Goal: Task Accomplishment & Management: Use online tool/utility

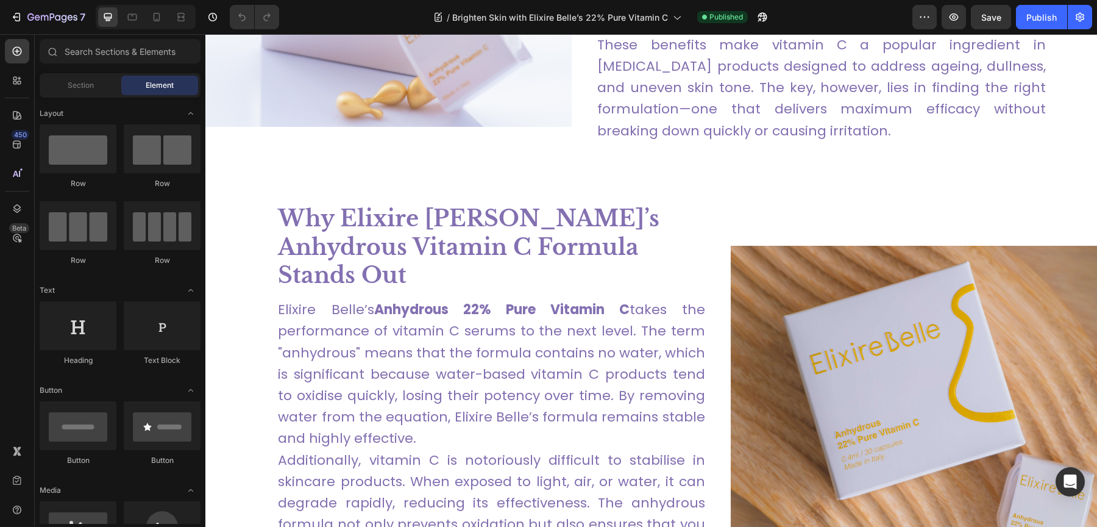
scroll to position [1413, 0]
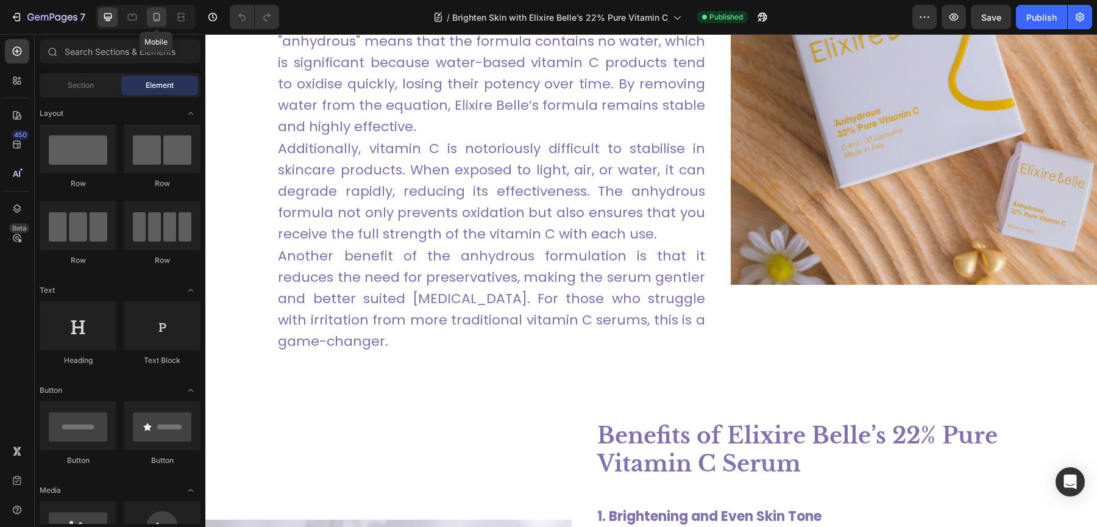
click at [158, 22] on icon at bounding box center [157, 17] width 12 height 12
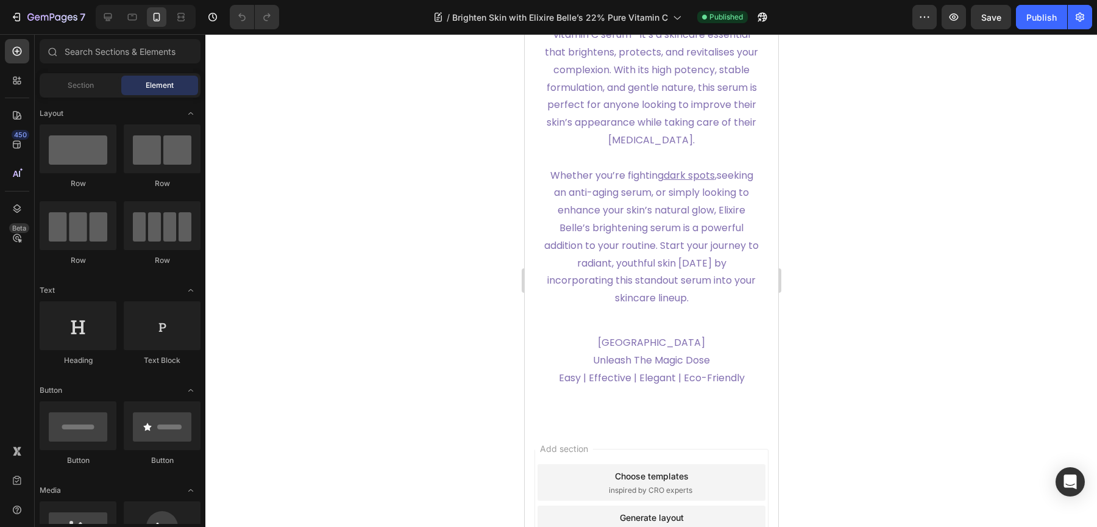
scroll to position [7268, 0]
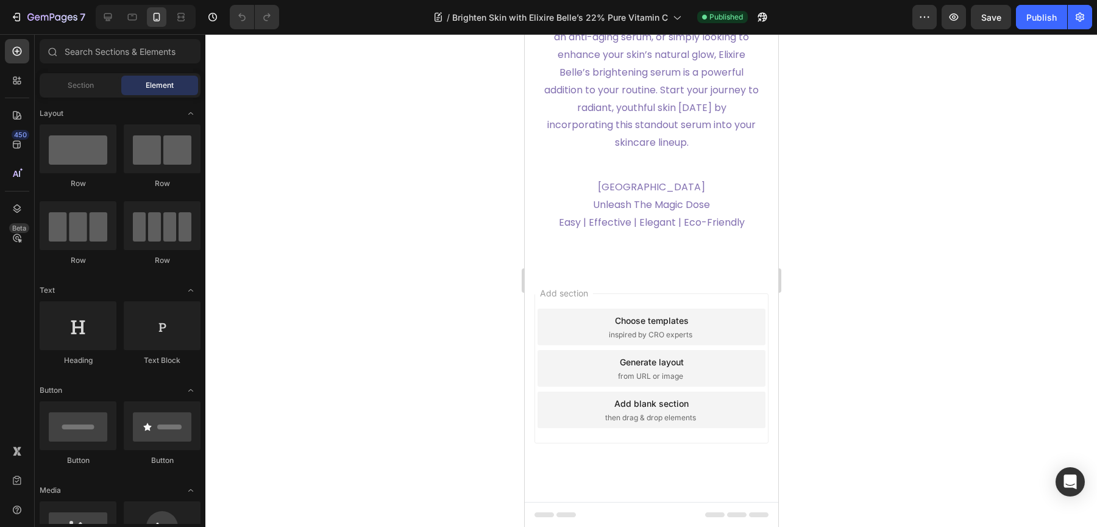
click at [137, 27] on div at bounding box center [146, 17] width 100 height 24
click at [135, 20] on icon at bounding box center [132, 17] width 9 height 7
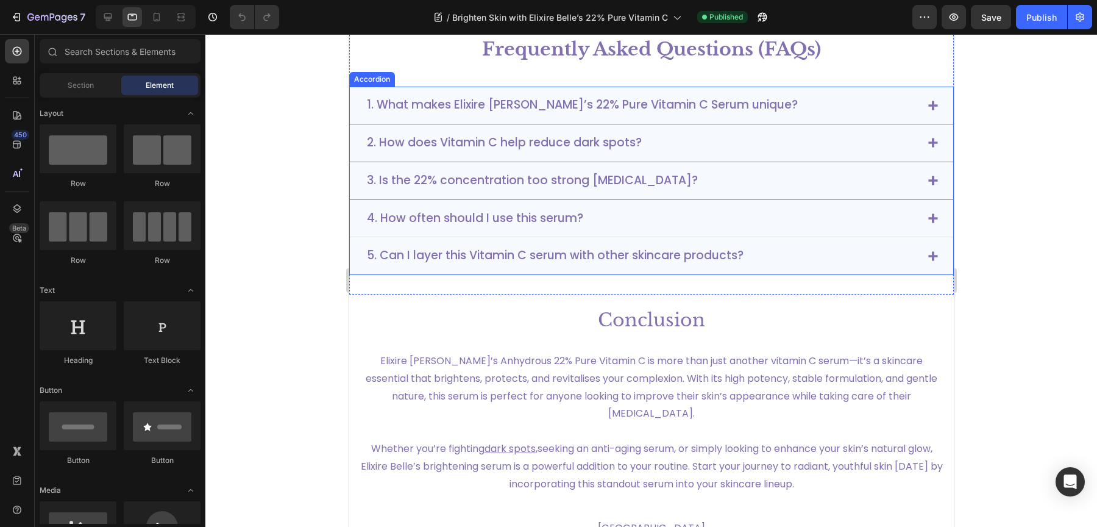
scroll to position [6315, 0]
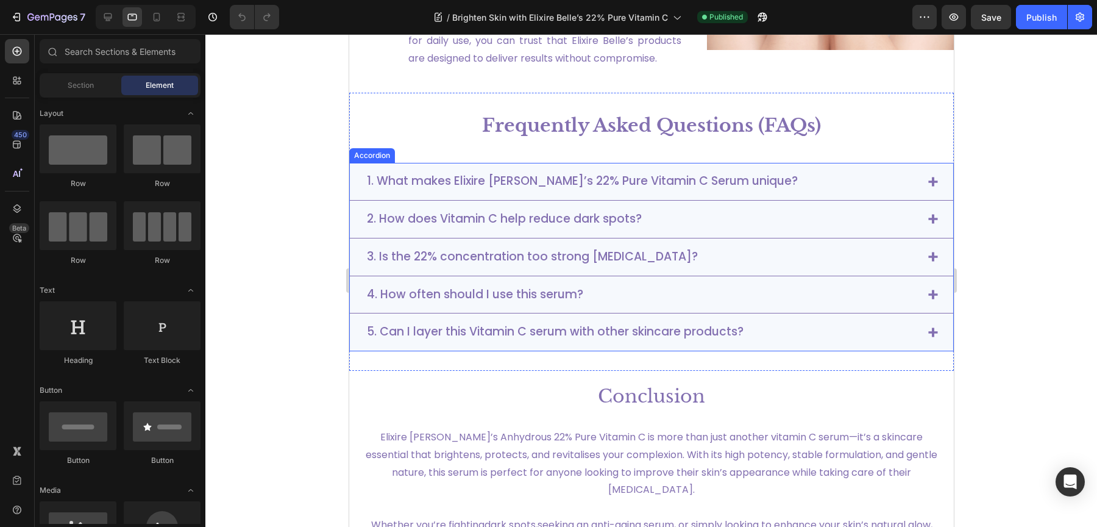
click at [762, 322] on div "5. Can I layer this Vitamin C serum with other skincare products?" at bounding box center [640, 331] width 553 height 19
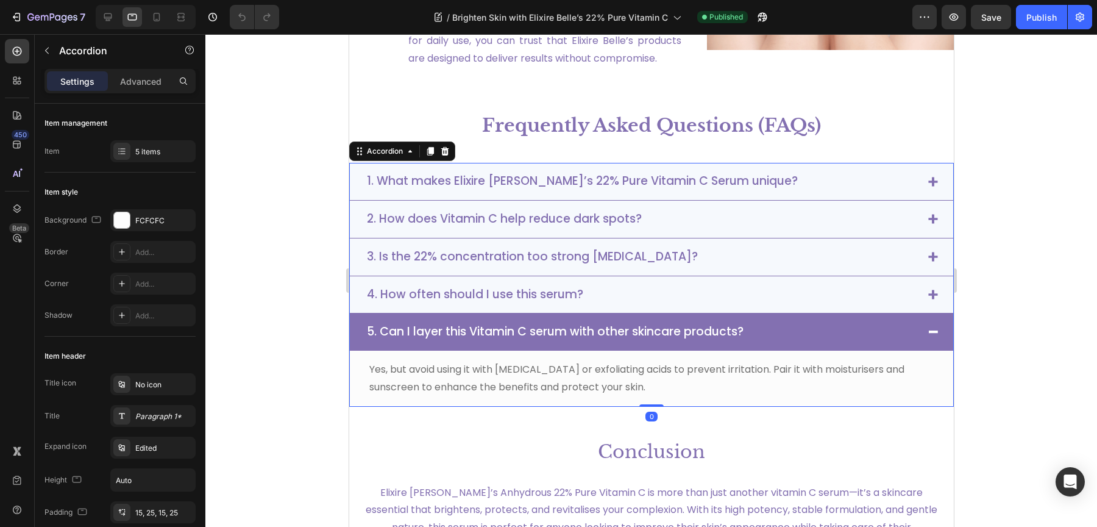
click at [762, 322] on div "5. Can I layer this Vitamin C serum with other skincare products?" at bounding box center [640, 331] width 553 height 19
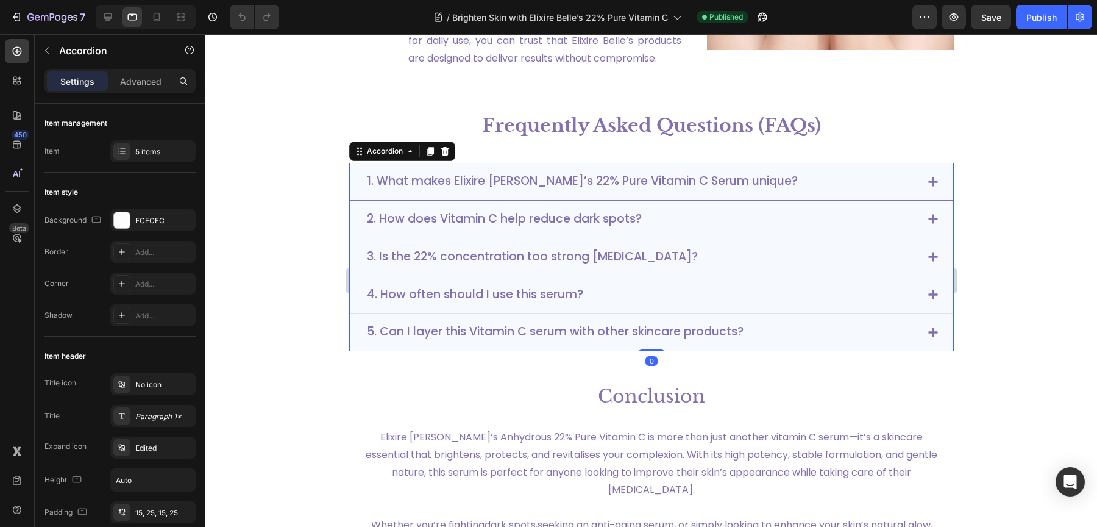
click at [759, 285] on div "4. How often should I use this serum?" at bounding box center [640, 294] width 553 height 19
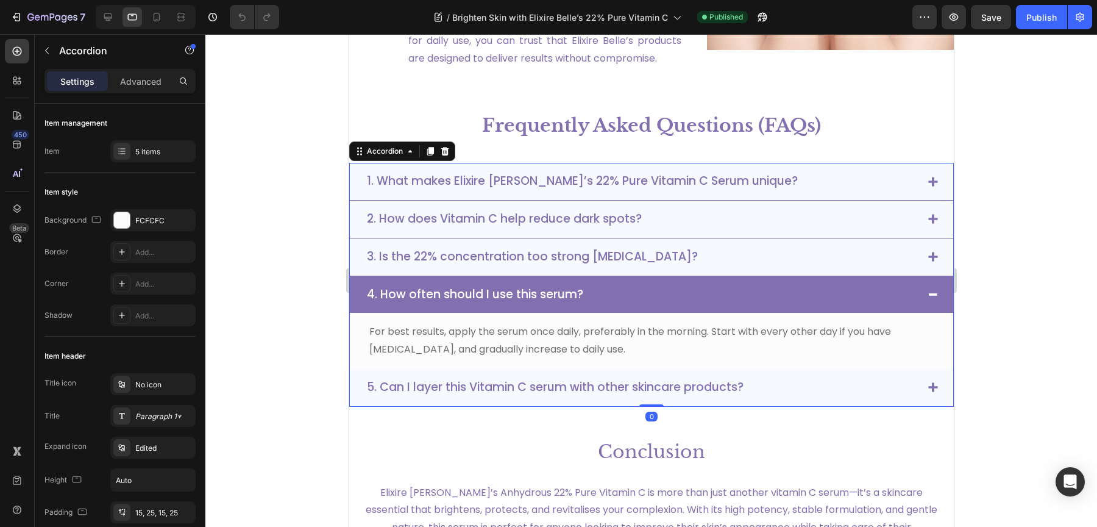
click at [759, 285] on div "4. How often should I use this serum?" at bounding box center [640, 294] width 553 height 19
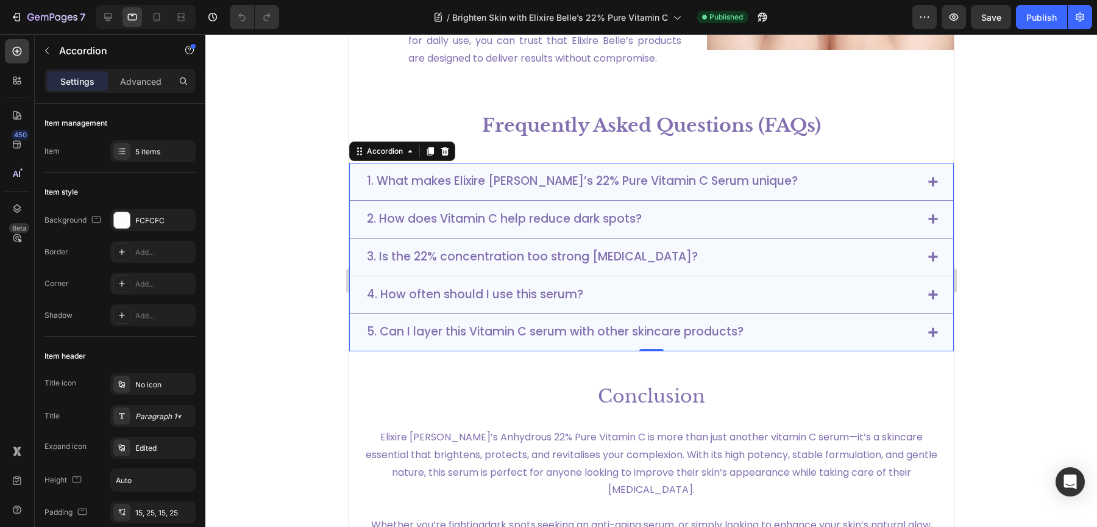
click at [749, 247] on div "3. Is the 22% concentration too strong for sensitive skin?" at bounding box center [640, 256] width 553 height 19
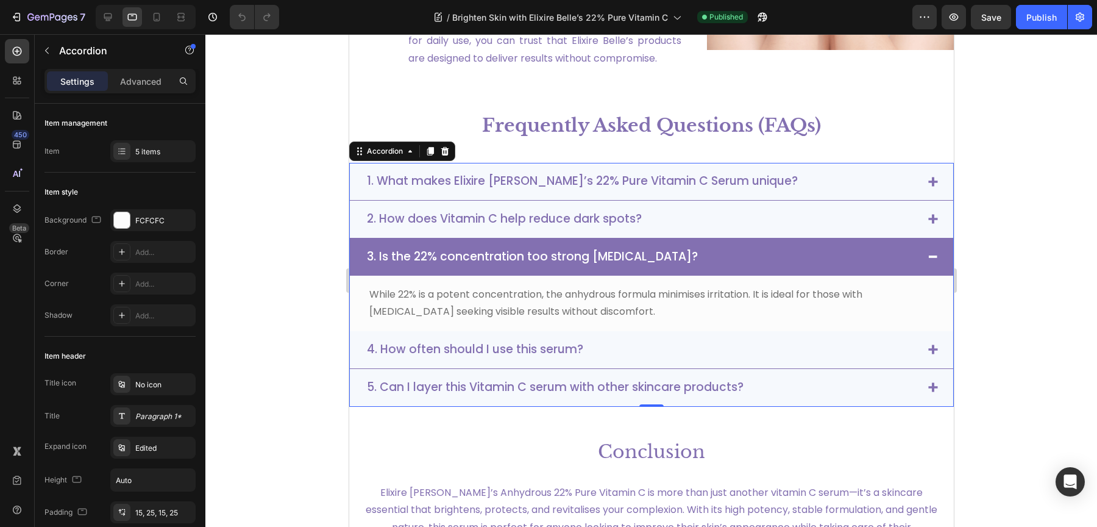
click at [749, 247] on div "3. Is the 22% concentration too strong for sensitive skin?" at bounding box center [640, 256] width 553 height 19
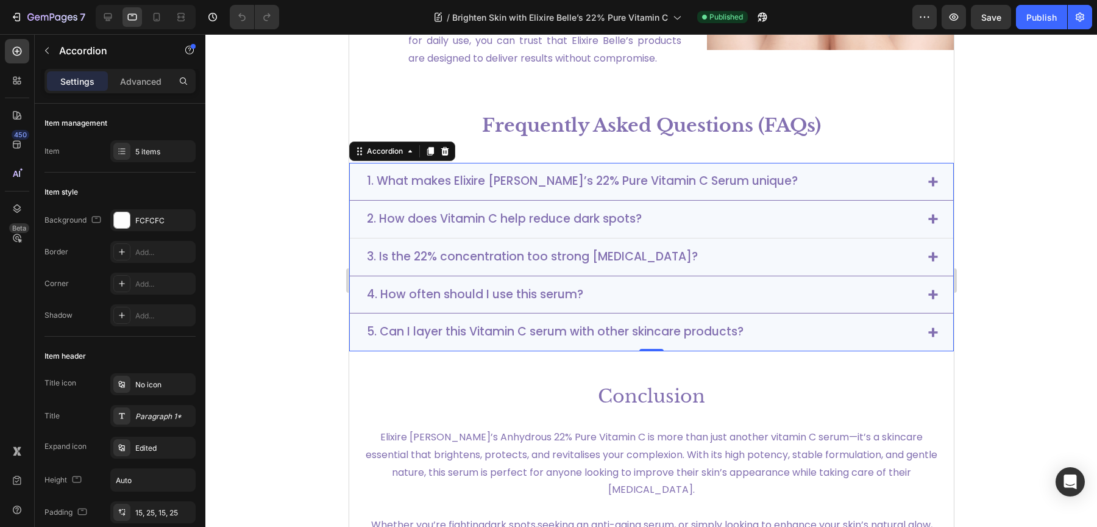
click at [738, 210] on div "2. How does Vitamin C help reduce dark spots?" at bounding box center [640, 219] width 553 height 19
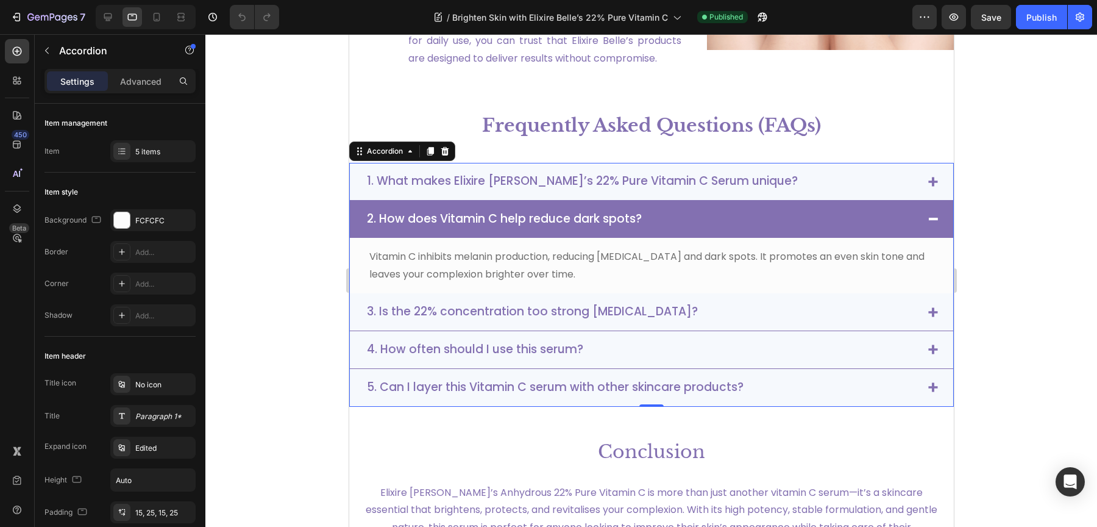
click at [738, 210] on div "2. How does Vitamin C help reduce dark spots?" at bounding box center [640, 219] width 553 height 19
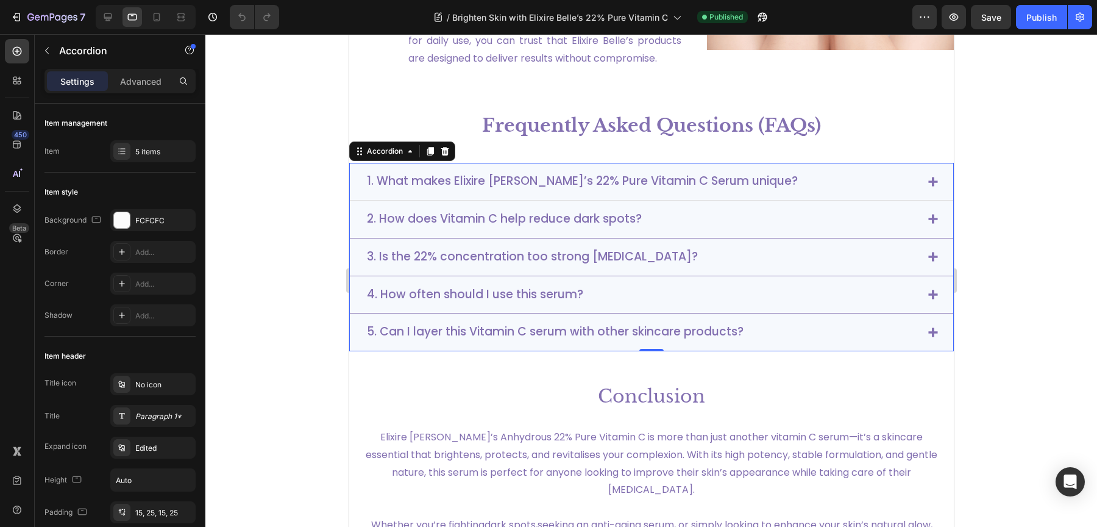
click at [757, 163] on div "1. What makes Elixire Belle’s 22% Pure Vitamin C Serum unique?" at bounding box center [650, 182] width 603 height 38
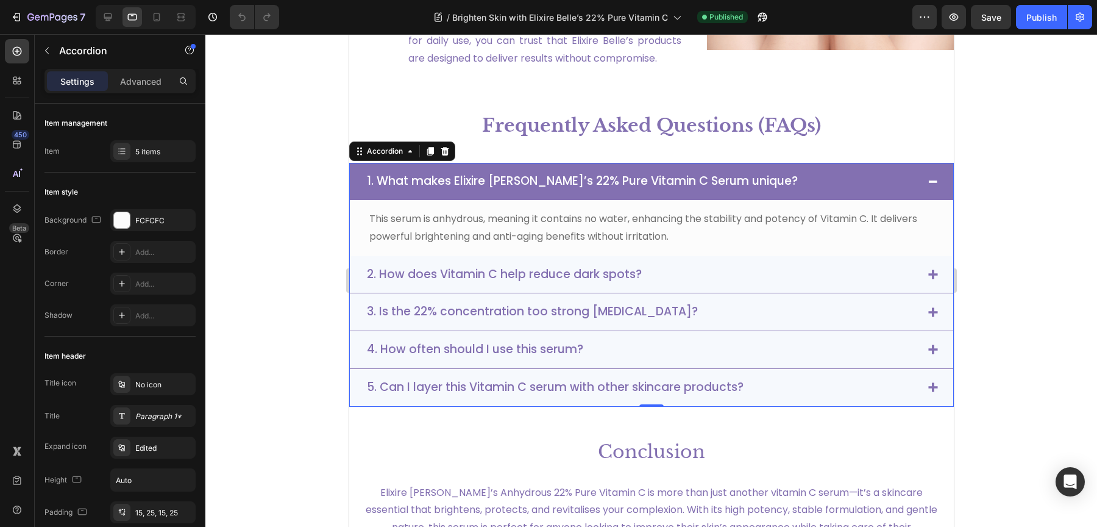
click at [757, 163] on div "1. What makes Elixire Belle’s 22% Pure Vitamin C Serum unique?" at bounding box center [650, 181] width 603 height 37
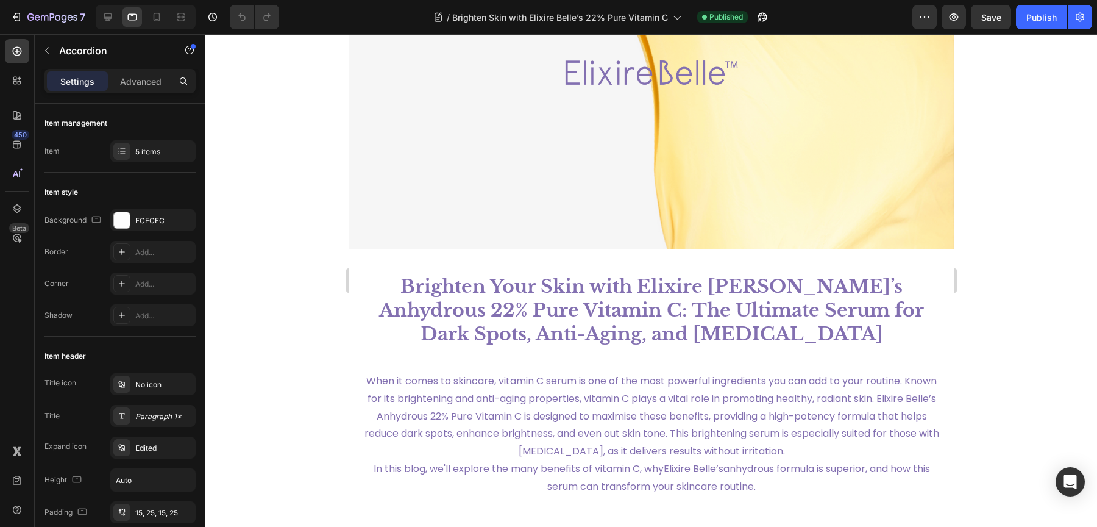
scroll to position [0, 0]
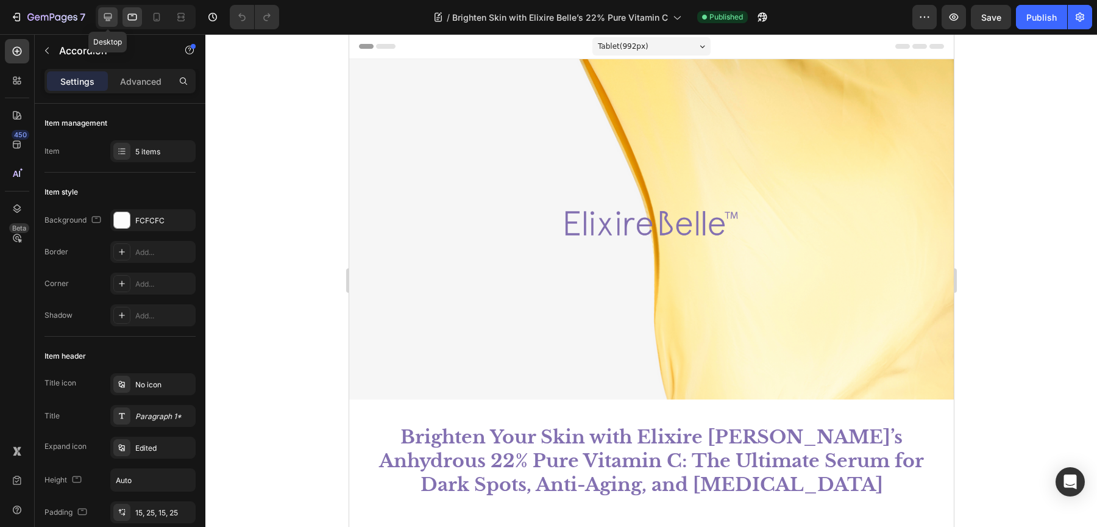
click at [104, 23] on icon at bounding box center [108, 17] width 12 height 12
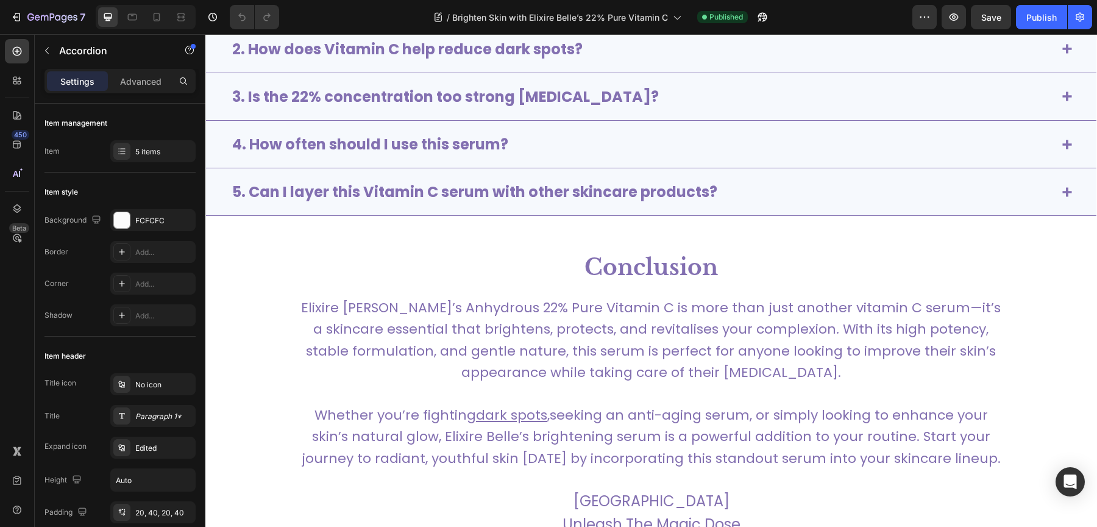
scroll to position [4454, 0]
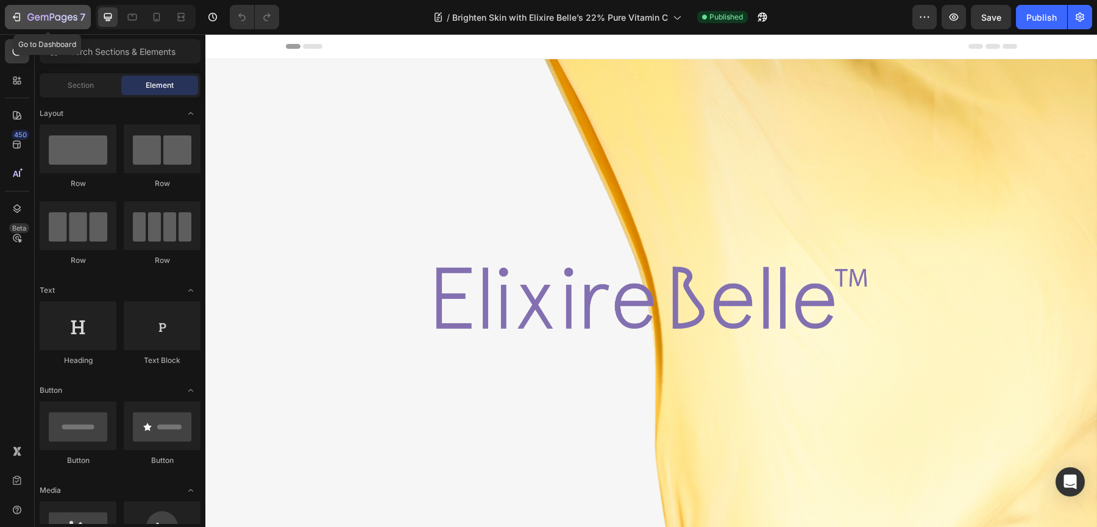
click at [10, 20] on icon "button" at bounding box center [16, 17] width 12 height 12
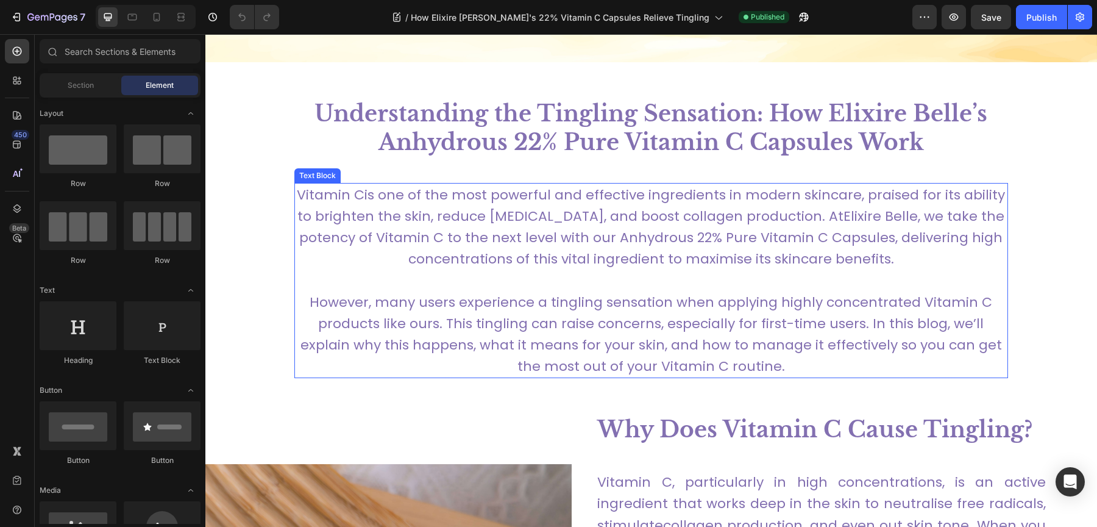
scroll to position [494, 0]
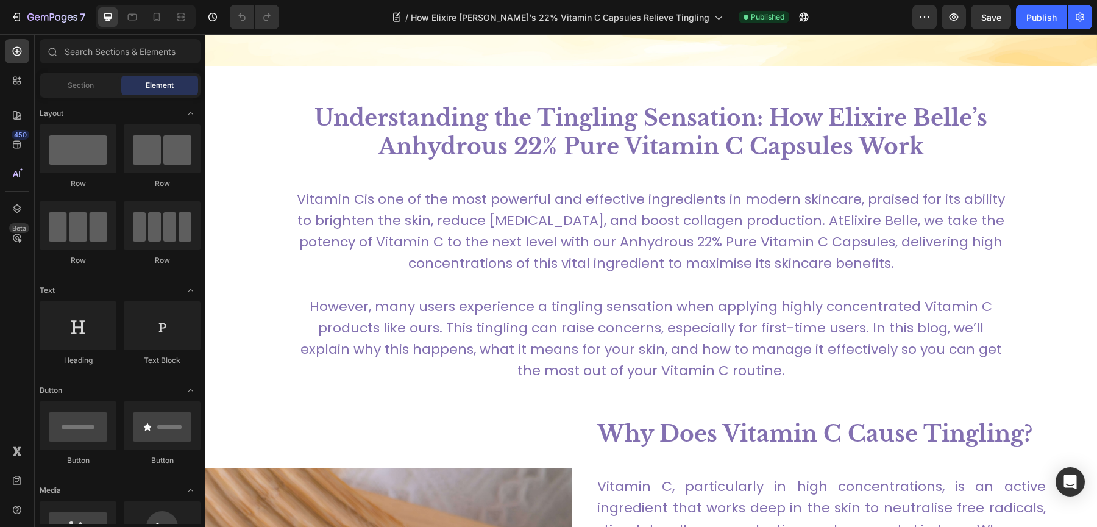
click at [157, 28] on div at bounding box center [146, 17] width 100 height 24
click at [157, 20] on icon at bounding box center [157, 17] width 12 height 12
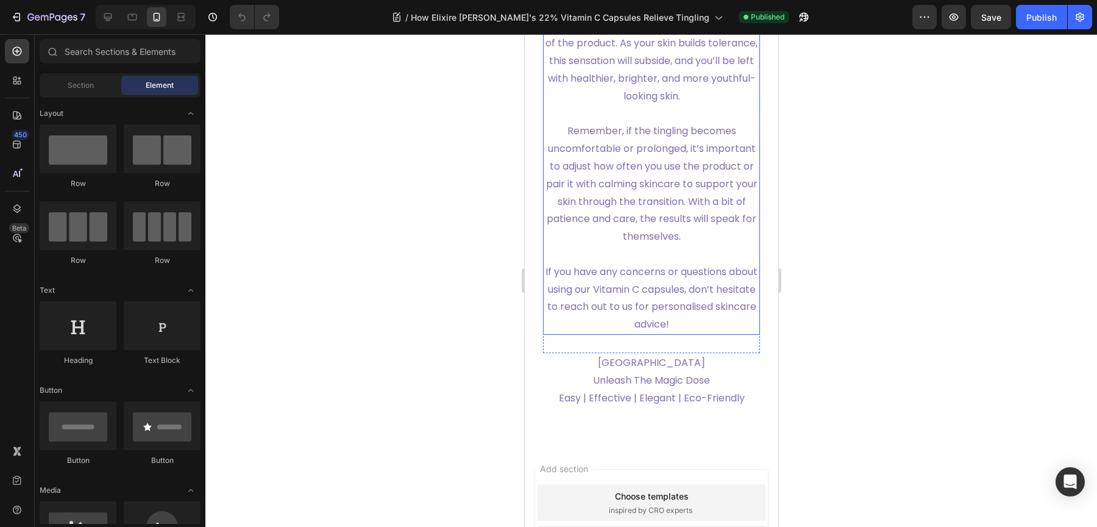
scroll to position [5811, 0]
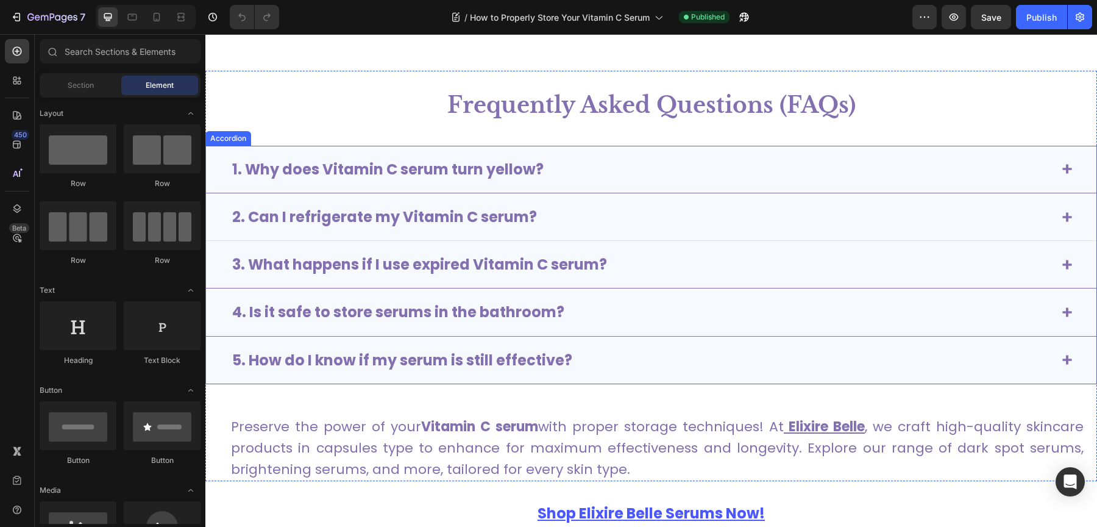
scroll to position [3797, 0]
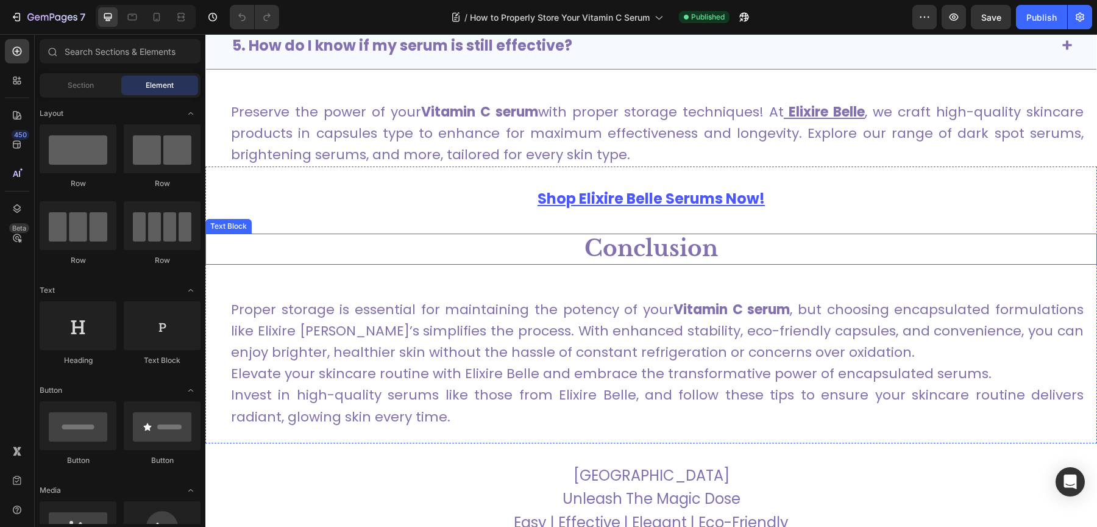
click at [665, 235] on strong "Conclusion" at bounding box center [650, 248] width 133 height 27
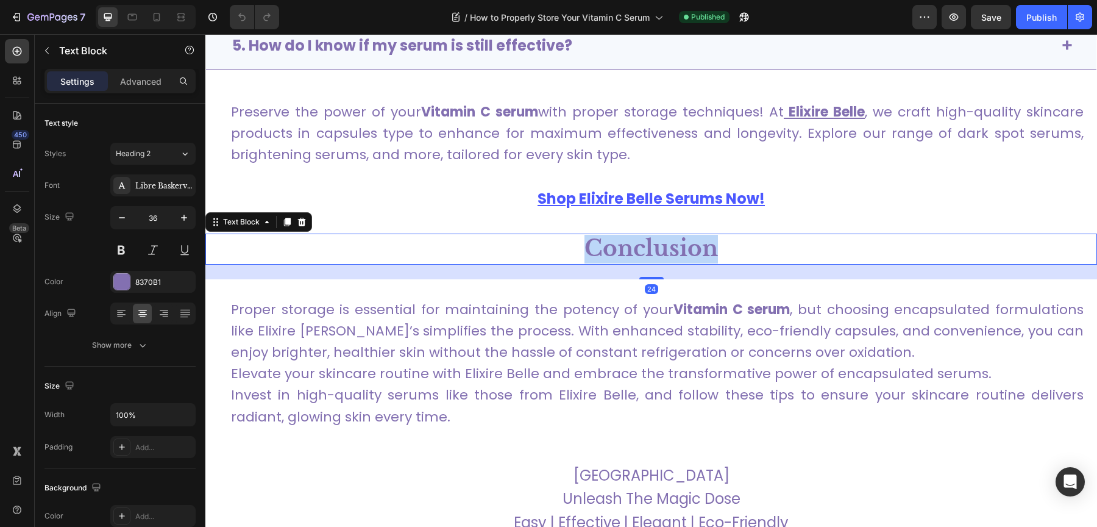
click at [665, 235] on strong "Conclusion" at bounding box center [650, 248] width 133 height 27
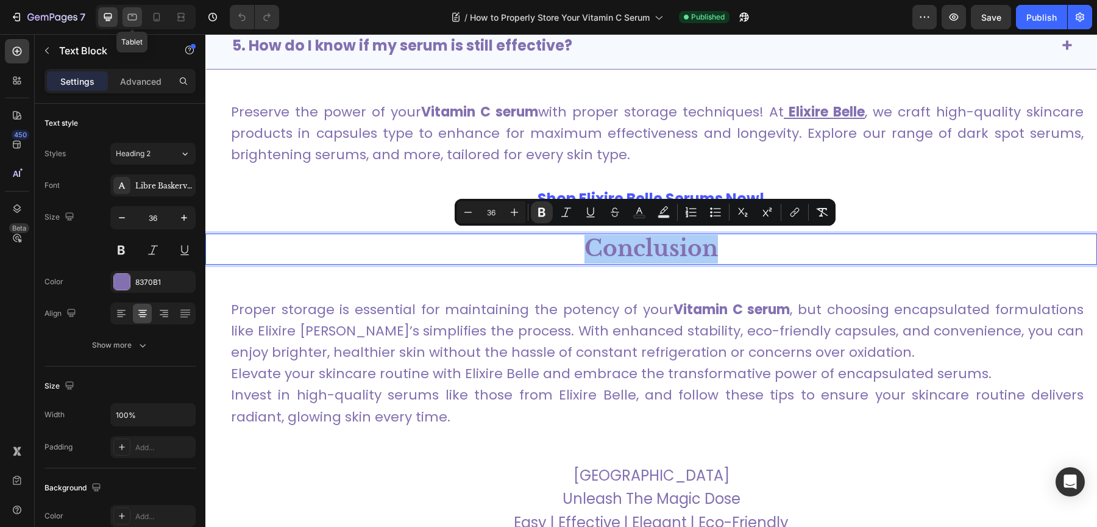
click at [132, 10] on div at bounding box center [132, 17] width 20 height 20
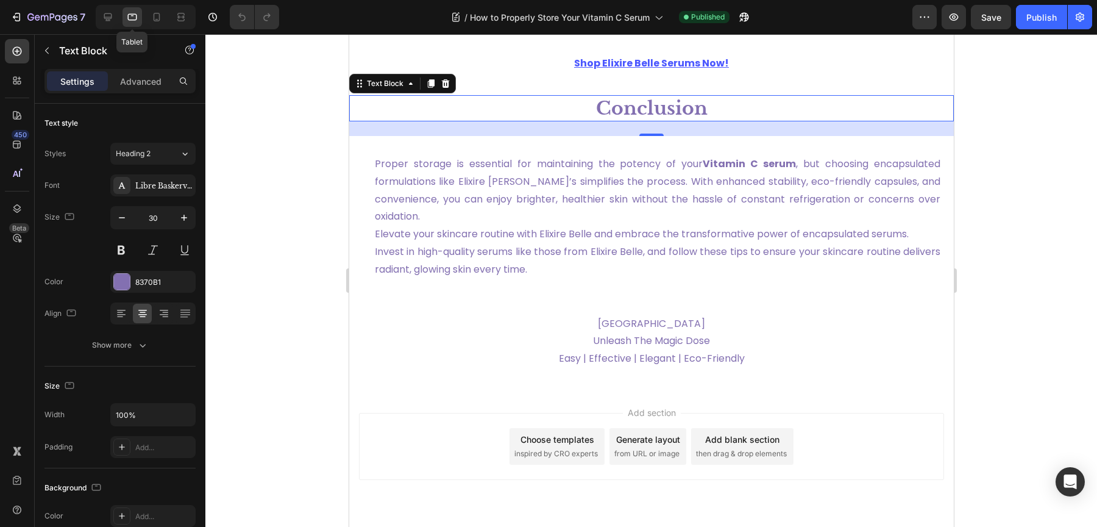
scroll to position [3904, 0]
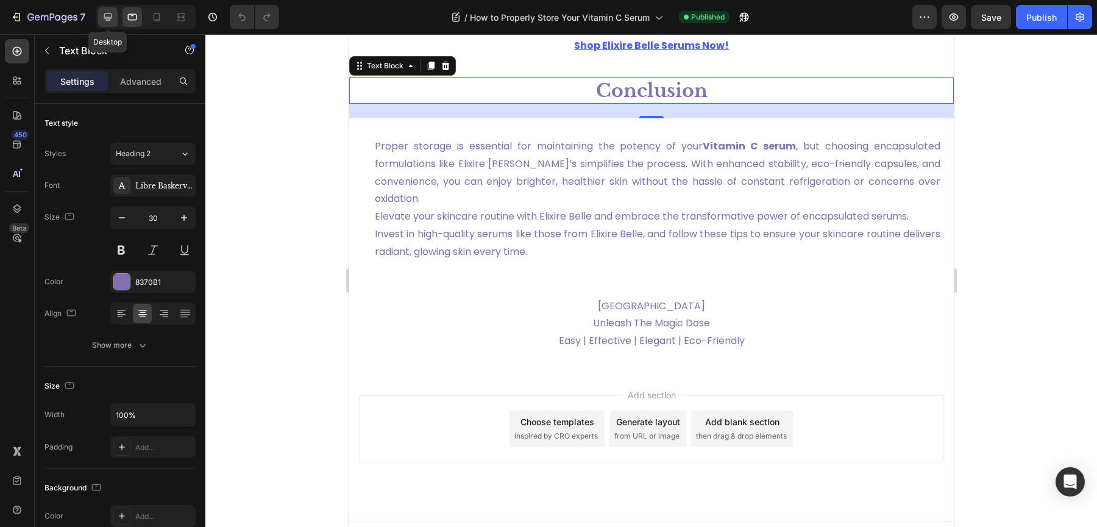
click at [110, 21] on icon at bounding box center [108, 17] width 12 height 12
type input "36"
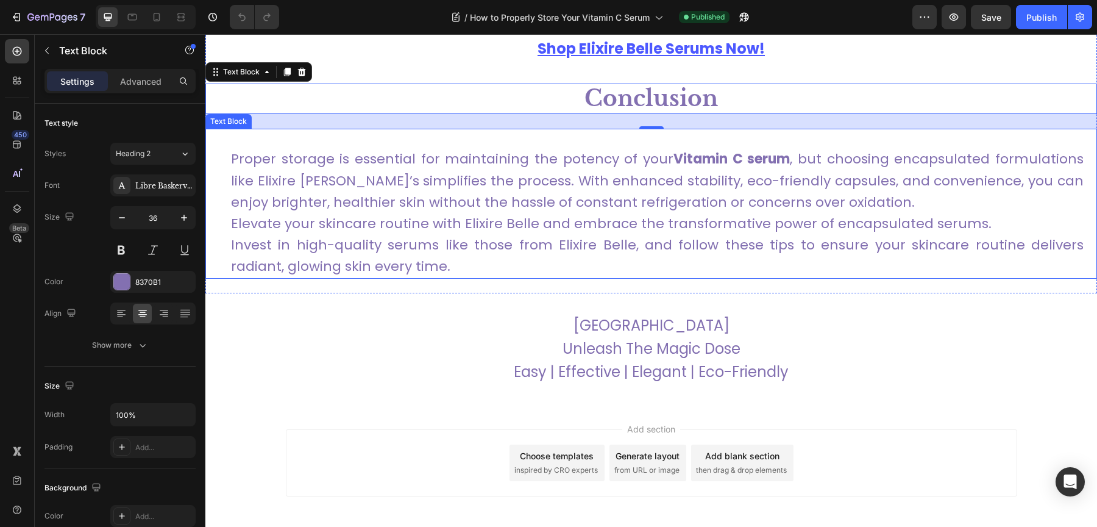
scroll to position [3910, 0]
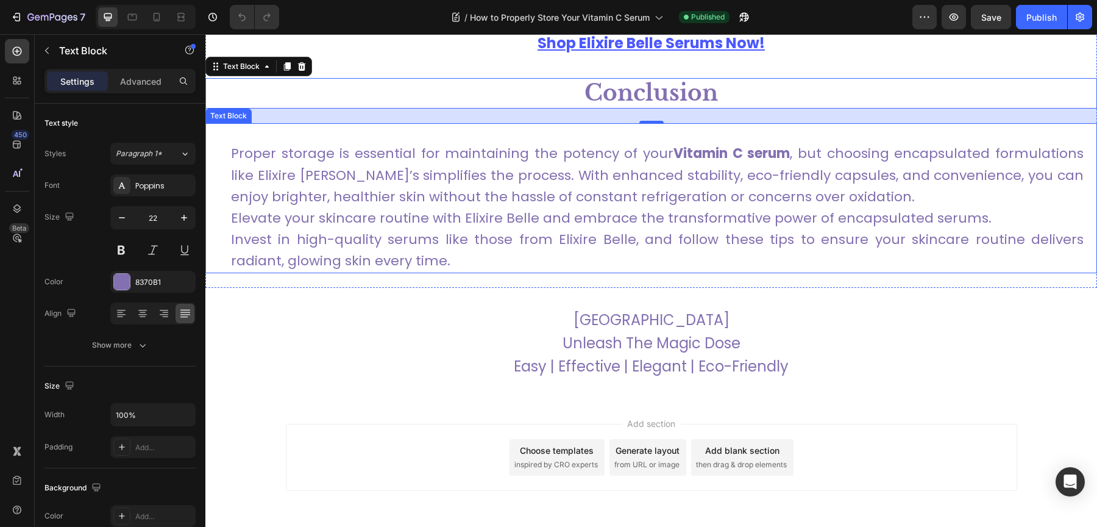
click at [491, 207] on p "Proper storage is essential for maintaining the potency of your Vitamin C serum…" at bounding box center [657, 207] width 853 height 129
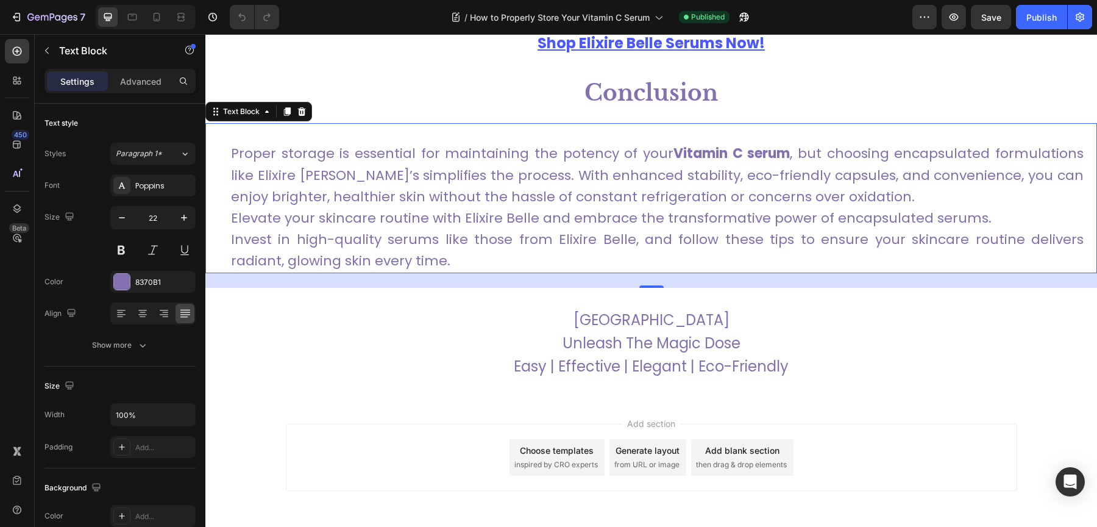
click at [484, 176] on p "Proper storage is essential for maintaining the potency of your Vitamin C serum…" at bounding box center [657, 207] width 853 height 129
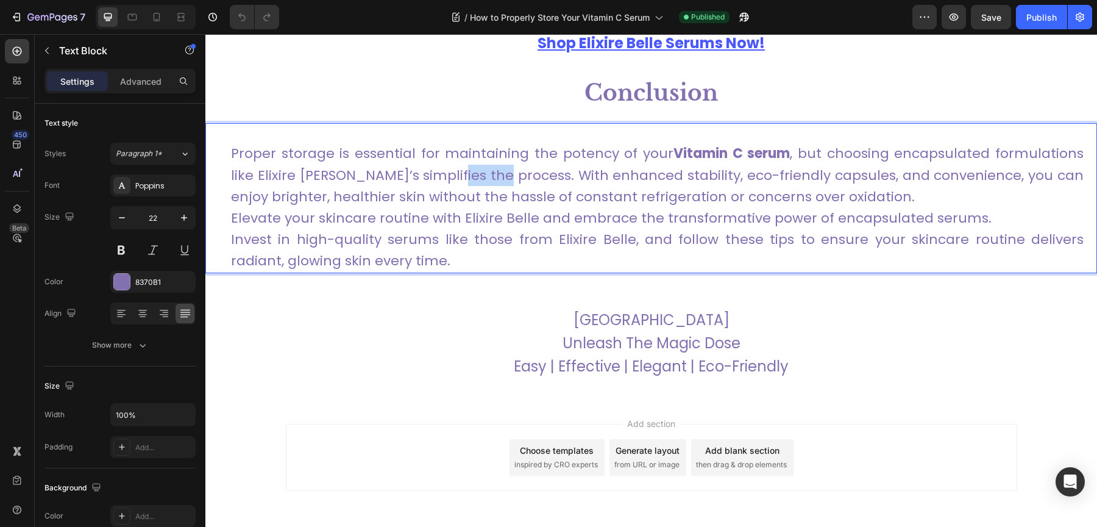
click at [484, 176] on p "Proper storage is essential for maintaining the potency of your Vitamin C serum…" at bounding box center [657, 207] width 853 height 129
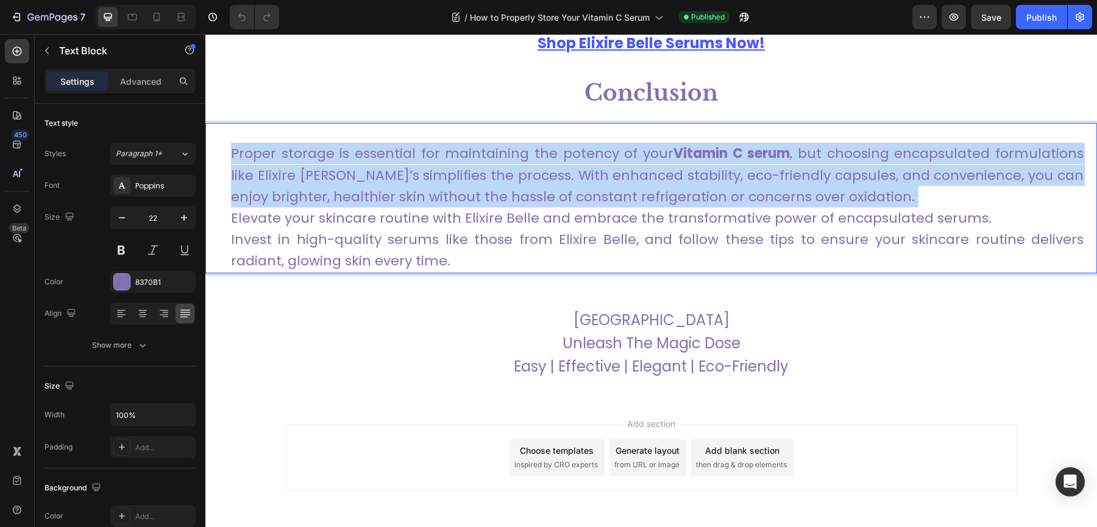
click at [484, 176] on p "Proper storage is essential for maintaining the potency of your Vitamin C serum…" at bounding box center [657, 207] width 853 height 129
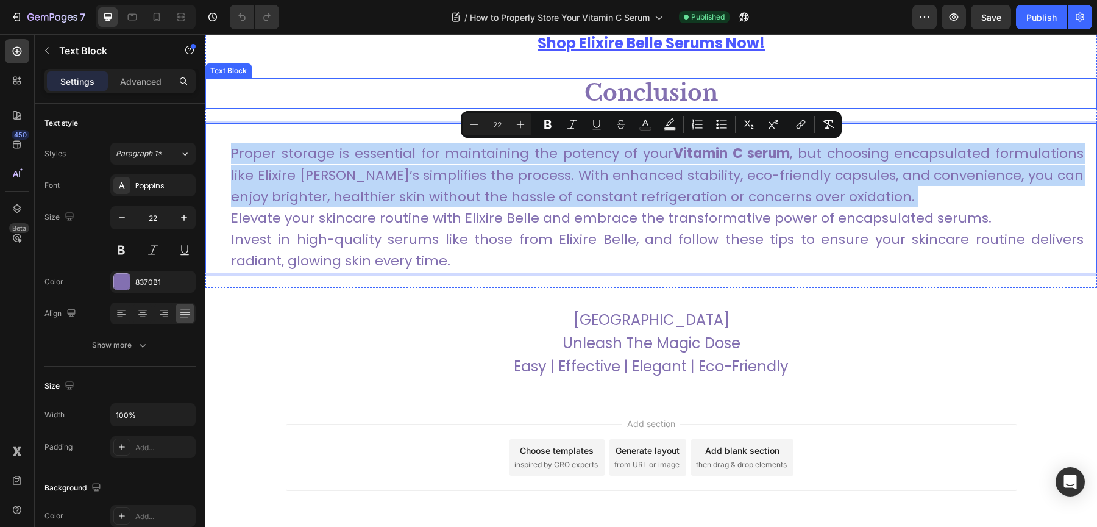
click at [607, 99] on strong "Conclusion" at bounding box center [650, 92] width 133 height 27
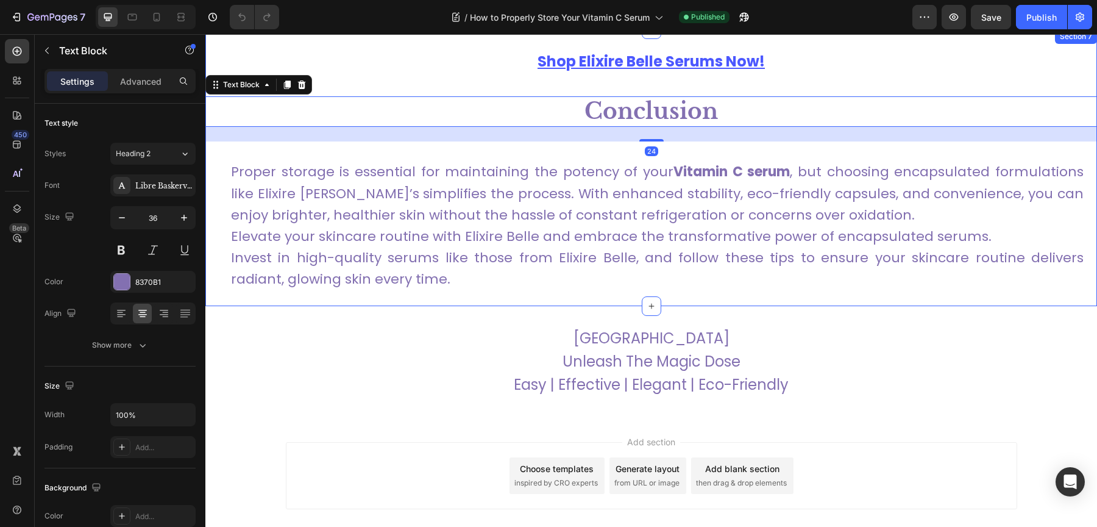
scroll to position [3891, 0]
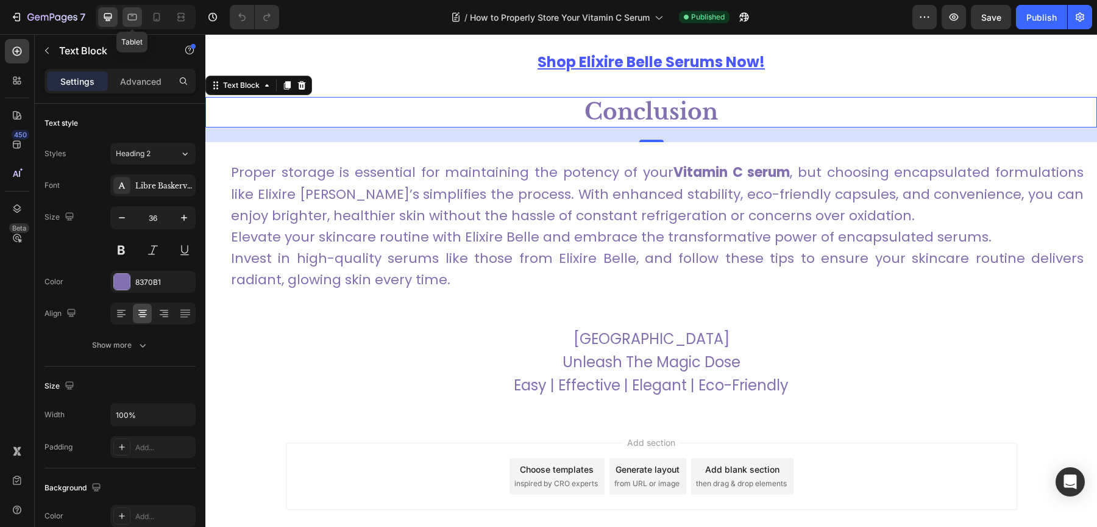
click at [134, 14] on icon at bounding box center [132, 17] width 9 height 7
type input "30"
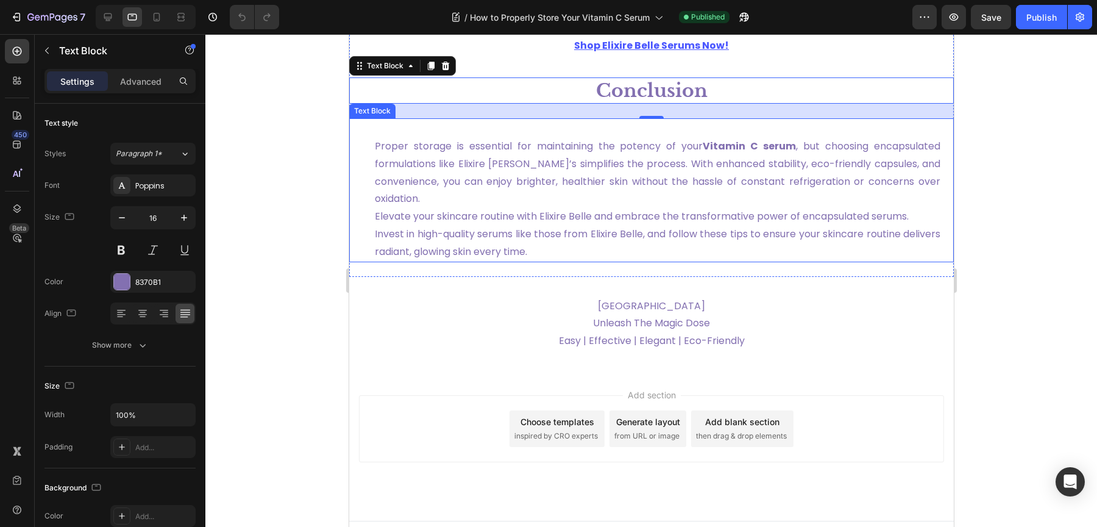
click at [533, 197] on p "Proper storage is essential for maintaining the potency of your Vitamin C serum…" at bounding box center [657, 199] width 566 height 123
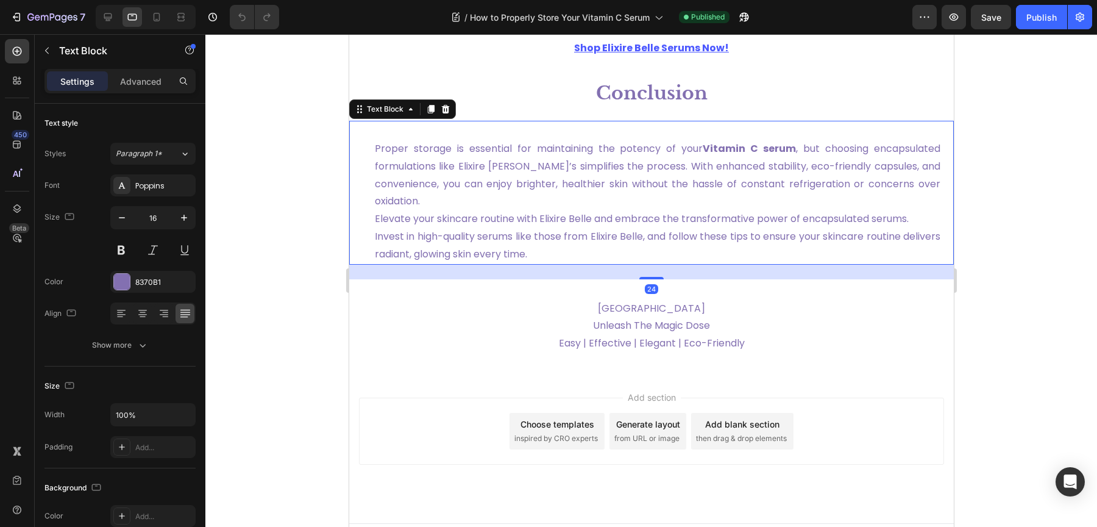
scroll to position [3901, 0]
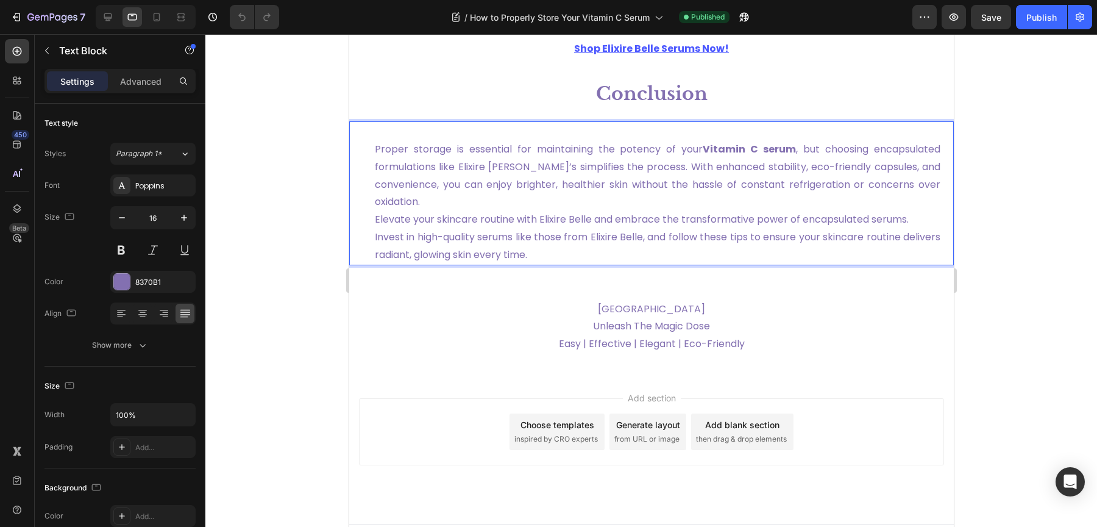
click at [533, 197] on p "Proper storage is essential for maintaining the potency of your Vitamin C serum…" at bounding box center [657, 202] width 566 height 123
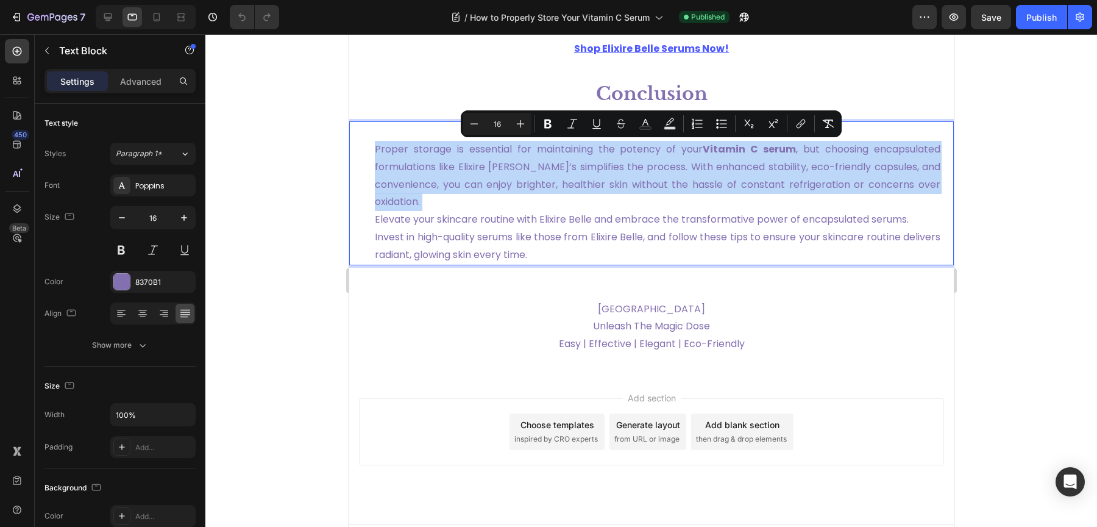
click at [533, 197] on p "Proper storage is essential for maintaining the potency of your Vitamin C serum…" at bounding box center [657, 202] width 566 height 123
click at [659, 88] on strong "Conclusion" at bounding box center [651, 93] width 112 height 23
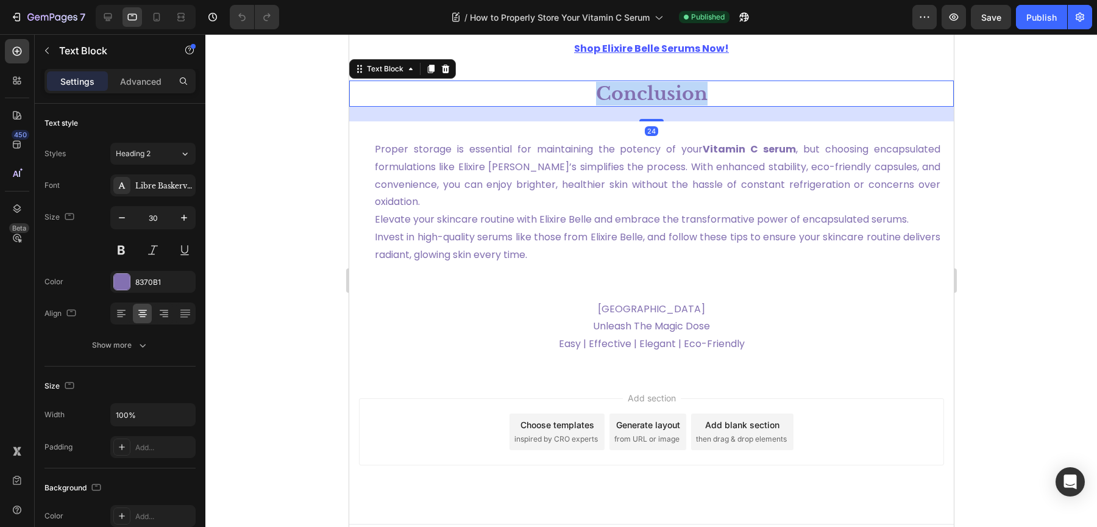
click at [659, 88] on strong "Conclusion" at bounding box center [651, 93] width 112 height 23
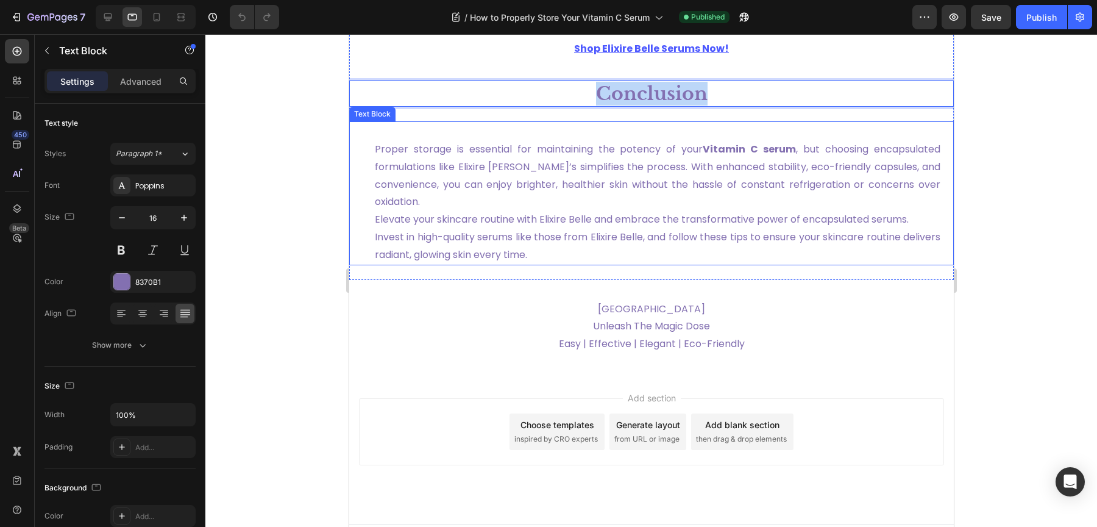
click at [614, 204] on p "Proper storage is essential for maintaining the potency of your Vitamin C serum…" at bounding box center [657, 202] width 566 height 123
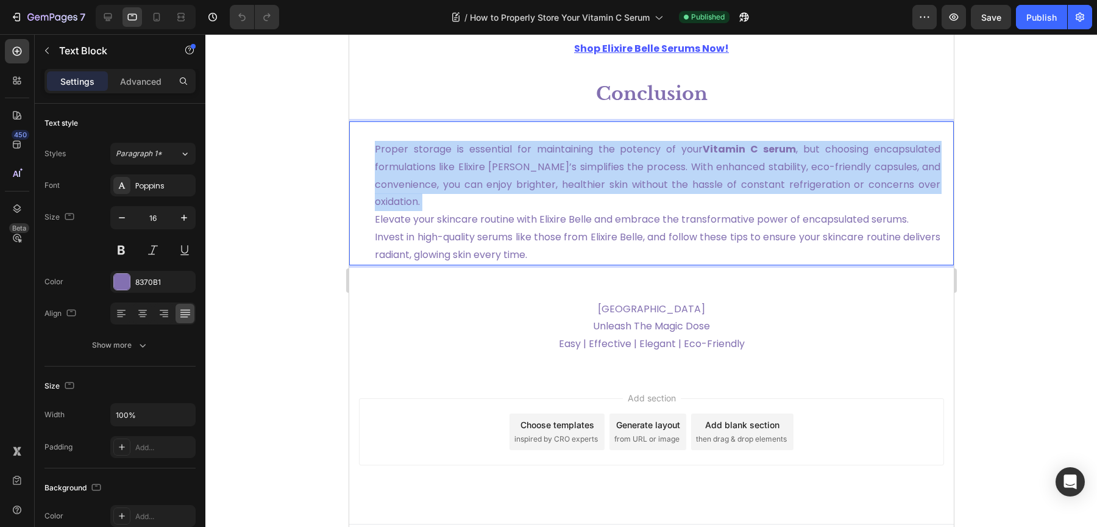
click at [614, 204] on p "Proper storage is essential for maintaining the potency of your Vitamin C serum…" at bounding box center [657, 202] width 566 height 123
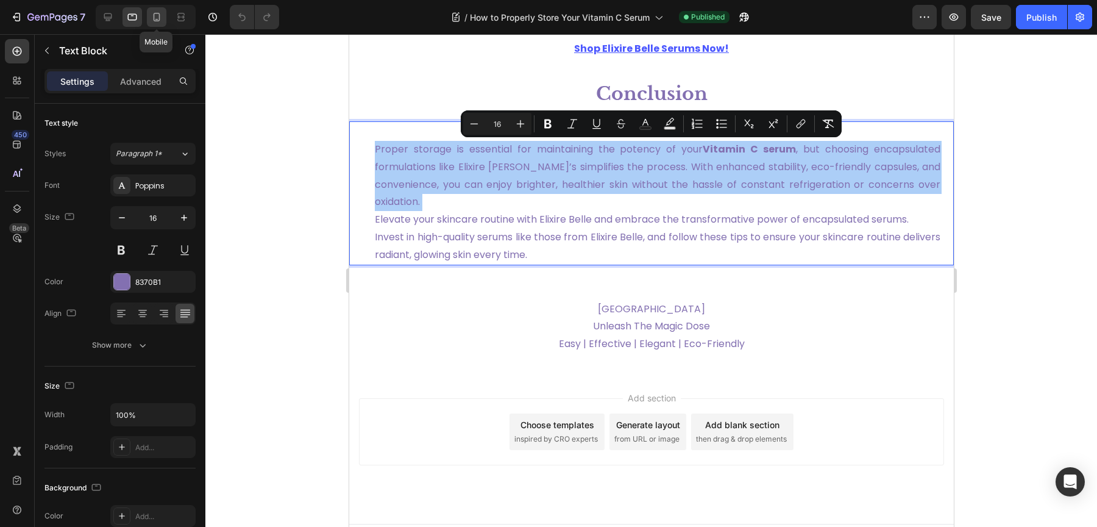
click at [161, 19] on icon at bounding box center [157, 17] width 12 height 12
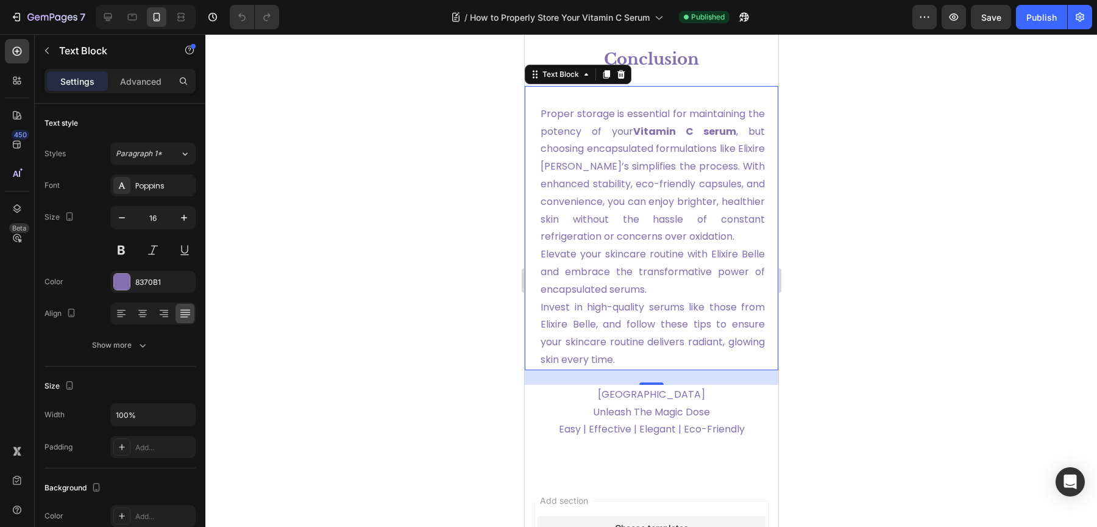
scroll to position [3942, 0]
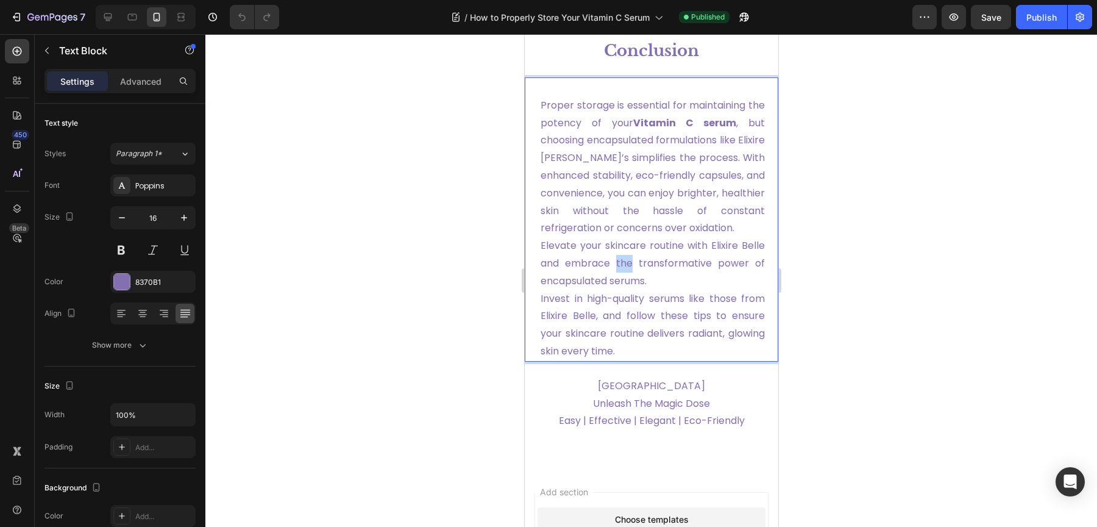
click at [652, 272] on p "Proper storage is essential for maintaining the potency of your Vitamin C serum…" at bounding box center [652, 228] width 224 height 263
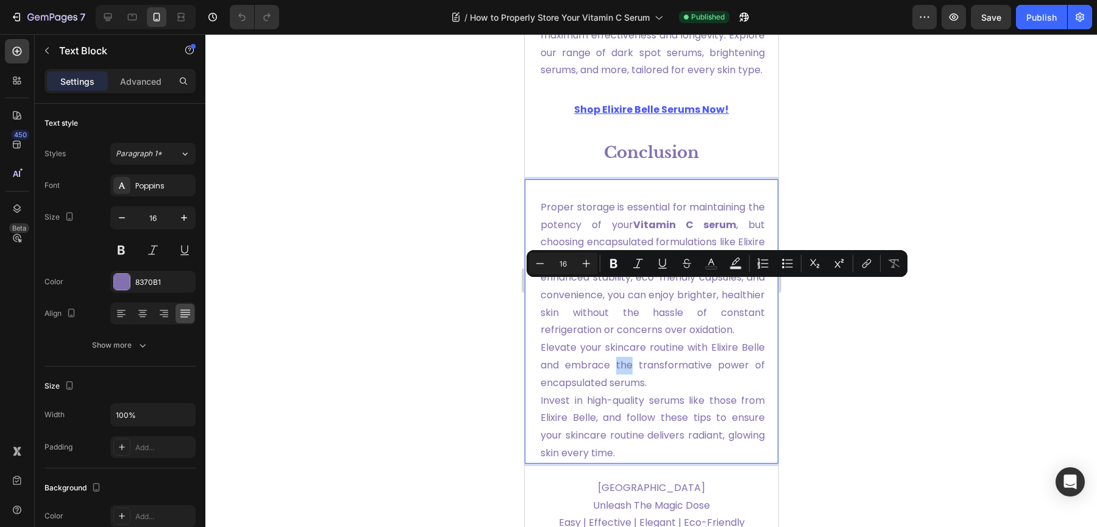
scroll to position [3940, 0]
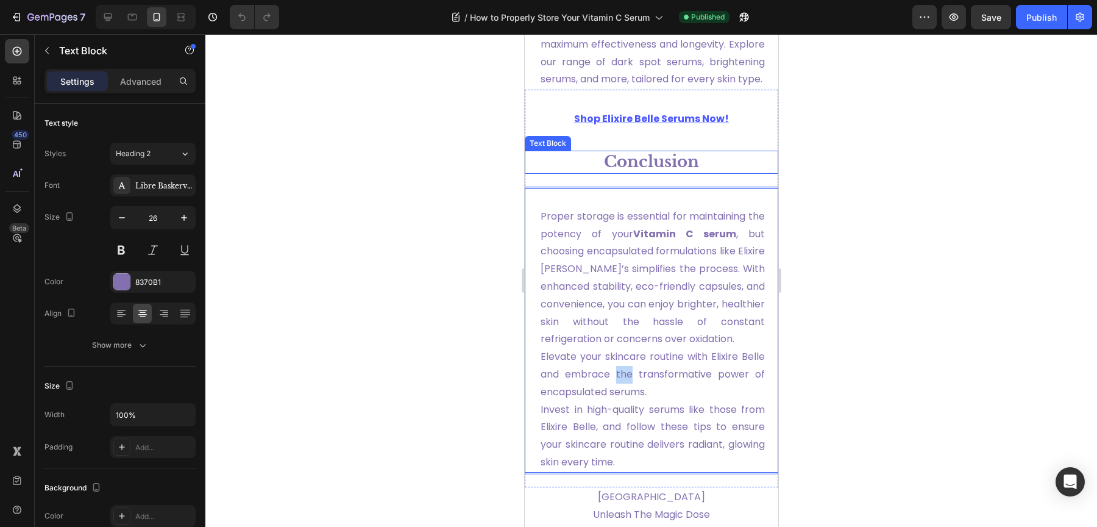
click at [631, 171] on strong "Conclusion" at bounding box center [650, 162] width 95 height 20
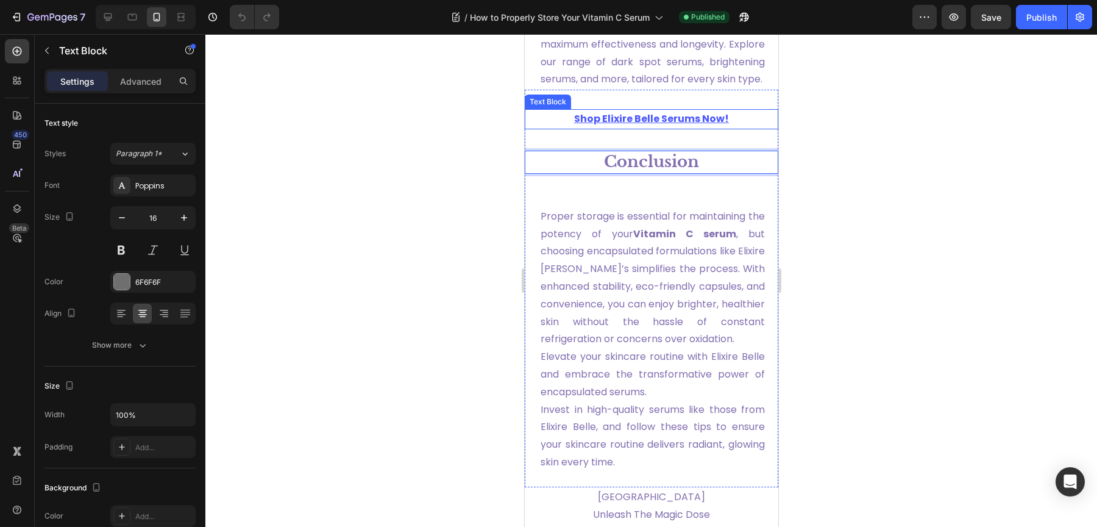
click at [637, 126] on u "Shop Elixire Belle Serums Now!" at bounding box center [650, 119] width 155 height 14
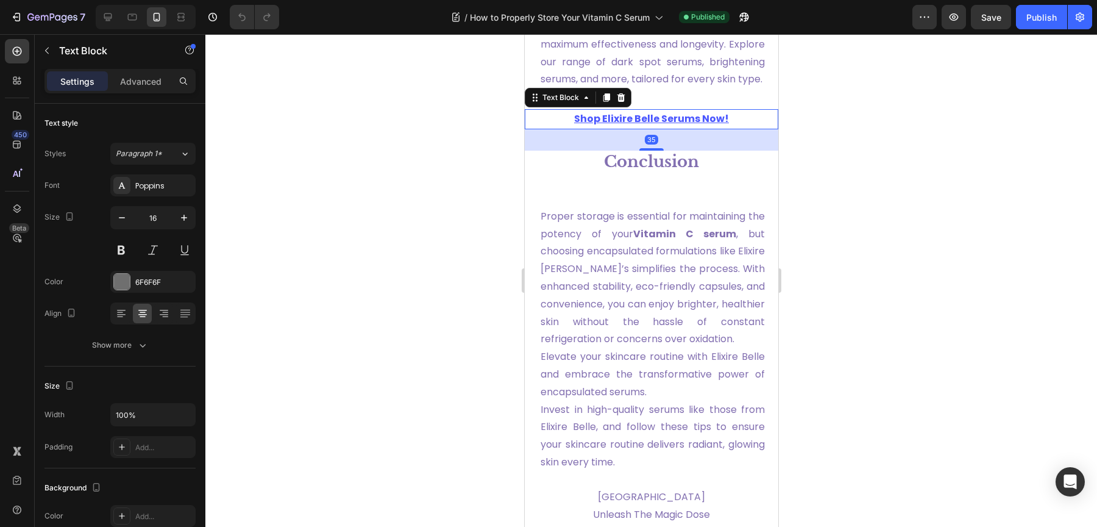
click at [637, 126] on u "Shop Elixire Belle Serums Now!" at bounding box center [650, 119] width 155 height 14
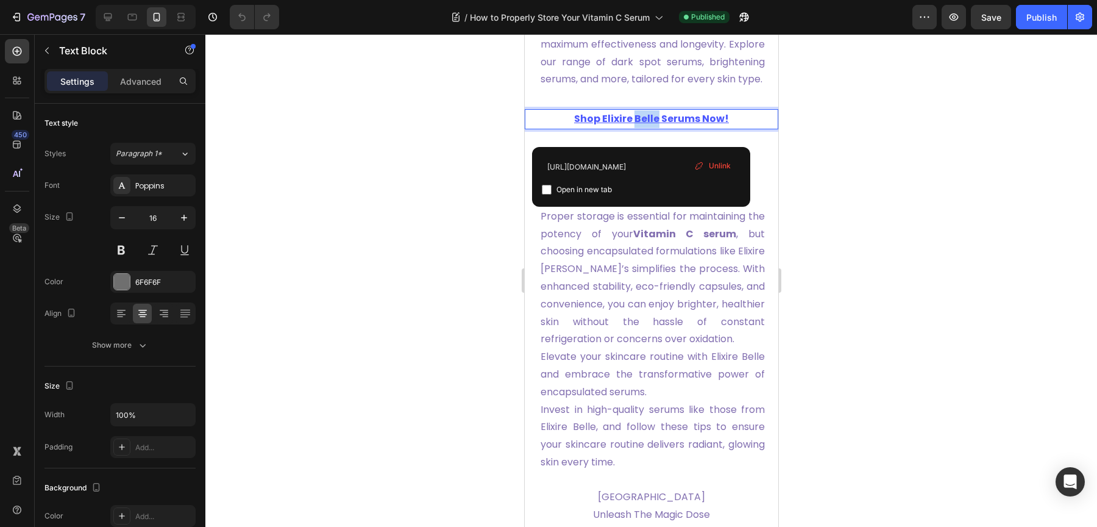
click at [637, 126] on u "Shop Elixire Belle Serums Now!" at bounding box center [650, 119] width 155 height 14
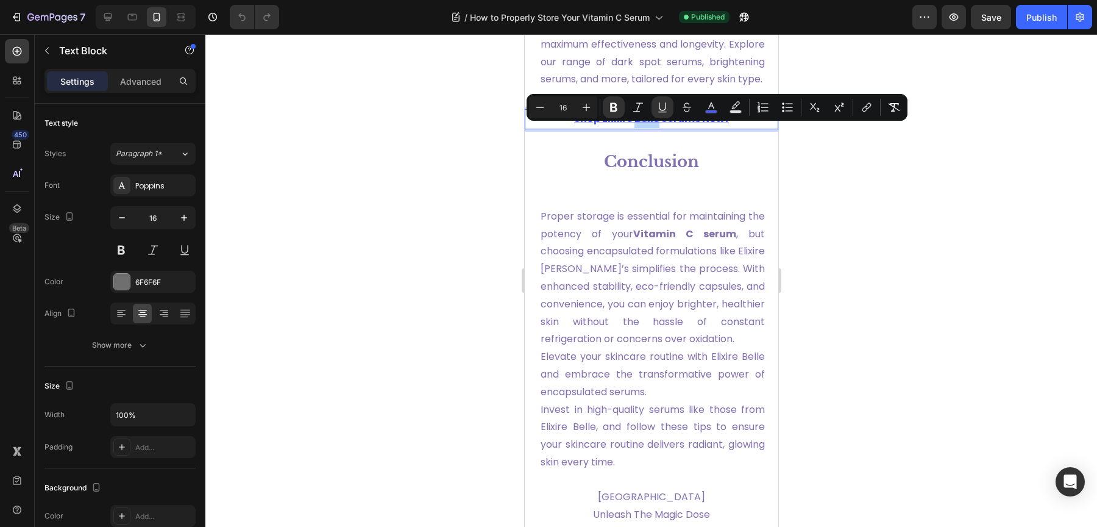
click at [645, 126] on u "Shop Elixire Belle Serums Now!" at bounding box center [650, 119] width 155 height 14
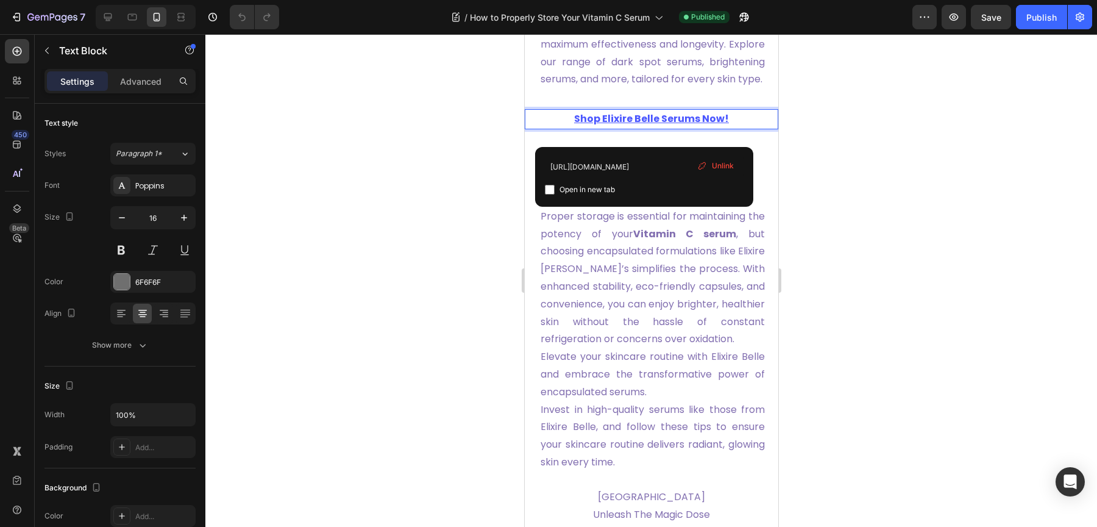
click at [509, 135] on div at bounding box center [651, 280] width 892 height 492
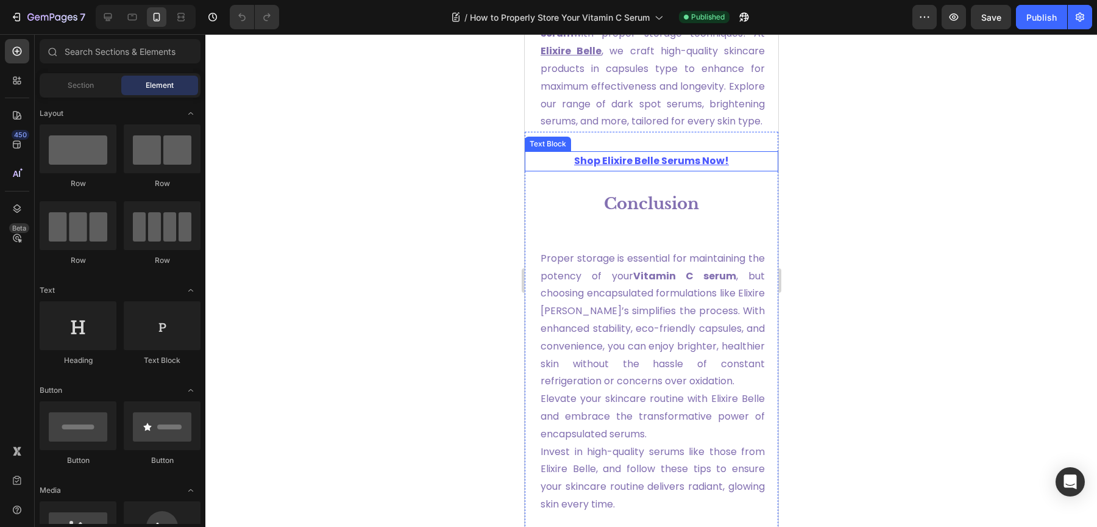
scroll to position [3767, 0]
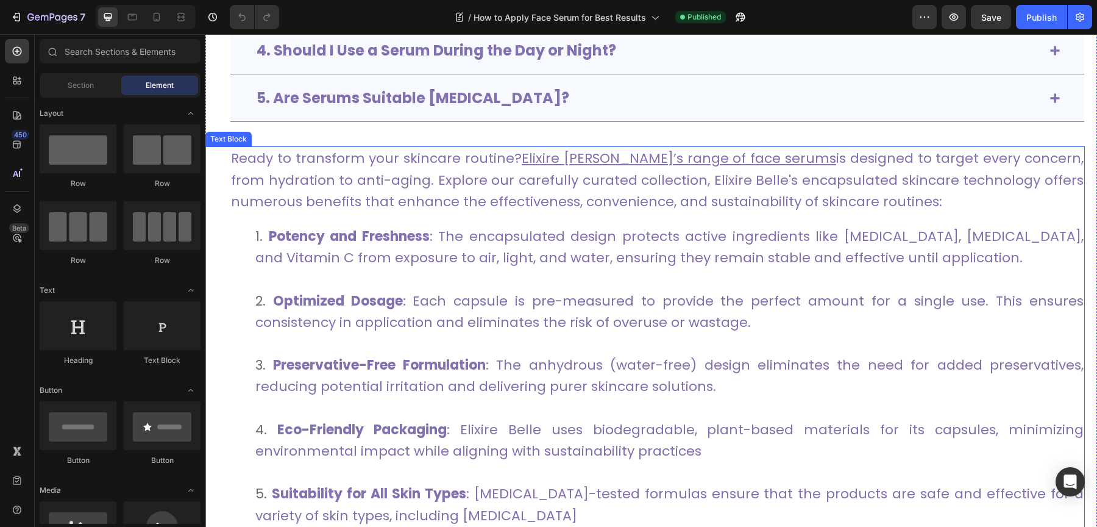
scroll to position [4603, 0]
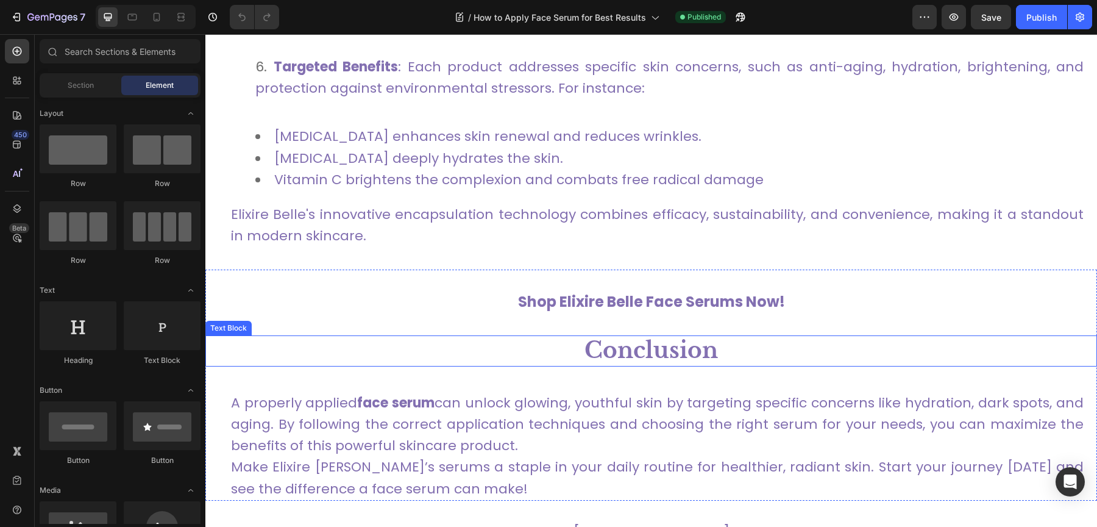
click at [631, 346] on p "Conclusion" at bounding box center [651, 350] width 889 height 29
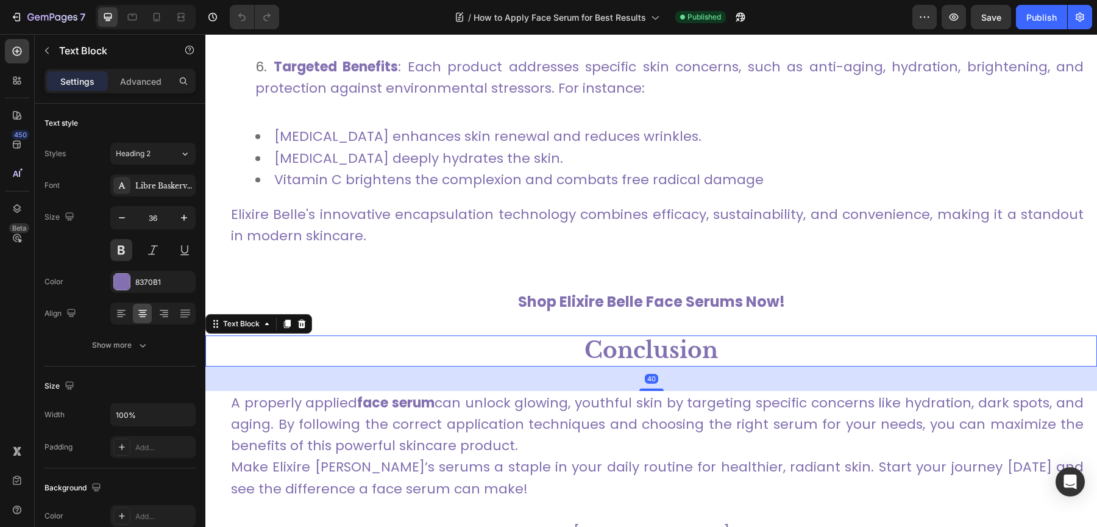
click at [631, 346] on p "Conclusion" at bounding box center [651, 350] width 889 height 29
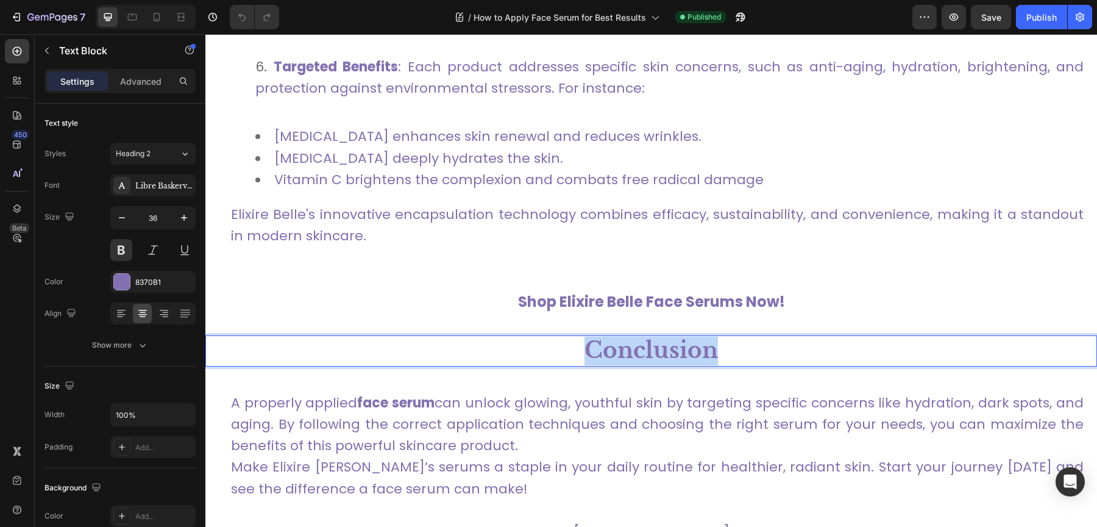
click at [631, 346] on p "Conclusion" at bounding box center [651, 350] width 889 height 29
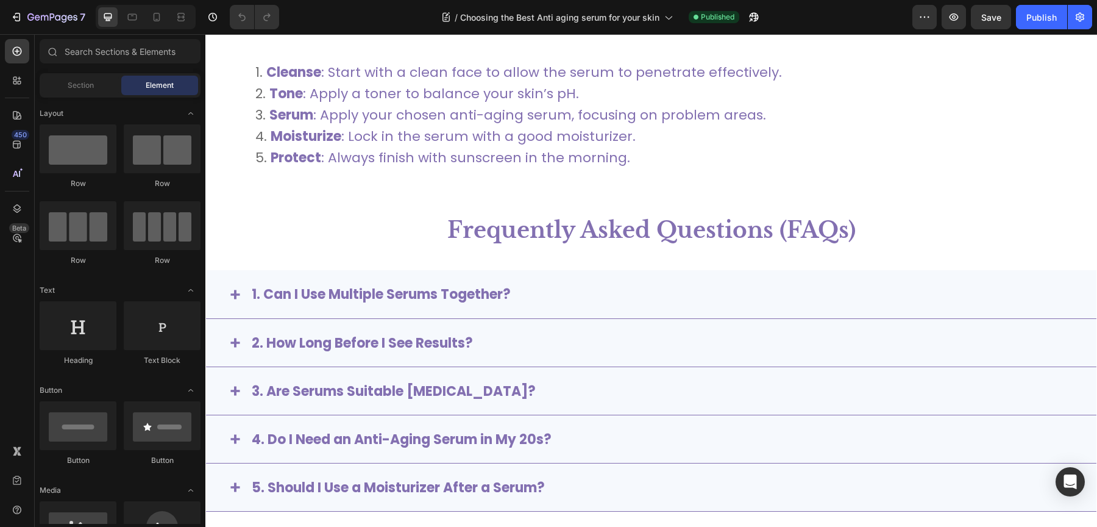
scroll to position [3741, 0]
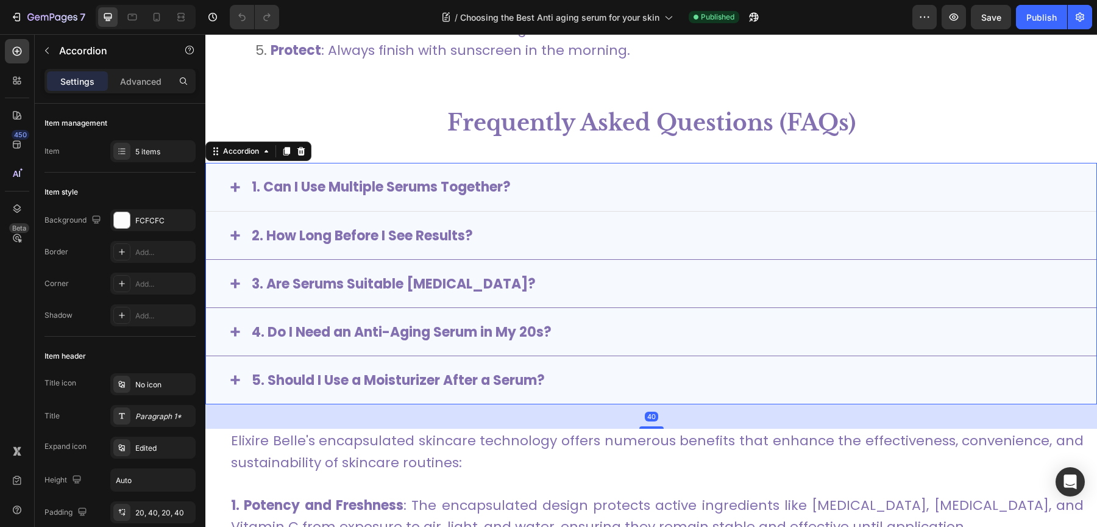
click at [547, 187] on div "1. Can I Use Multiple Serums Together?" at bounding box center [661, 186] width 822 height 23
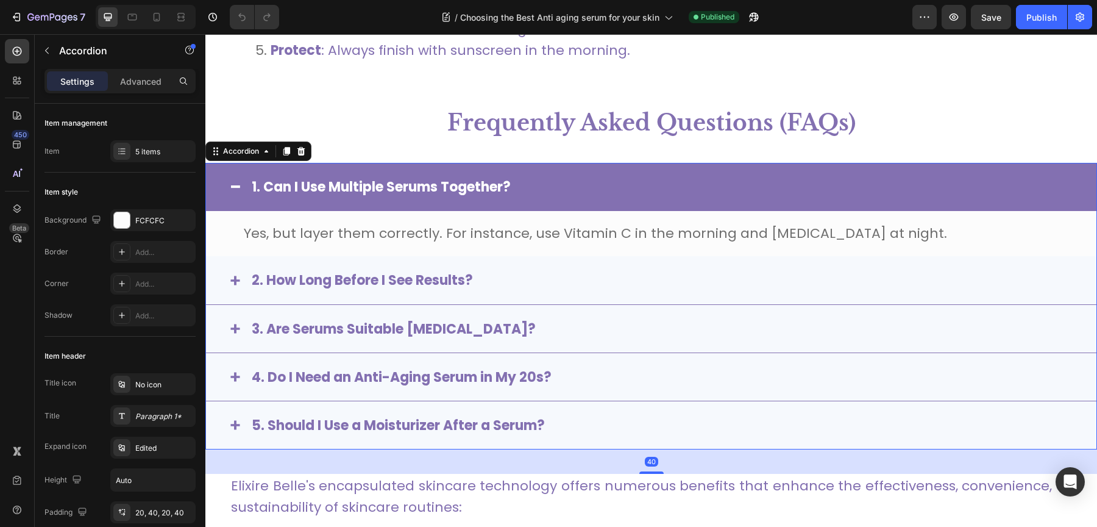
click at [556, 178] on div "1. Can I Use Multiple Serums Together?" at bounding box center [661, 186] width 822 height 23
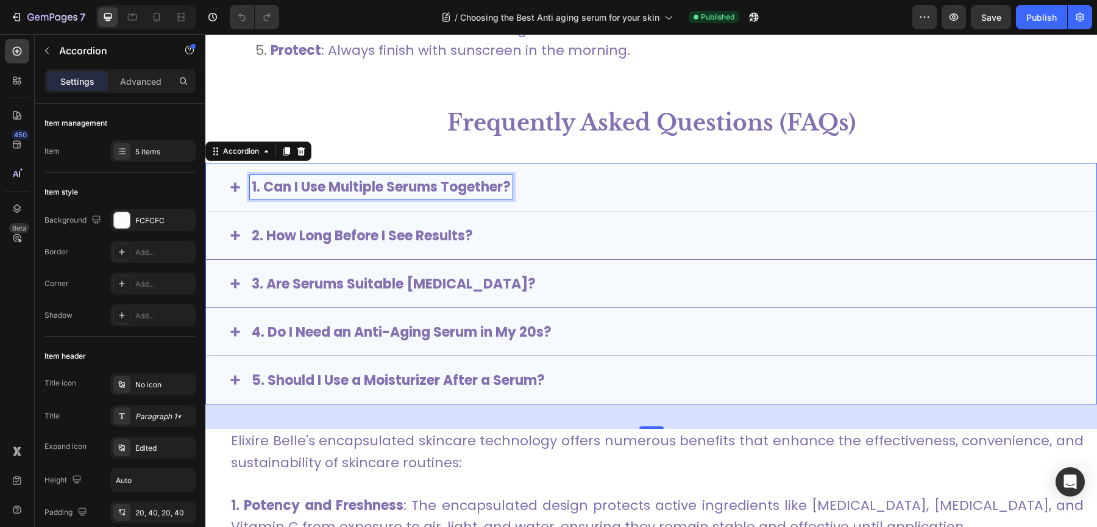
click at [485, 183] on span "1. Can I Use Multiple Serums Together?" at bounding box center [381, 186] width 259 height 19
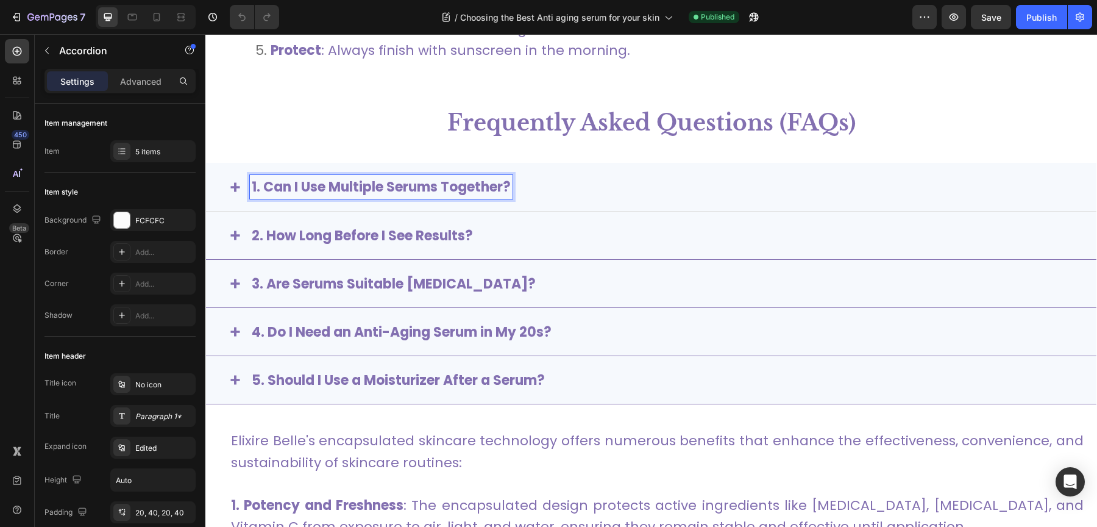
click at [485, 183] on span "1. Can I Use Multiple Serums Together?" at bounding box center [381, 186] width 259 height 19
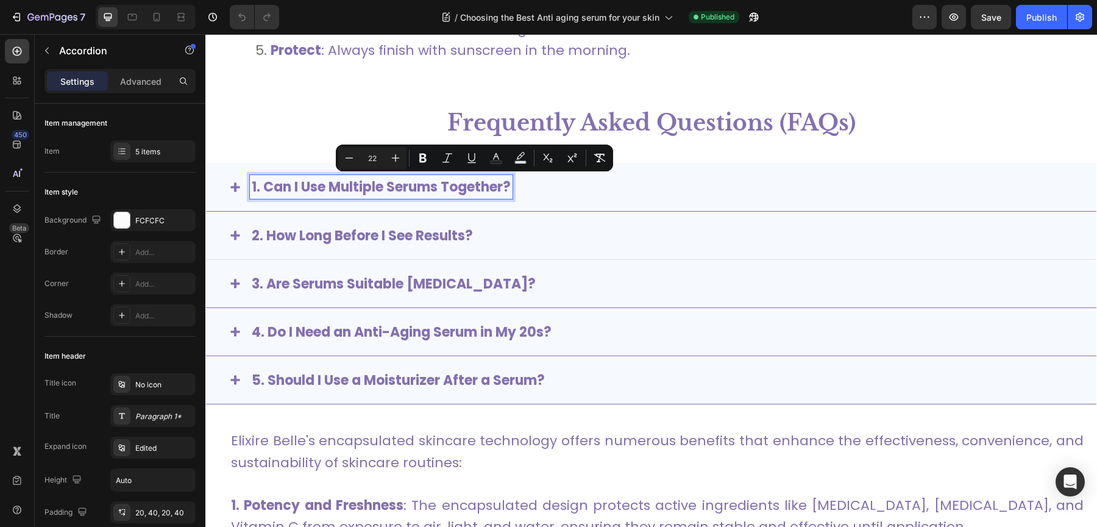
click at [383, 232] on span "2. How Long Before I See Results?" at bounding box center [362, 235] width 221 height 19
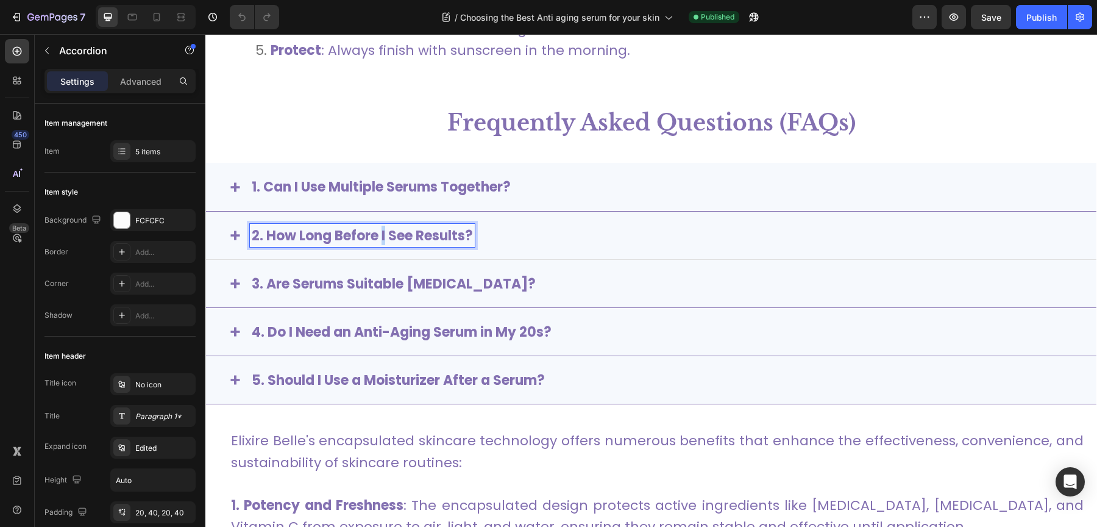
click at [383, 232] on span "2. How Long Before I See Results?" at bounding box center [362, 235] width 221 height 19
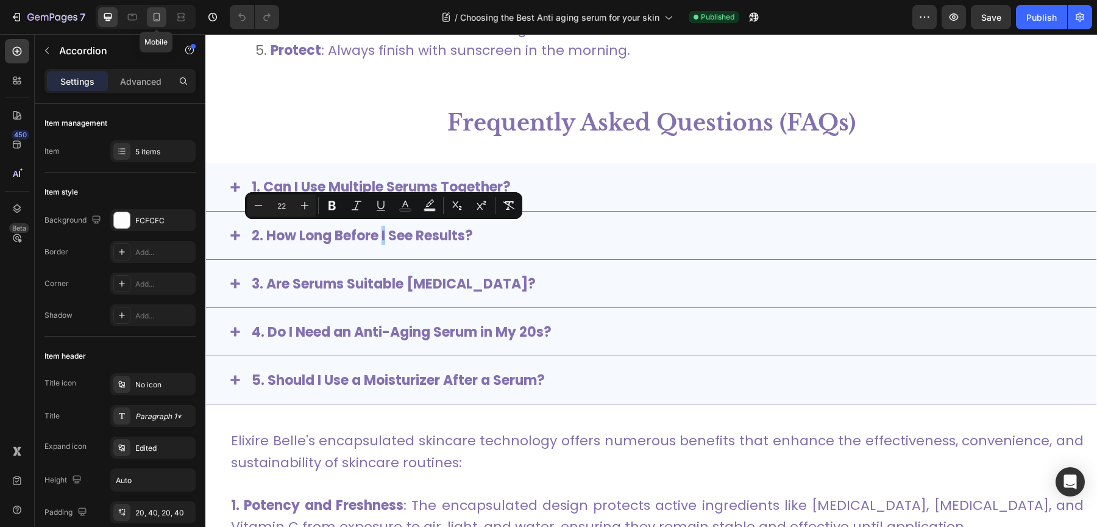
click at [154, 14] on icon at bounding box center [157, 17] width 7 height 9
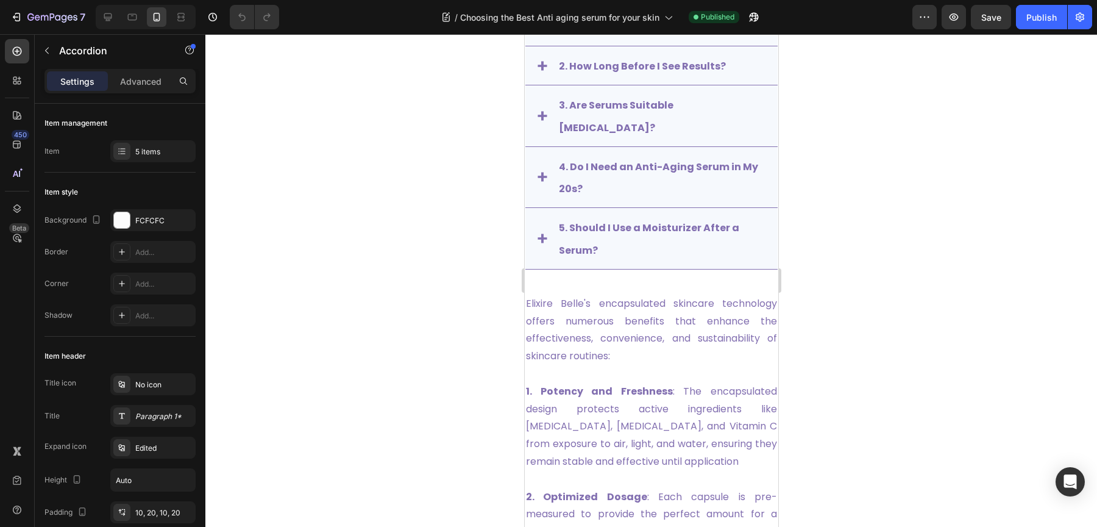
scroll to position [3862, 0]
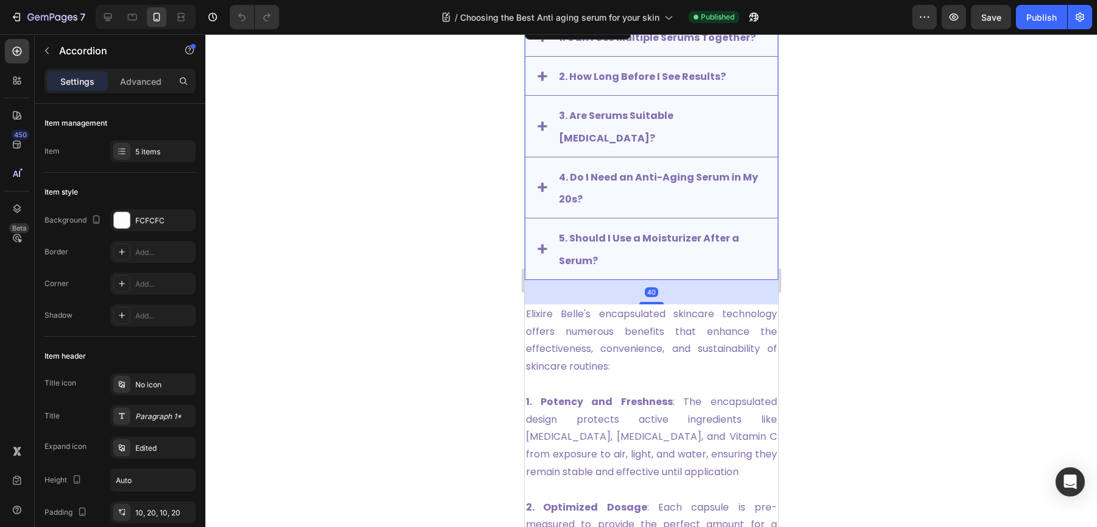
click at [644, 247] on p "5. Should I Use a Moisturizer After a Serum?" at bounding box center [660, 248] width 205 height 45
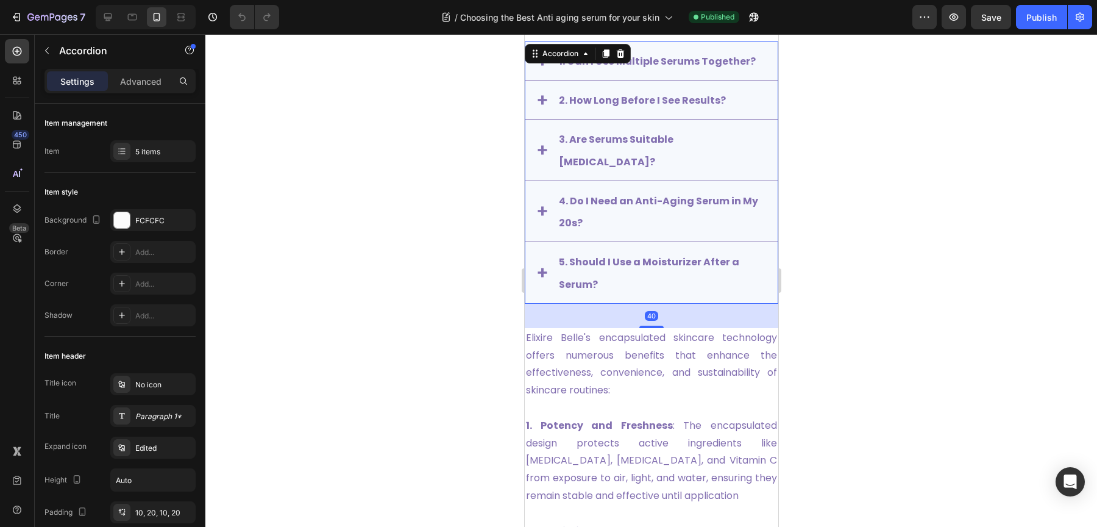
scroll to position [3838, 0]
click at [623, 221] on p "4. Do I Need an Anti-Aging Serum in My 20s?" at bounding box center [660, 211] width 205 height 45
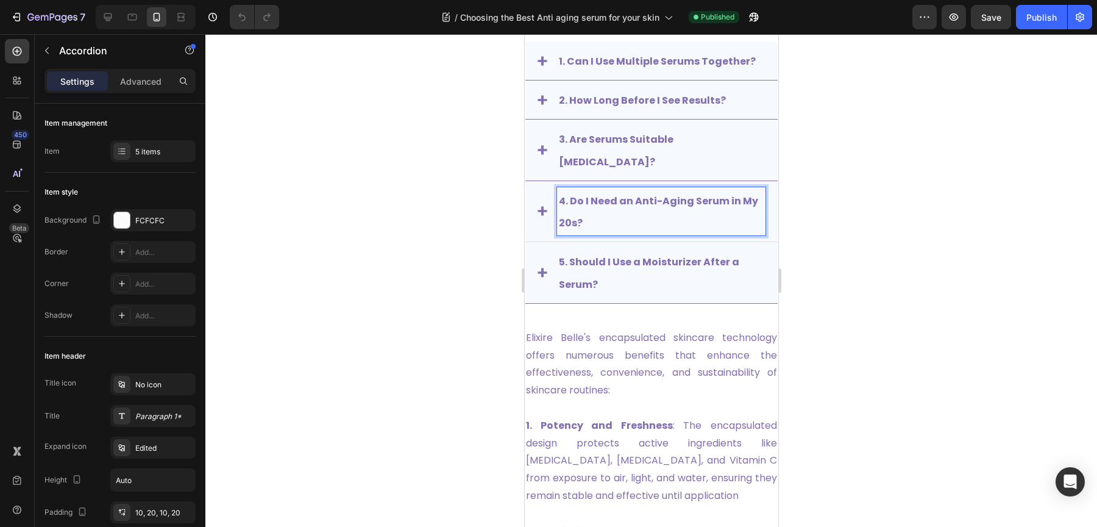
click at [623, 221] on p "4. Do I Need an Anti-Aging Serum in My 20s?" at bounding box center [660, 211] width 205 height 45
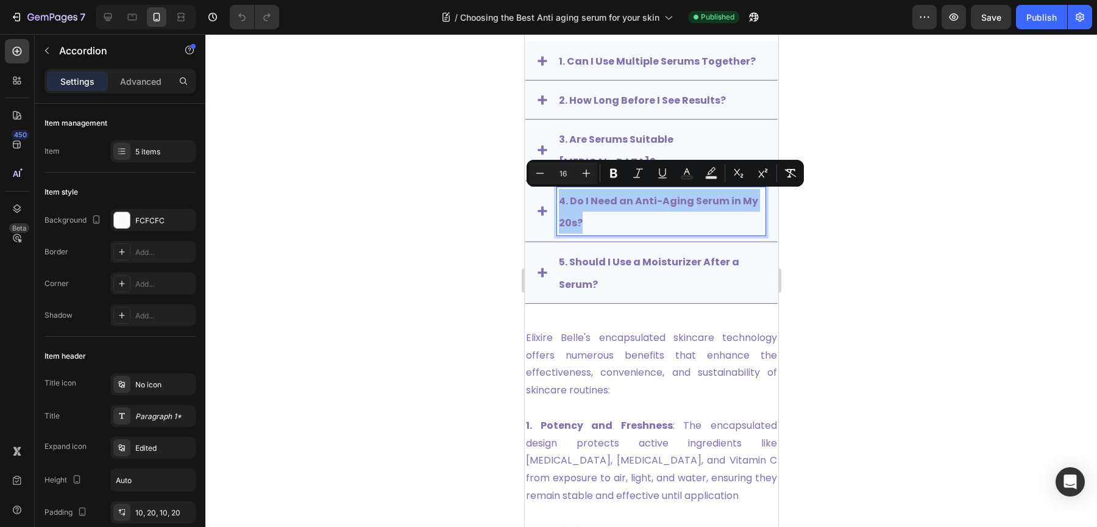
click at [871, 236] on div at bounding box center [651, 280] width 892 height 492
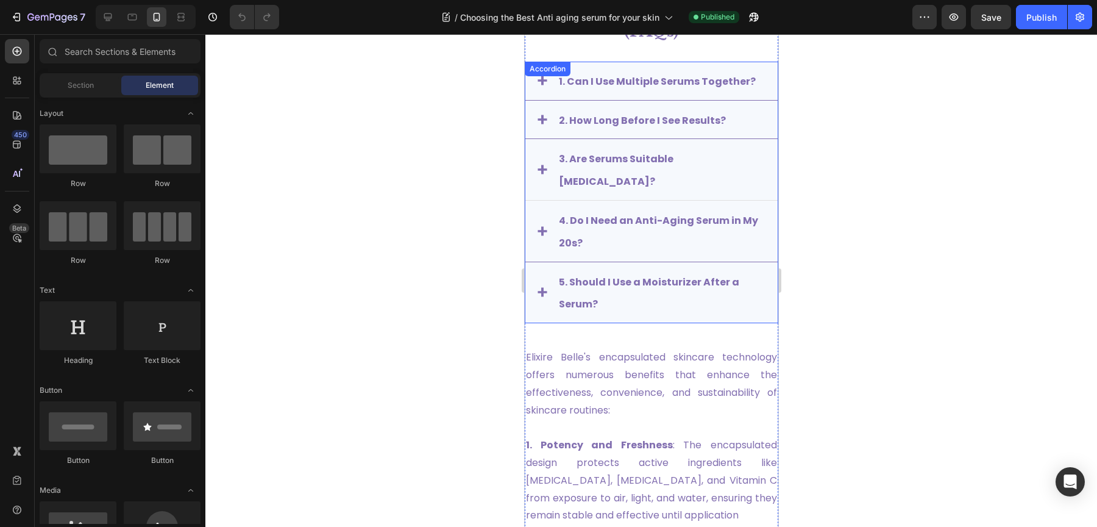
scroll to position [4145, 0]
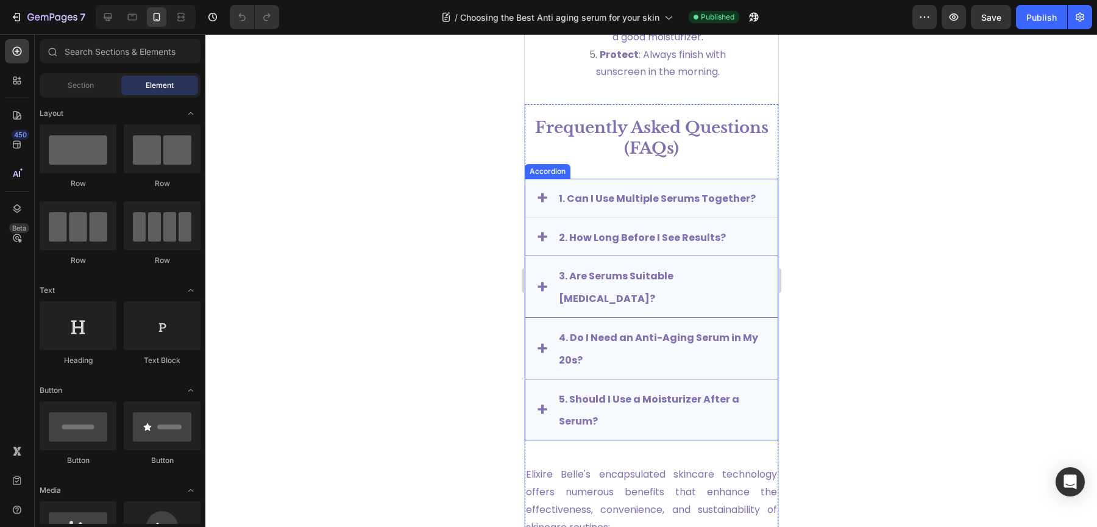
click at [659, 205] on span "1. Can I Use Multiple Serums Together?" at bounding box center [656, 198] width 197 height 14
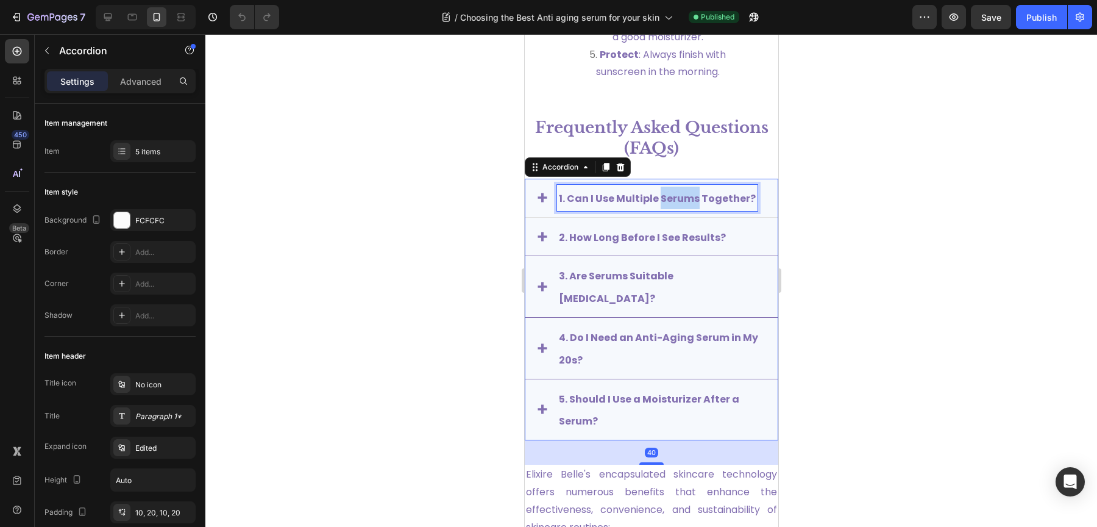
click at [659, 205] on span "1. Can I Use Multiple Serums Together?" at bounding box center [656, 198] width 197 height 14
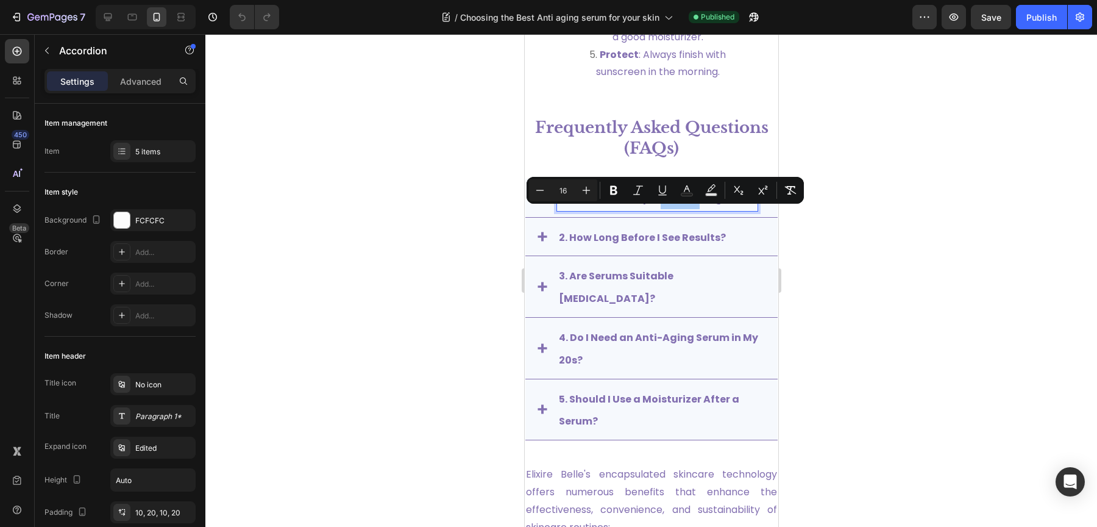
click at [851, 254] on div at bounding box center [651, 280] width 892 height 492
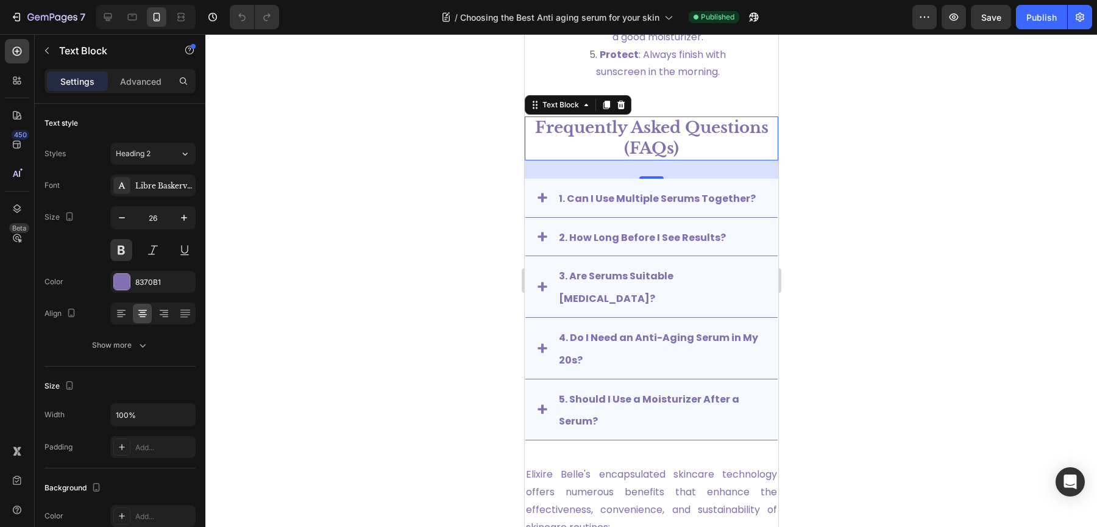
click at [654, 147] on p "Frequently Asked Questions (FAQs)" at bounding box center [650, 138] width 251 height 41
click at [656, 149] on p "Frequently Asked Questions (FAQs)" at bounding box center [650, 138] width 251 height 41
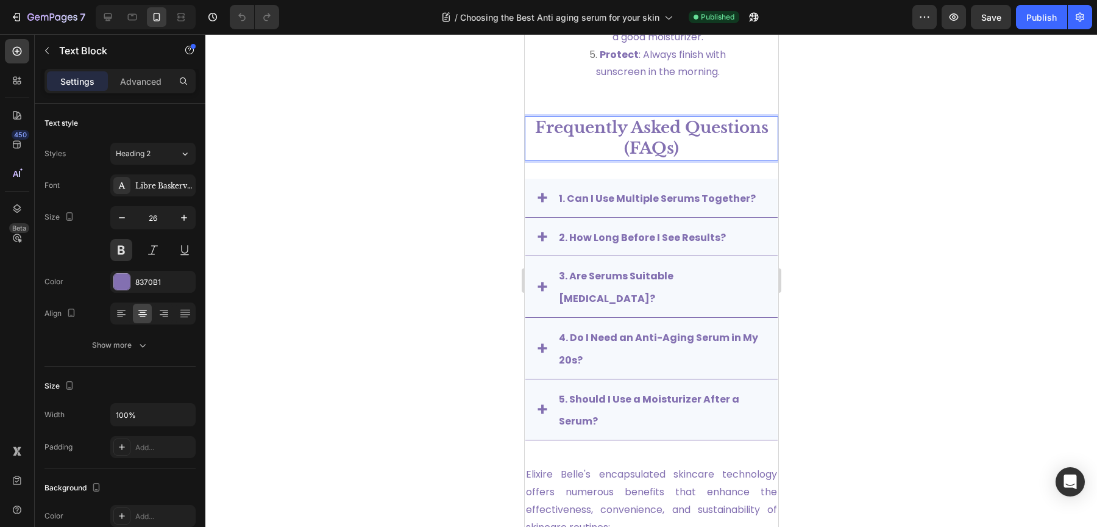
click at [656, 149] on p "Frequently Asked Questions (FAQs)" at bounding box center [650, 138] width 251 height 41
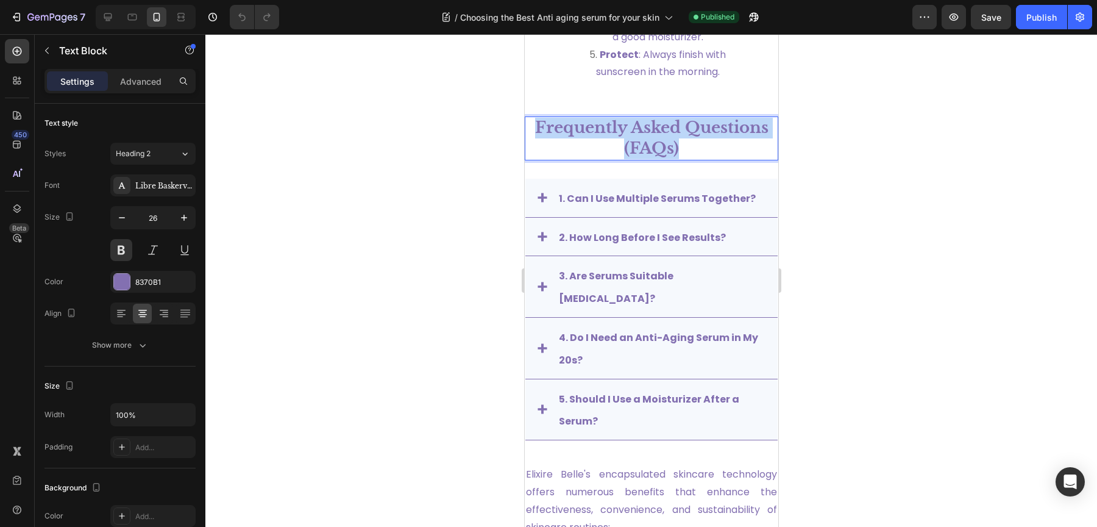
click at [656, 149] on p "Frequently Asked Questions (FAQs)" at bounding box center [650, 138] width 251 height 41
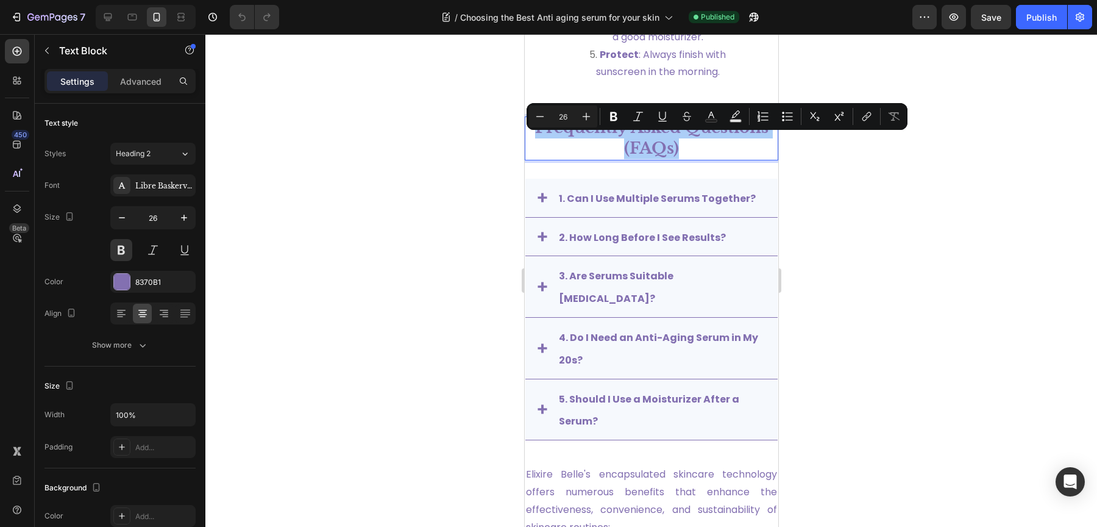
click at [885, 222] on div at bounding box center [651, 280] width 892 height 492
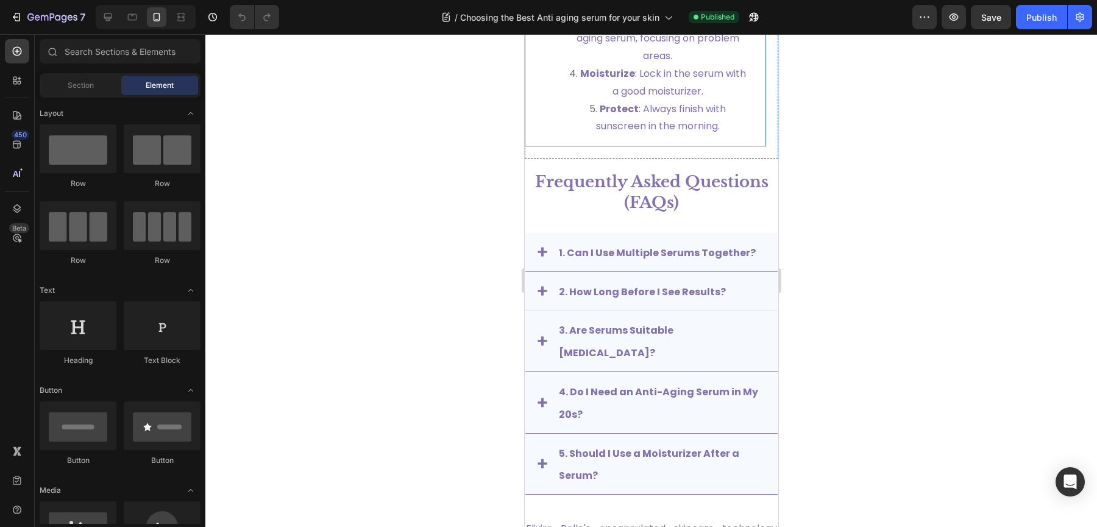
scroll to position [4124, 0]
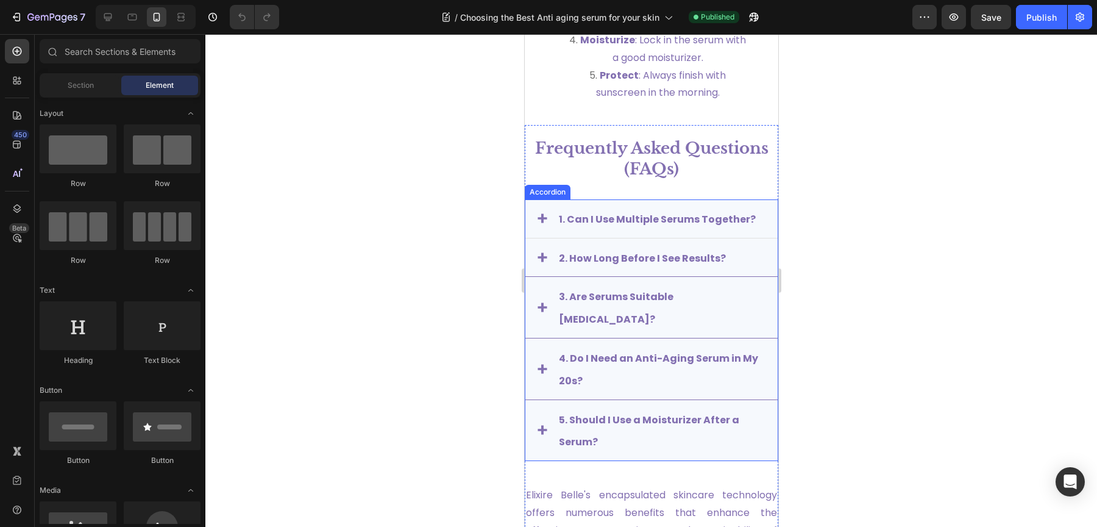
click at [706, 230] on p "1. Can I Use Multiple Serums Together?" at bounding box center [656, 218] width 197 height 23
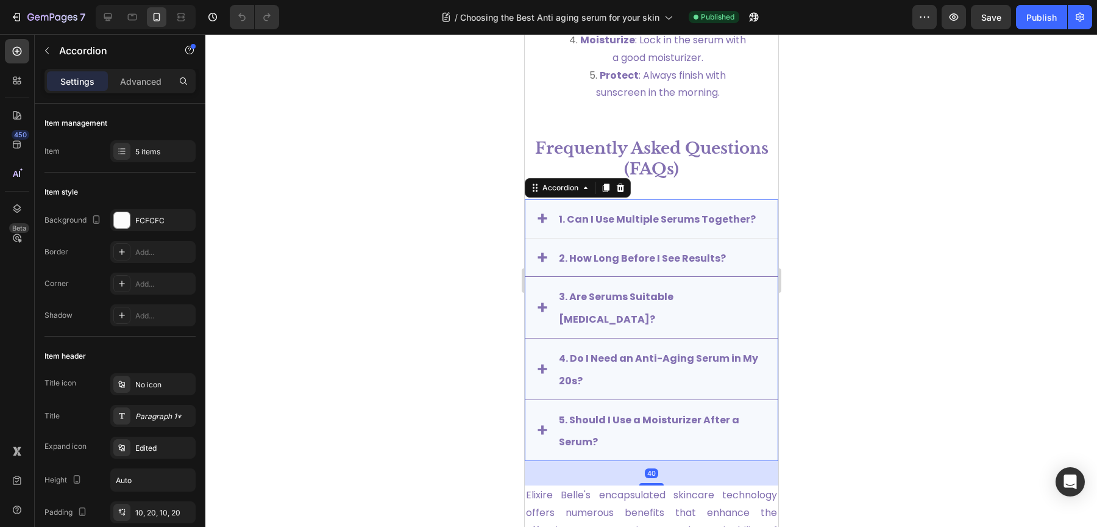
click at [536, 236] on div "1. Can I Use Multiple Serums Together?" at bounding box center [651, 218] width 252 height 39
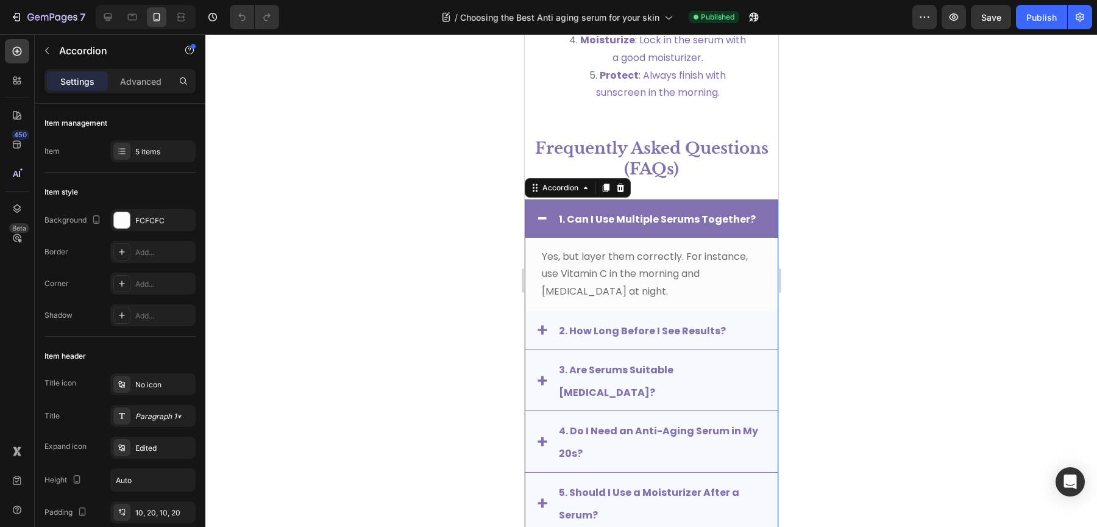
click at [536, 236] on div "1. Can I Use Multiple Serums Together?" at bounding box center [651, 218] width 252 height 38
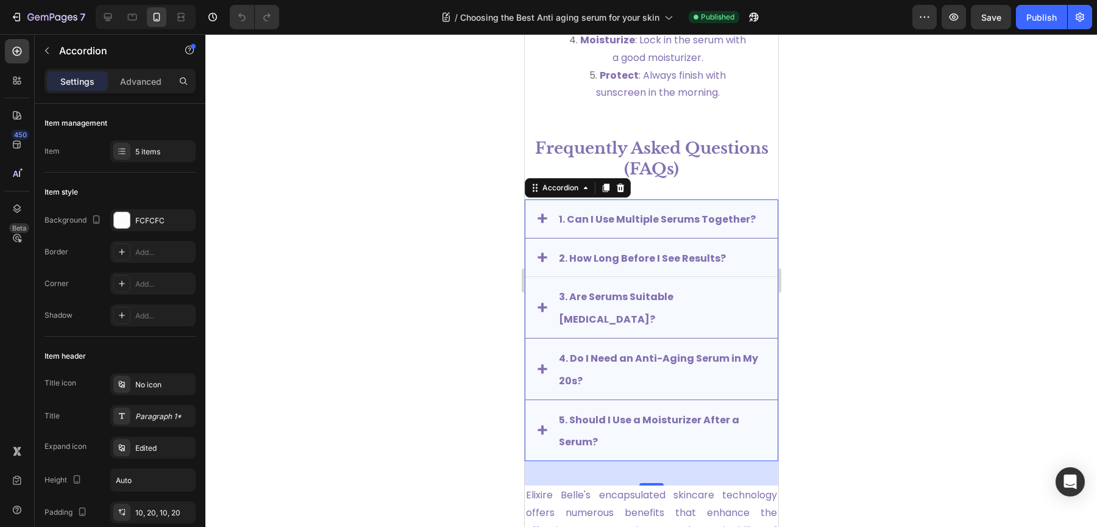
click at [539, 262] on icon at bounding box center [542, 257] width 10 height 10
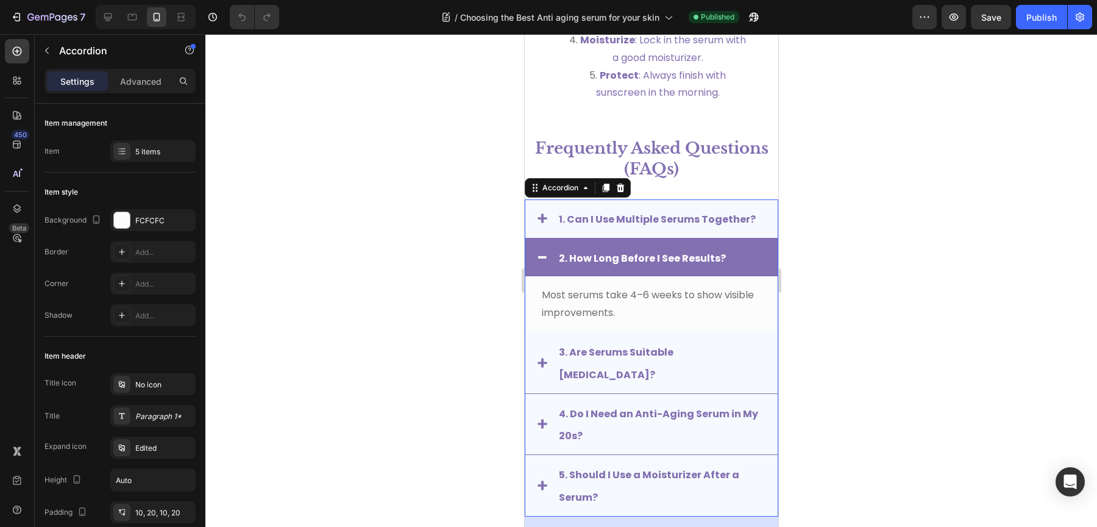
click at [539, 258] on icon at bounding box center [542, 257] width 10 height 2
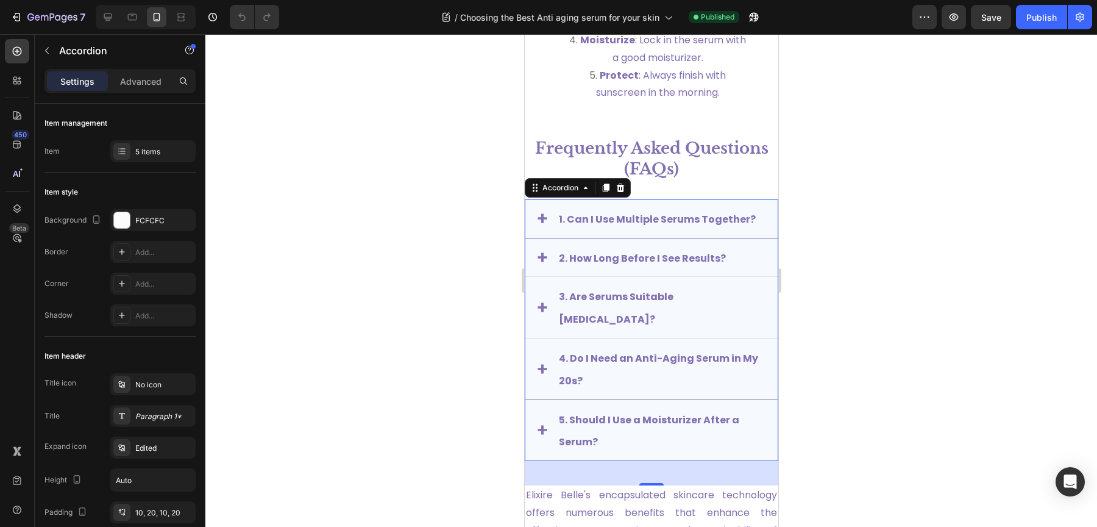
click at [542, 312] on icon at bounding box center [541, 307] width 9 height 9
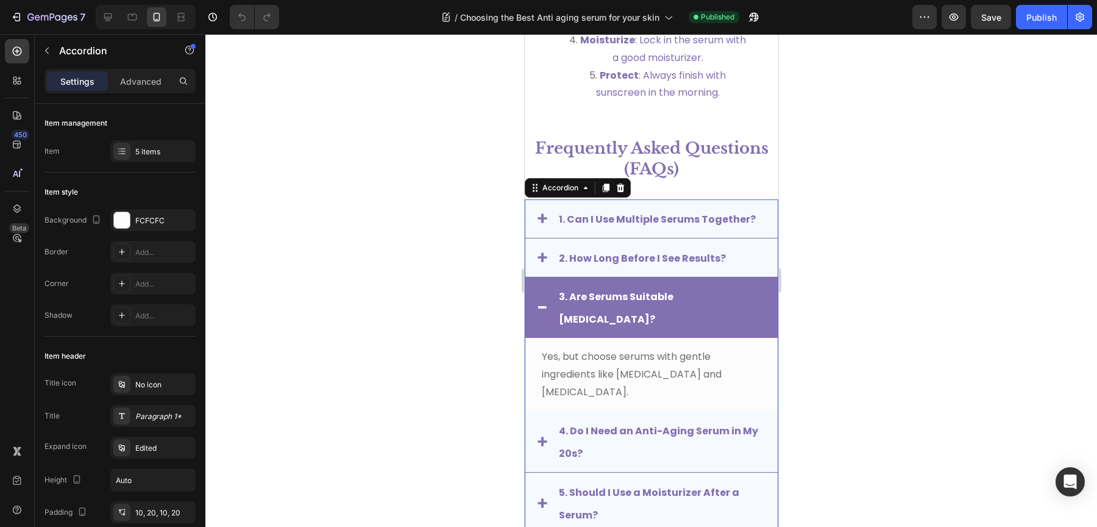
click at [542, 312] on span at bounding box center [542, 307] width 10 height 10
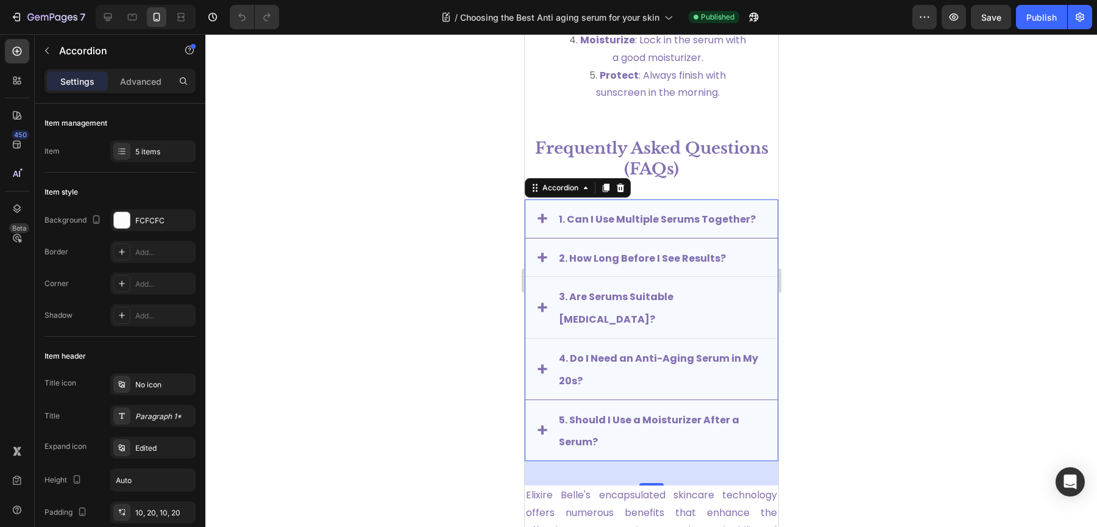
scroll to position [4418, 0]
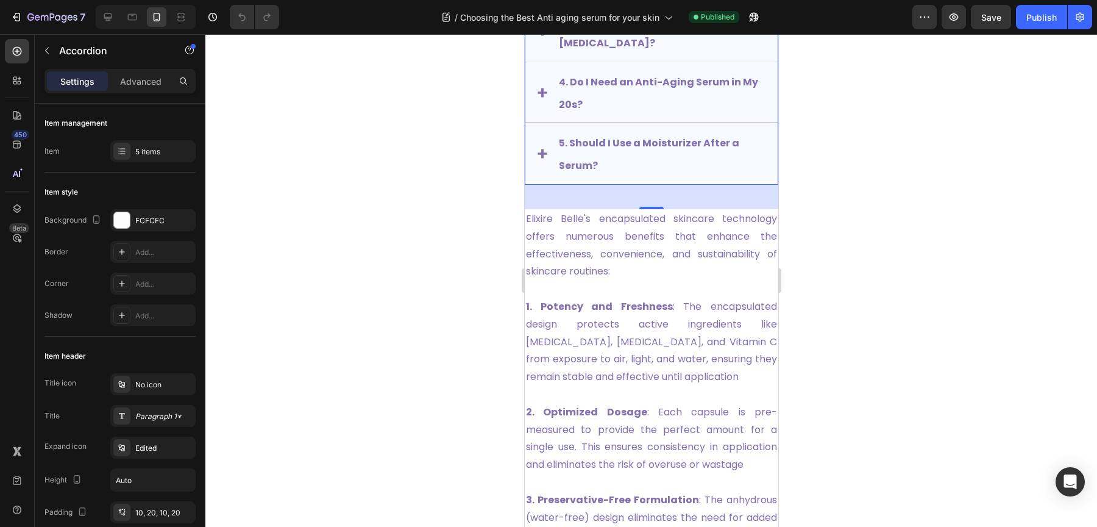
click at [542, 156] on div "5. Should I Use a Moisturizer After a Serum?" at bounding box center [651, 154] width 252 height 62
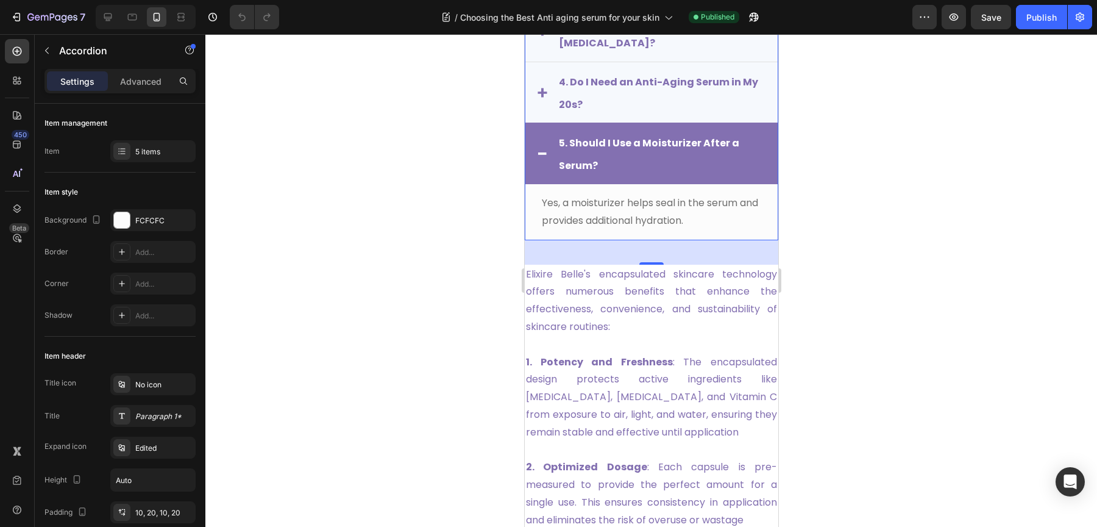
click at [542, 156] on div "5. Should I Use a Moisturizer After a Serum?" at bounding box center [651, 153] width 252 height 61
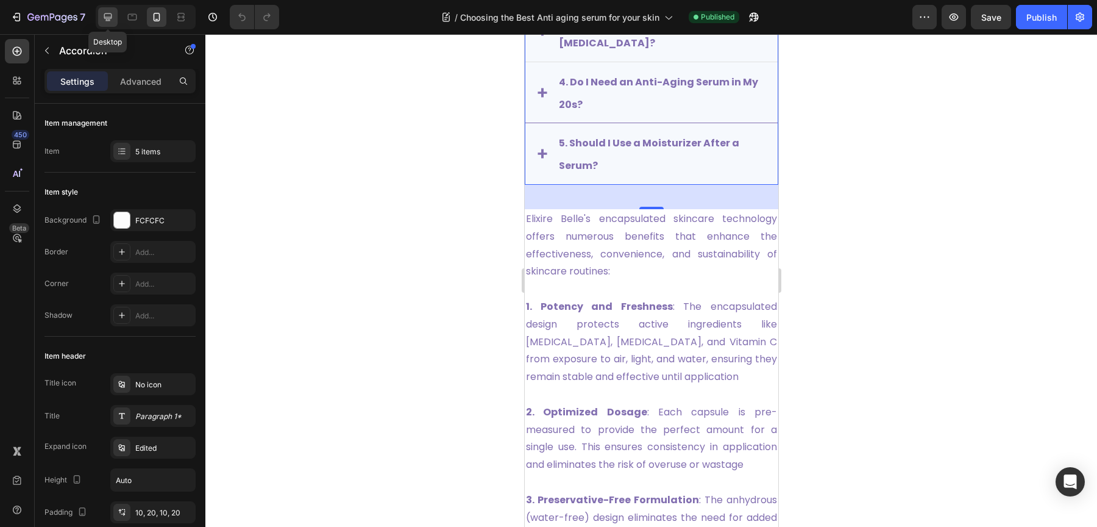
click at [105, 18] on icon at bounding box center [108, 17] width 8 height 8
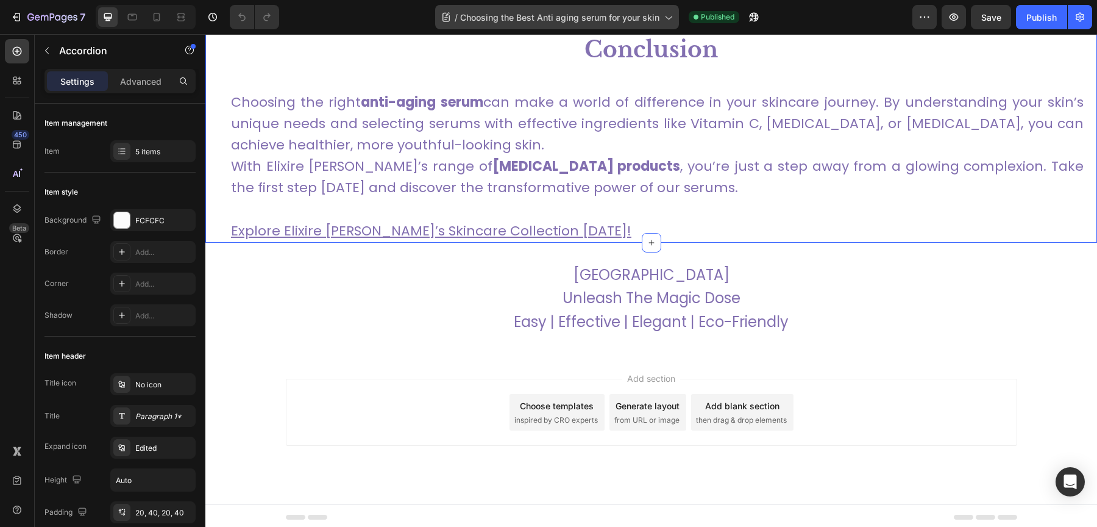
scroll to position [4804, 0]
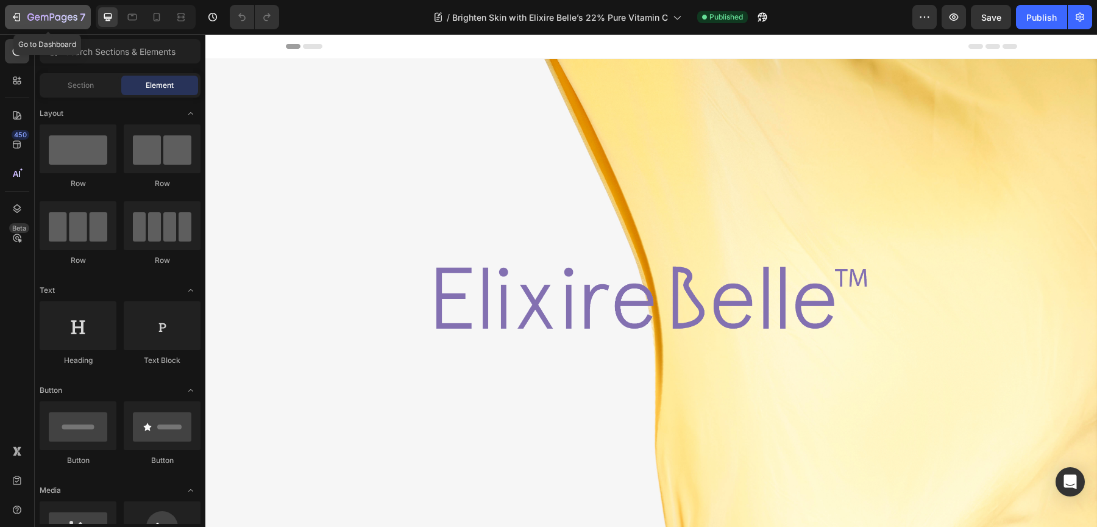
click at [53, 18] on icon "button" at bounding box center [52, 18] width 50 height 10
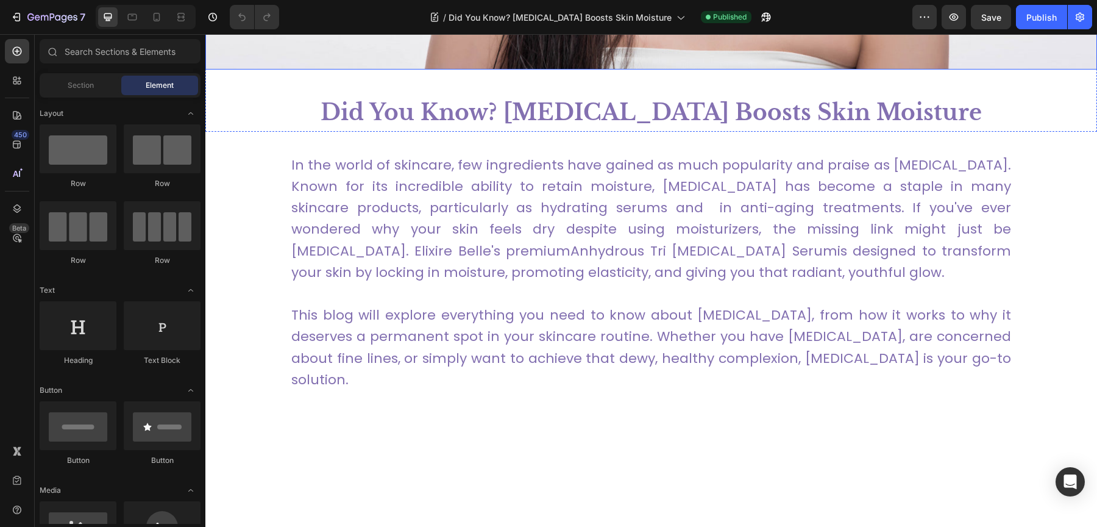
scroll to position [584, 0]
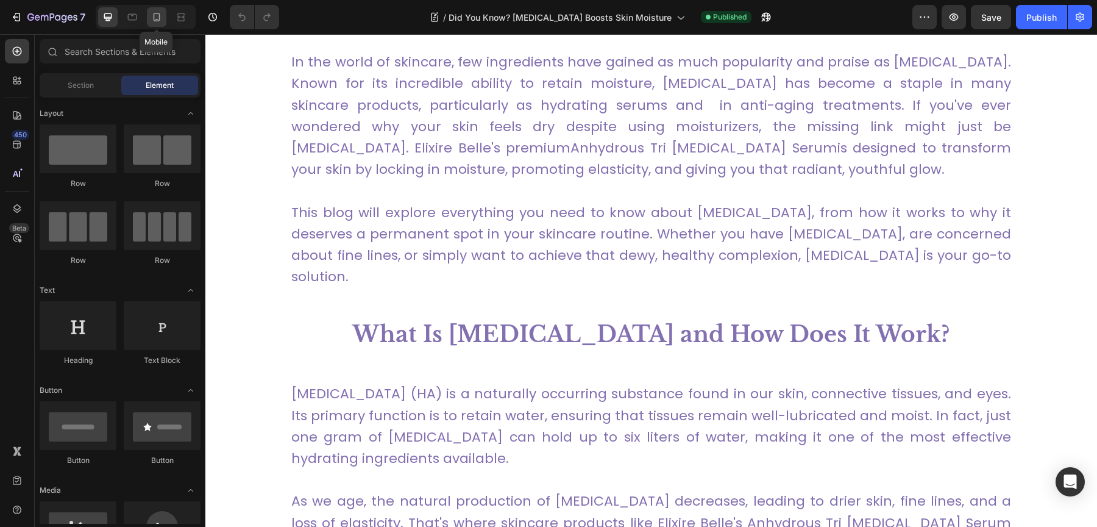
click at [160, 21] on icon at bounding box center [157, 17] width 12 height 12
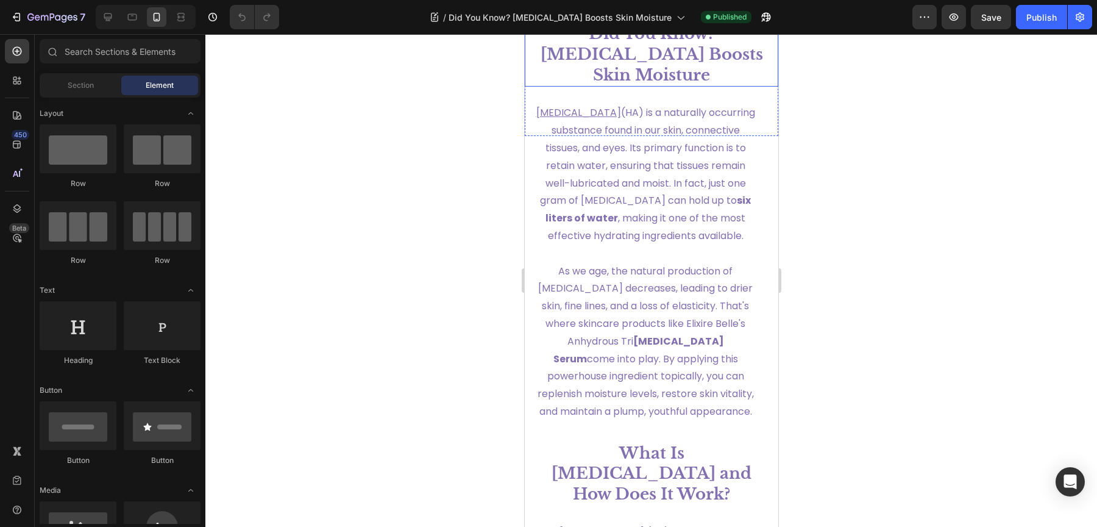
scroll to position [216, 0]
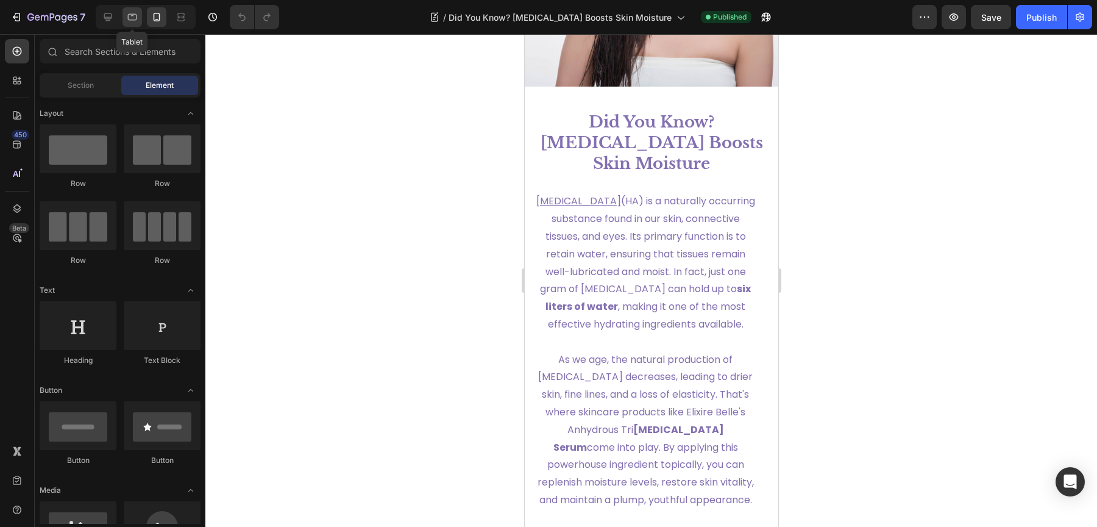
click at [131, 23] on icon at bounding box center [132, 17] width 12 height 12
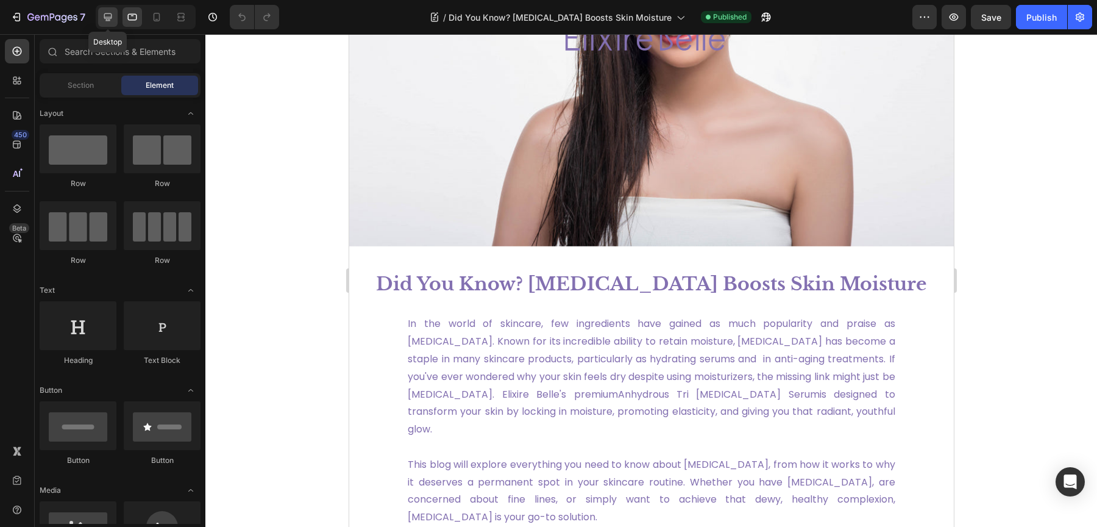
click at [112, 21] on icon at bounding box center [108, 17] width 12 height 12
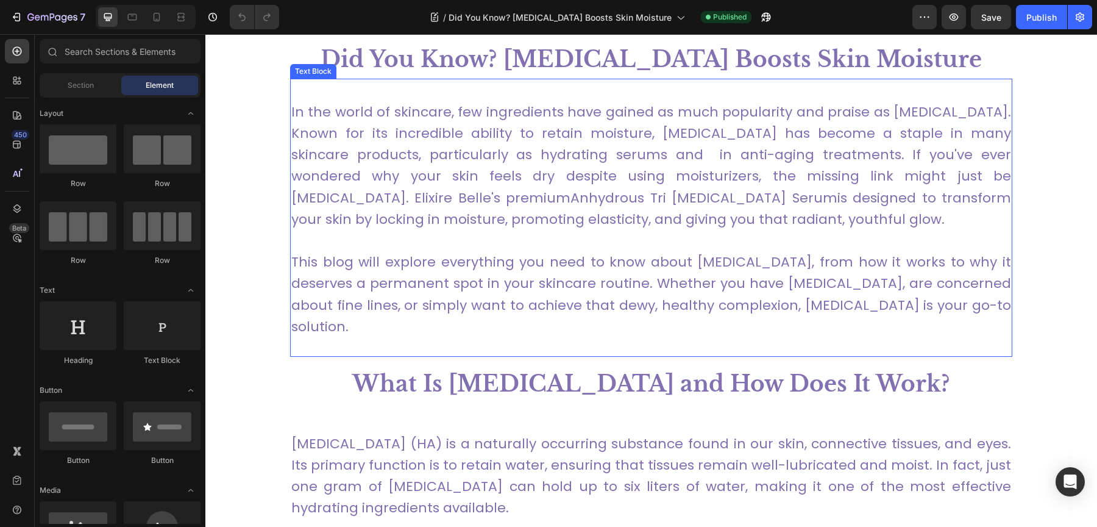
scroll to position [519, 0]
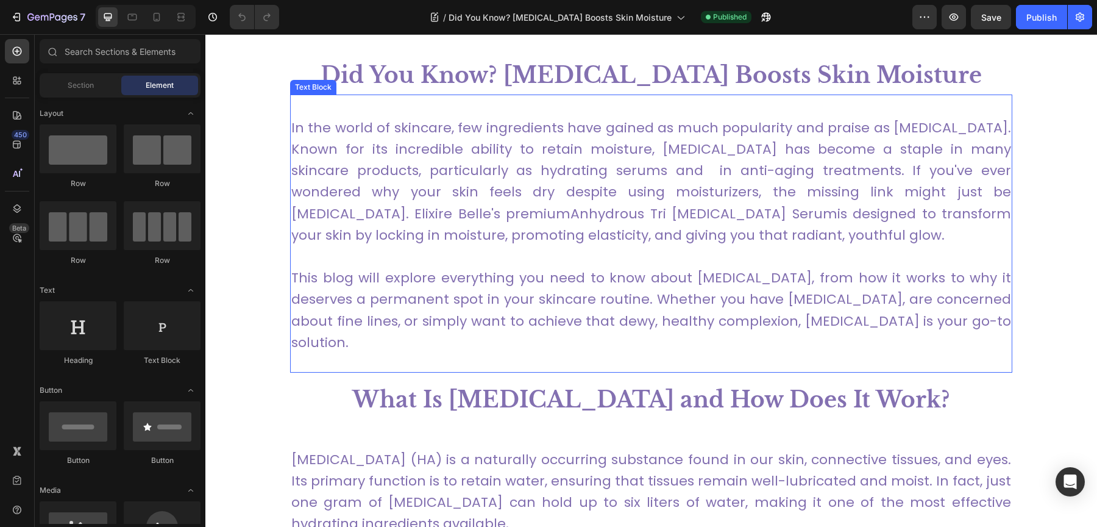
click at [570, 213] on link "Anhydrous Tri Hyaluronic Acid Serum" at bounding box center [703, 213] width 266 height 19
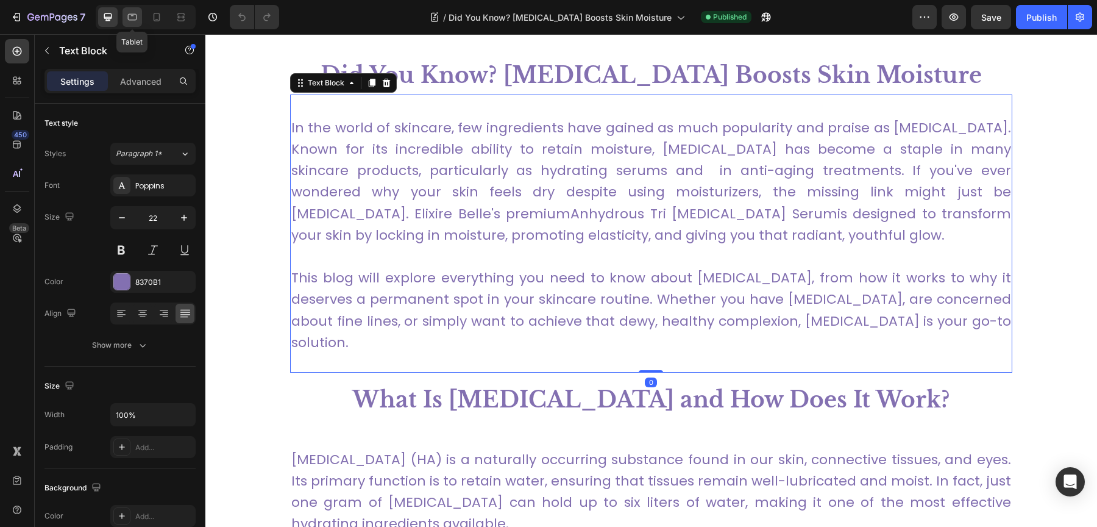
click at [128, 13] on icon at bounding box center [132, 17] width 12 height 12
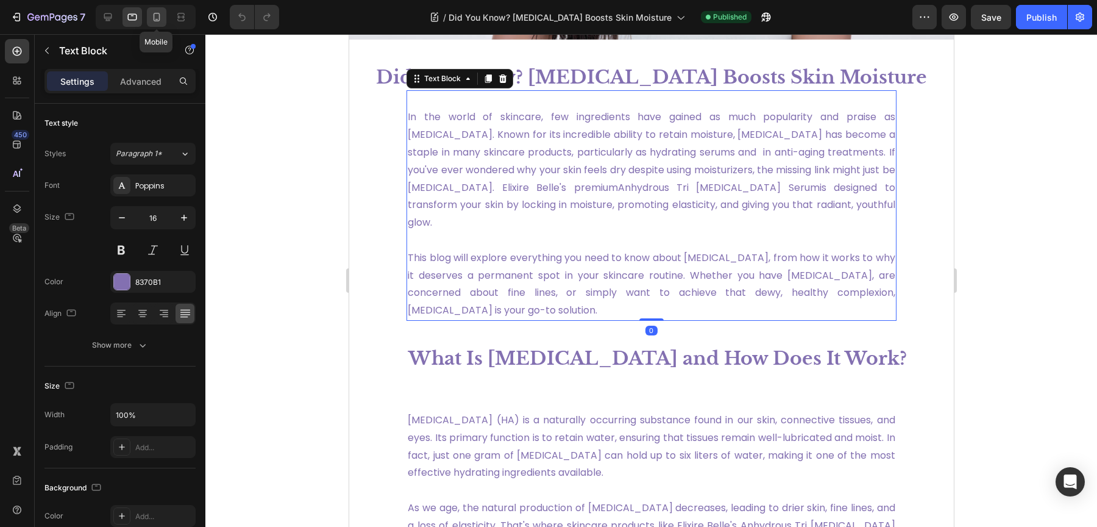
scroll to position [428, 0]
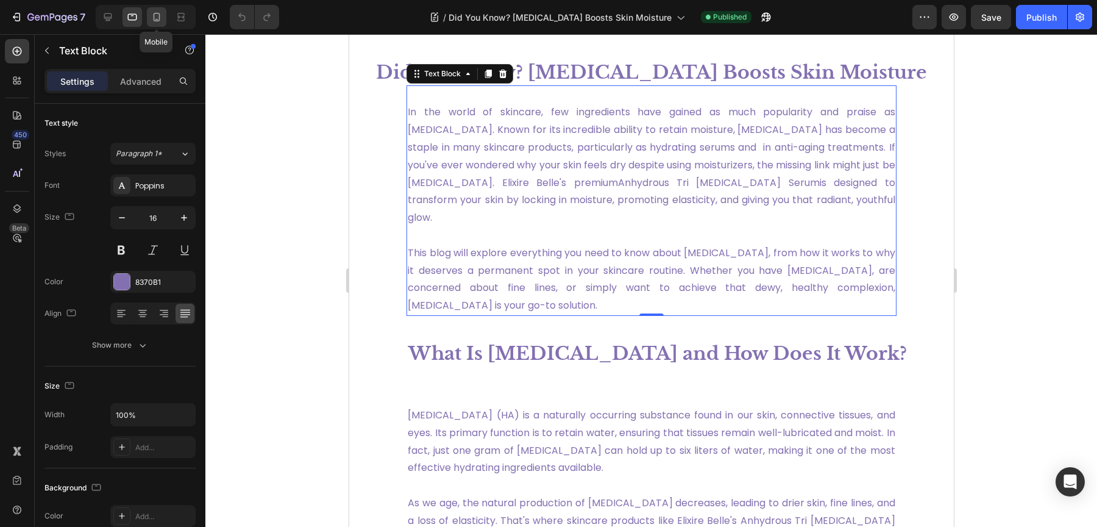
click at [160, 19] on icon at bounding box center [157, 17] width 12 height 12
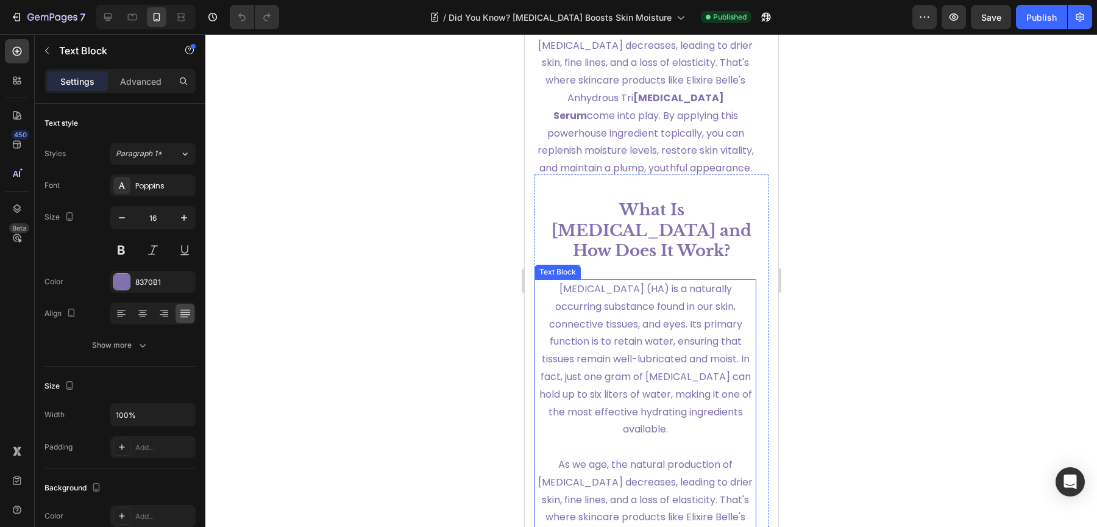
scroll to position [243, 0]
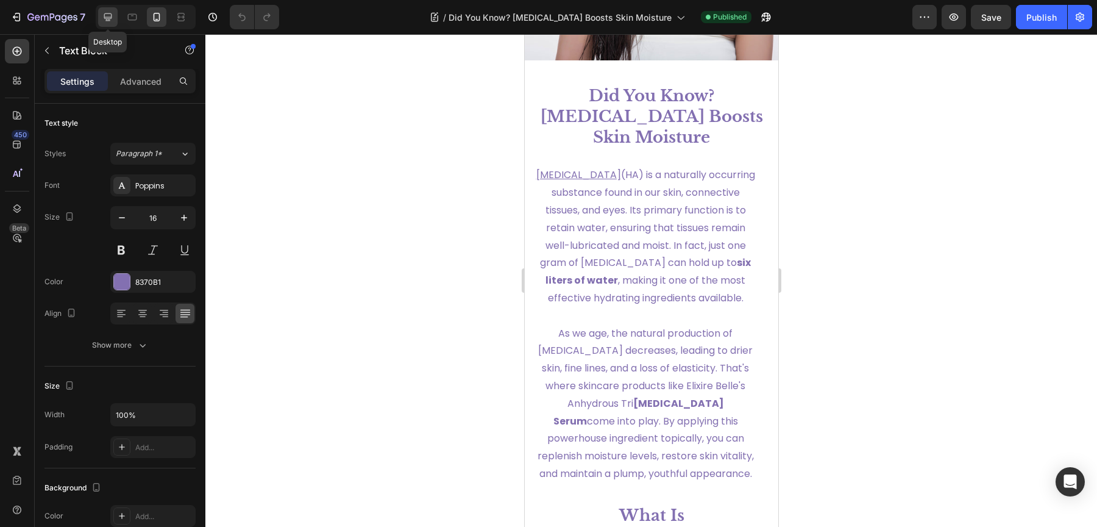
click at [102, 21] on icon at bounding box center [108, 17] width 12 height 12
type input "22"
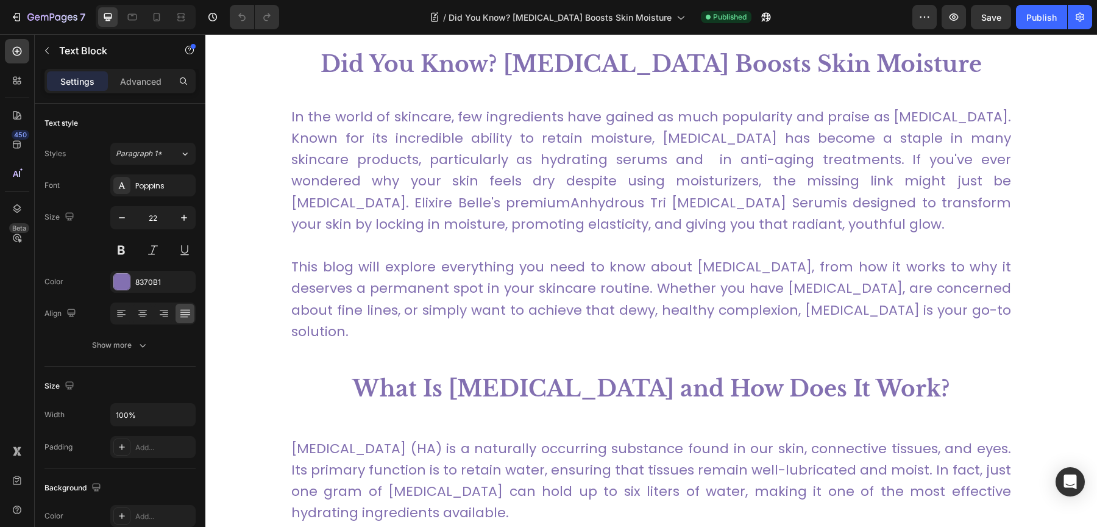
scroll to position [536, 0]
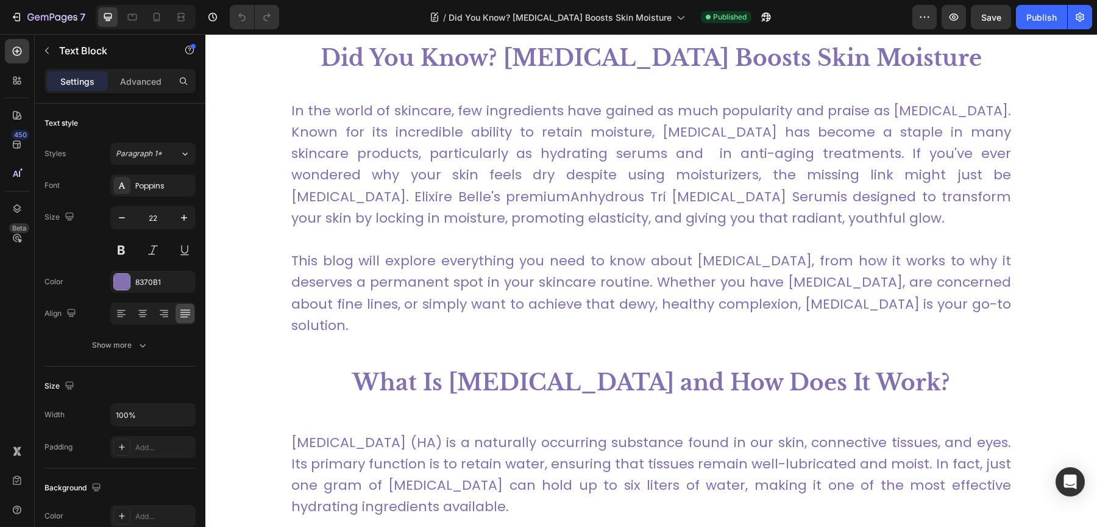
click at [570, 195] on link "Anhydrous Tri Hyaluronic Acid Serum" at bounding box center [703, 196] width 266 height 19
click at [427, 151] on p "In the world of skincare, few ingredients have gained as much popularity and pr…" at bounding box center [651, 164] width 720 height 129
click at [454, 66] on h1 "Did You Know? [MEDICAL_DATA] Boosts Skin Moisture" at bounding box center [651, 59] width 892 height 38
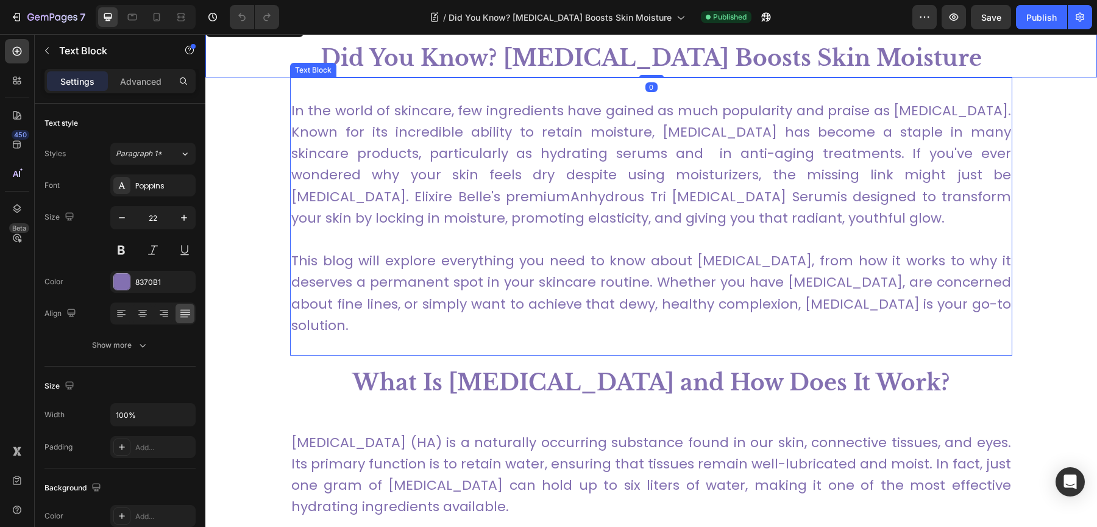
click at [448, 125] on p "In the world of skincare, few ingredients have gained as much popularity and pr…" at bounding box center [651, 164] width 720 height 129
click at [433, 155] on p "In the world of skincare, few ingredients have gained as much popularity and pr…" at bounding box center [651, 164] width 720 height 129
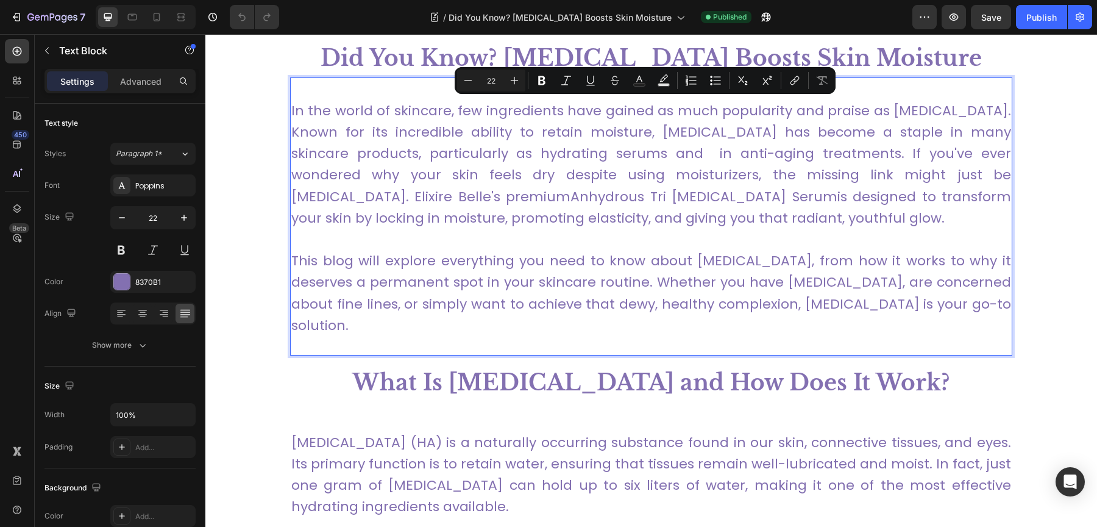
copy div "In the world of skincare, few ingredients have gained as much popularity and pr…"
click at [434, 236] on p "Rich Text Editor. Editing area: main" at bounding box center [651, 239] width 720 height 21
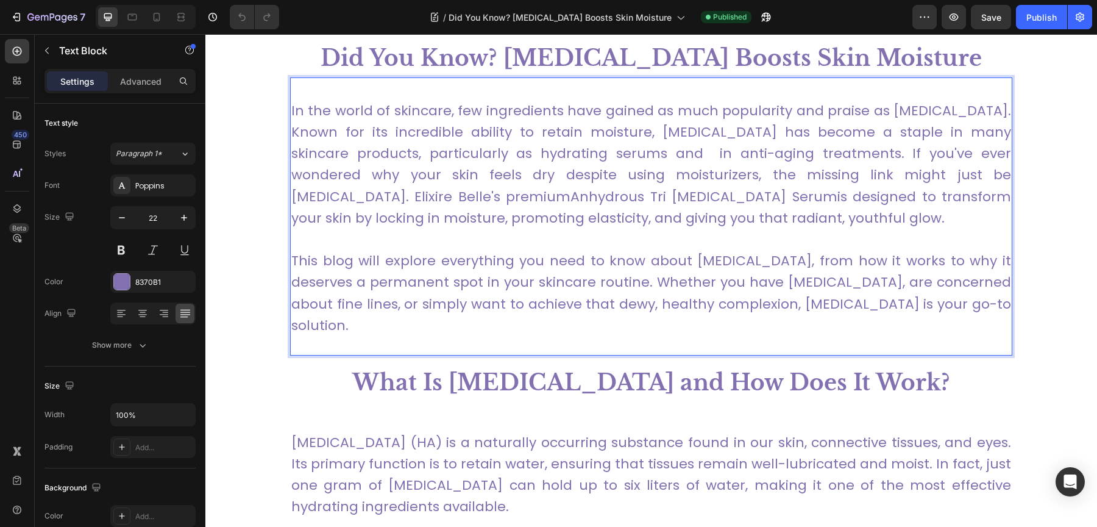
click at [424, 168] on p "In the world of skincare, few ingredients have gained as much popularity and pr…" at bounding box center [651, 164] width 720 height 129
click at [414, 181] on p "In the world of skincare, few ingredients have gained as much popularity and pr…" at bounding box center [651, 164] width 720 height 129
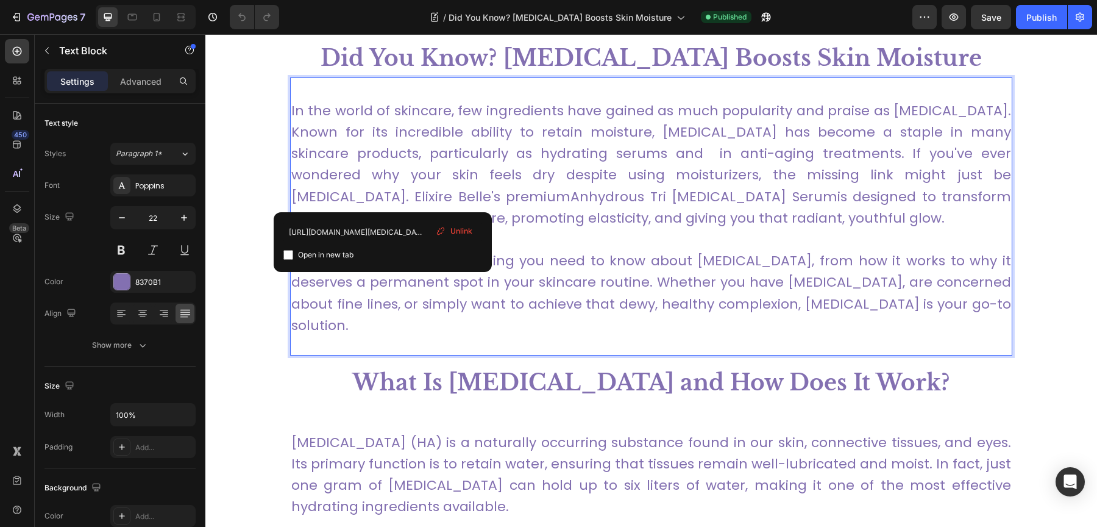
click at [570, 199] on link "Anhydrous Tri Hyaluronic Acid Serum" at bounding box center [703, 196] width 266 height 19
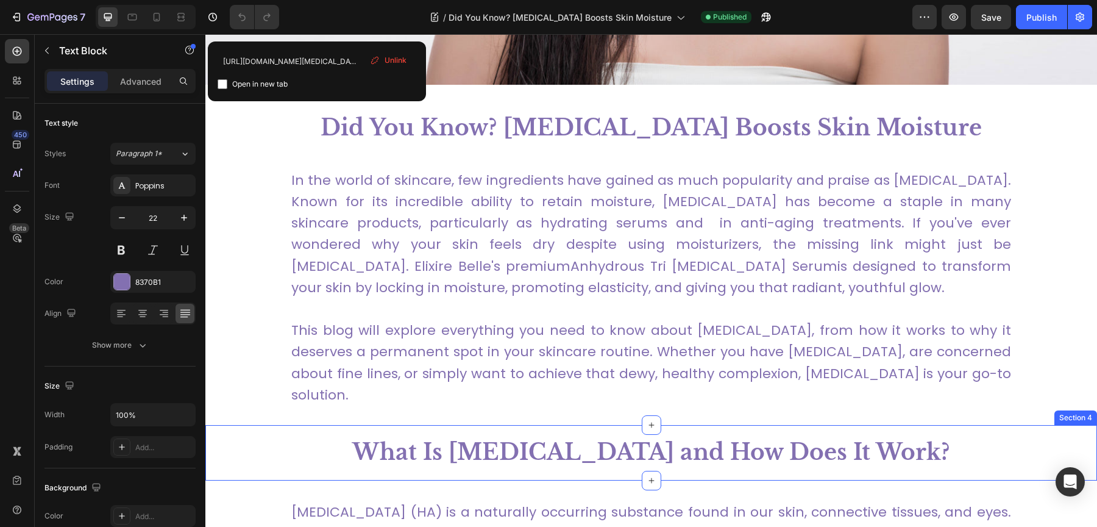
scroll to position [567, 0]
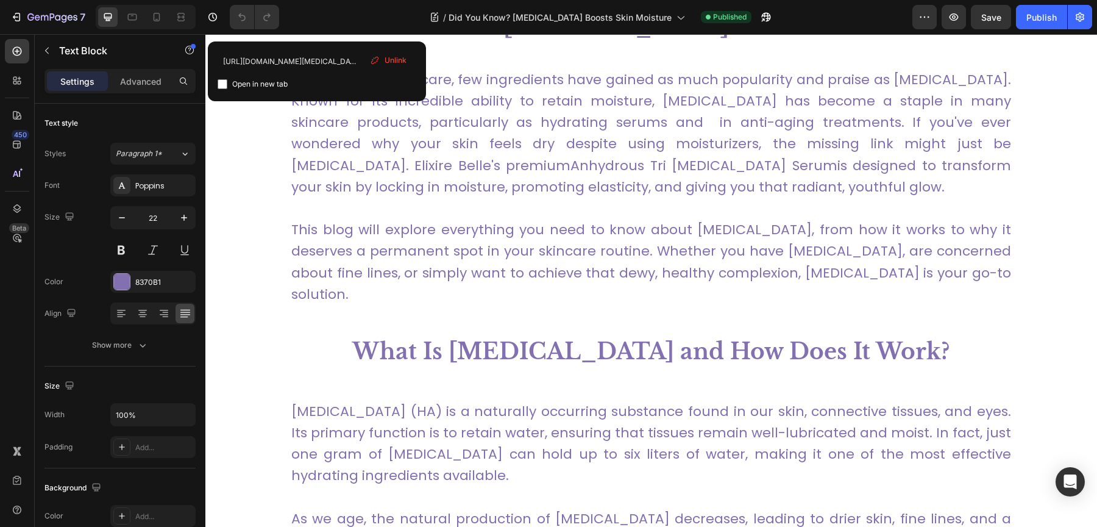
click at [522, 316] on div "In the world of skincare, few ingredients have gained as much popularity and pr…" at bounding box center [651, 185] width 722 height 278
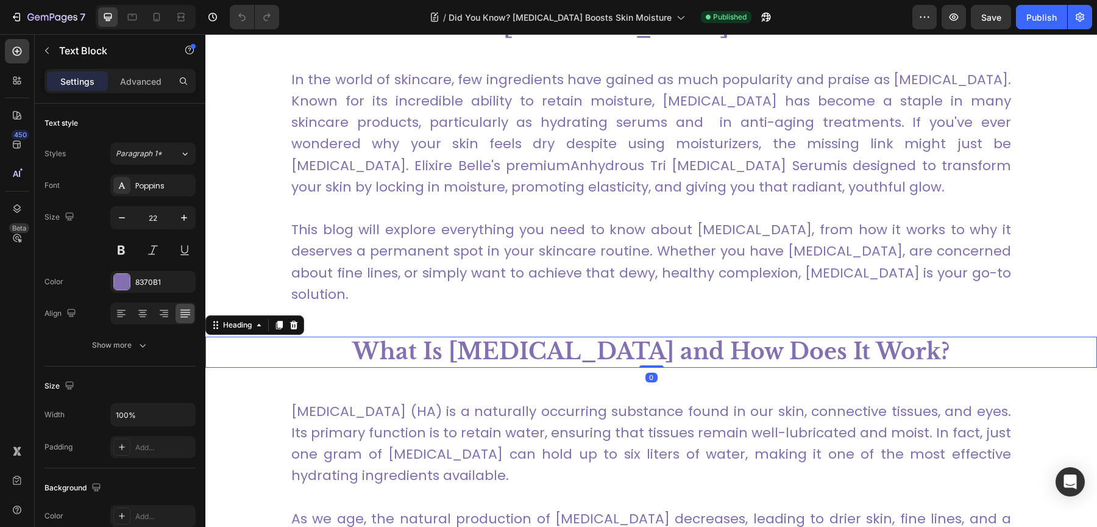
click at [533, 341] on h2 "What Is [MEDICAL_DATA] and How Does It Work?" at bounding box center [651, 351] width 892 height 31
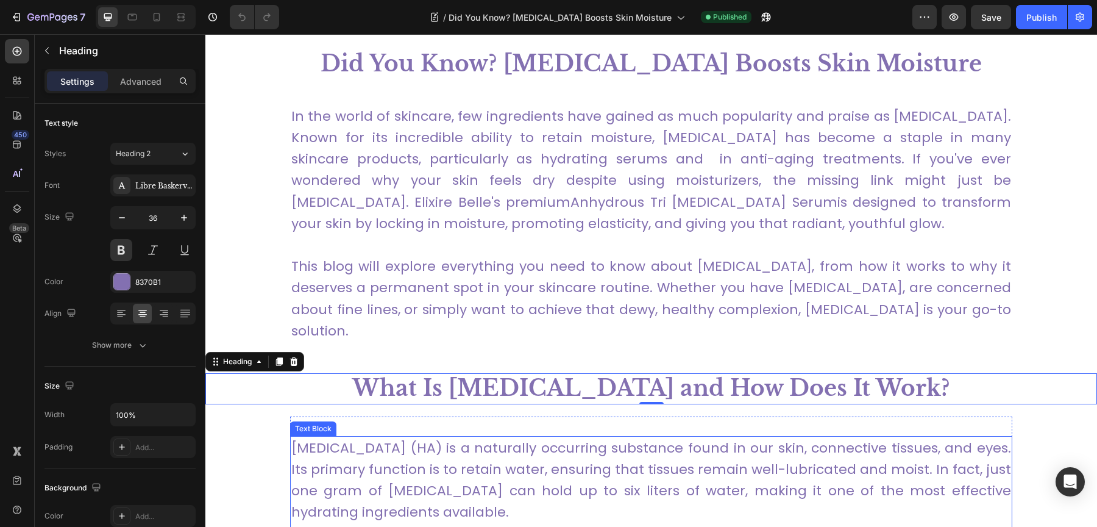
scroll to position [505, 0]
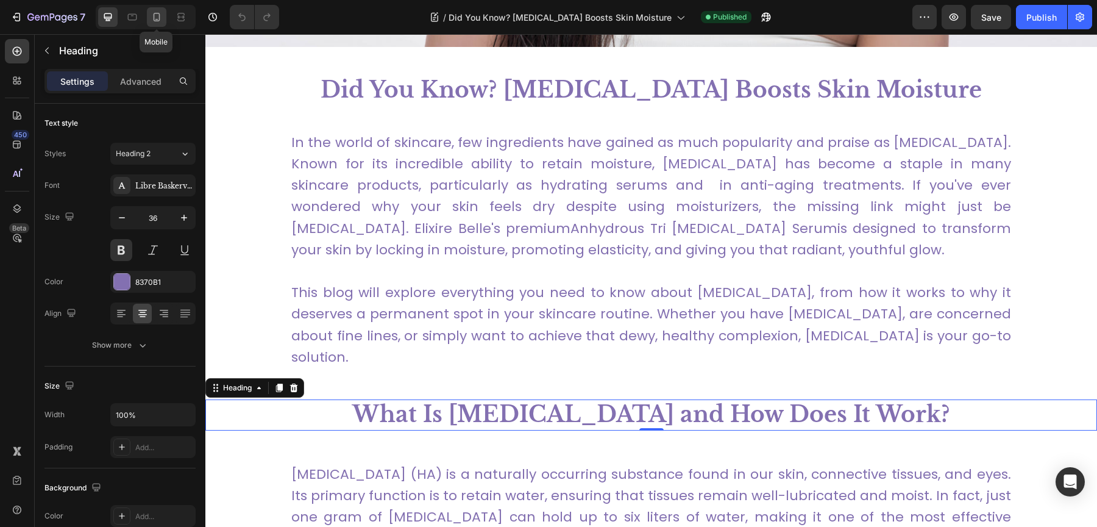
click at [155, 16] on icon at bounding box center [157, 17] width 12 height 12
type input "26"
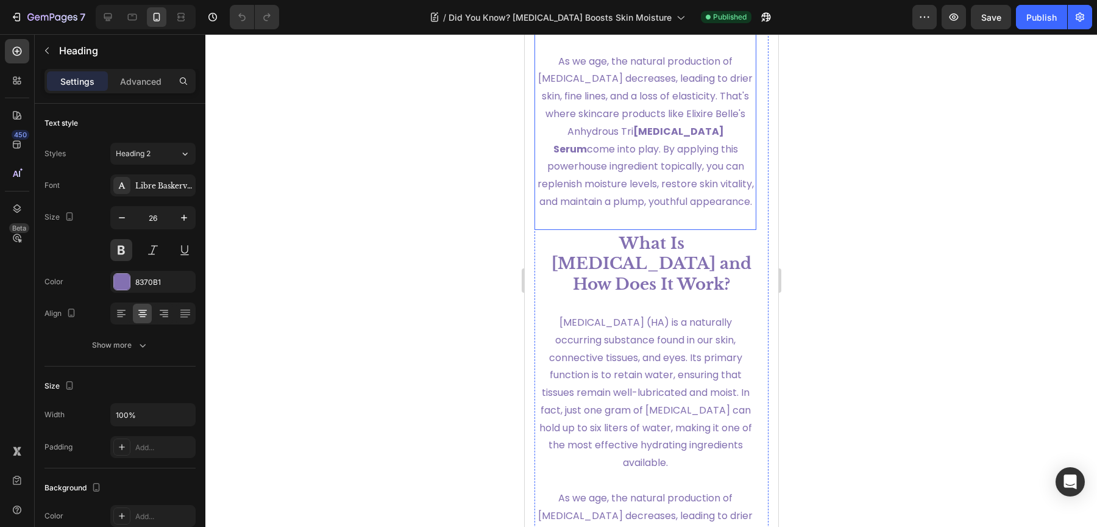
scroll to position [533, 0]
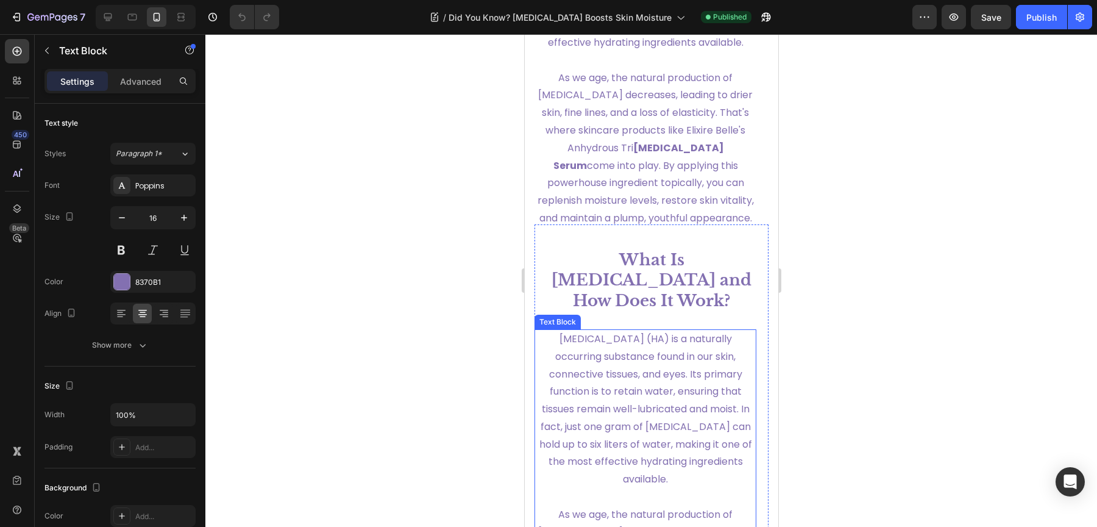
click at [665, 402] on link "Hyaluronic acid (HA) is a naturally occurring substance found in our skin, conn…" at bounding box center [645, 409] width 213 height 154
click at [649, 193] on p "As we age, the natural production of hyaluronic acid decreases, leading to drie…" at bounding box center [644, 157] width 219 height 176
click at [154, 83] on p "Advanced" at bounding box center [140, 81] width 41 height 13
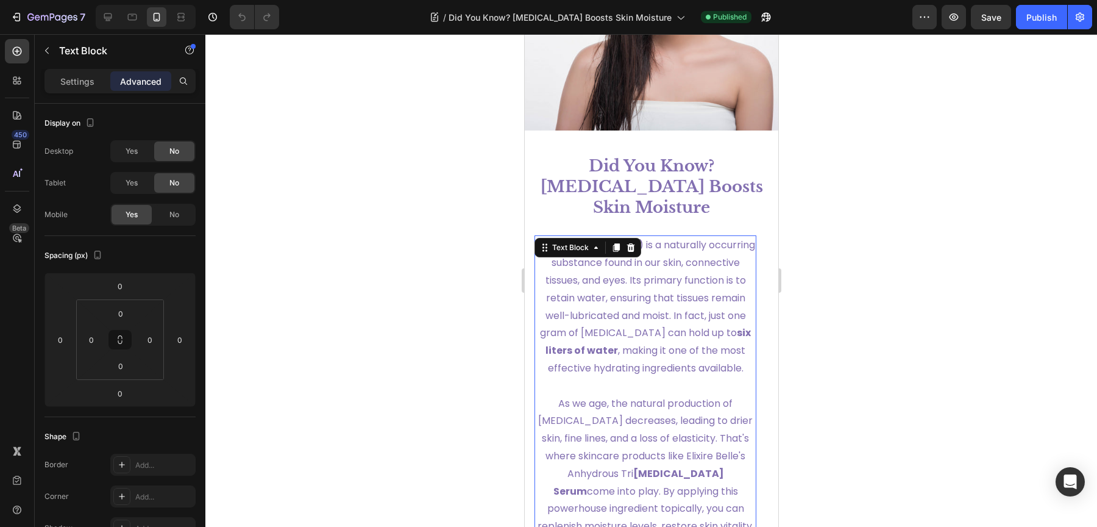
scroll to position [371, 0]
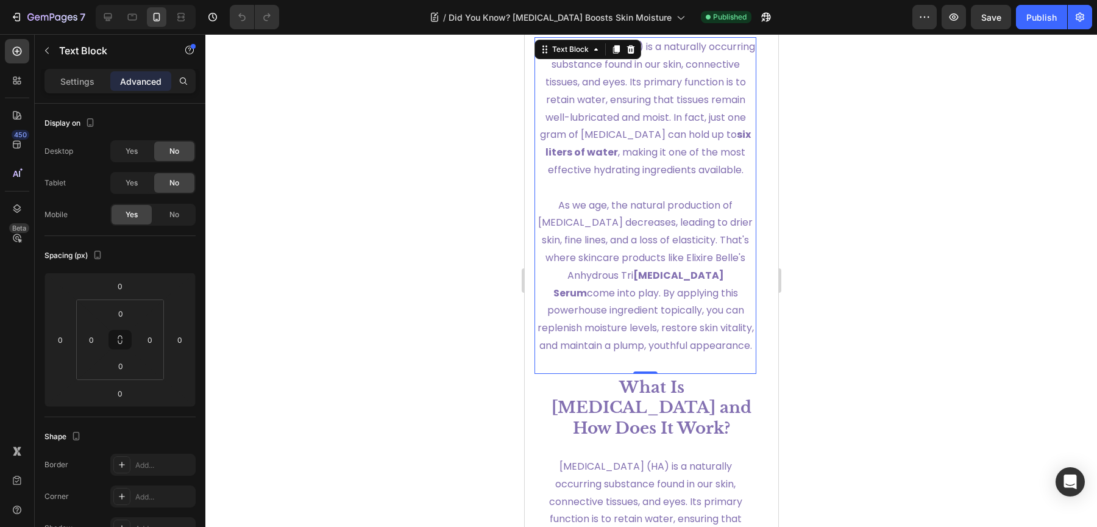
click at [626, 291] on span "As we age, the natural production of hyaluronic acid decreases, leading to drie…" at bounding box center [645, 275] width 216 height 154
click at [634, 282] on p "As we age, the natural production of hyaluronic acid decreases, leading to drie…" at bounding box center [644, 285] width 219 height 176
click at [78, 85] on p "Settings" at bounding box center [77, 81] width 34 height 13
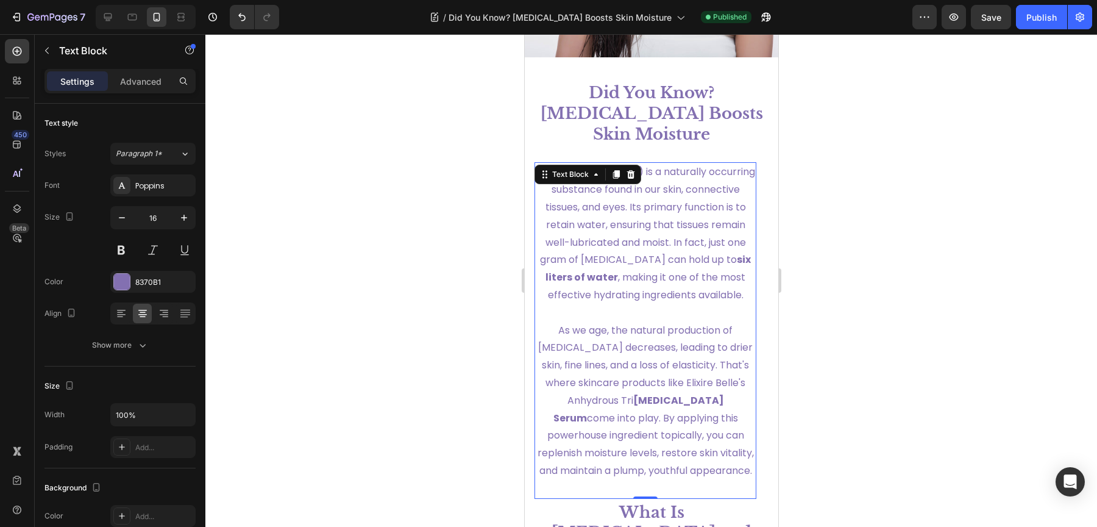
scroll to position [244, 0]
click at [636, 288] on span "⁠⁠⁠⁠⁠⁠⁠ (HA) is a naturally occurring substance found in our skin, connective t…" at bounding box center [646, 234] width 215 height 137
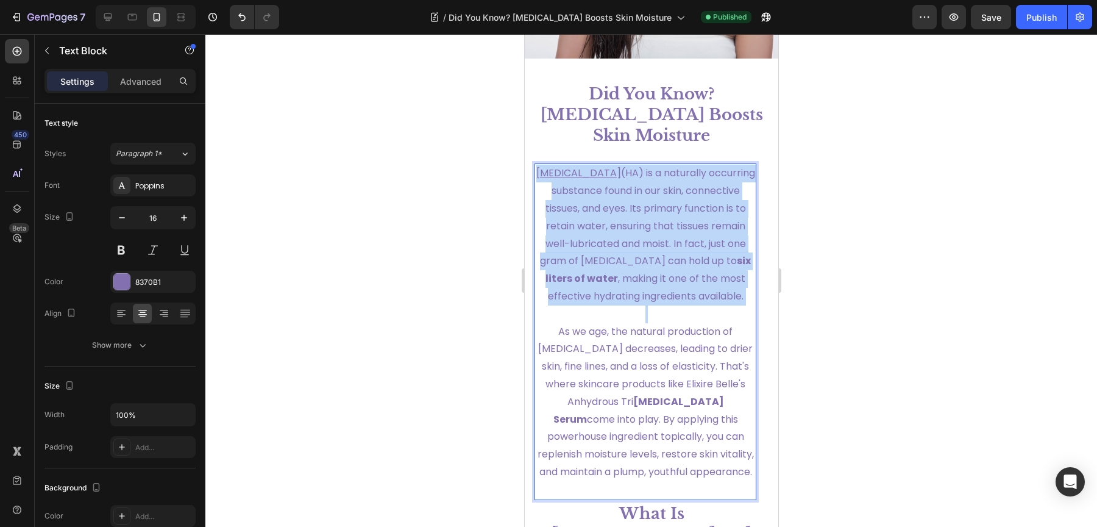
click at [636, 288] on span "(HA) is a naturally occurring substance found in our skin, connective tissues, …" at bounding box center [646, 234] width 215 height 137
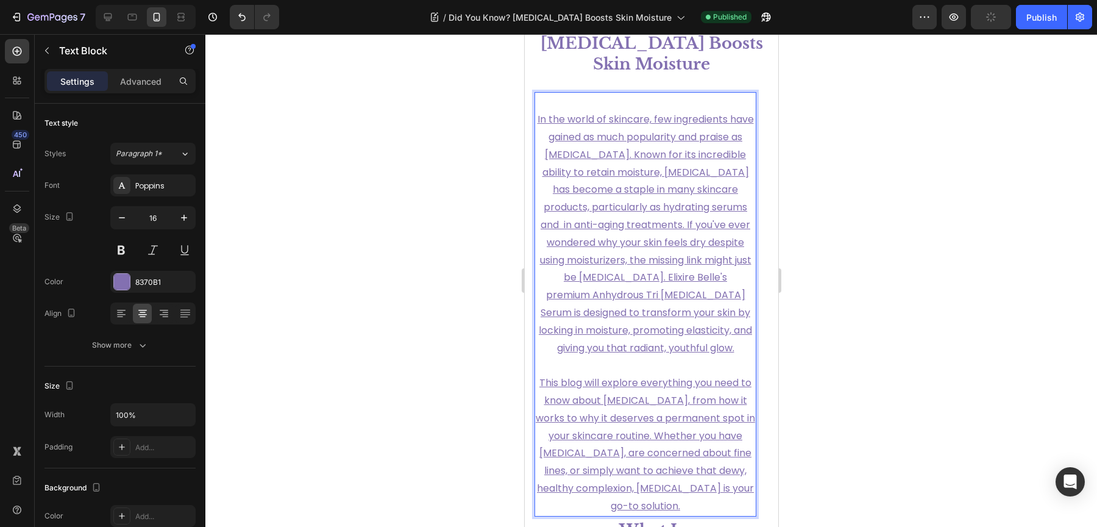
scroll to position [305, 0]
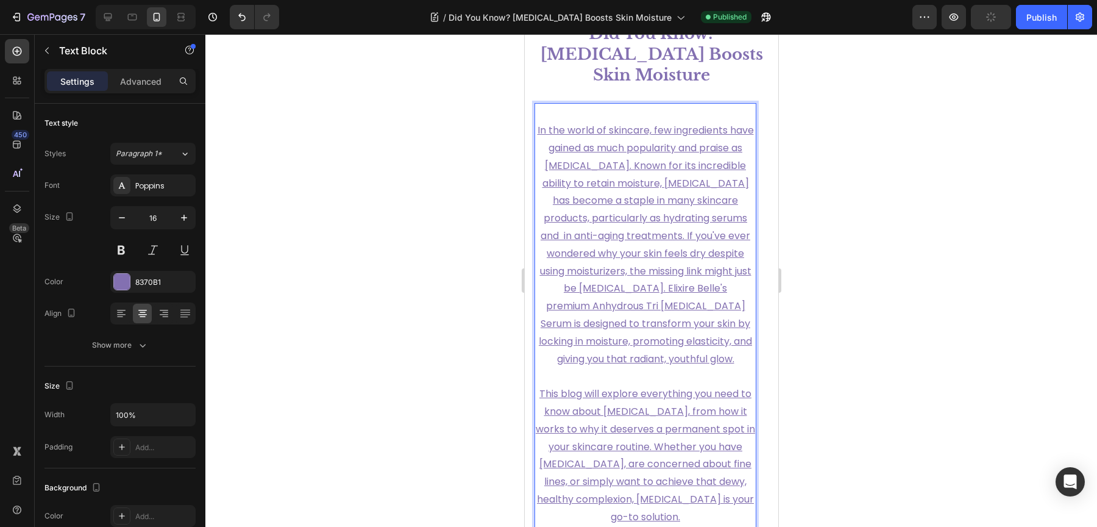
click at [645, 222] on p "In the world of skincare, few ingredients have gained as much popularity and pr…" at bounding box center [644, 245] width 219 height 246
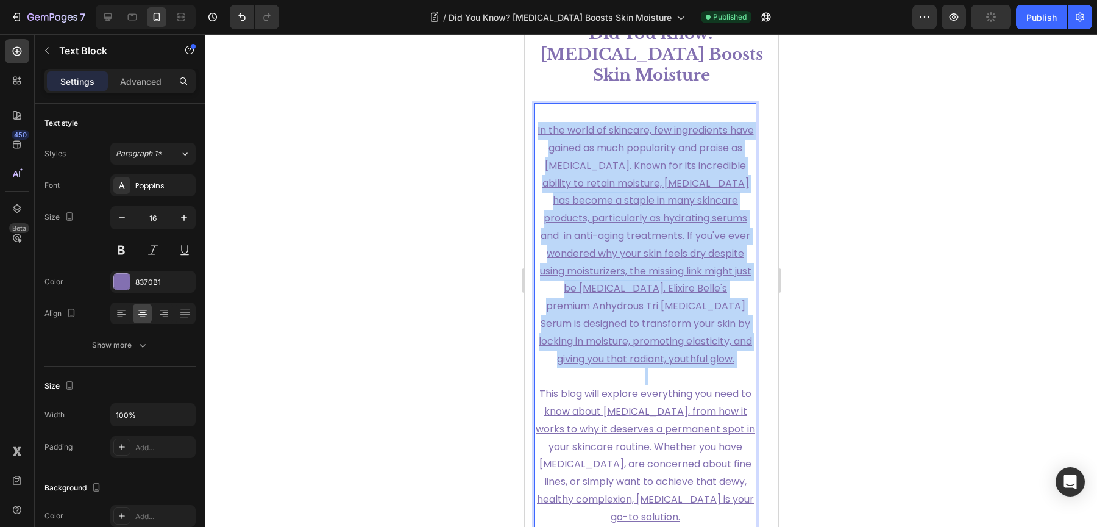
click at [645, 222] on p "In the world of skincare, few ingredients have gained as much popularity and pr…" at bounding box center [644, 245] width 219 height 246
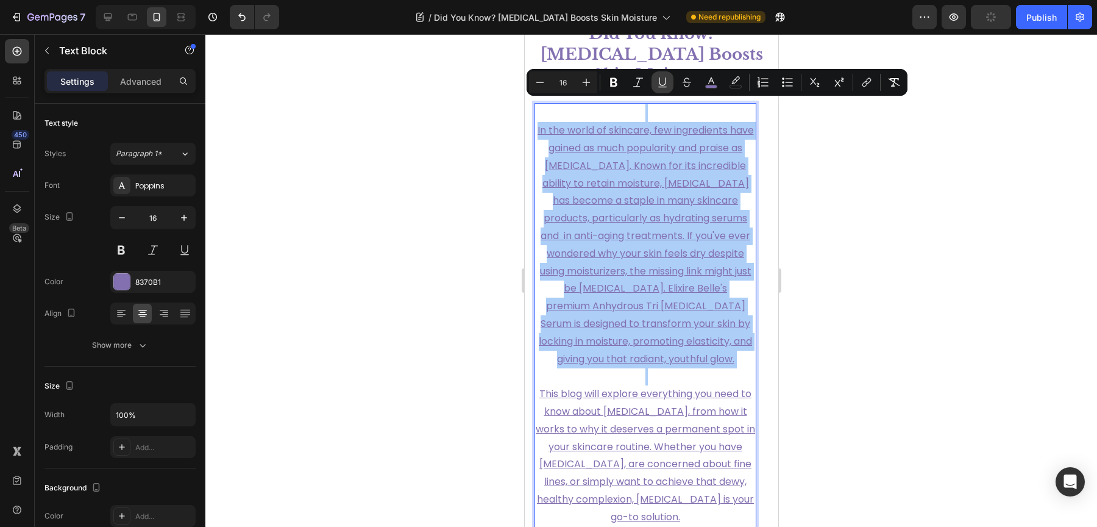
click at [665, 83] on icon "Editor contextual toolbar" at bounding box center [662, 81] width 7 height 9
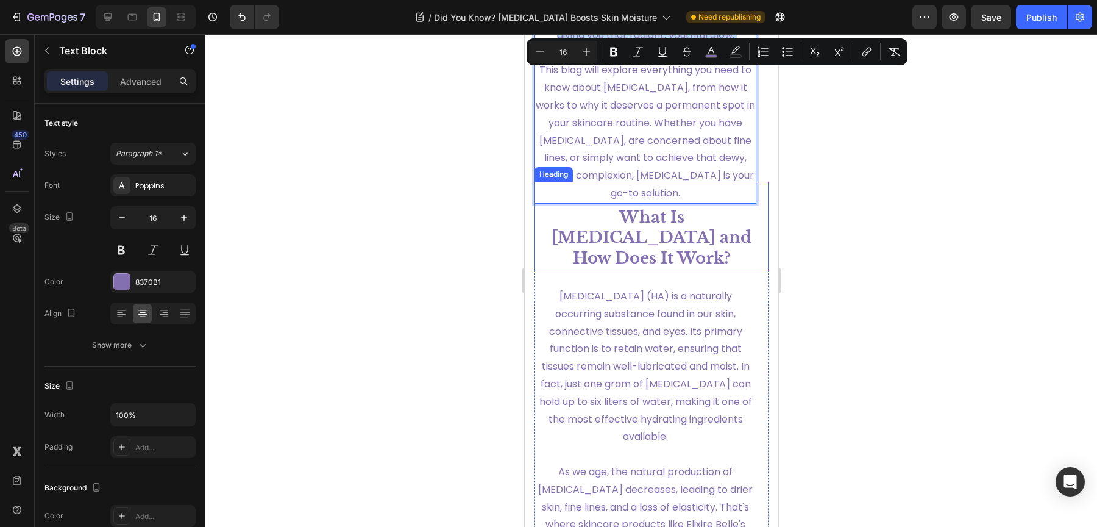
scroll to position [609, 0]
click at [849, 257] on div at bounding box center [651, 280] width 892 height 492
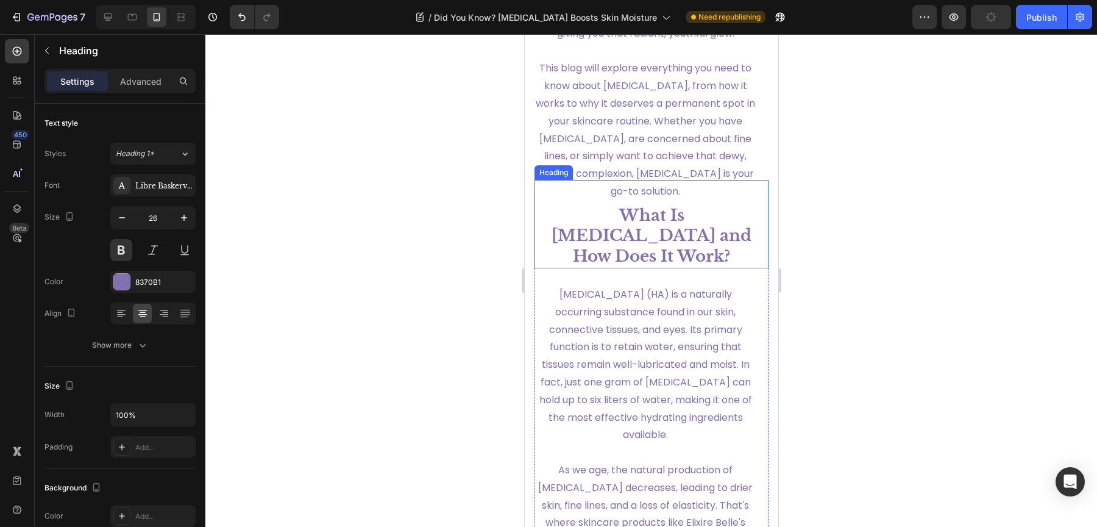
click at [671, 251] on h1 "What Is [MEDICAL_DATA] and How Does It Work?" at bounding box center [651, 236] width 234 height 64
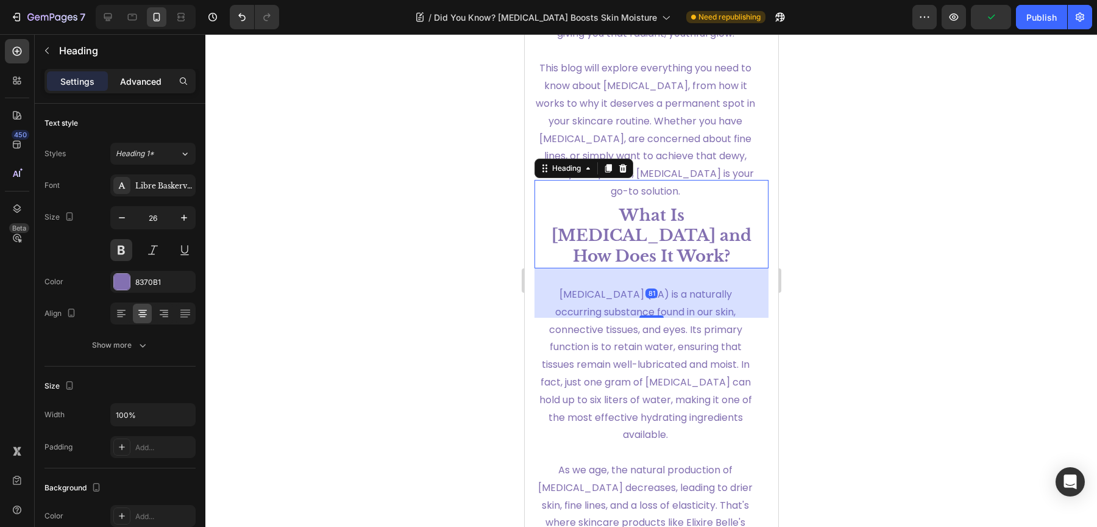
click at [130, 81] on p "Advanced" at bounding box center [140, 81] width 41 height 13
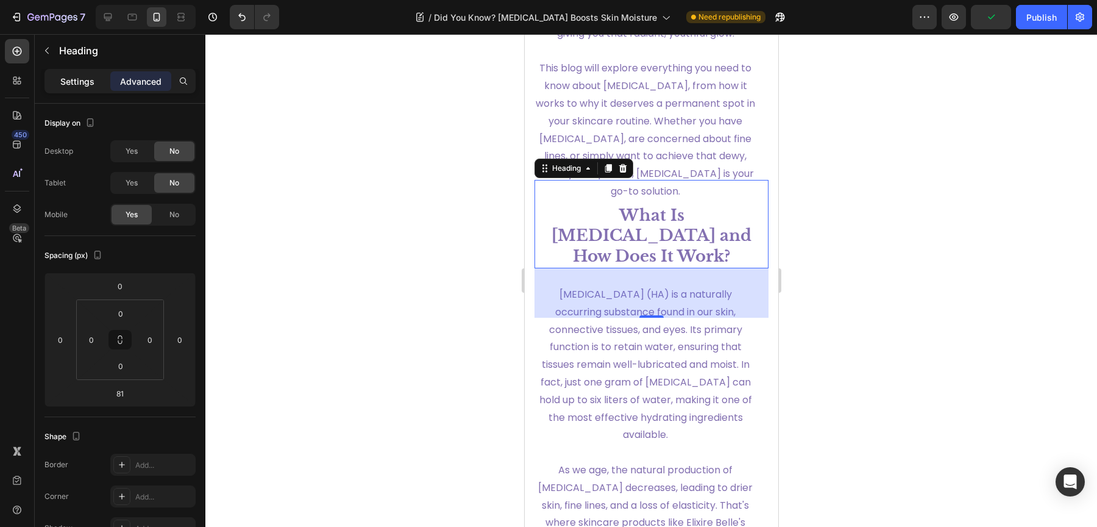
click at [68, 81] on p "Settings" at bounding box center [77, 81] width 34 height 13
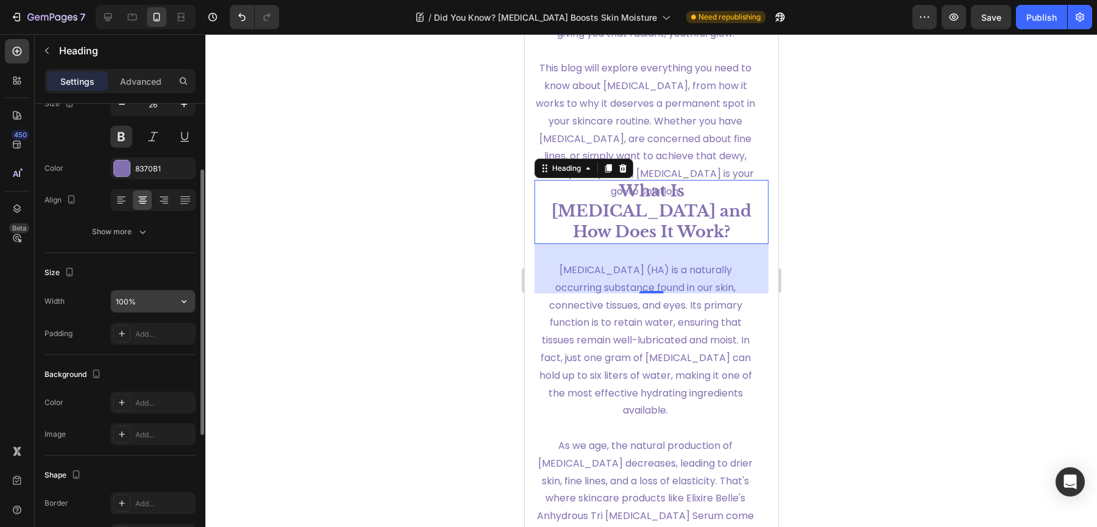
scroll to position [141, 0]
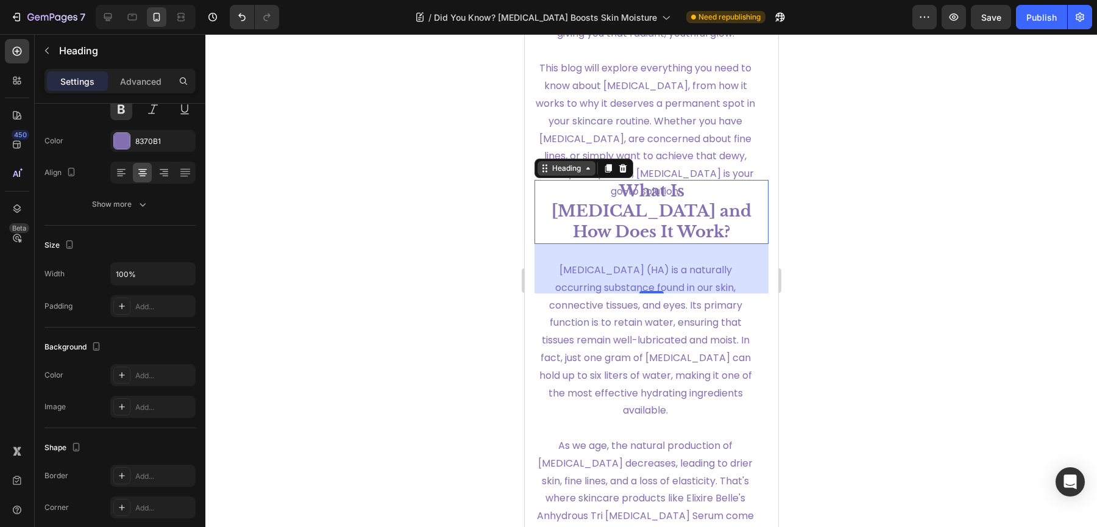
click at [541, 173] on icon at bounding box center [544, 168] width 10 height 10
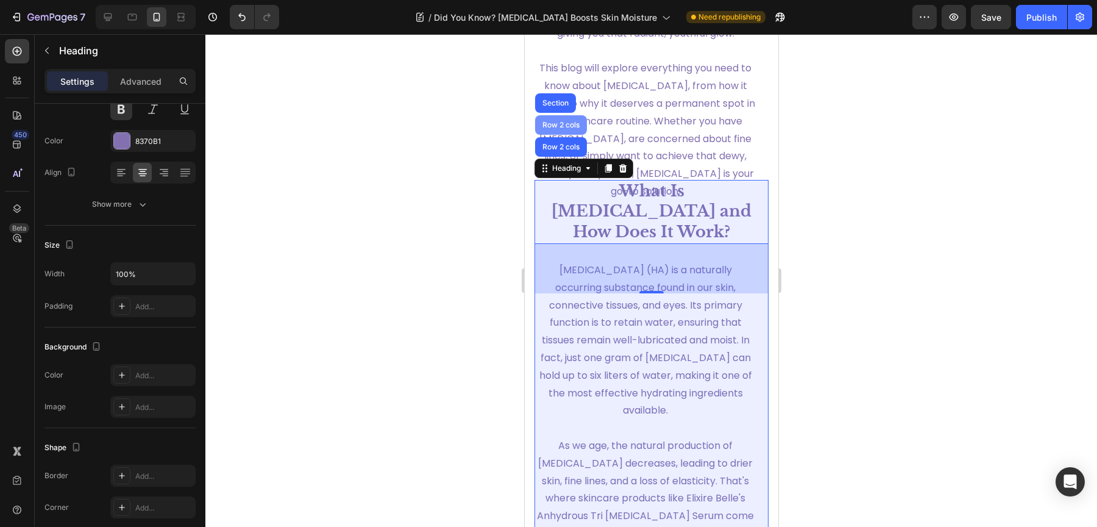
click at [548, 135] on div "Row 2 cols" at bounding box center [560, 125] width 52 height 20
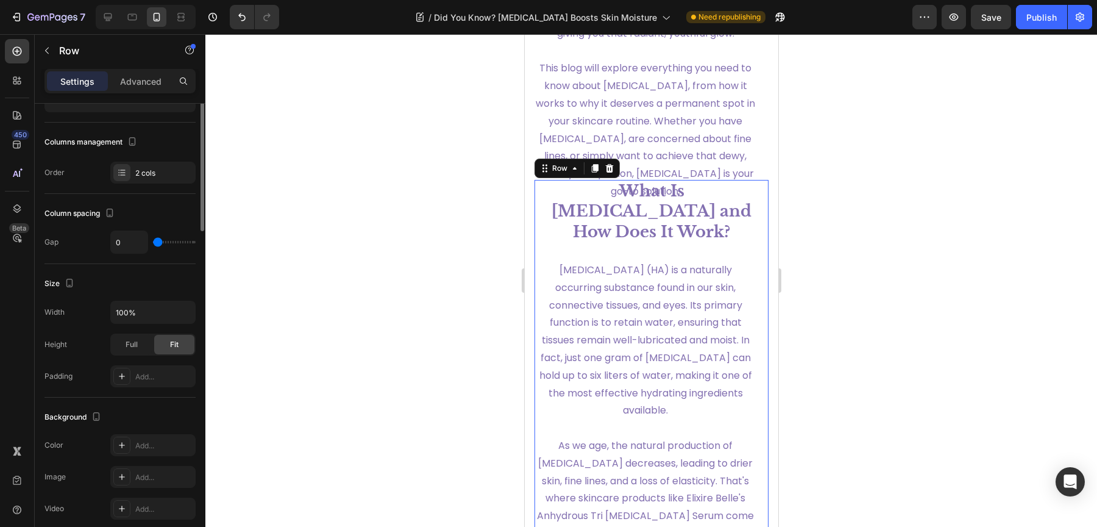
scroll to position [0, 0]
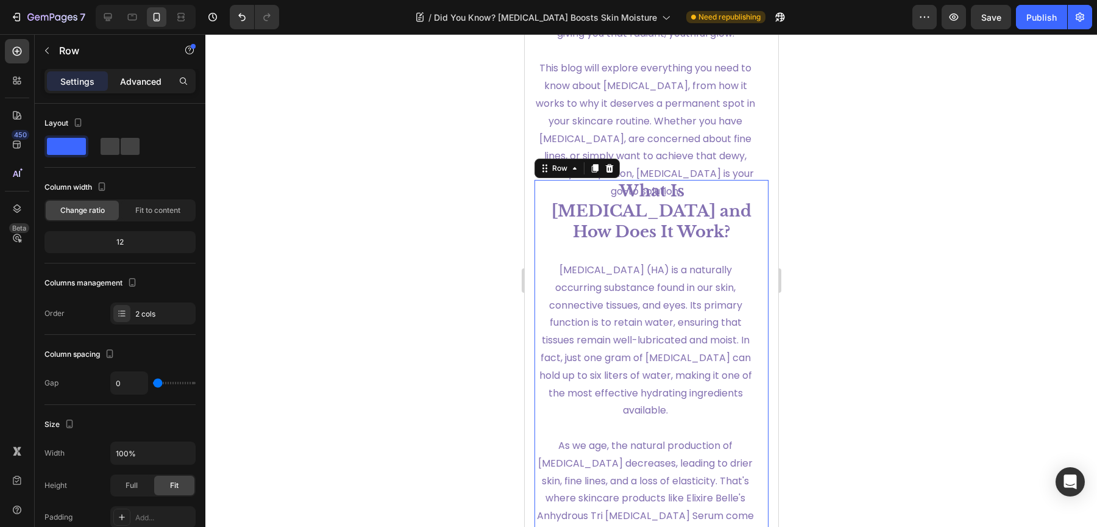
click at [128, 82] on p "Advanced" at bounding box center [140, 81] width 41 height 13
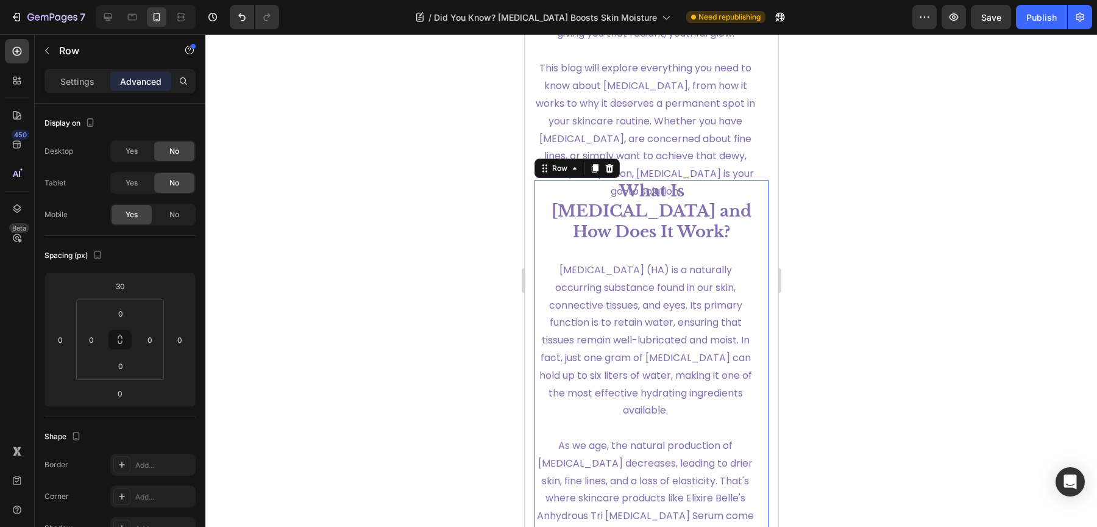
click at [594, 172] on icon at bounding box center [594, 168] width 7 height 9
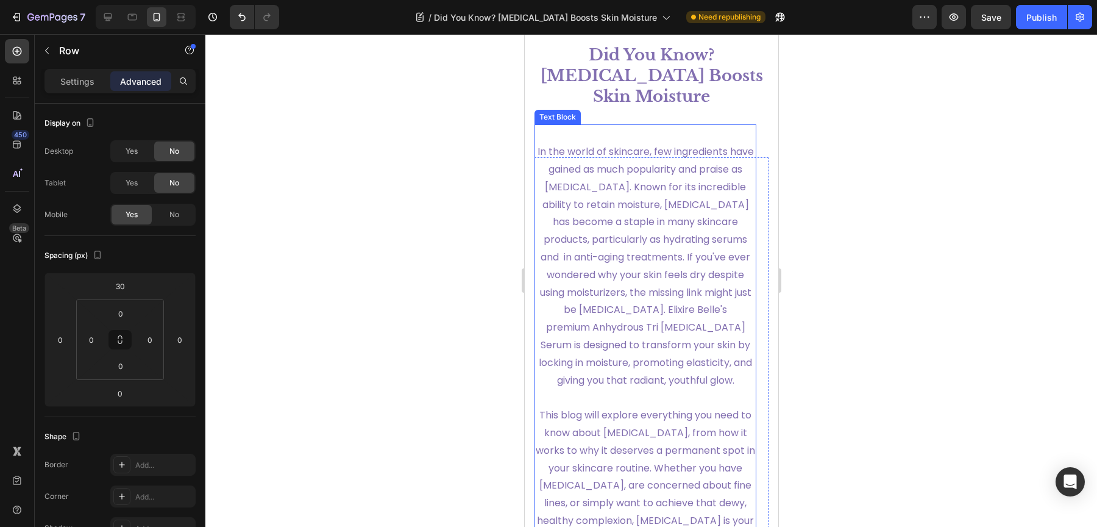
scroll to position [270, 0]
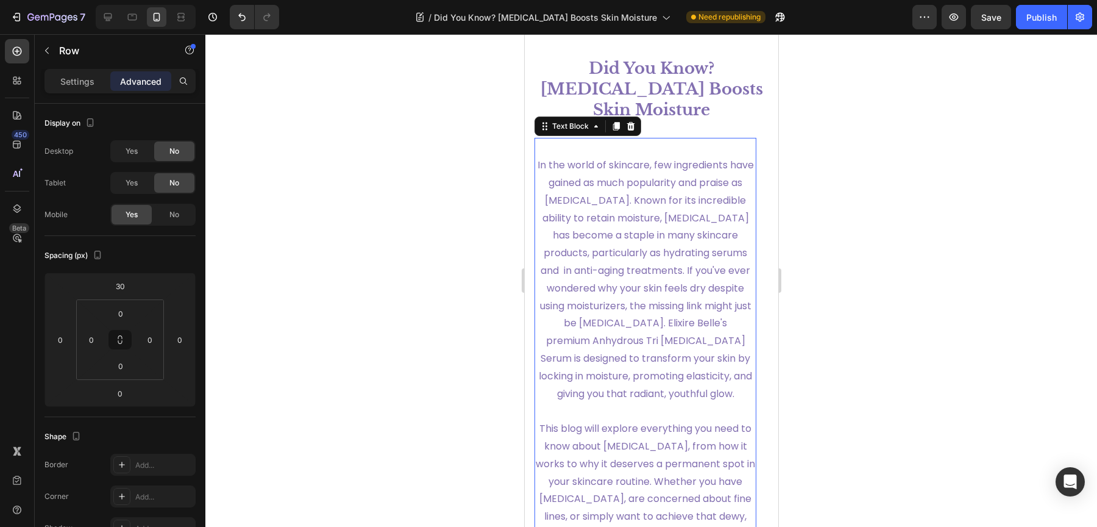
click at [702, 190] on span "In the world of skincare, few ingredients have gained as much popularity and pr…" at bounding box center [645, 279] width 216 height 242
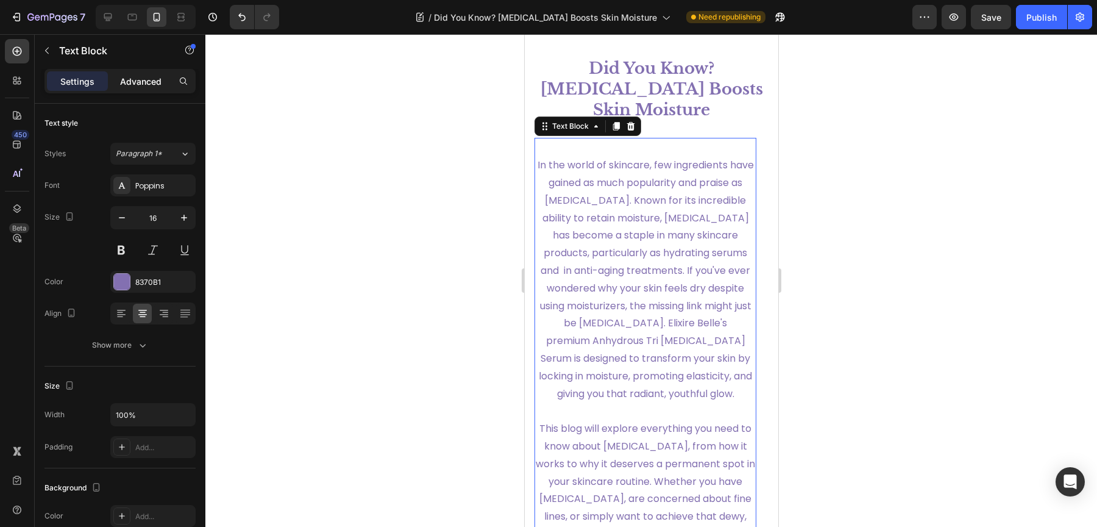
click at [138, 88] on div "Advanced" at bounding box center [140, 81] width 61 height 20
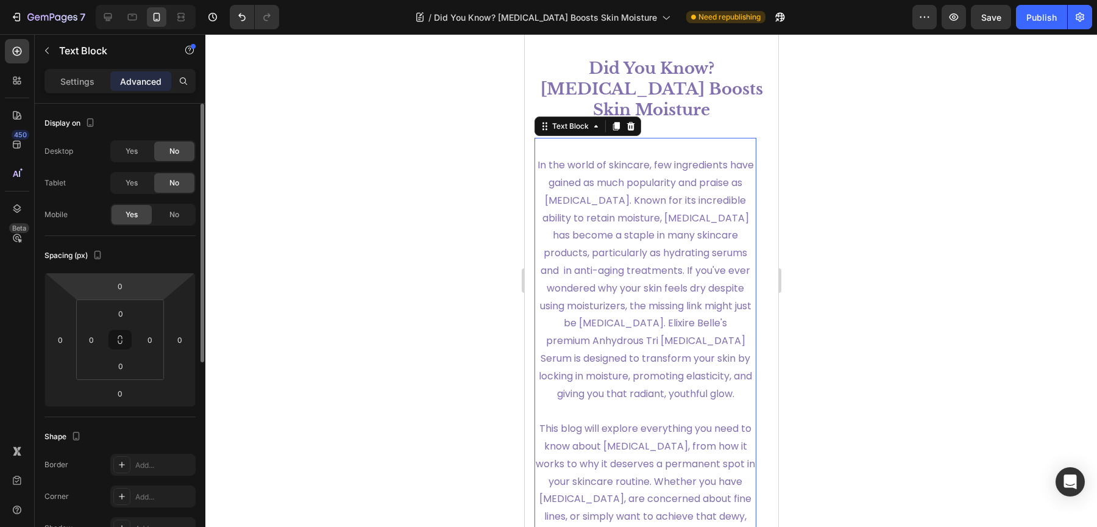
scroll to position [132, 0]
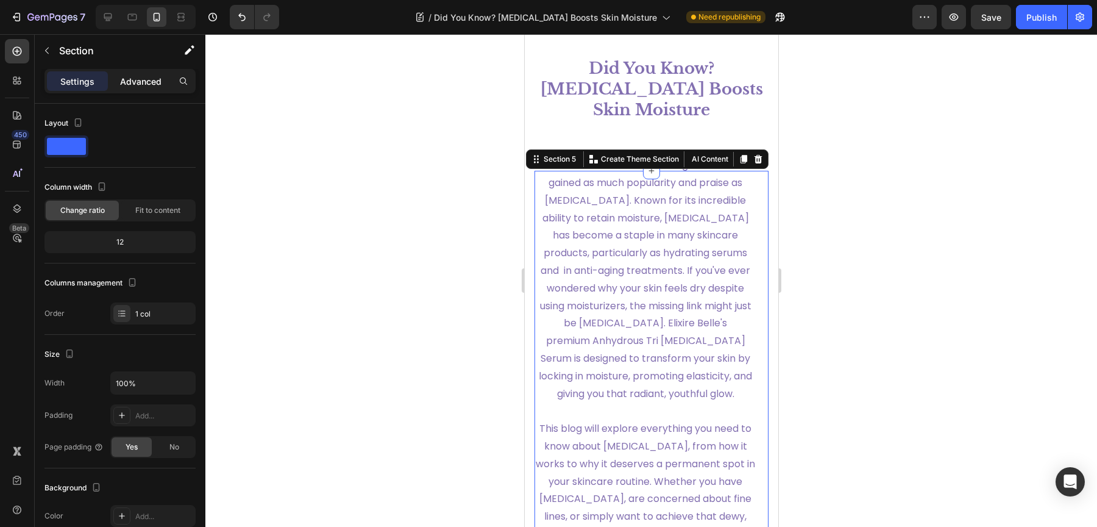
click at [133, 79] on p "Advanced" at bounding box center [140, 81] width 41 height 13
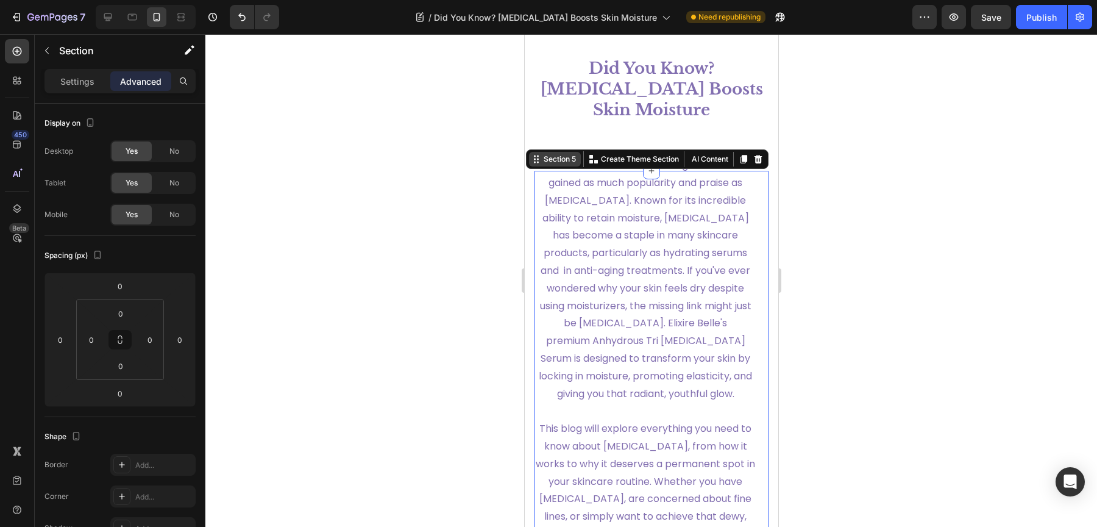
click at [541, 154] on div "Section 5" at bounding box center [559, 159] width 37 height 11
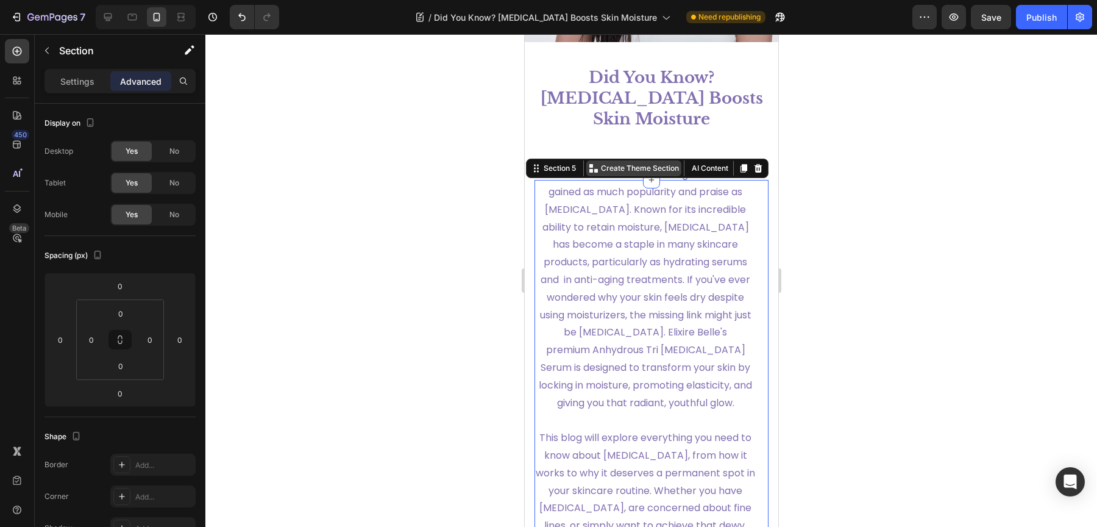
scroll to position [249, 0]
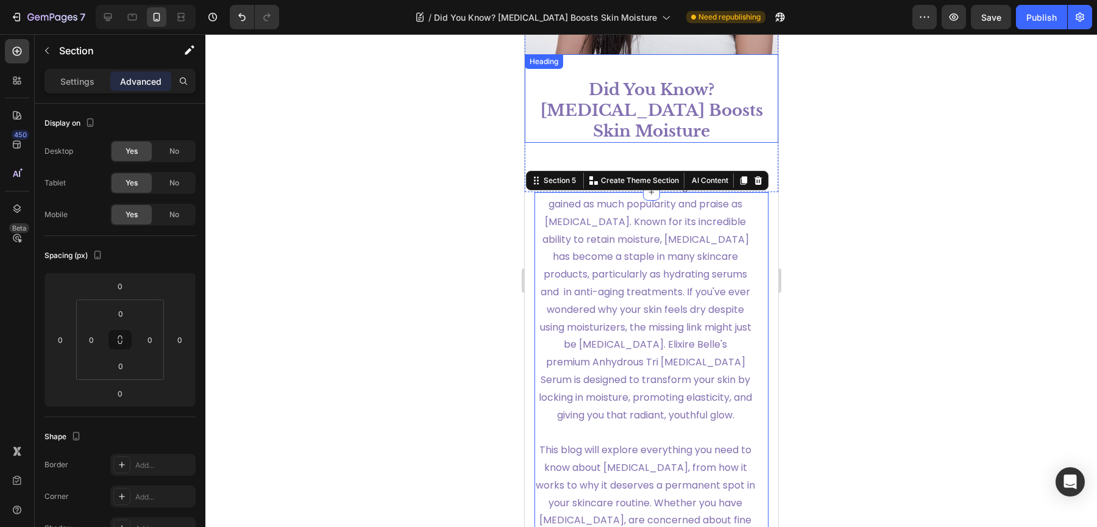
click at [628, 115] on h1 "Did You Know? [MEDICAL_DATA] Boosts Skin Moisture" at bounding box center [651, 111] width 254 height 64
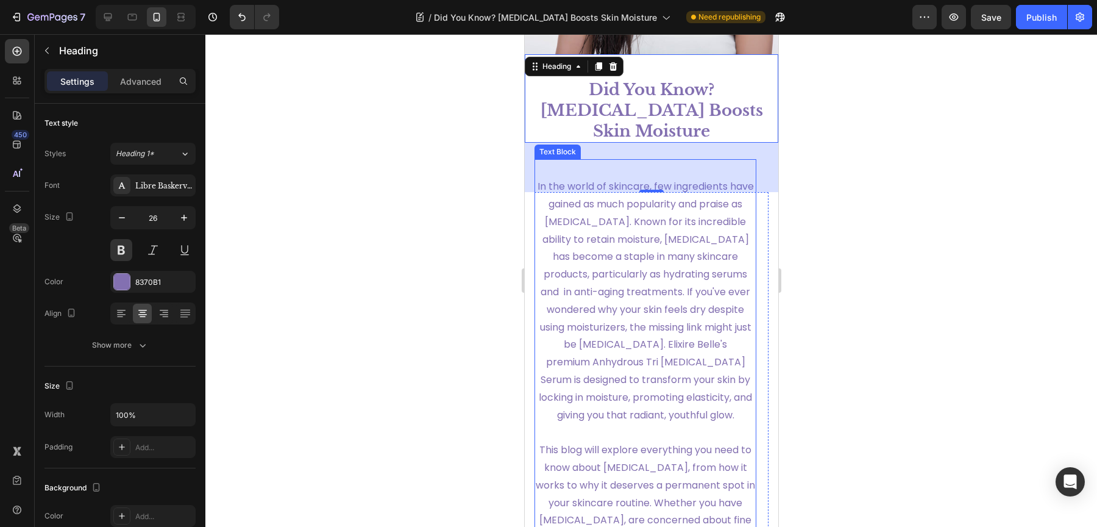
click at [584, 205] on span "In the world of skincare, few ingredients have gained as much popularity and pr…" at bounding box center [645, 300] width 216 height 242
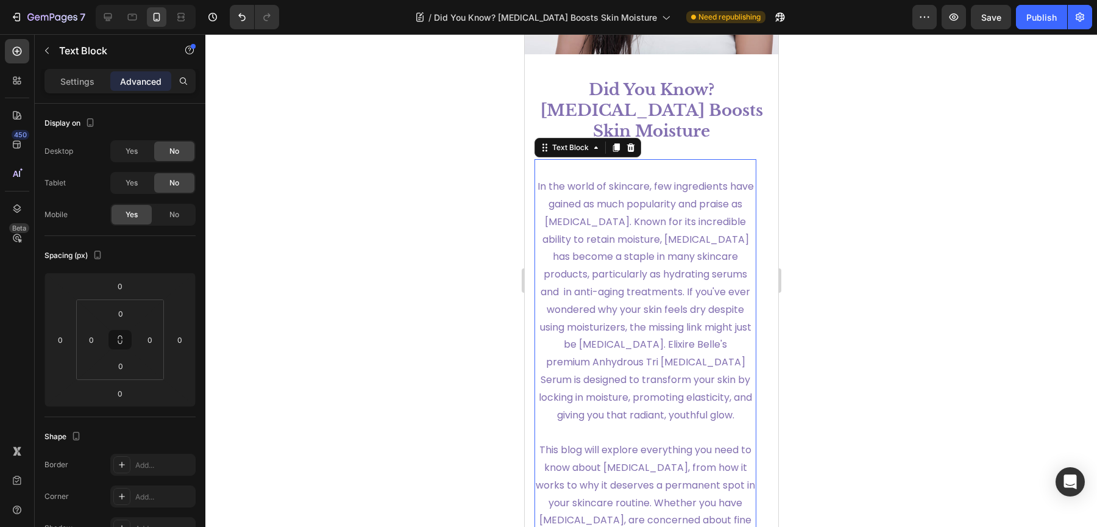
click at [142, 89] on div "Advanced" at bounding box center [140, 81] width 61 height 20
click at [80, 88] on div "Settings" at bounding box center [77, 81] width 61 height 20
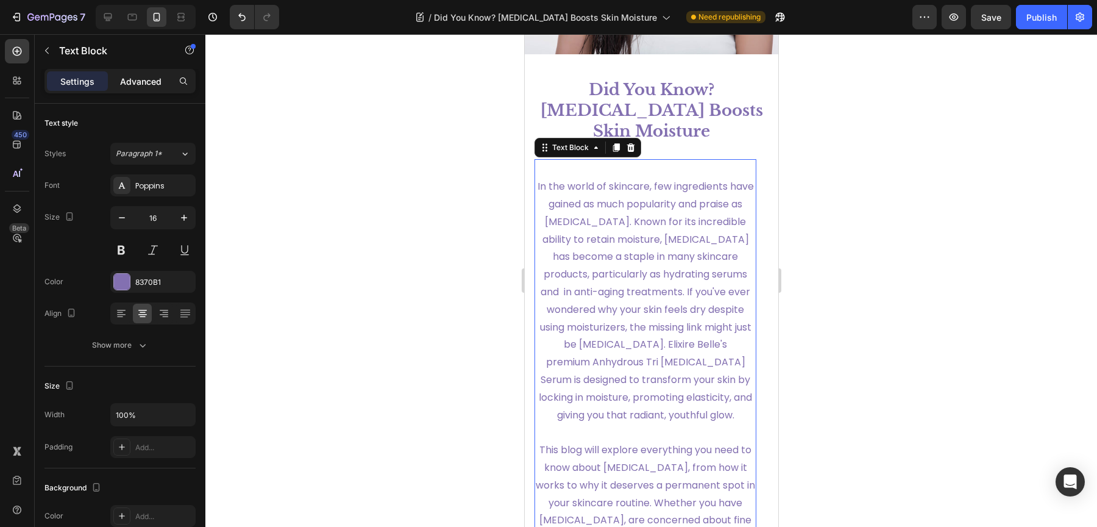
click at [137, 86] on p "Advanced" at bounding box center [140, 81] width 41 height 13
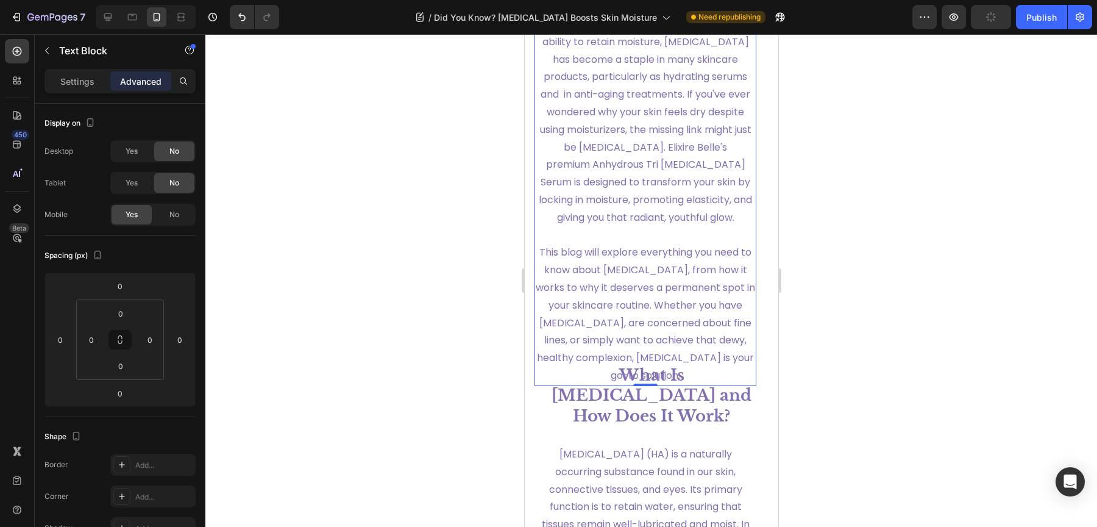
scroll to position [441, 0]
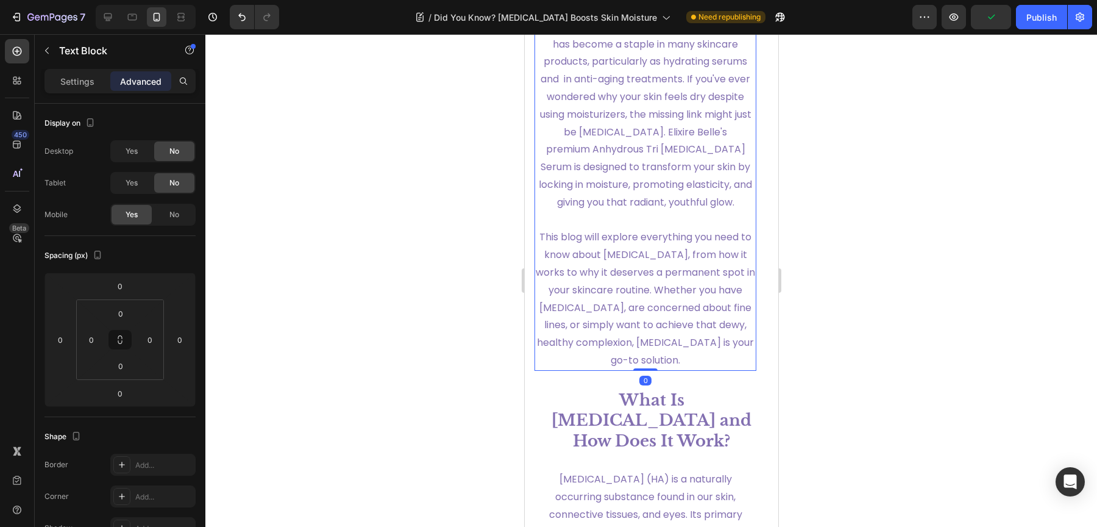
drag, startPoint x: 637, startPoint y: 404, endPoint x: 634, endPoint y: 313, distance: 90.8
click at [634, 313] on div "In the world of skincare, few ingredients have gained as much popularity and pr…" at bounding box center [645, 159] width 222 height 424
click at [850, 354] on div at bounding box center [651, 280] width 892 height 492
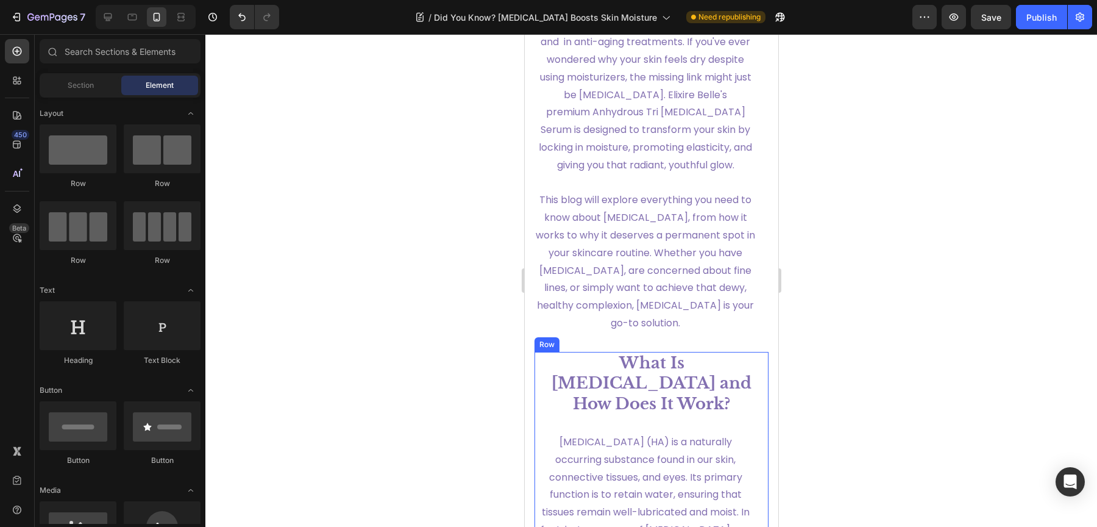
scroll to position [555, 0]
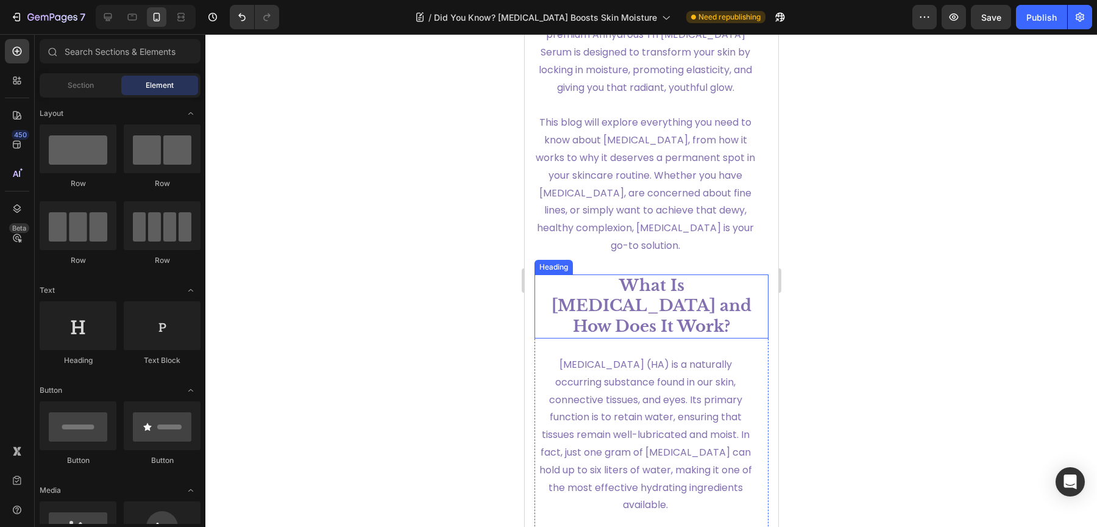
click at [638, 338] on h1 "What Is [MEDICAL_DATA] and How Does It Work?" at bounding box center [651, 306] width 234 height 64
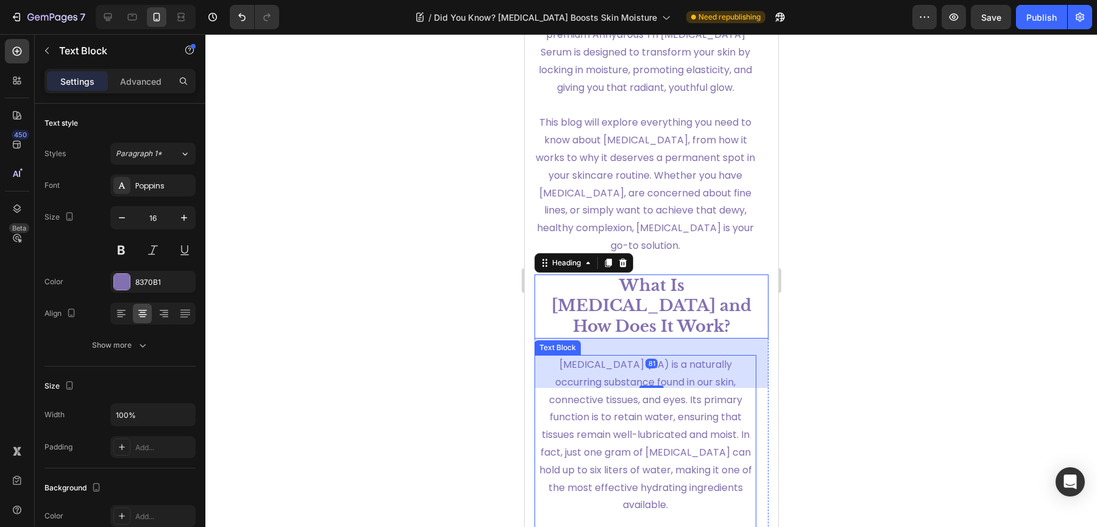
click at [584, 423] on p "Hyaluronic acid (HA) is a naturally occurring substance found in our skin, conn…" at bounding box center [644, 435] width 219 height 158
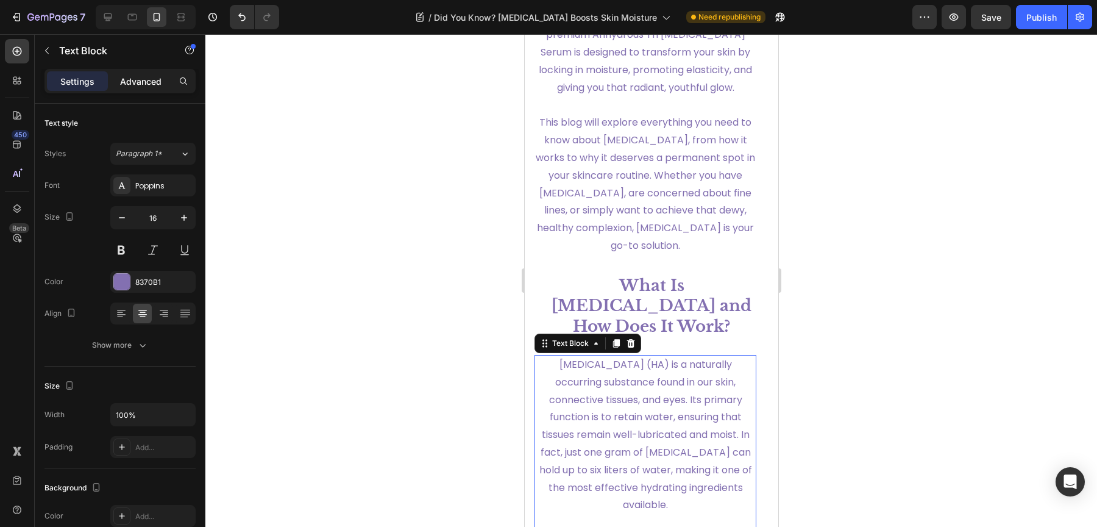
click at [144, 87] on div "Advanced" at bounding box center [140, 81] width 61 height 20
click at [633, 338] on h1 "What Is [MEDICAL_DATA] and How Does It Work?" at bounding box center [651, 306] width 234 height 64
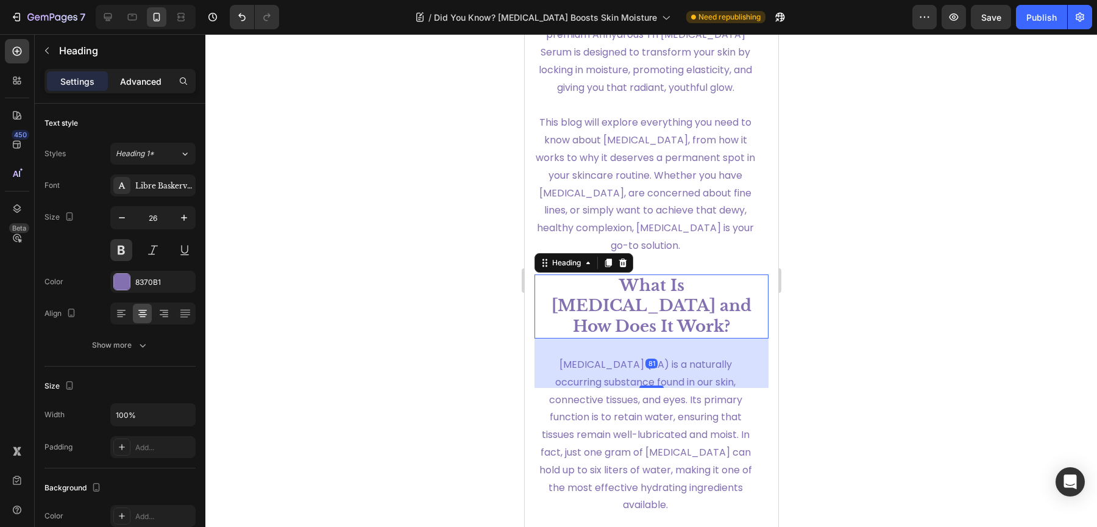
click at [147, 77] on p "Advanced" at bounding box center [140, 81] width 41 height 13
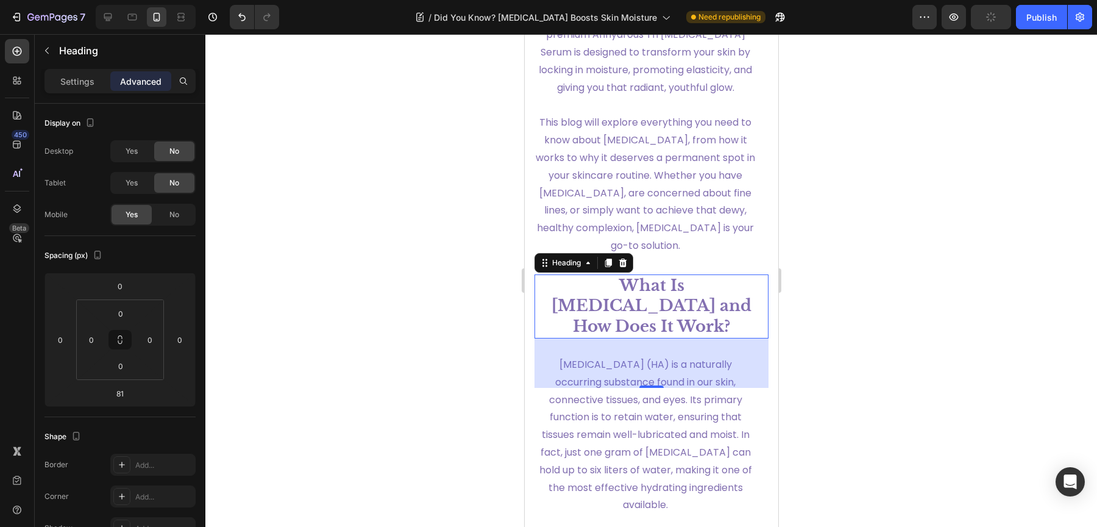
click at [836, 355] on div at bounding box center [651, 280] width 892 height 492
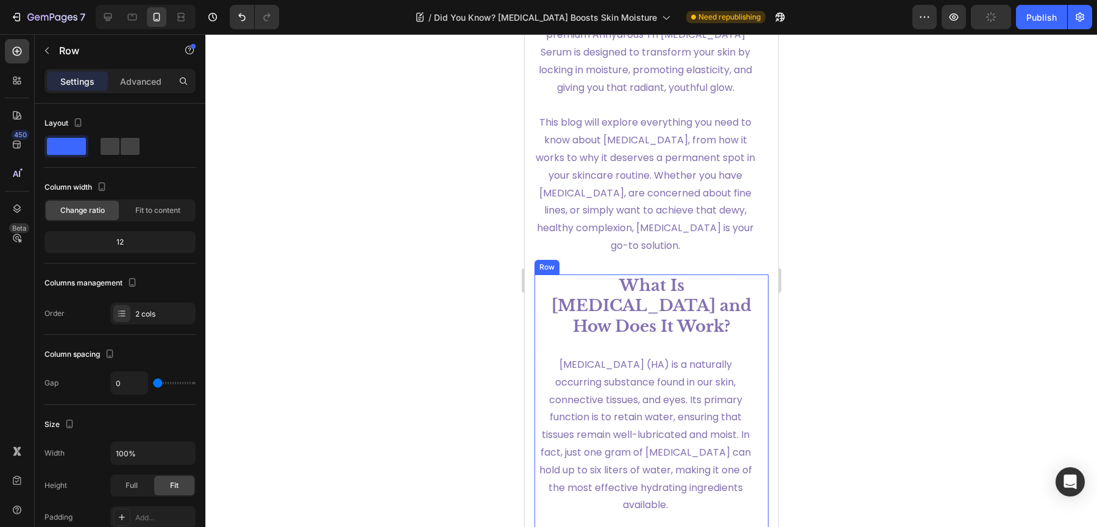
click at [142, 88] on div "Advanced" at bounding box center [140, 81] width 61 height 20
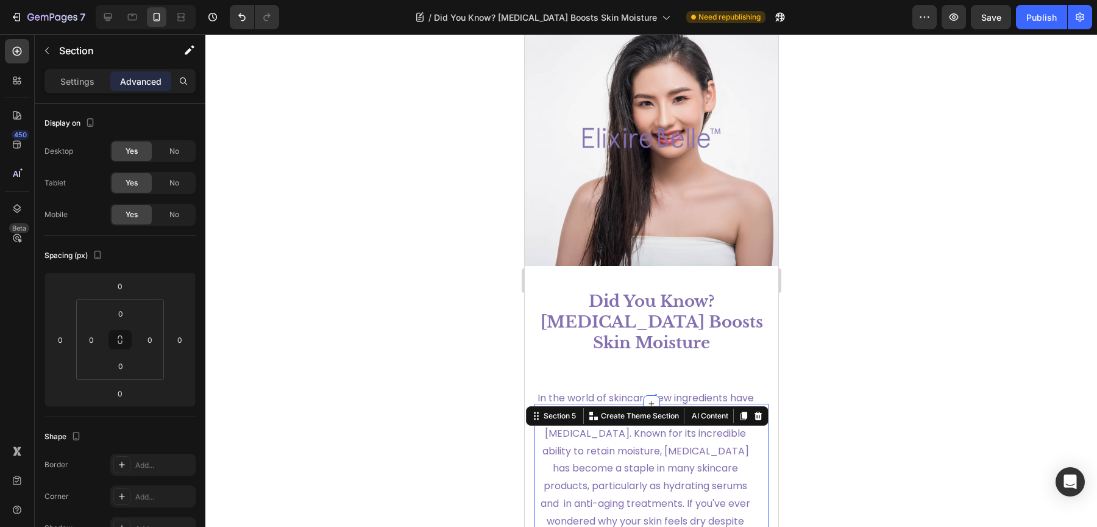
scroll to position [0, 0]
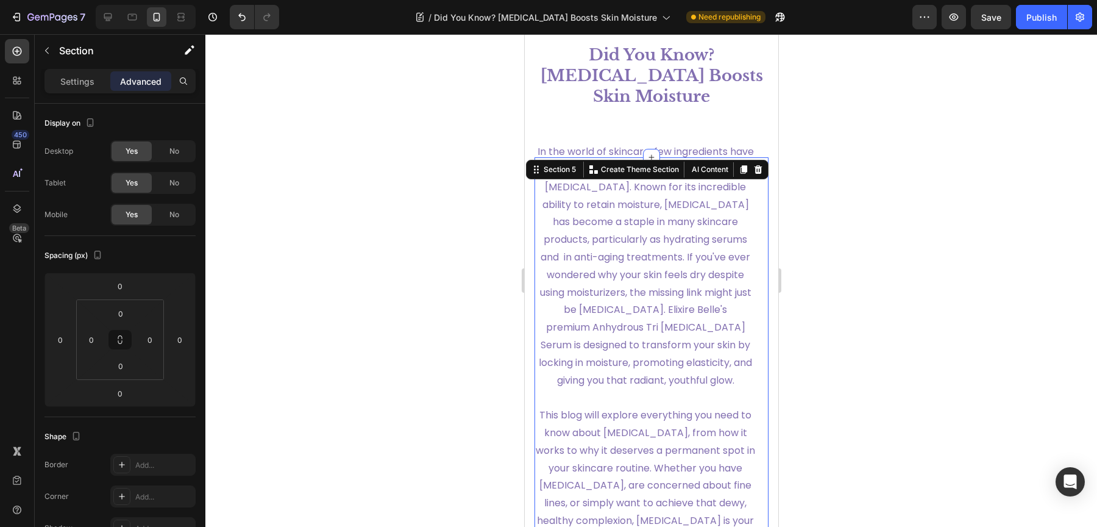
click at [897, 241] on div at bounding box center [651, 280] width 892 height 492
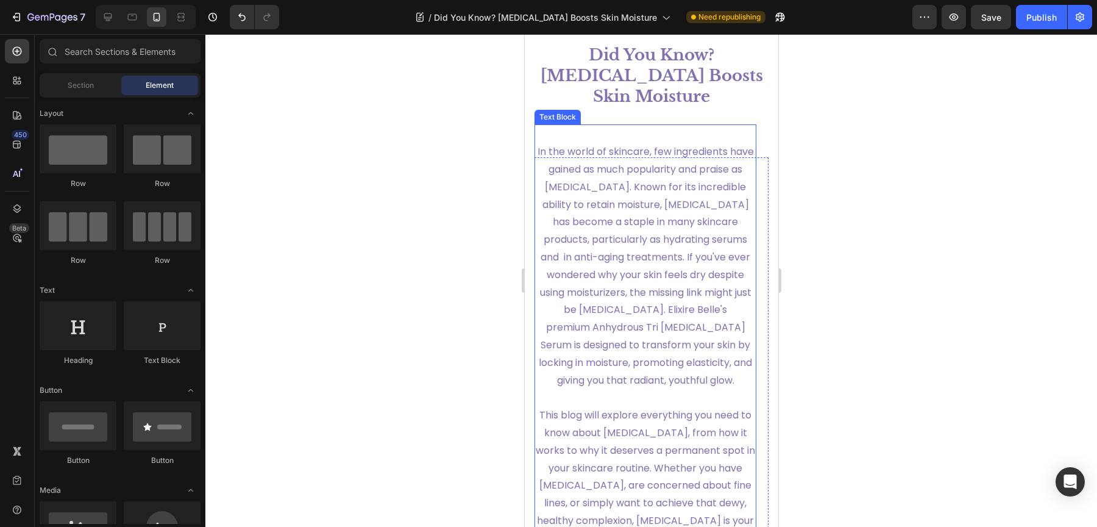
scroll to position [164, 0]
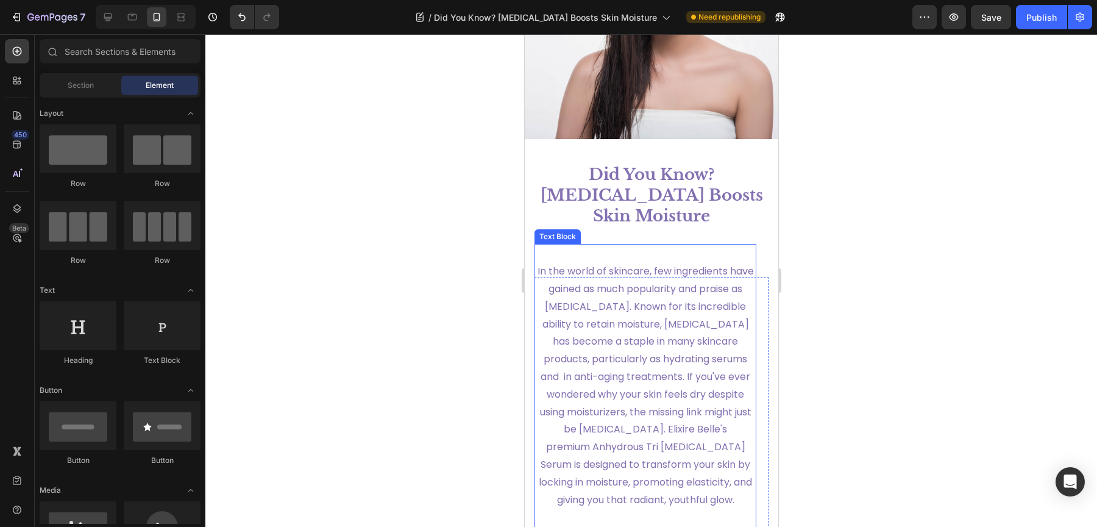
drag, startPoint x: 654, startPoint y: 223, endPoint x: 654, endPoint y: 201, distance: 21.9
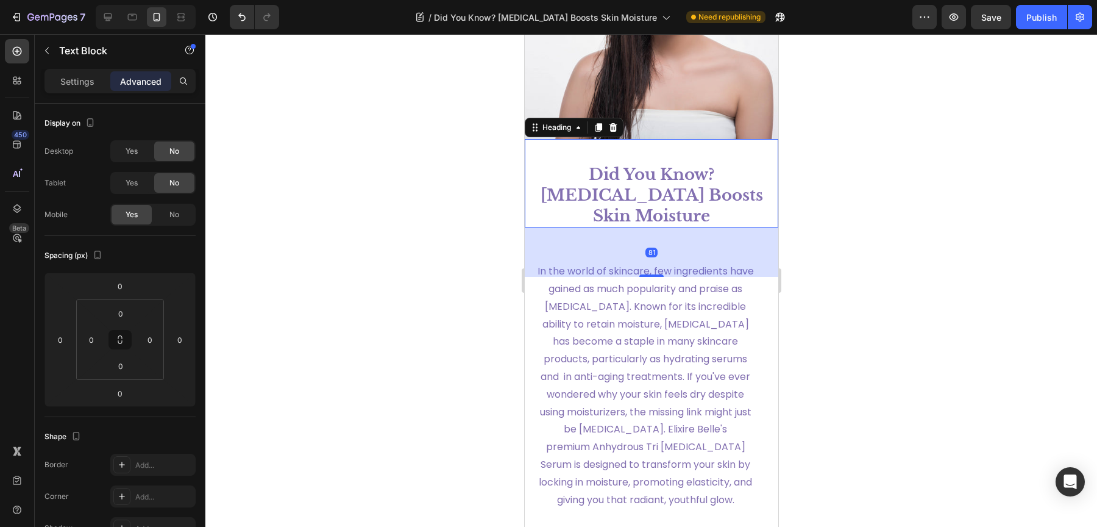
click at [652, 188] on h1 "Did You Know? [MEDICAL_DATA] Boosts Skin Moisture" at bounding box center [651, 195] width 254 height 64
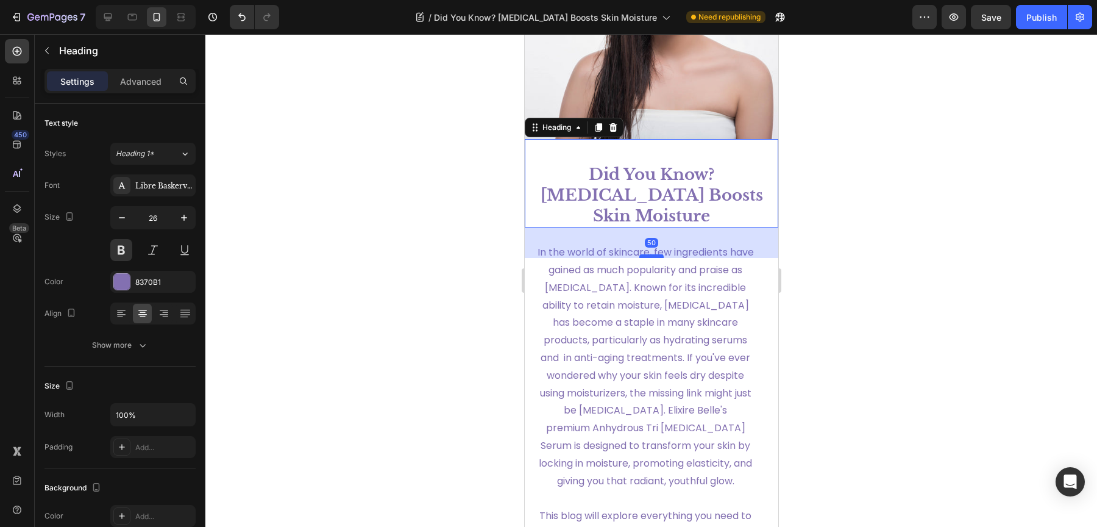
drag, startPoint x: 645, startPoint y: 255, endPoint x: 646, endPoint y: 236, distance: 18.9
click at [646, 254] on div at bounding box center [651, 256] width 24 height 4
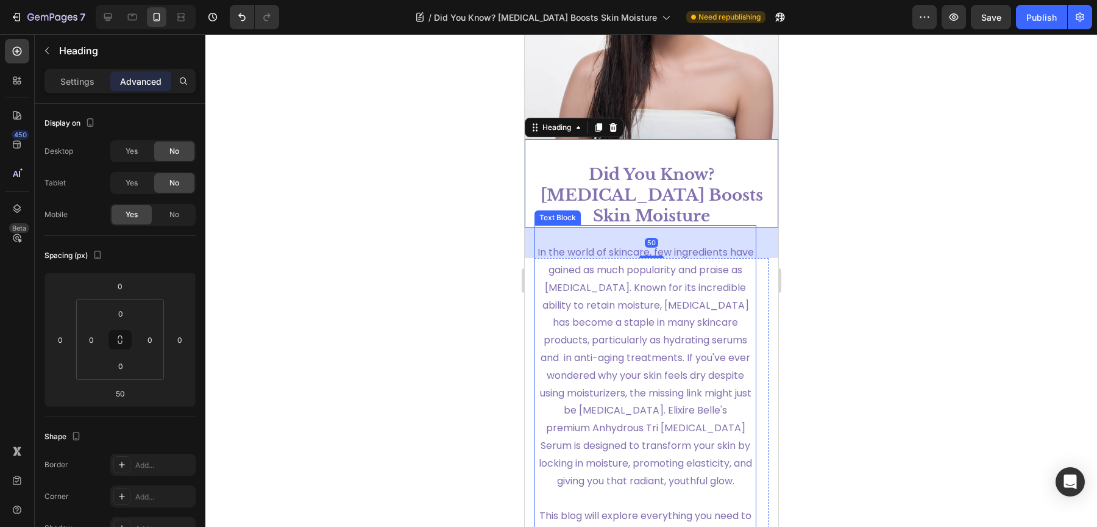
click at [601, 248] on span "In the world of skincare, few ingredients have gained as much popularity and pr…" at bounding box center [645, 366] width 216 height 242
click at [729, 186] on h1 "Did You Know? [MEDICAL_DATA] Boosts Skin Moisture" at bounding box center [651, 195] width 254 height 64
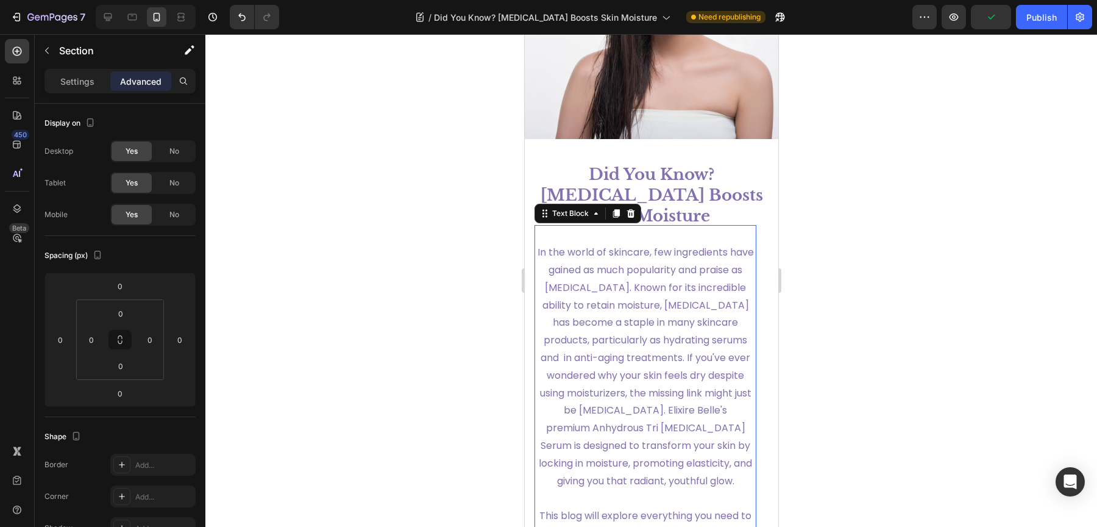
click at [738, 259] on p "In the world of skincare, few ingredients have gained as much popularity and pr…" at bounding box center [644, 367] width 219 height 246
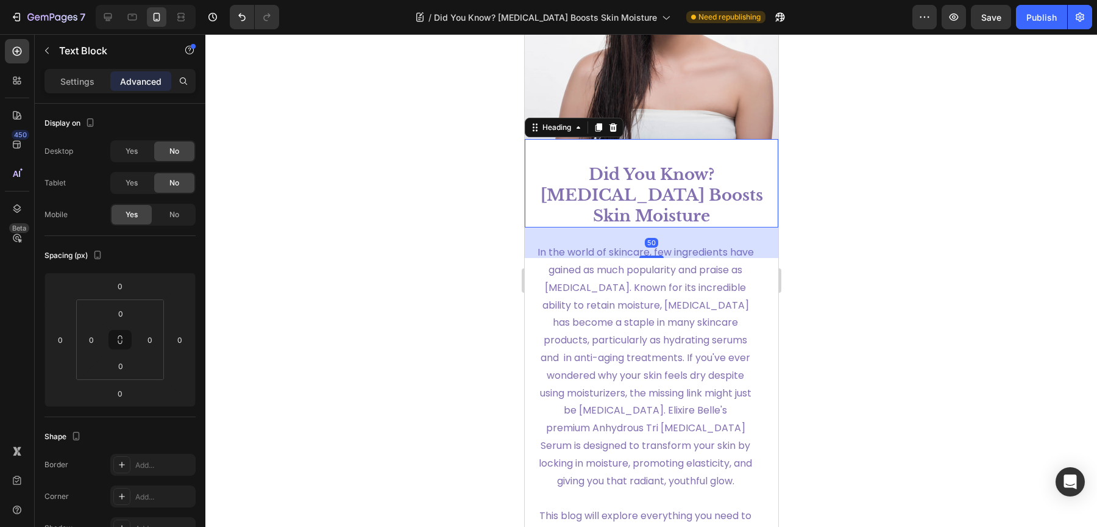
click at [637, 202] on h1 "Did You Know? [MEDICAL_DATA] Boosts Skin Moisture" at bounding box center [651, 195] width 254 height 64
click at [628, 259] on span "In the world of skincare, few ingredients have gained as much popularity and pr…" at bounding box center [645, 366] width 216 height 242
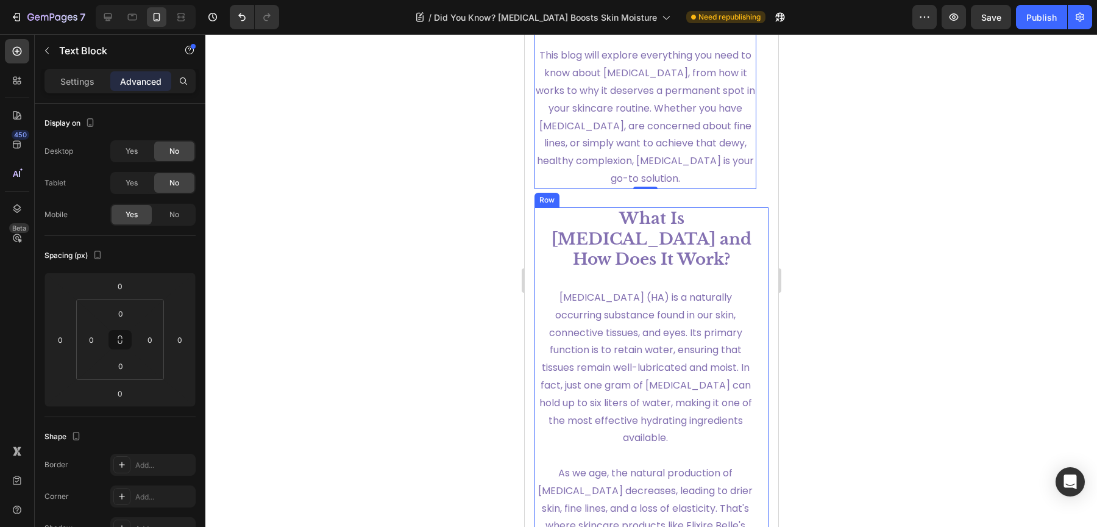
scroll to position [579, 0]
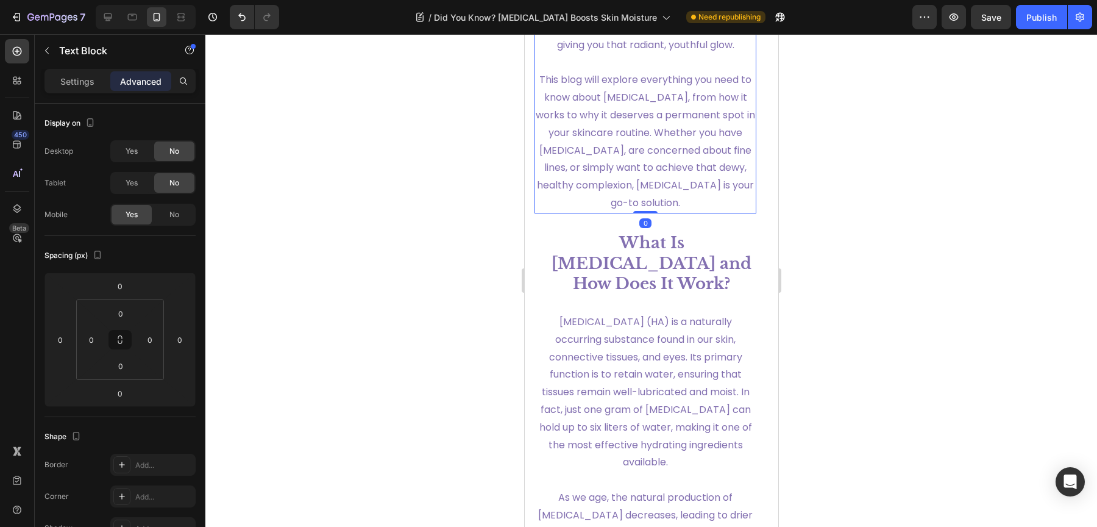
drag, startPoint x: 640, startPoint y: 246, endPoint x: 631, endPoint y: 197, distance: 50.1
click at [631, 197] on div "In the world of skincare, few ingredients have gained as much popularity and pr…" at bounding box center [645, 2] width 222 height 424
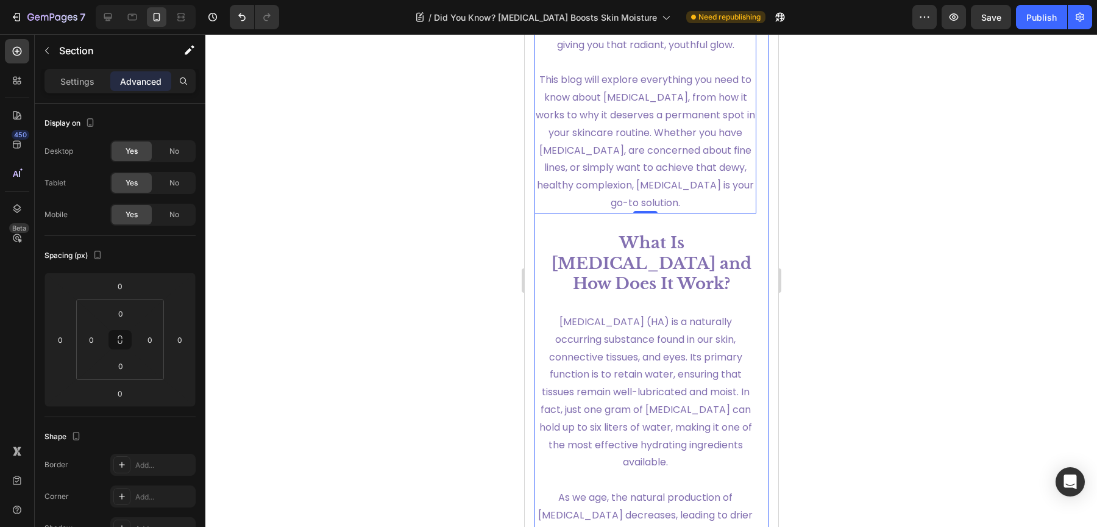
click at [665, 203] on span "This blog will explore everything you need to know about hyaluronic acid, from …" at bounding box center [644, 141] width 219 height 137
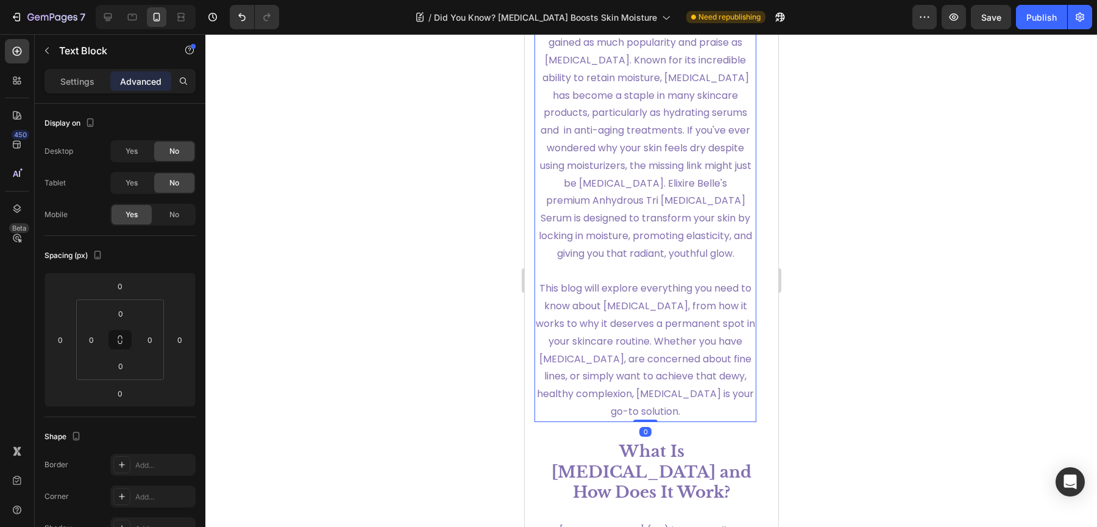
scroll to position [349, 0]
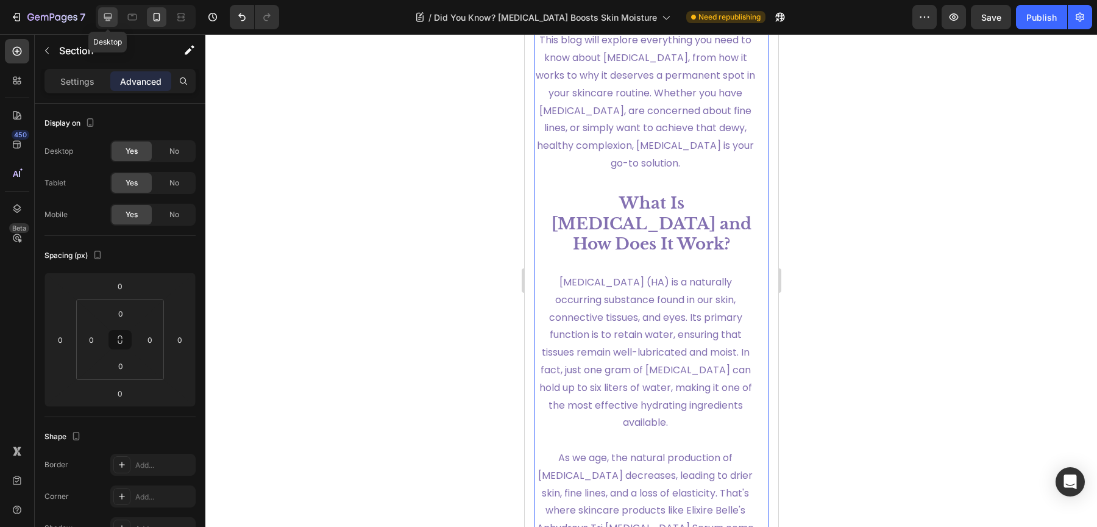
click at [108, 15] on icon at bounding box center [108, 17] width 12 height 12
type input "32"
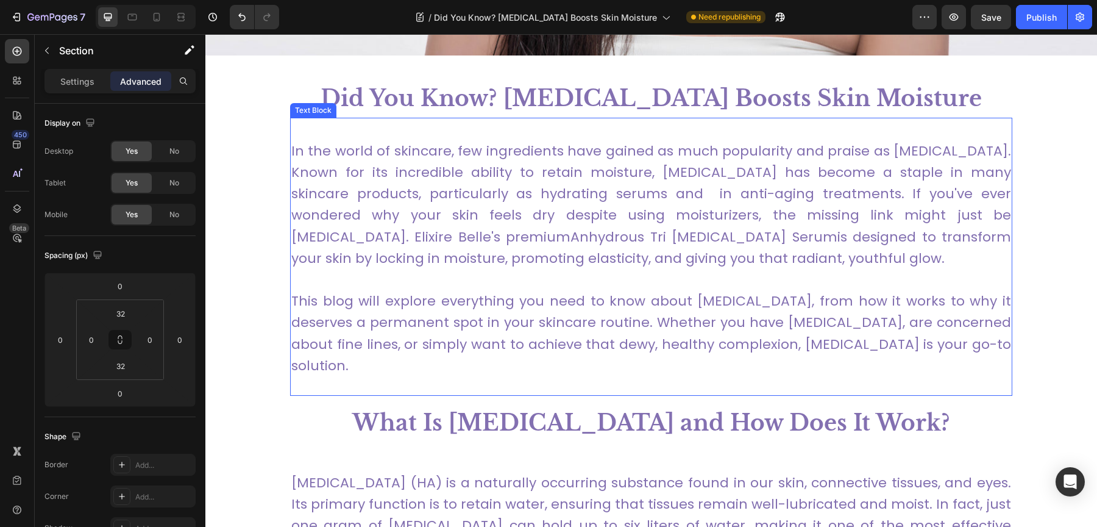
scroll to position [684, 0]
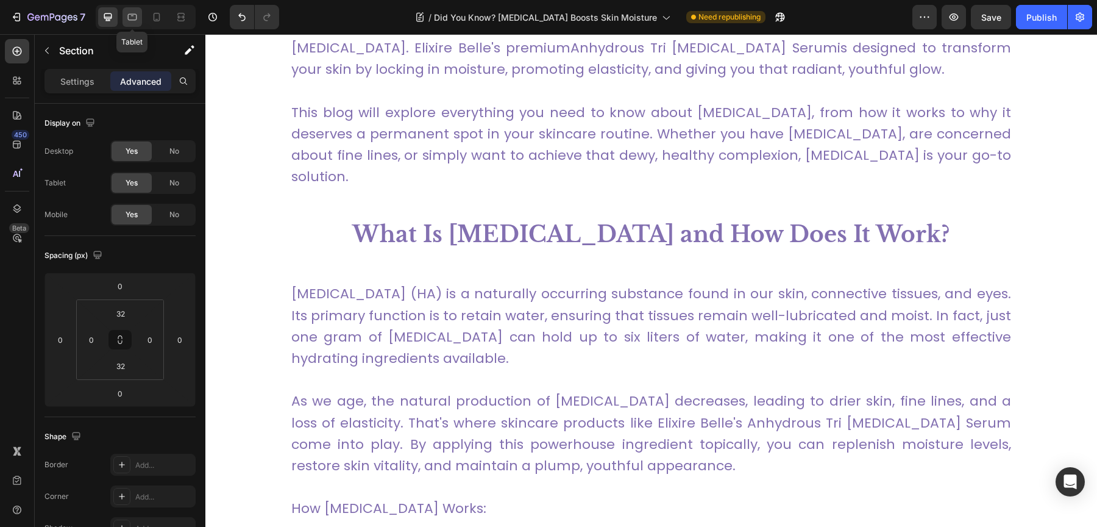
click at [134, 25] on div at bounding box center [132, 17] width 20 height 20
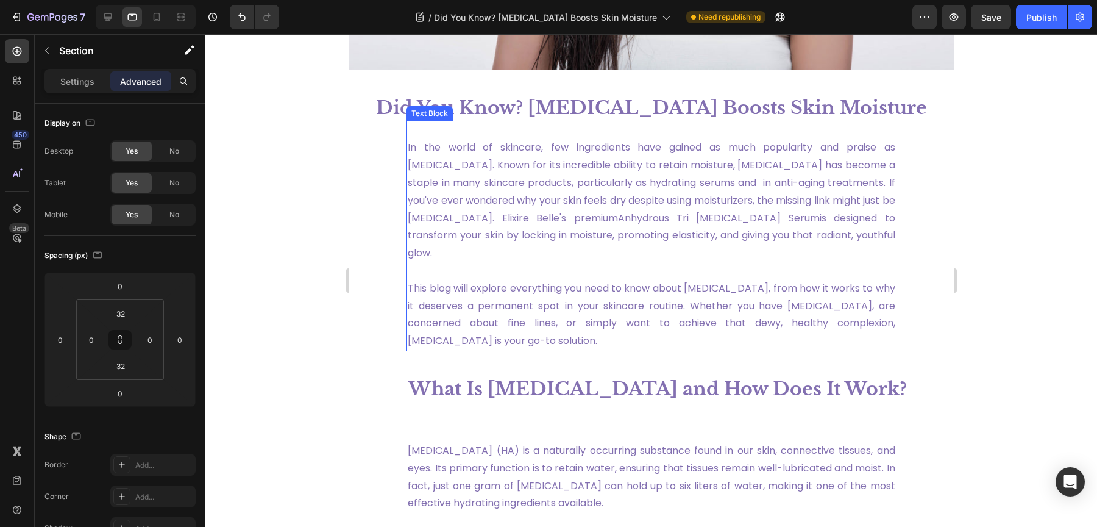
scroll to position [310, 0]
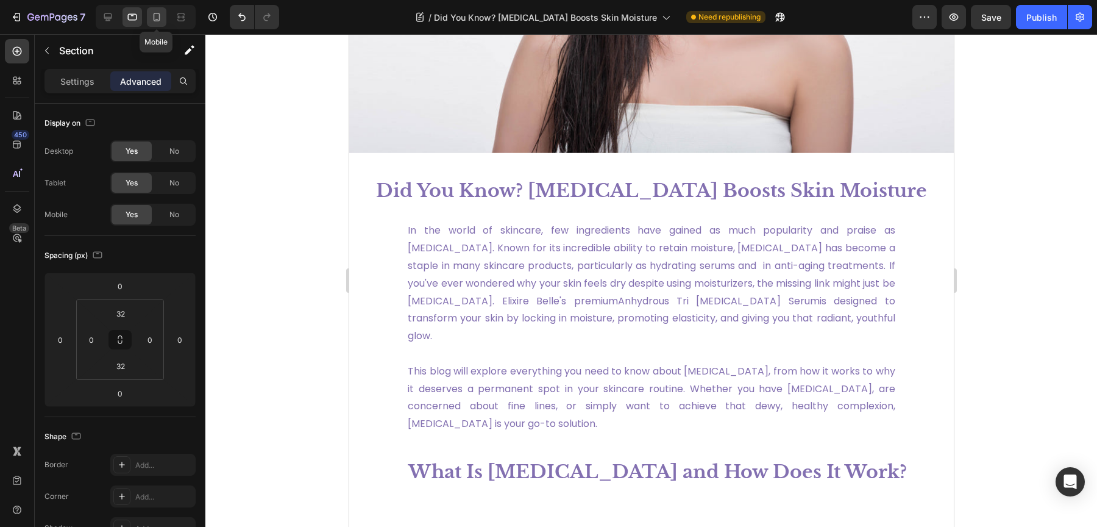
click at [151, 19] on icon at bounding box center [157, 17] width 12 height 12
type input "0"
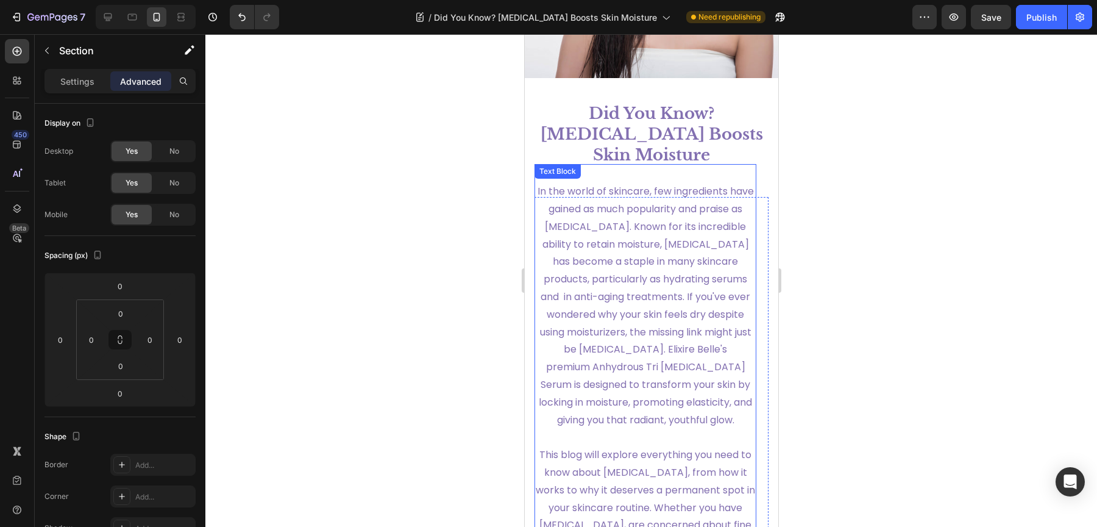
scroll to position [222, 0]
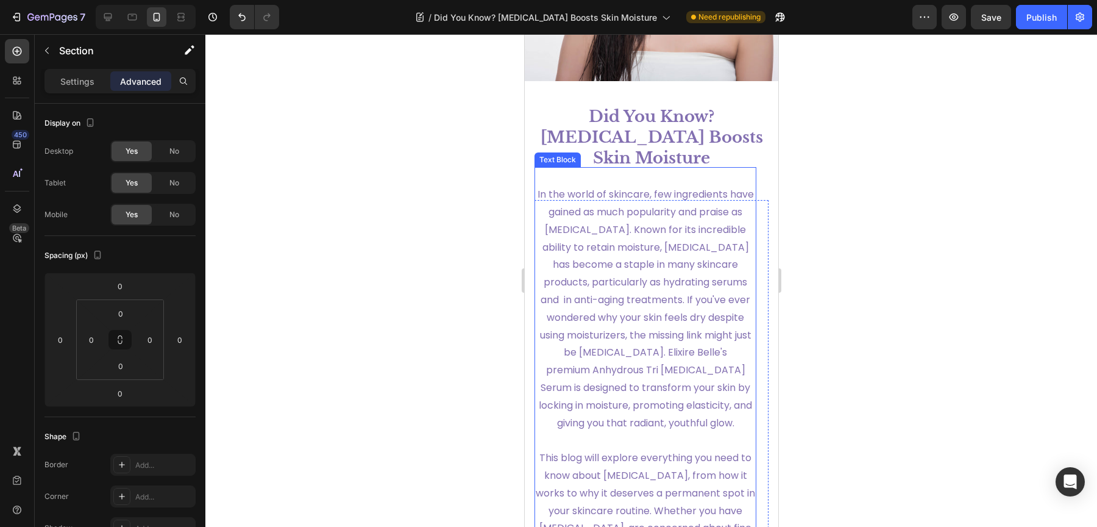
click at [636, 241] on span "In the world of skincare, few ingredients have gained as much popularity and pr…" at bounding box center [645, 308] width 216 height 242
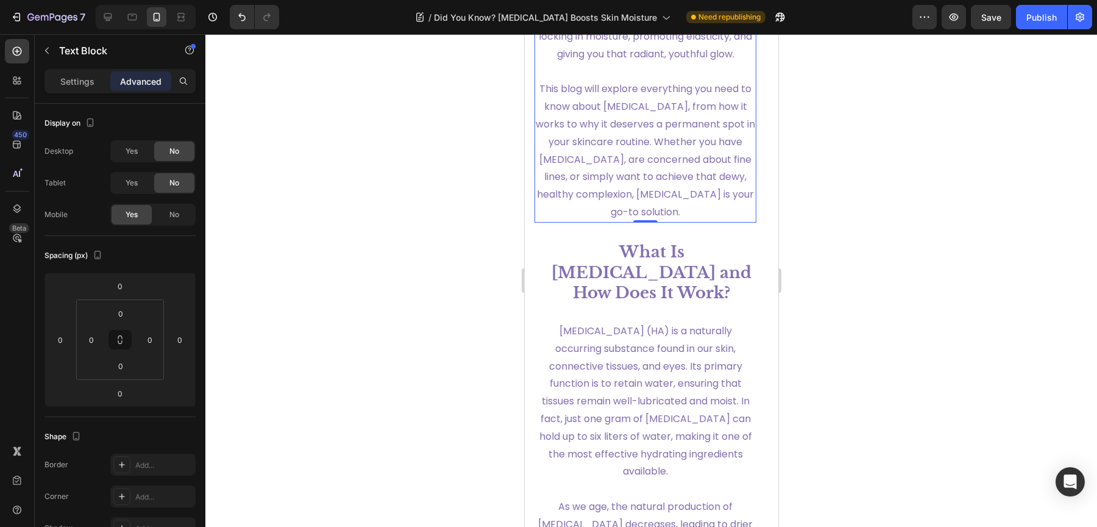
scroll to position [727, 0]
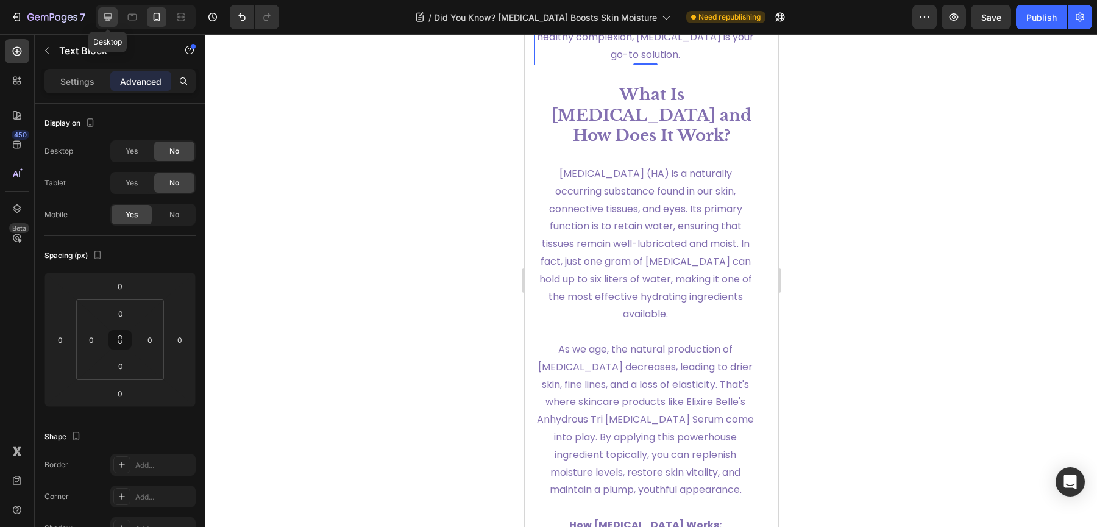
click at [111, 26] on div at bounding box center [108, 17] width 20 height 20
type input "-54"
type input "-66"
type input "20"
type input "40"
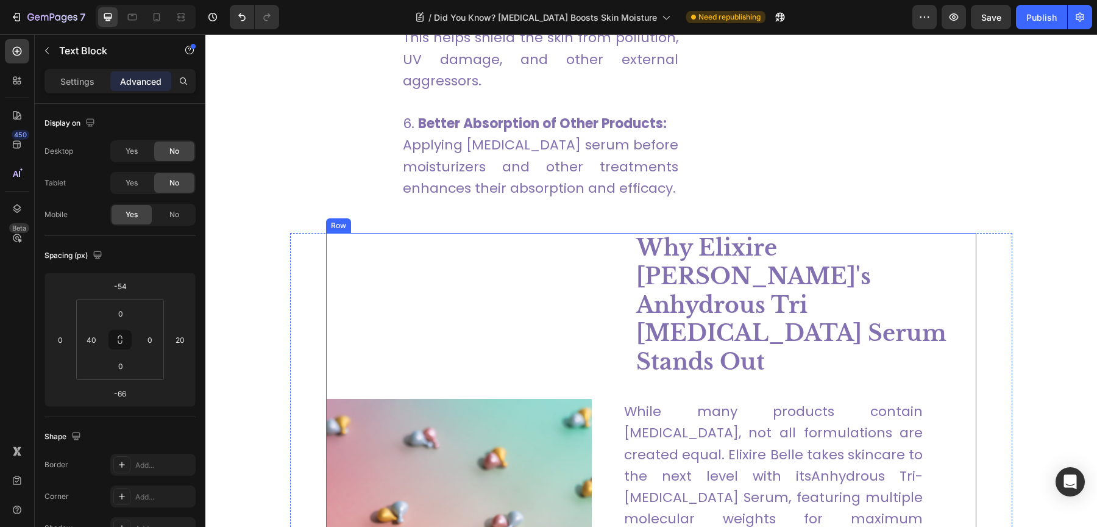
scroll to position [2400, 0]
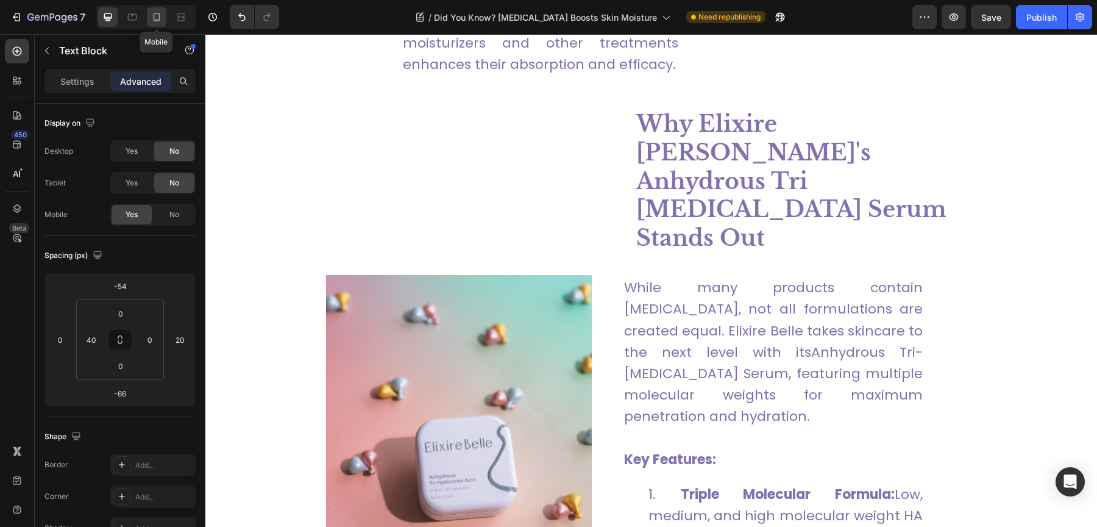
click at [158, 21] on icon at bounding box center [157, 17] width 12 height 12
type input "0"
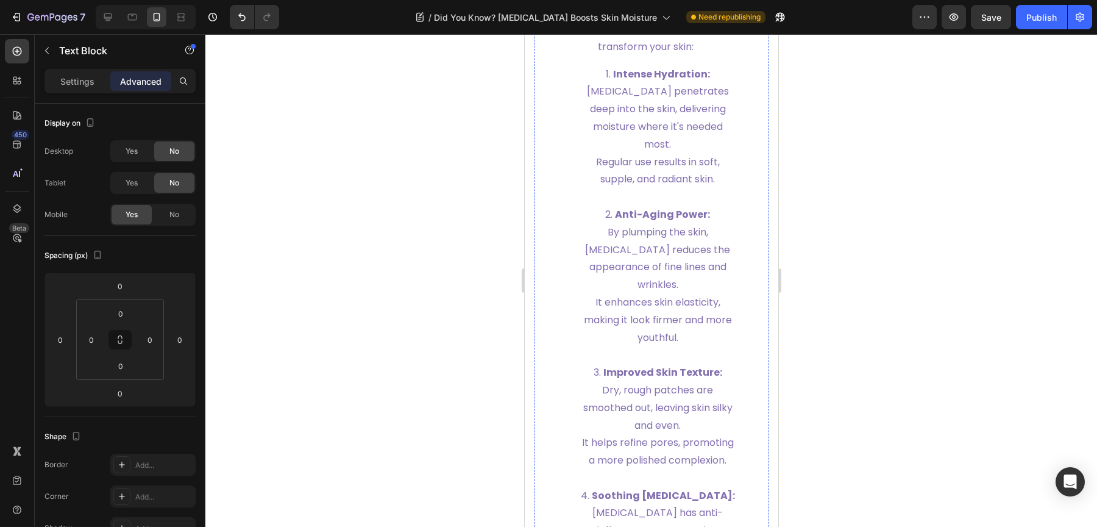
scroll to position [2107, 0]
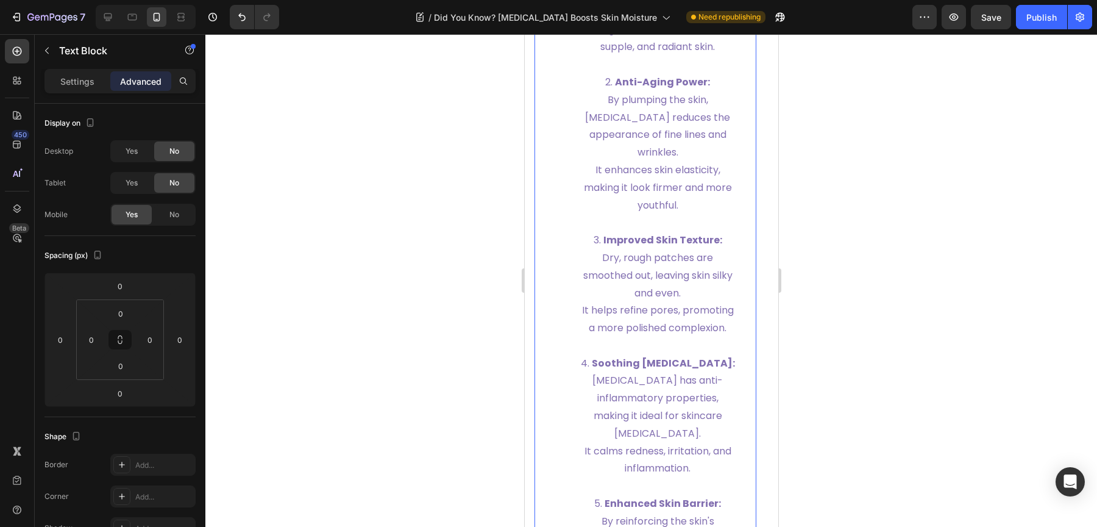
click at [670, 300] on span "Dry, rough patches are smoothed out, leaving skin silky and even." at bounding box center [657, 274] width 149 height 49
click at [178, 217] on span "No" at bounding box center [174, 214] width 10 height 11
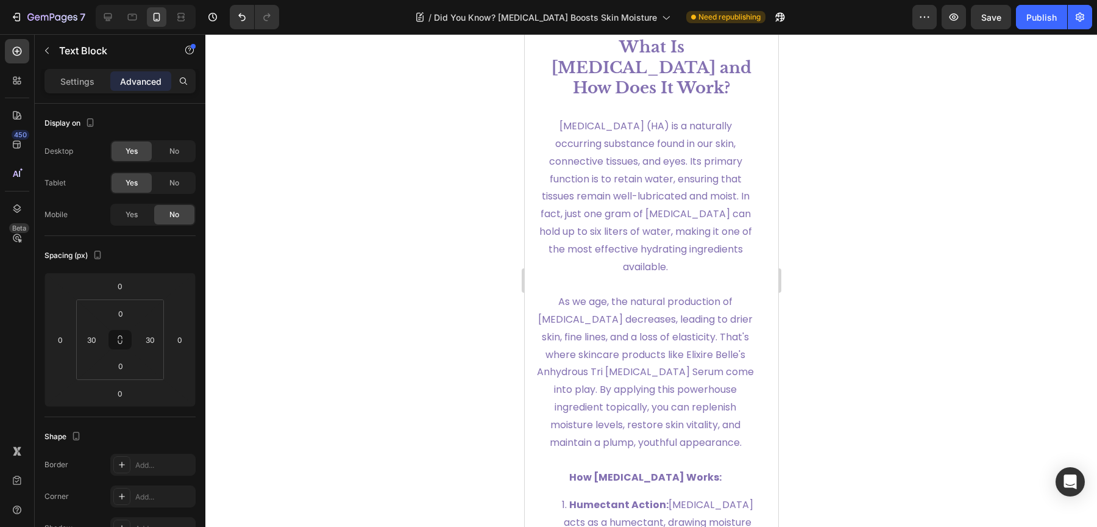
scroll to position [1818, 0]
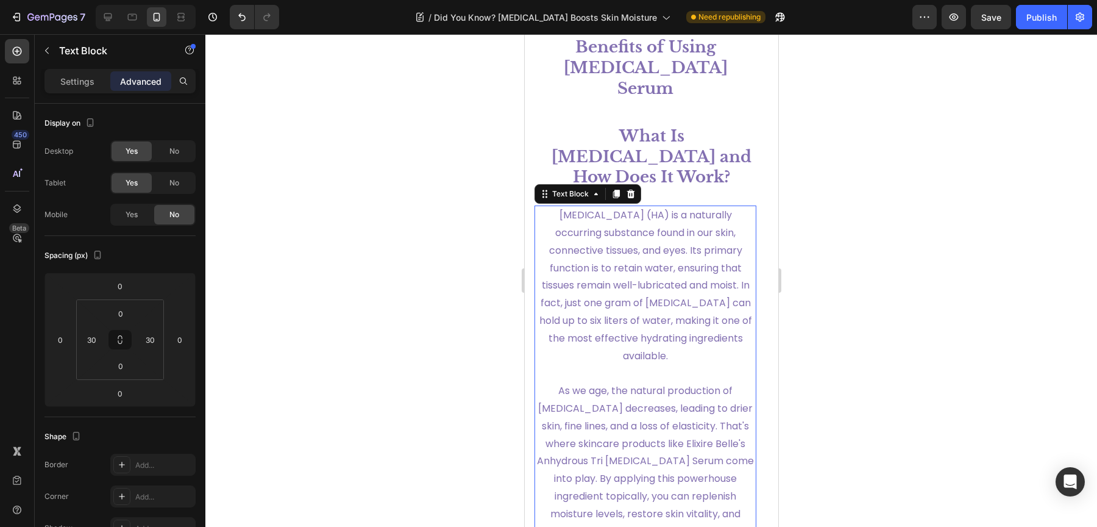
click at [689, 271] on p "Hyaluronic acid (HA) is a naturally occurring substance found in our skin, conn…" at bounding box center [644, 286] width 219 height 158
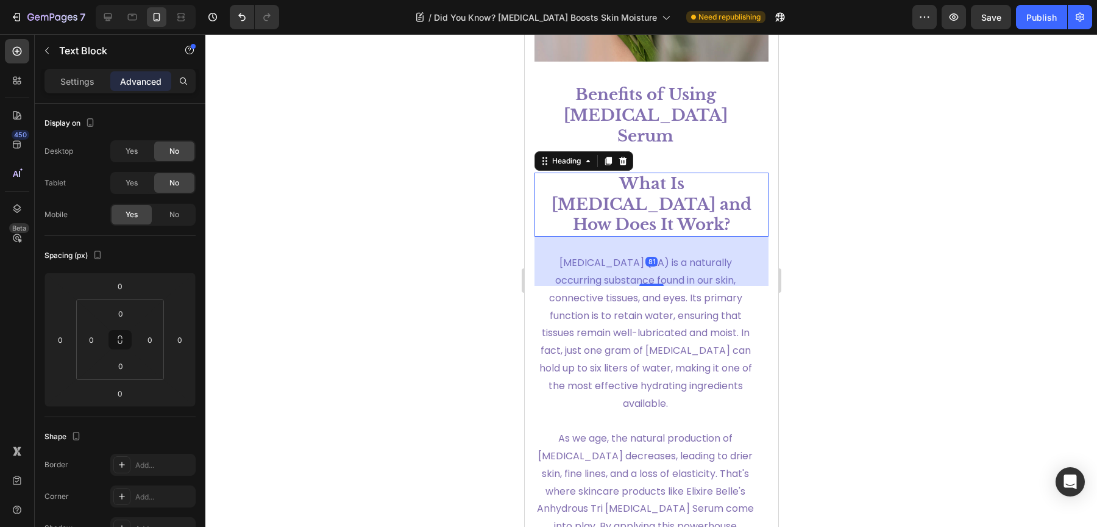
click at [679, 235] on h1 "What Is [MEDICAL_DATA] and How Does It Work?" at bounding box center [651, 204] width 234 height 64
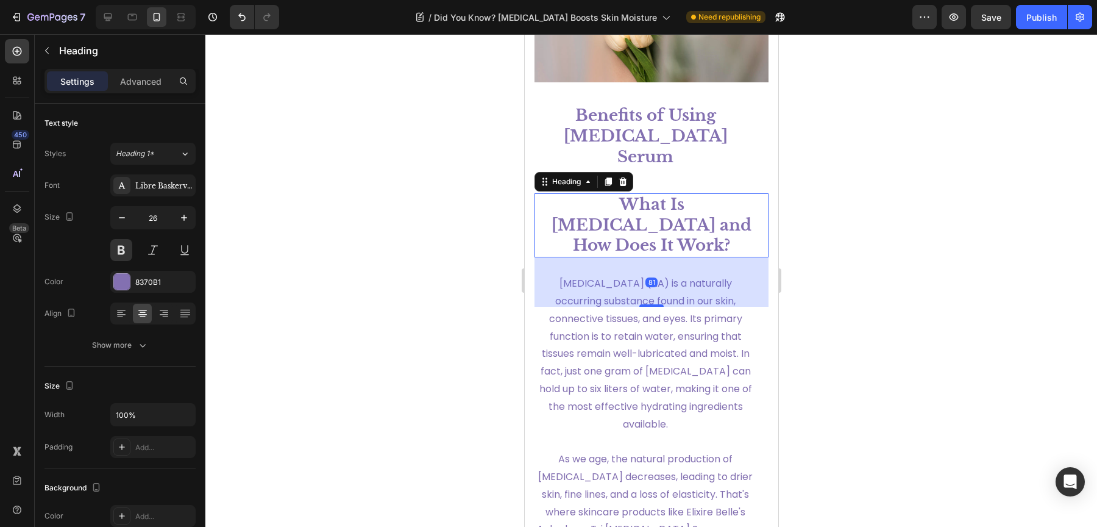
scroll to position [1749, 0]
click at [129, 75] on p "Advanced" at bounding box center [140, 81] width 41 height 13
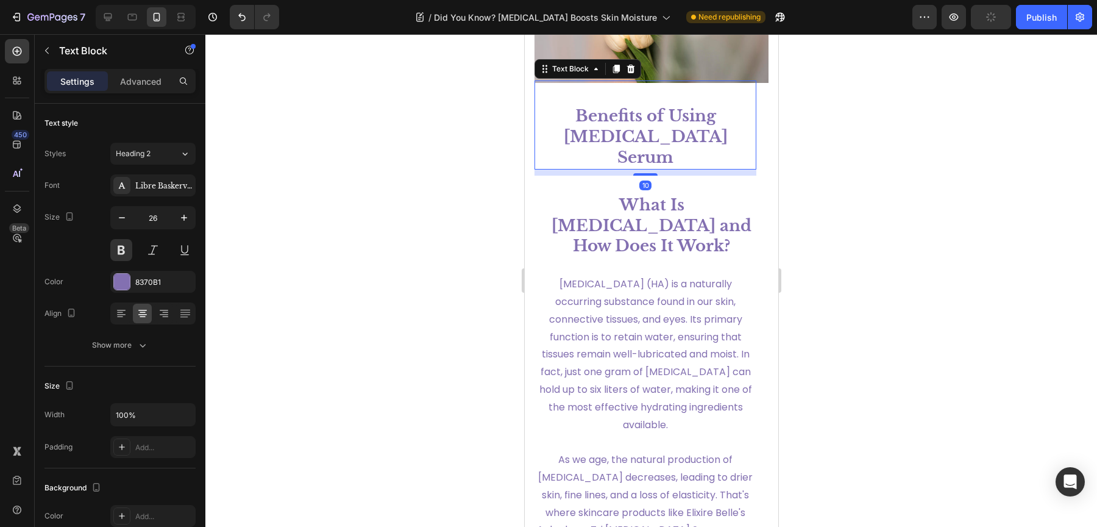
click at [699, 168] on p "Benefits of Using Hyaluronic Acid Serum" at bounding box center [644, 137] width 183 height 62
click at [141, 81] on p "Advanced" at bounding box center [140, 81] width 41 height 13
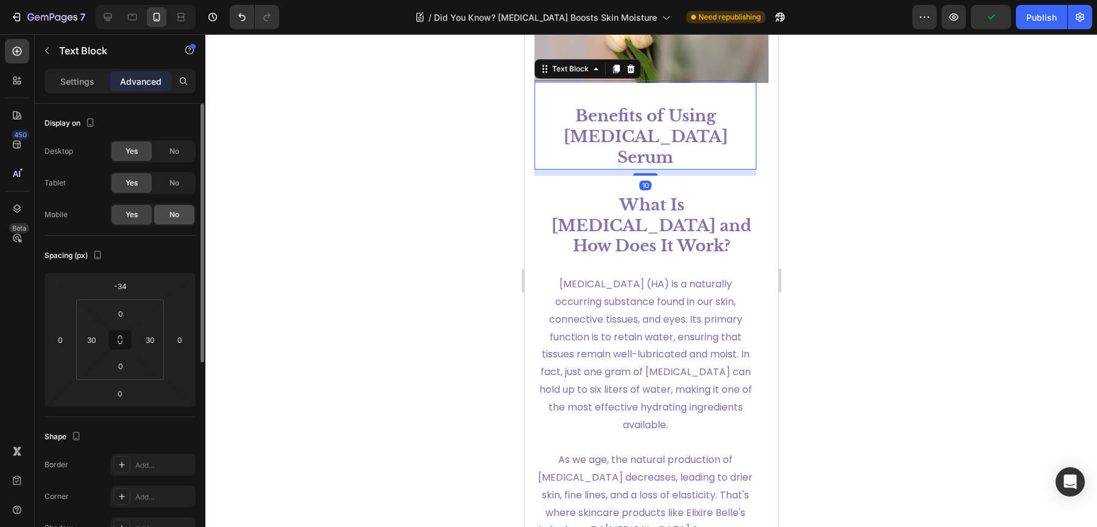
click at [168, 213] on div "No" at bounding box center [174, 215] width 40 height 20
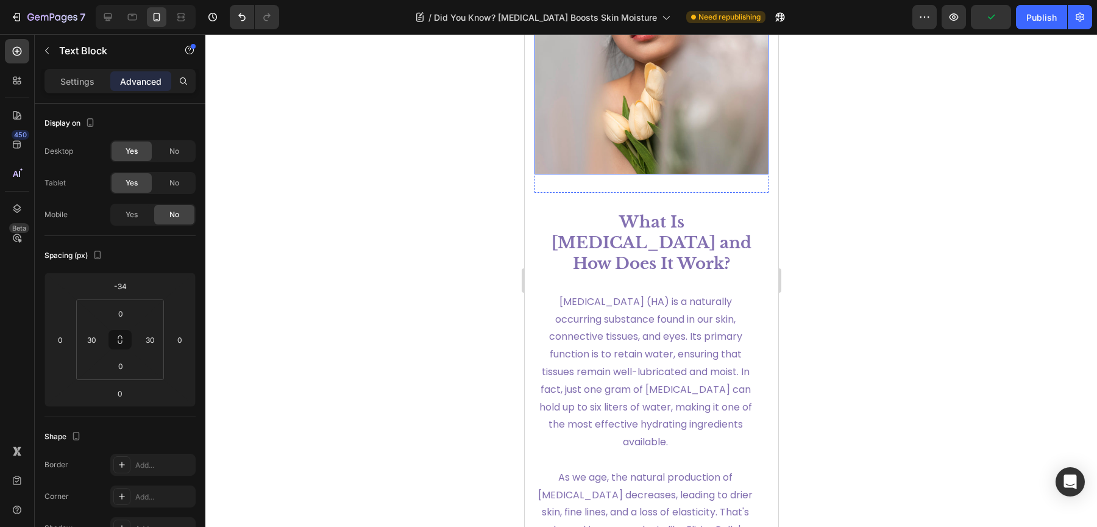
scroll to position [1480, 0]
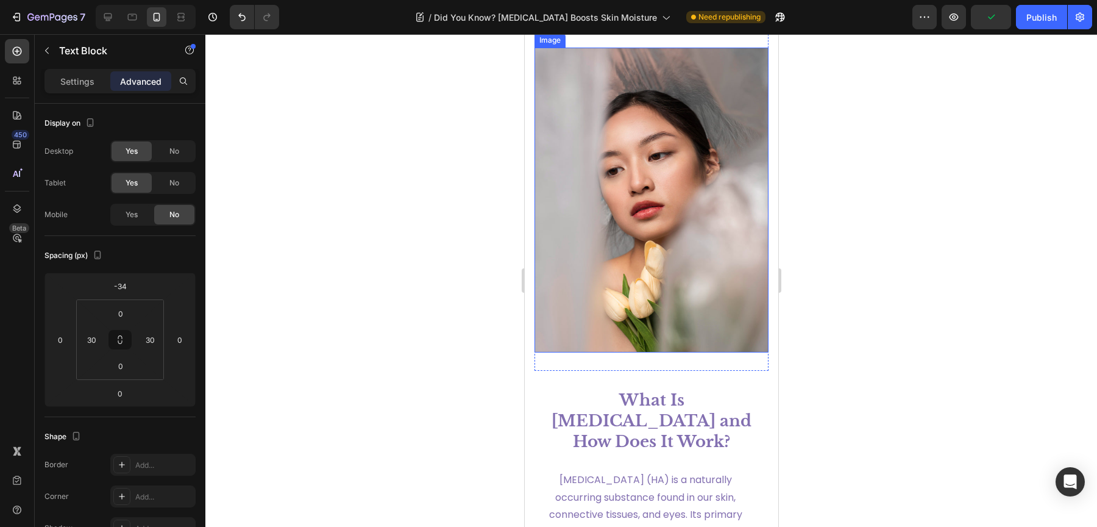
click at [647, 184] on img at bounding box center [651, 200] width 234 height 305
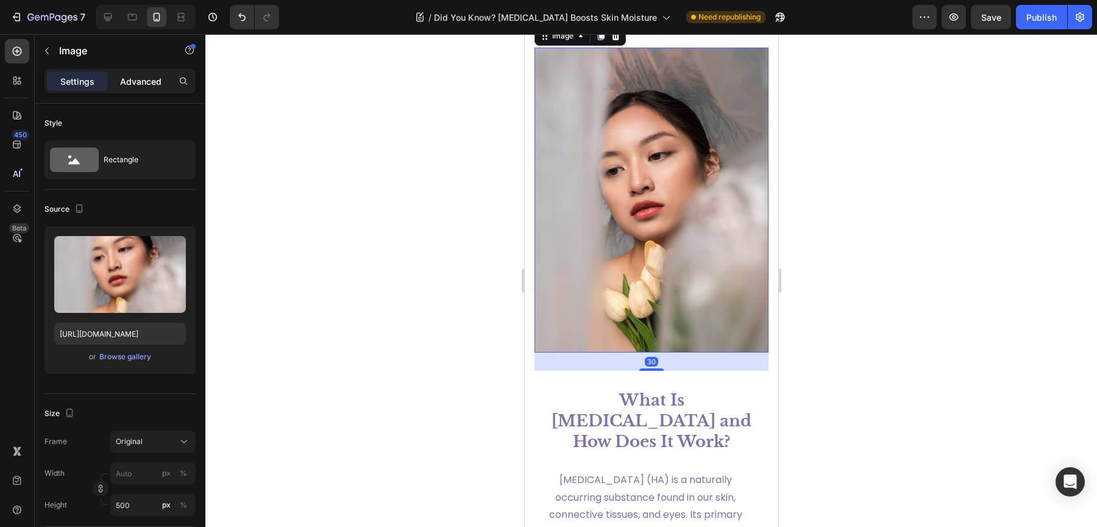
click at [135, 88] on div "Advanced" at bounding box center [140, 81] width 61 height 20
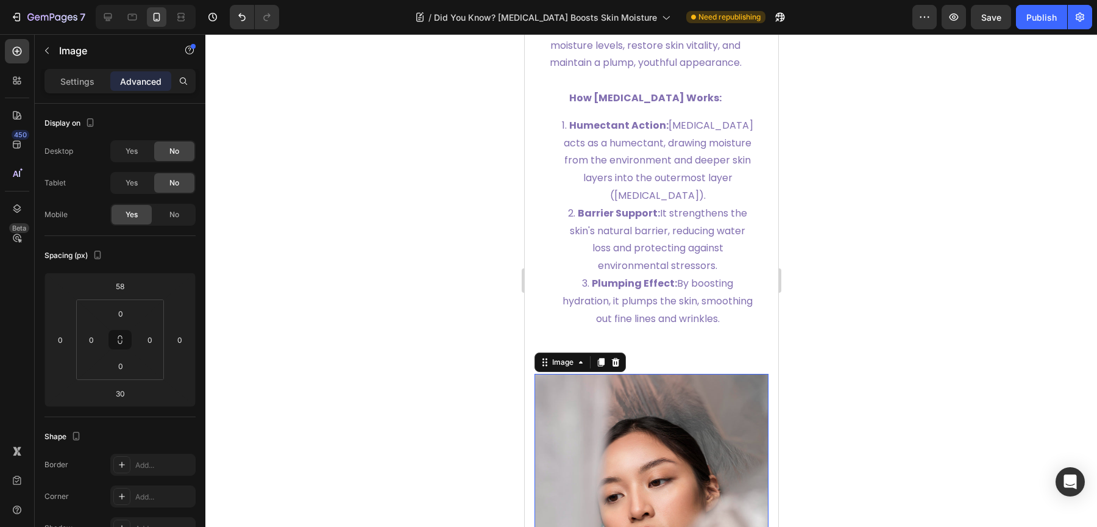
scroll to position [1153, 0]
click at [646, 255] on li "Barrier Support: It strengthens the skin's natural barrier, reducing water loss…" at bounding box center [656, 240] width 195 height 70
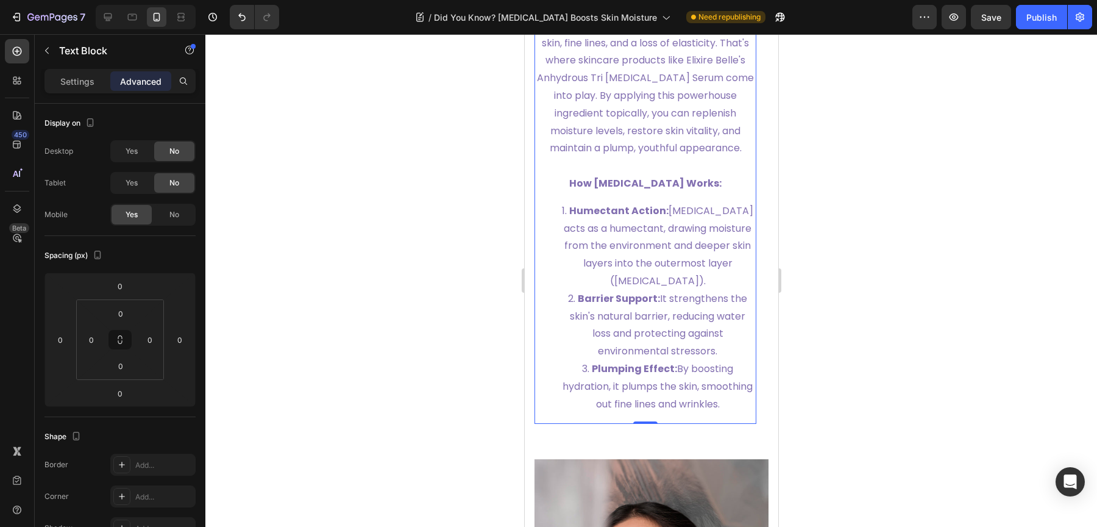
scroll to position [709, 0]
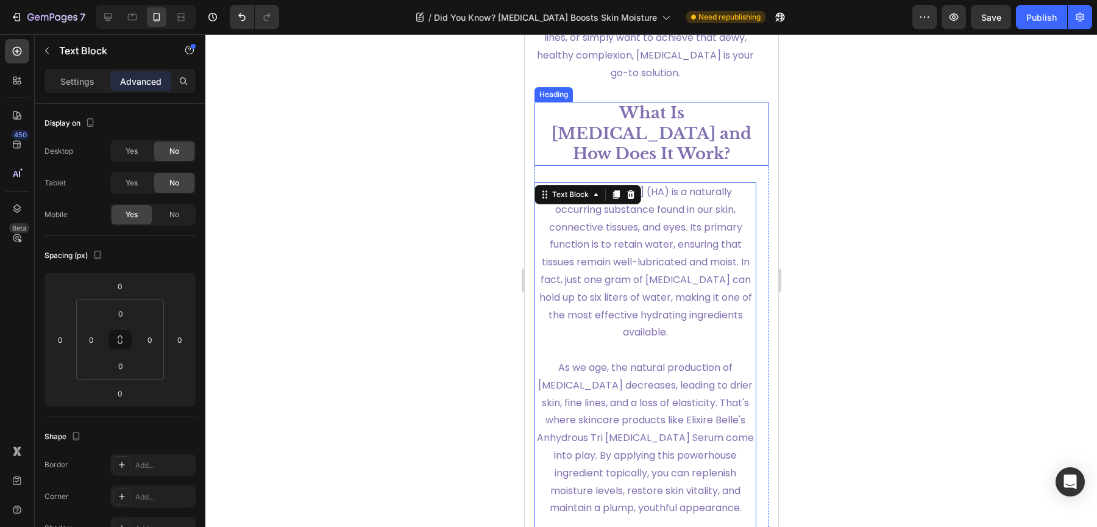
click at [670, 166] on h1 "What Is [MEDICAL_DATA] and How Does It Work?" at bounding box center [651, 134] width 234 height 64
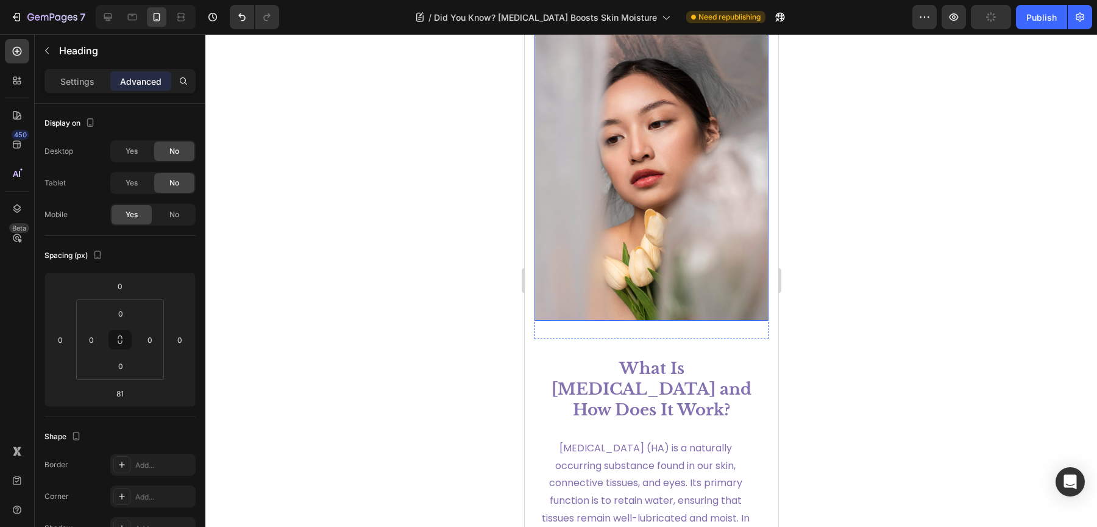
scroll to position [1783, 0]
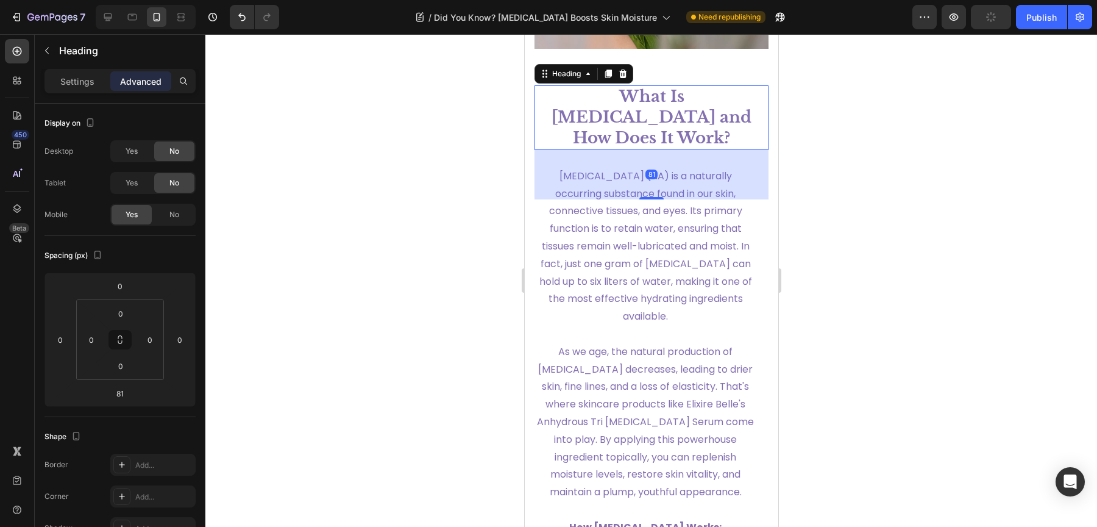
click at [657, 146] on h1 "What Is [MEDICAL_DATA] and How Does It Work?" at bounding box center [651, 117] width 234 height 64
click at [651, 252] on link "Hyaluronic acid (HA) is a naturally occurring substance found in our skin, conn…" at bounding box center [645, 246] width 213 height 154
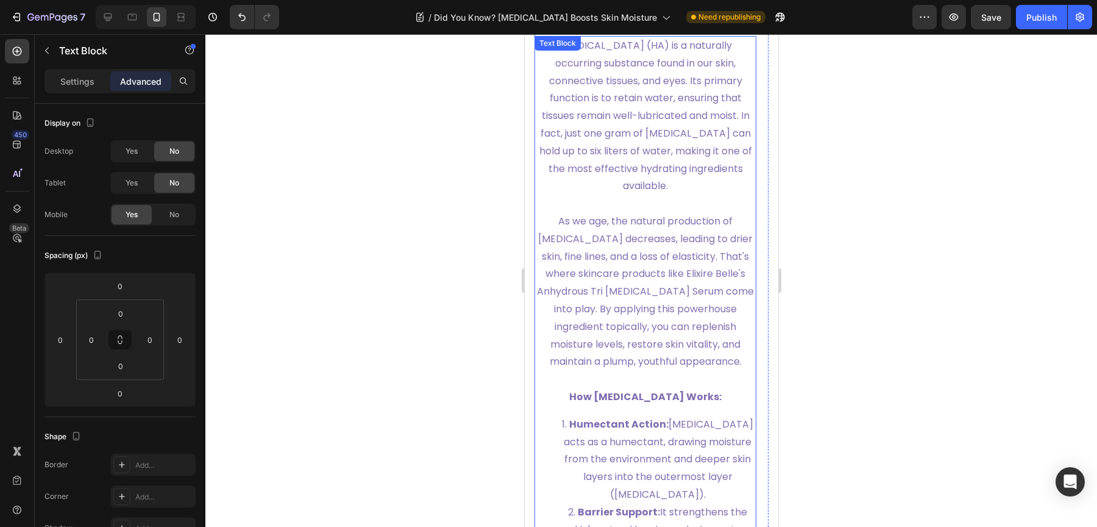
click at [664, 302] on link "As we age, the natural production of hyaluronic acid decreases, leading to drie…" at bounding box center [644, 291] width 217 height 154
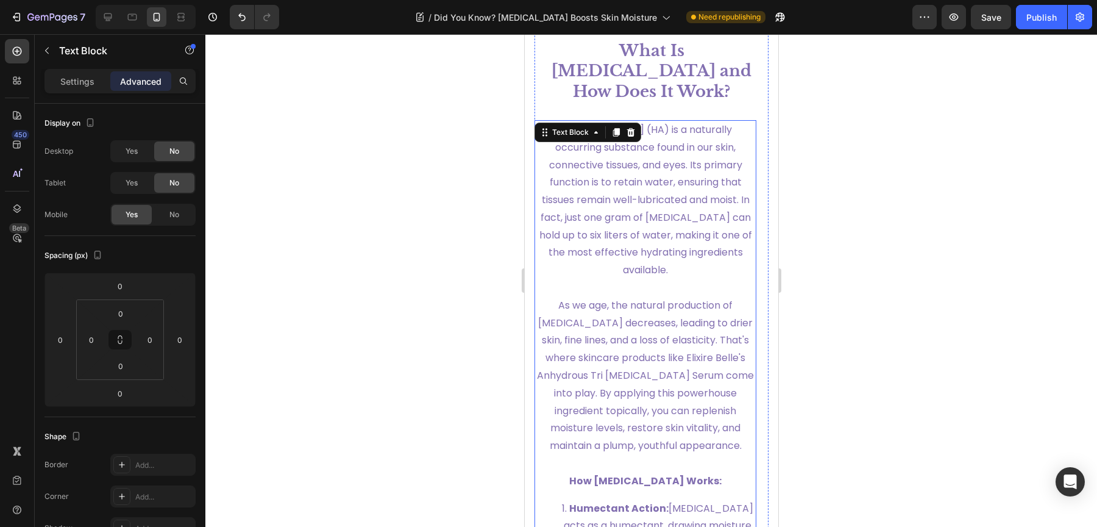
scroll to position [796, 0]
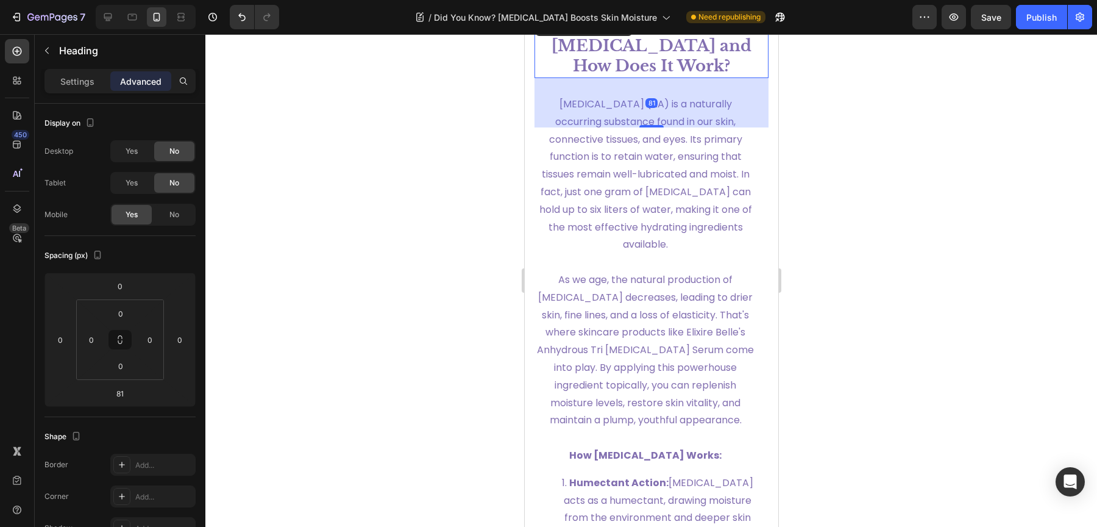
click at [667, 73] on h1 "What Is [MEDICAL_DATA] and How Does It Work?" at bounding box center [651, 46] width 234 height 64
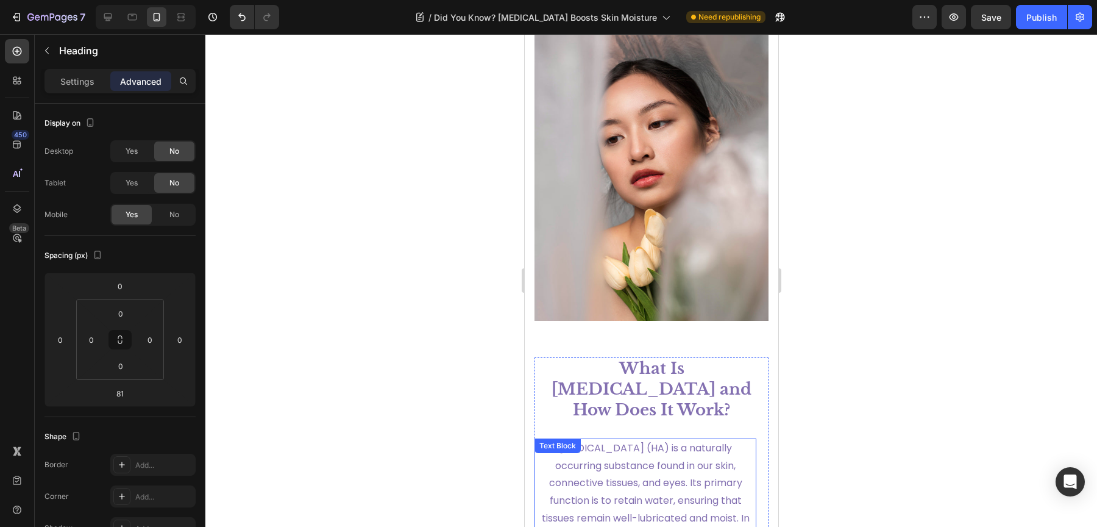
scroll to position [1392, 0]
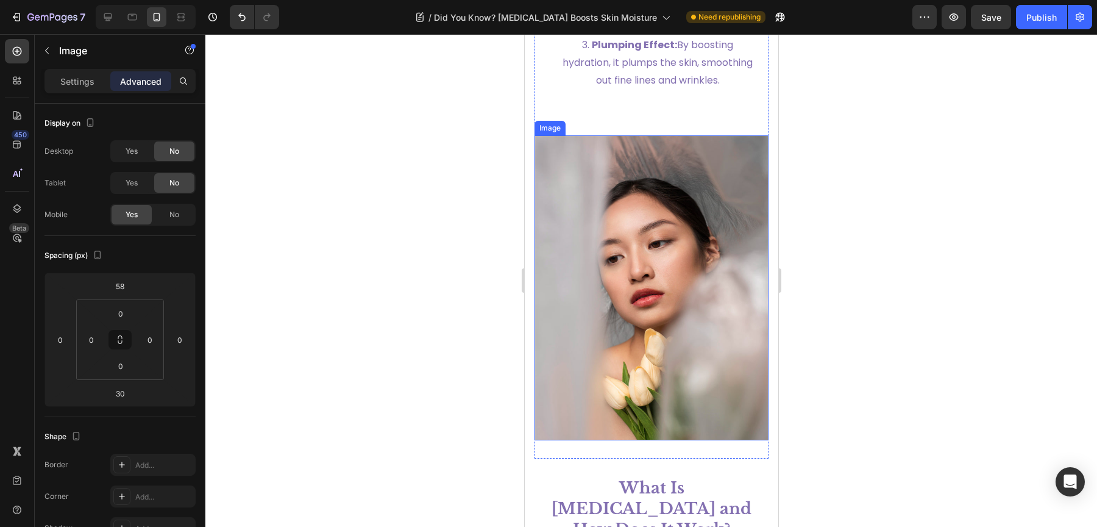
click at [653, 278] on img at bounding box center [651, 287] width 234 height 305
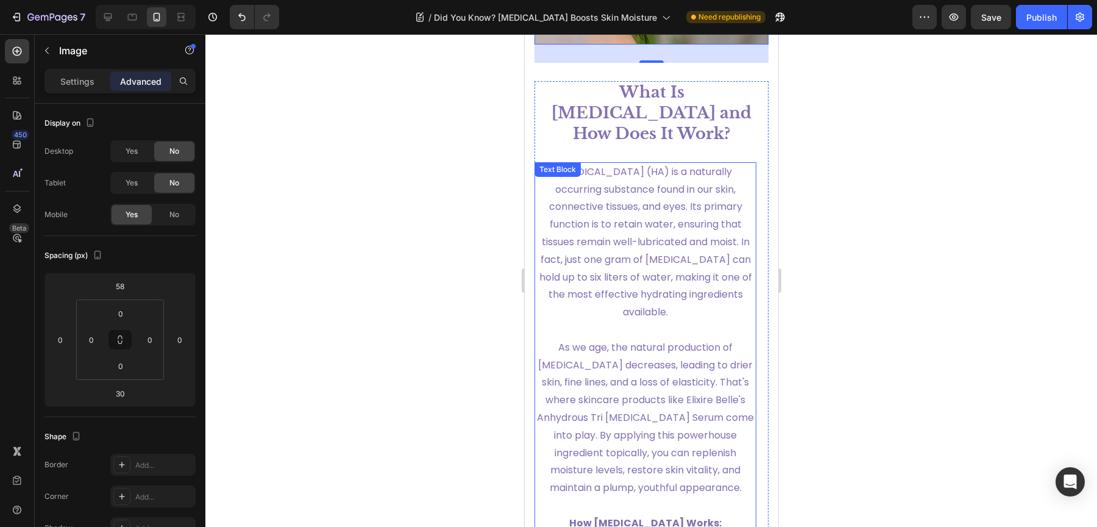
scroll to position [1784, 0]
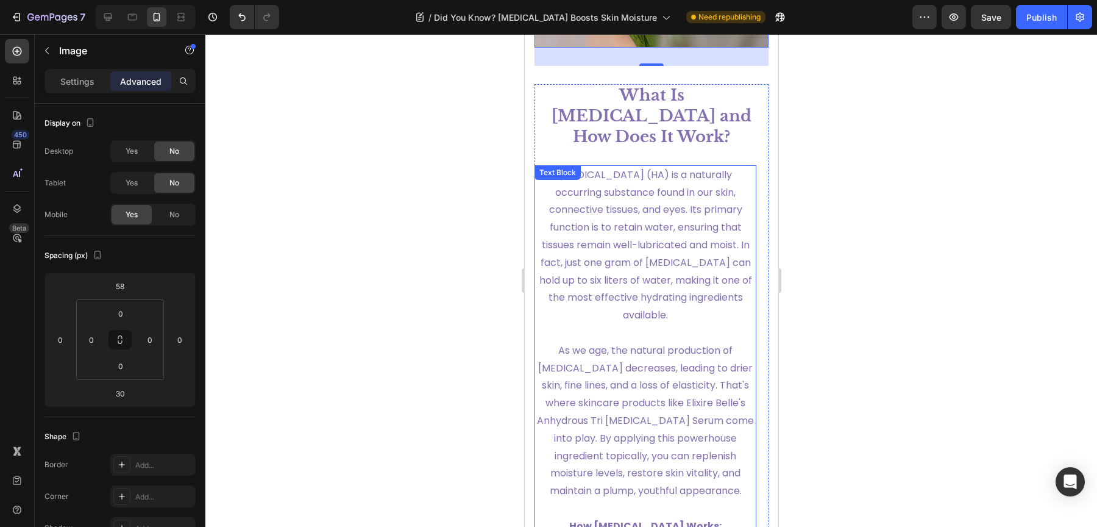
click at [662, 197] on link "Hyaluronic acid (HA) is a naturally occurring substance found in our skin, conn…" at bounding box center [645, 245] width 213 height 154
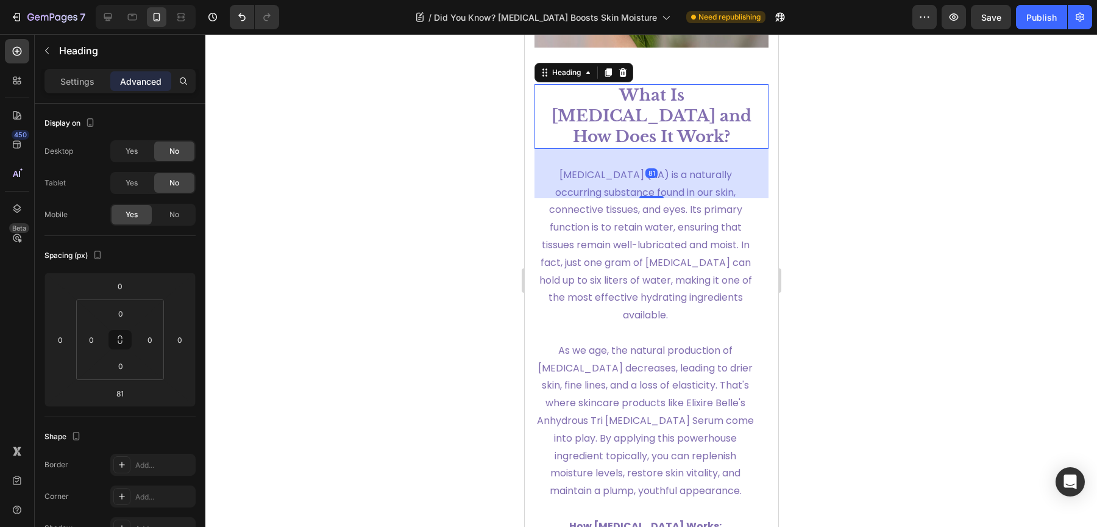
click at [685, 138] on h1 "What Is [MEDICAL_DATA] and How Does It Work?" at bounding box center [651, 116] width 234 height 64
click at [619, 77] on icon at bounding box center [622, 73] width 10 height 10
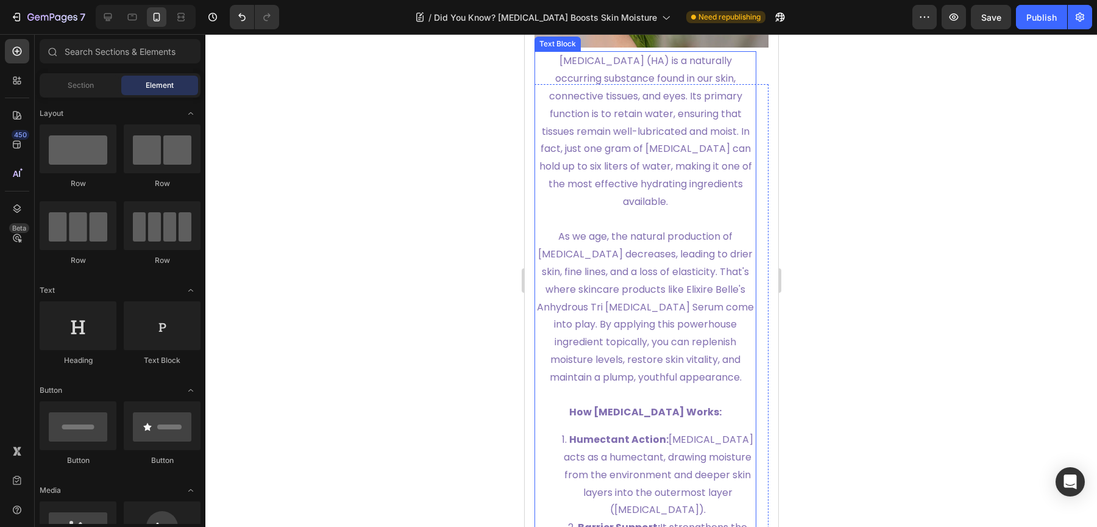
click at [649, 119] on p "Hyaluronic acid (HA) is a naturally occurring substance found in our skin, conn…" at bounding box center [644, 131] width 219 height 158
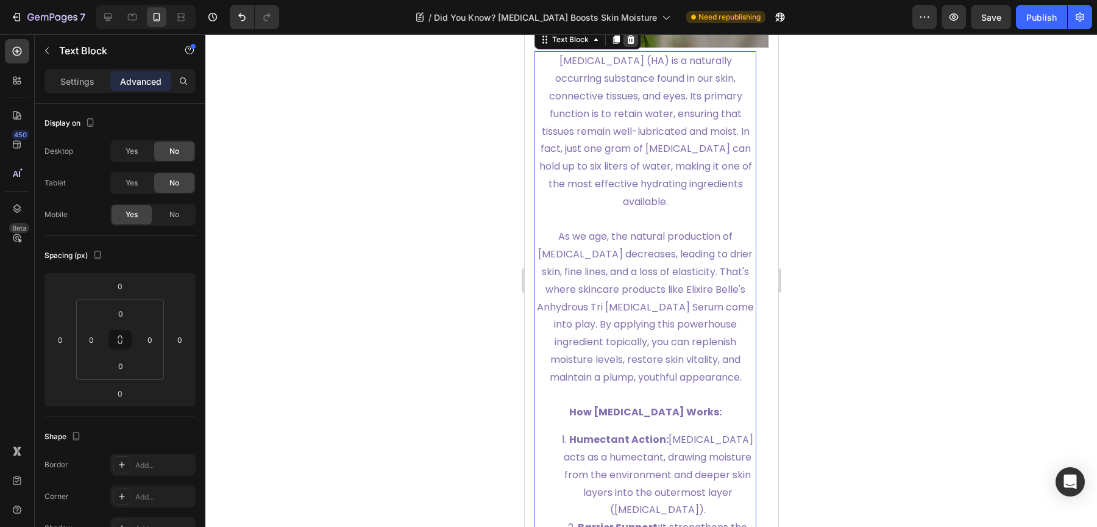
click at [630, 44] on icon at bounding box center [630, 39] width 8 height 9
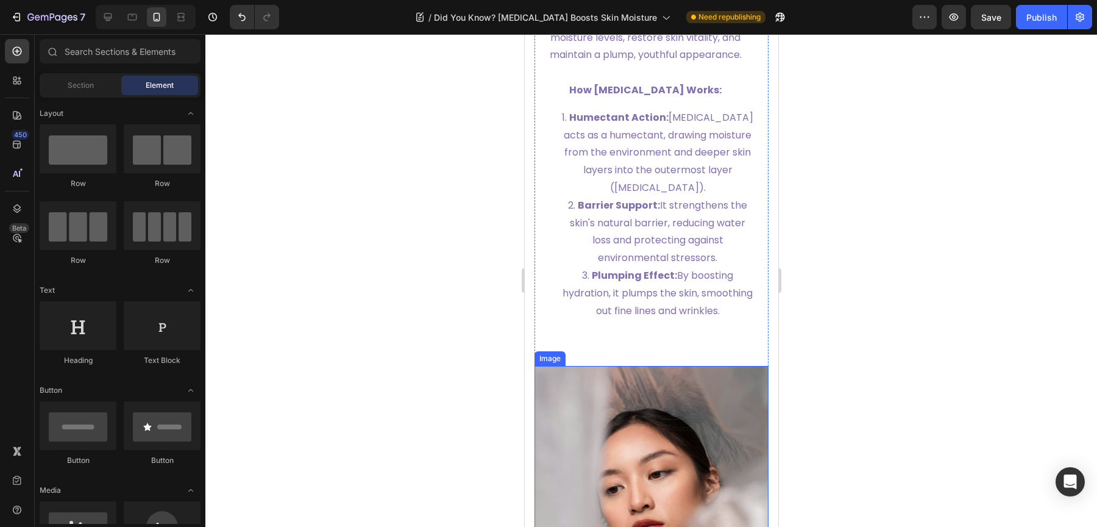
scroll to position [1165, 0]
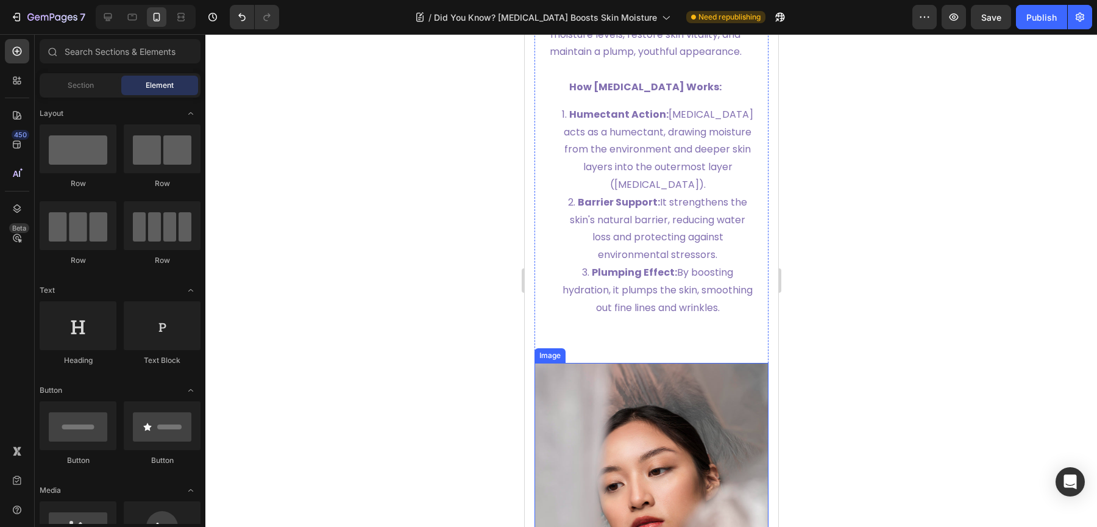
click at [703, 413] on img at bounding box center [651, 515] width 234 height 305
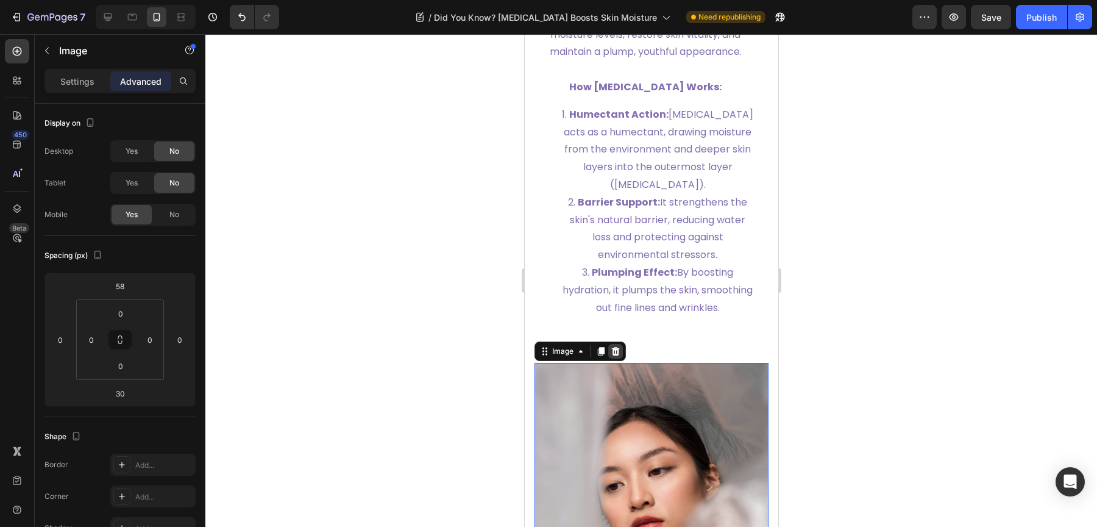
click at [612, 355] on icon at bounding box center [615, 351] width 8 height 9
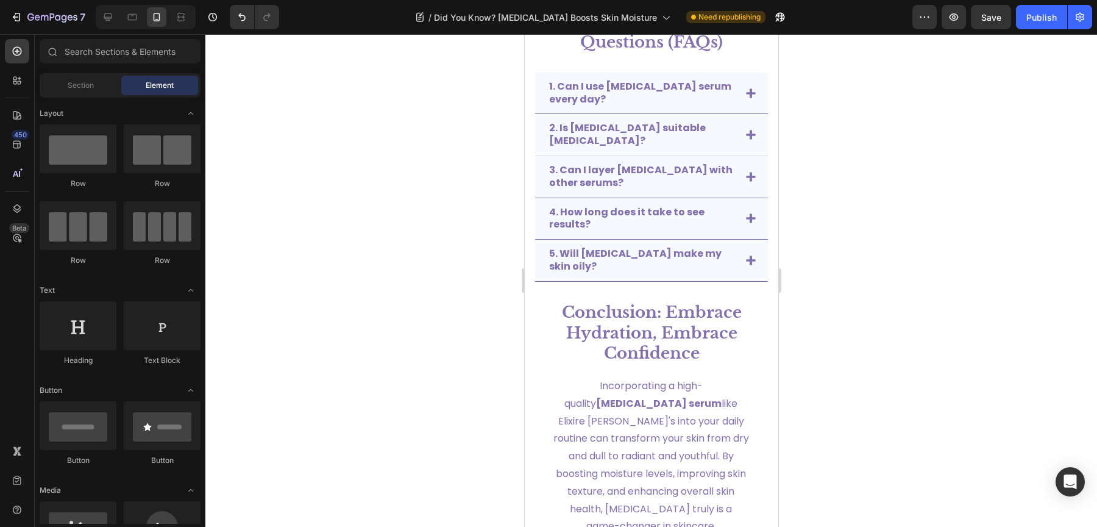
scroll to position [4700, 0]
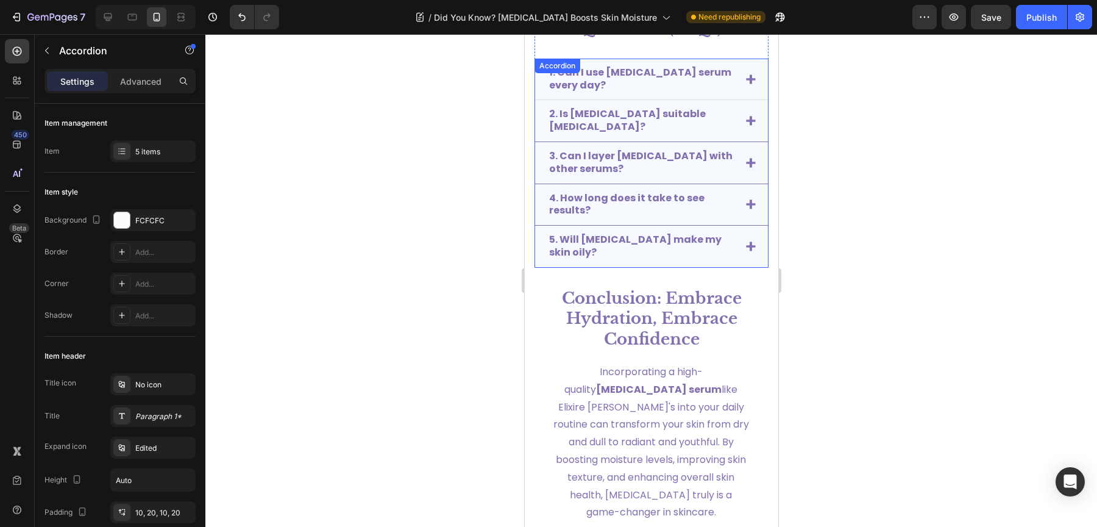
click at [610, 92] on div "1. Can I use [MEDICAL_DATA] serum every day?" at bounding box center [641, 79] width 189 height 29
click at [677, 88] on p "1. Can I use [MEDICAL_DATA] serum every day?" at bounding box center [640, 79] width 185 height 26
click at [737, 86] on div "1. Can I use [MEDICAL_DATA] serum every day?" at bounding box center [650, 80] width 233 height 42
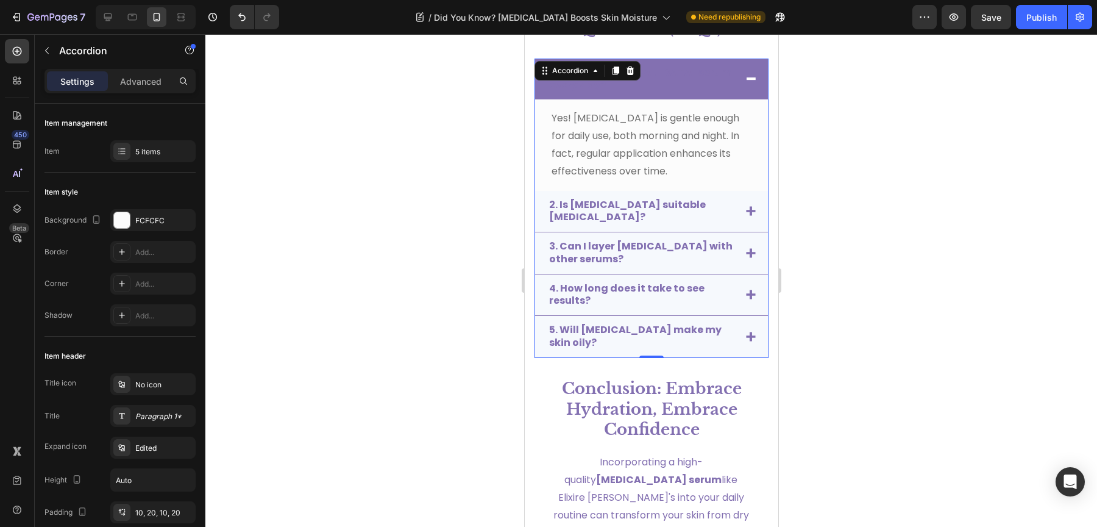
click at [740, 85] on div "1. Can I use [MEDICAL_DATA] serum every day?" at bounding box center [650, 79] width 233 height 41
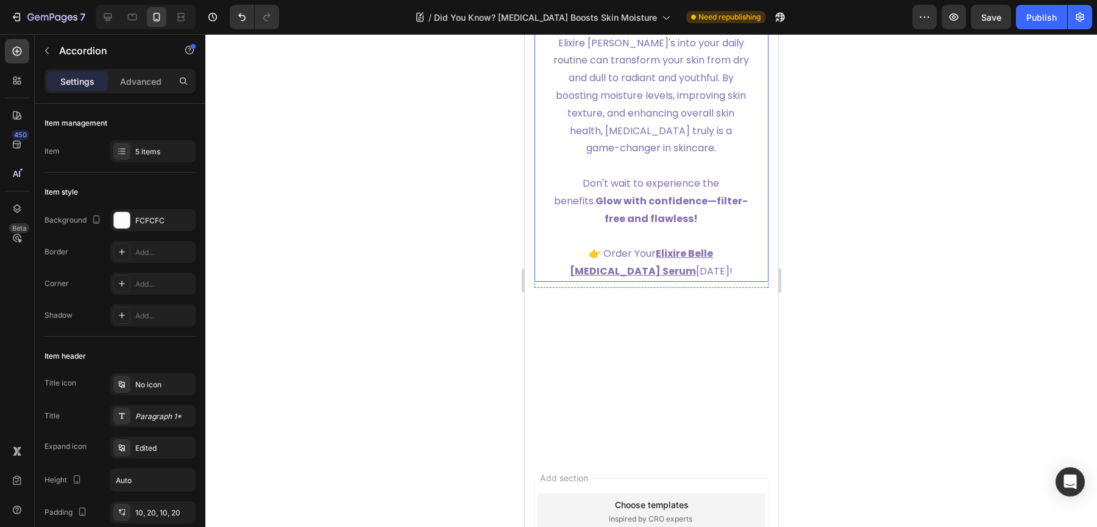
scroll to position [4585, 0]
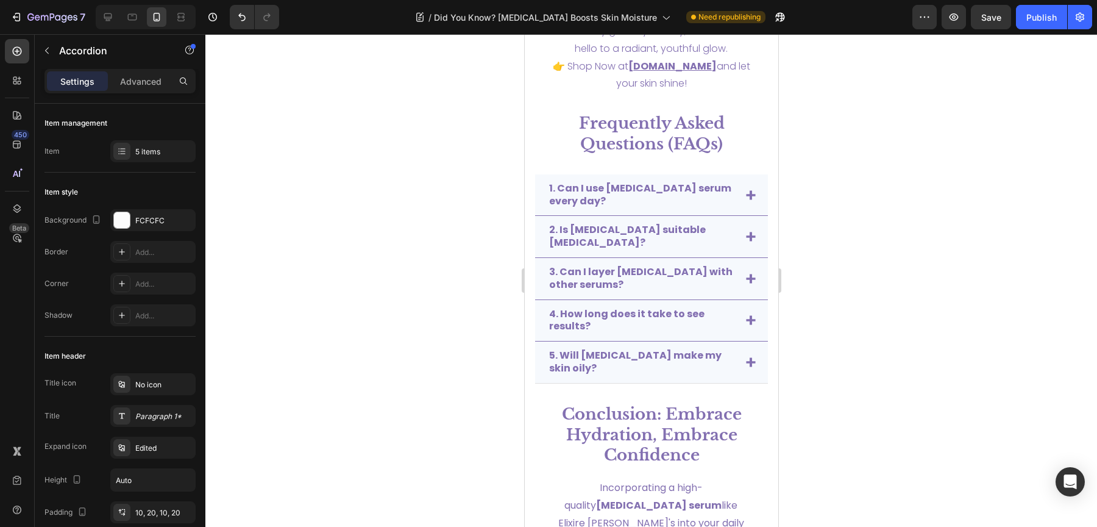
click at [736, 351] on div "5. Will [MEDICAL_DATA] make my skin oily?" at bounding box center [650, 362] width 233 height 42
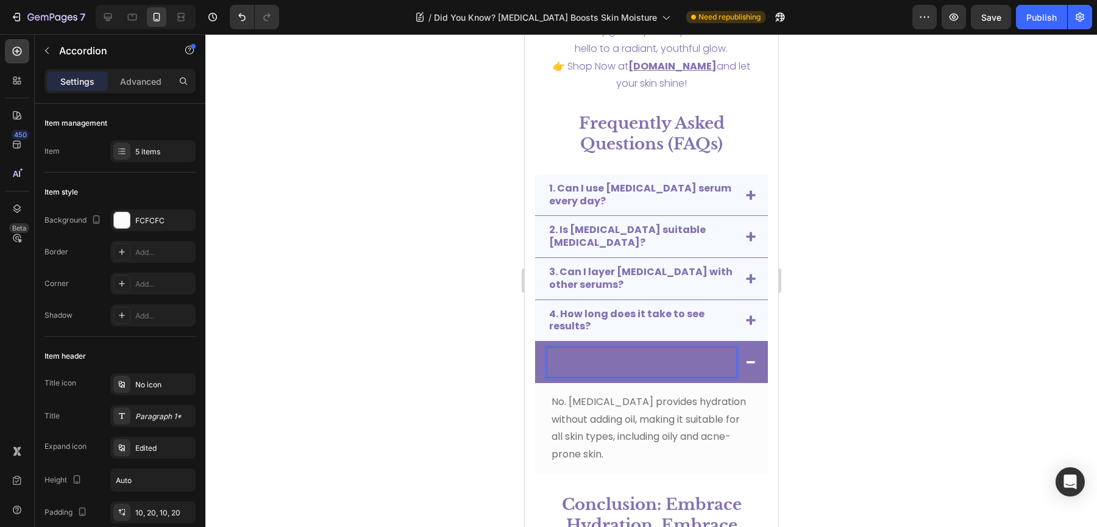
click at [615, 353] on strong "5. Will [MEDICAL_DATA] make my skin oily?" at bounding box center [634, 361] width 172 height 27
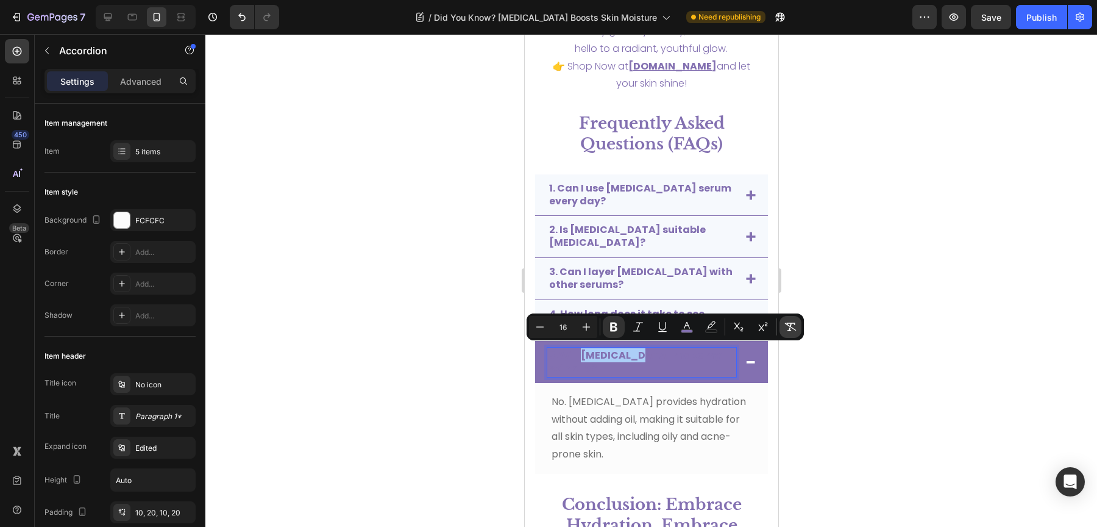
click at [790, 325] on icon "Editor contextual toolbar" at bounding box center [791, 326] width 12 height 9
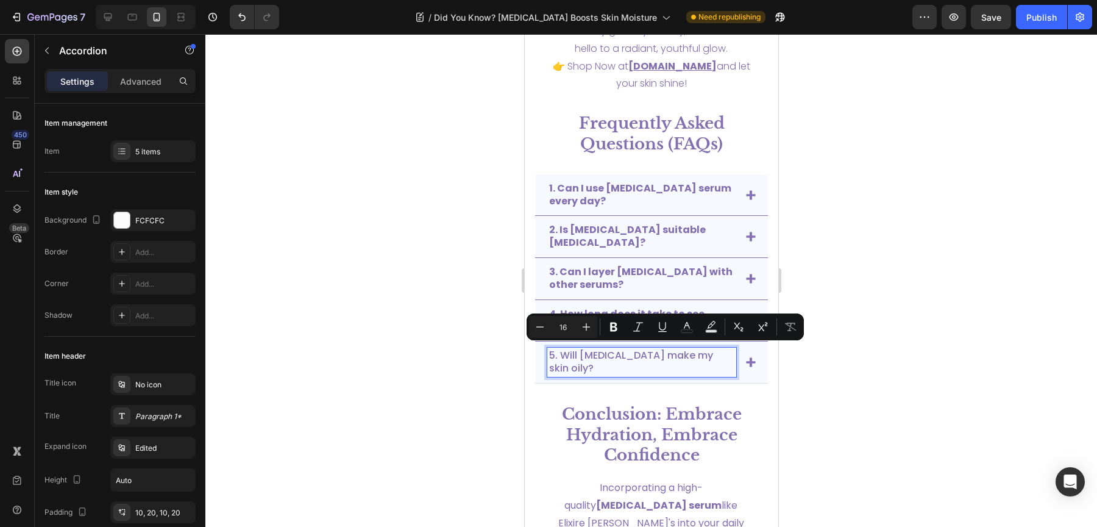
click at [745, 357] on icon at bounding box center [749, 361] width 9 height 9
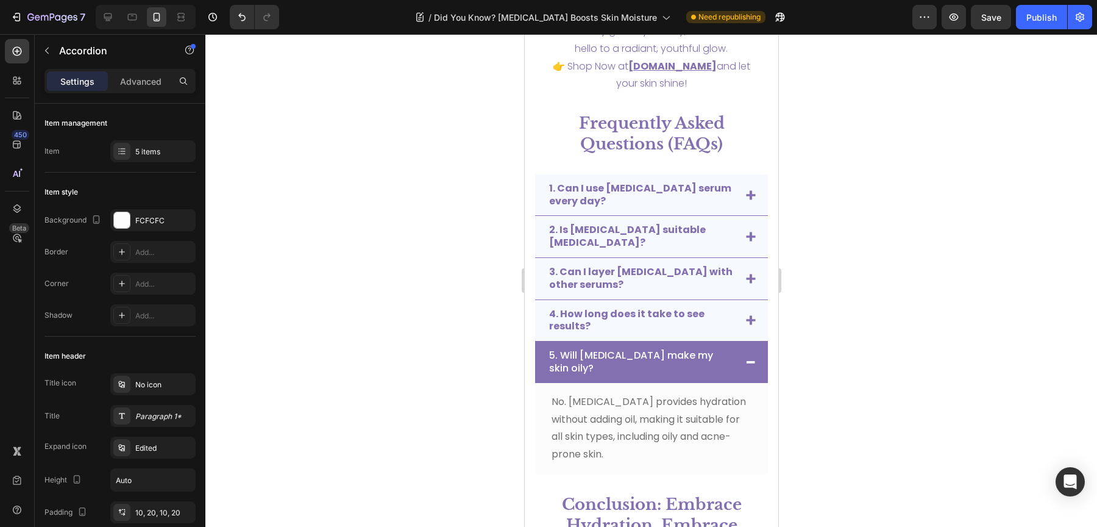
click at [821, 356] on div at bounding box center [651, 280] width 892 height 492
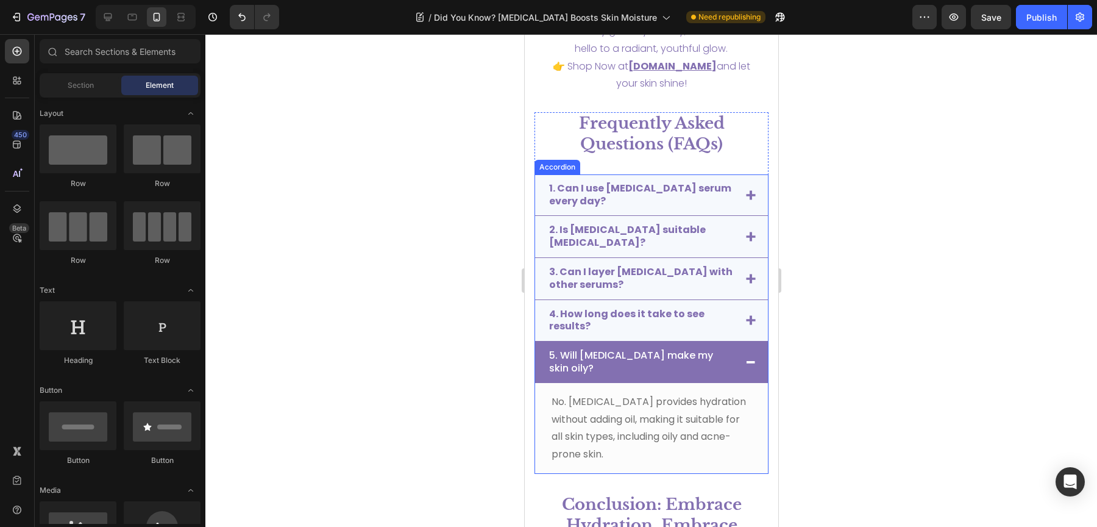
click at [751, 358] on div "5. Will [MEDICAL_DATA] make my skin oily?" at bounding box center [650, 361] width 233 height 41
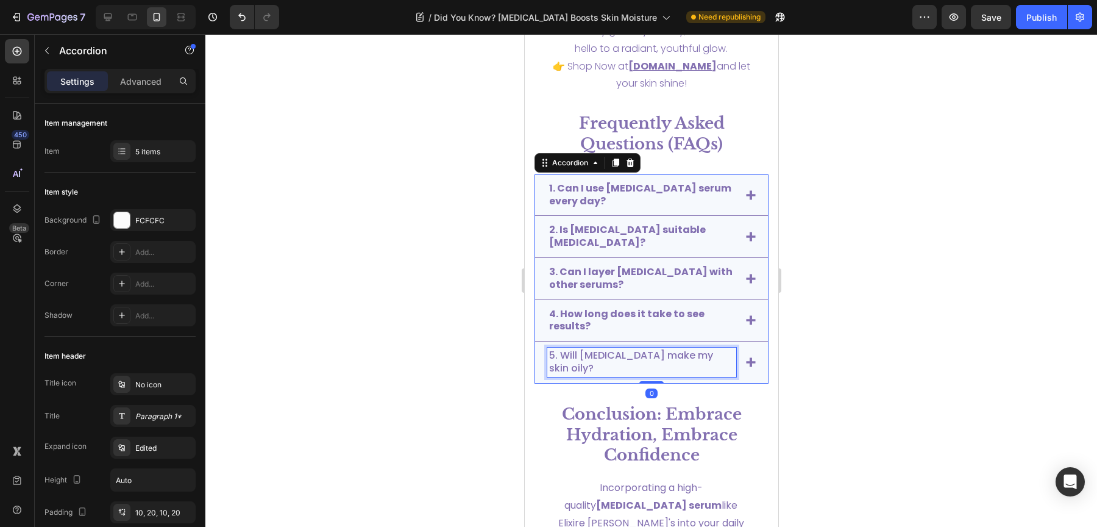
click at [624, 361] on p "5. Will [MEDICAL_DATA] make my skin oily?" at bounding box center [640, 362] width 185 height 26
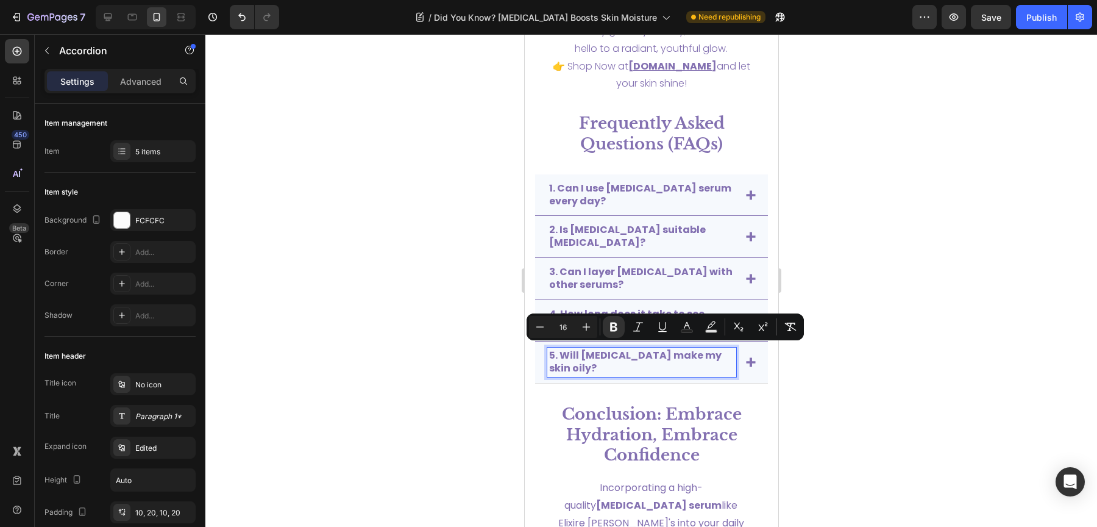
click at [745, 357] on icon at bounding box center [749, 361] width 9 height 9
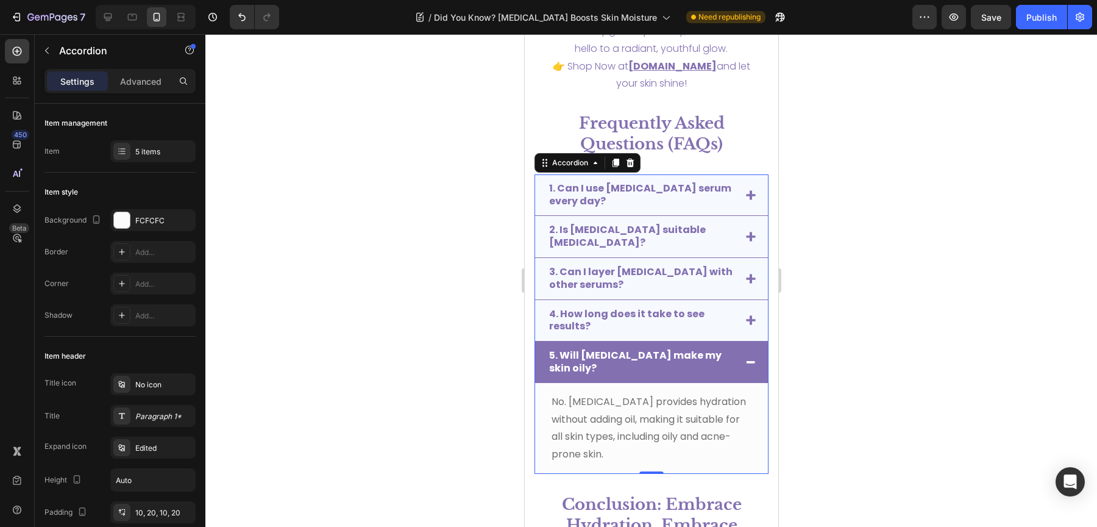
click at [746, 361] on icon at bounding box center [750, 362] width 9 height 2
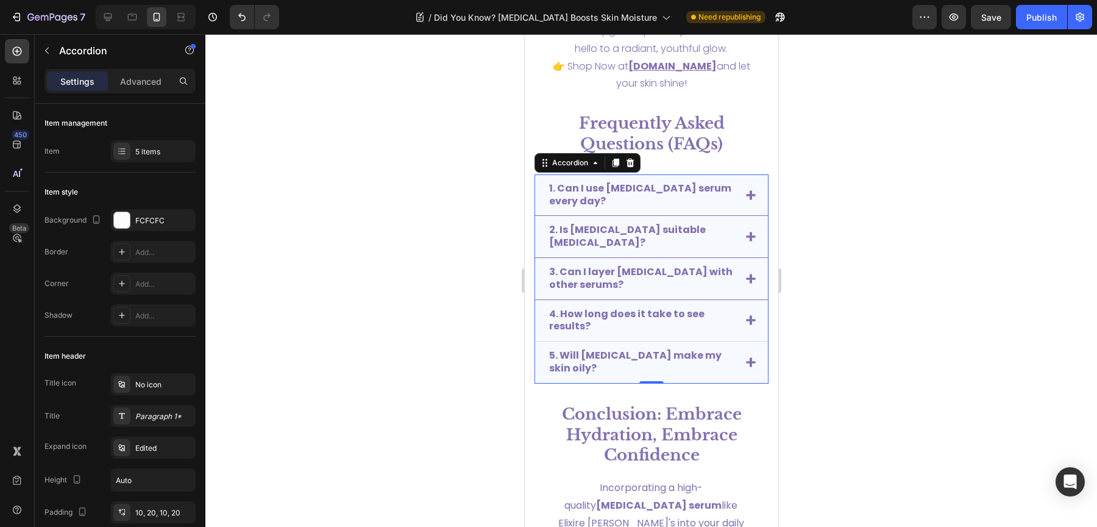
click at [733, 317] on div "4. How long does it take to see results?" at bounding box center [650, 321] width 233 height 42
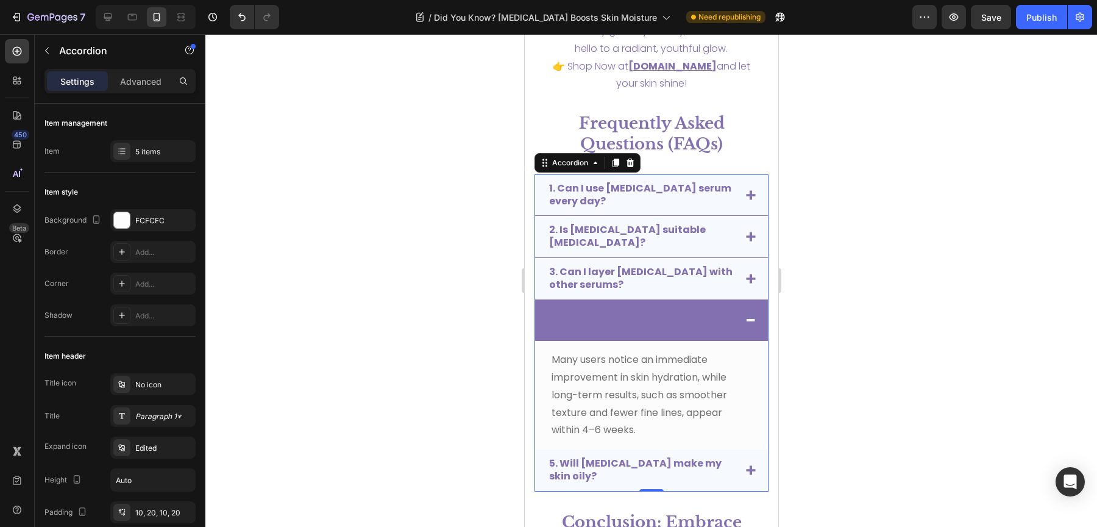
click at [664, 312] on strong "4. How long does it take to see results?" at bounding box center [625, 320] width 155 height 27
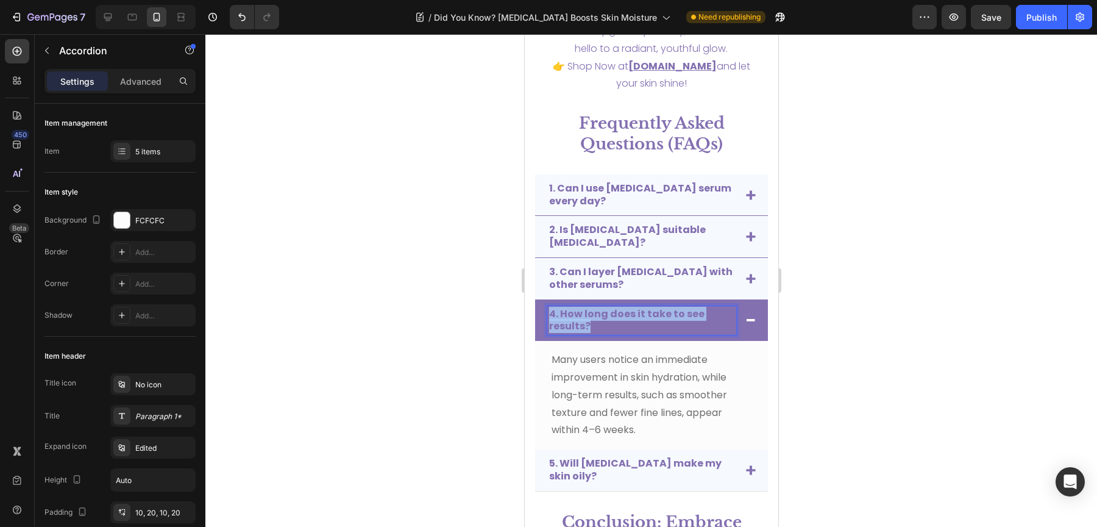
click at [664, 312] on strong "4. How long does it take to see results?" at bounding box center [625, 320] width 155 height 27
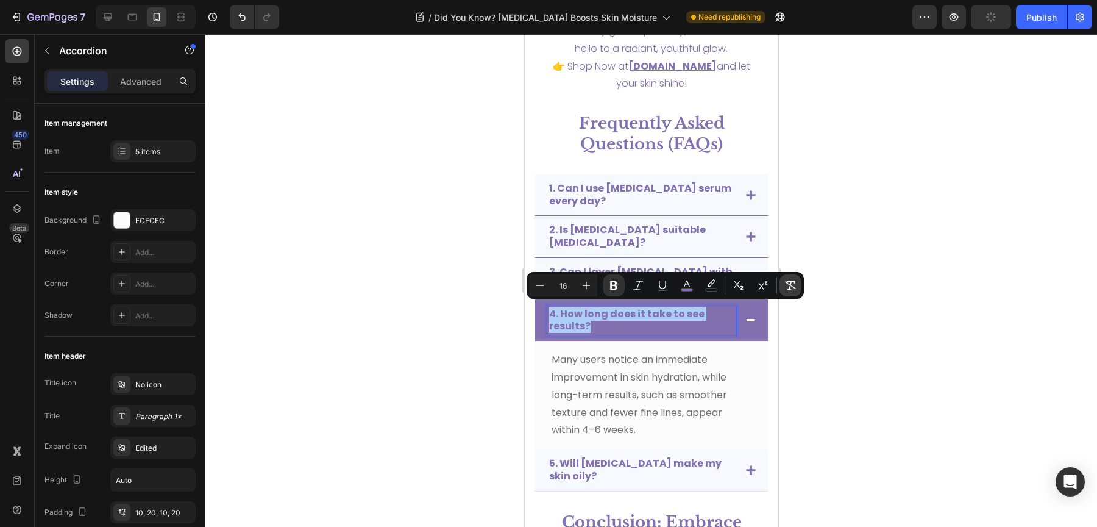
click at [792, 283] on icon "Editor contextual toolbar" at bounding box center [790, 285] width 12 height 12
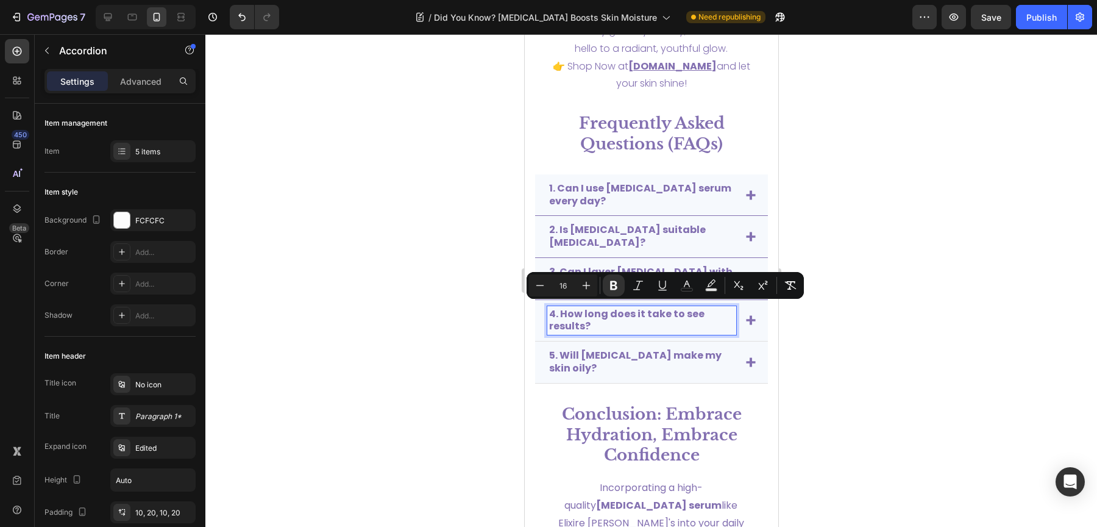
click at [745, 316] on icon at bounding box center [749, 320] width 9 height 9
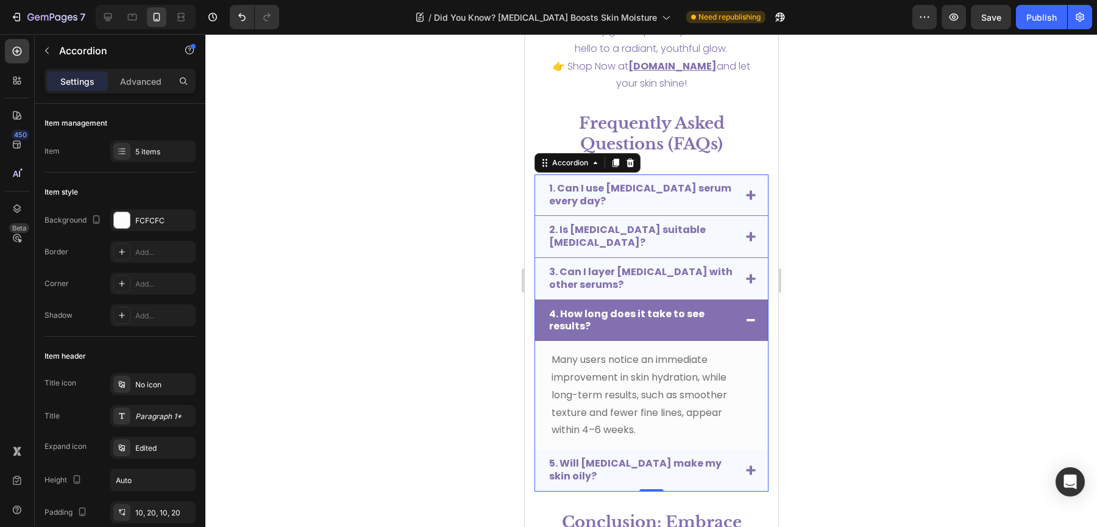
click at [746, 319] on icon at bounding box center [750, 320] width 9 height 2
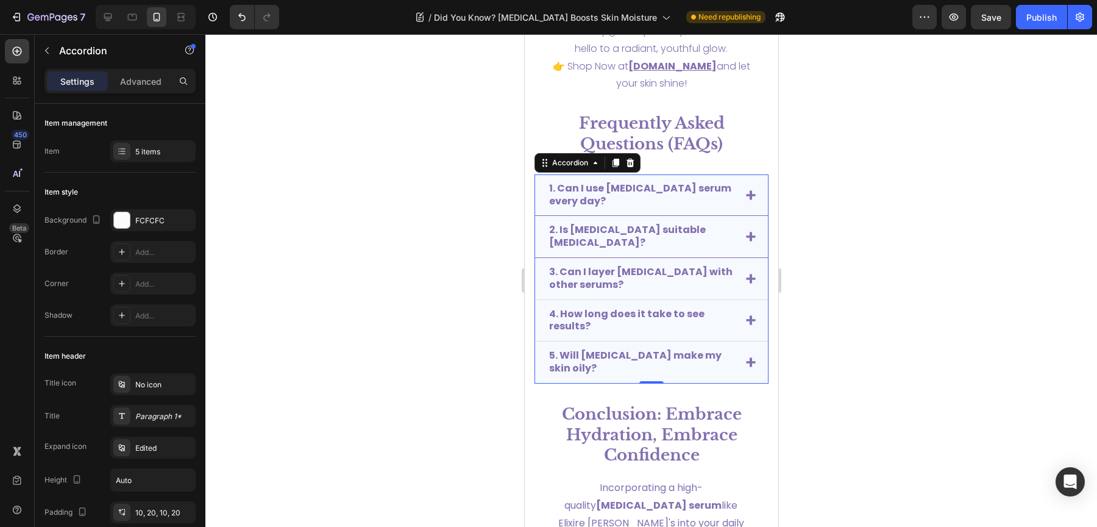
click at [742, 281] on div "3. Can I layer [MEDICAL_DATA] with other serums?" at bounding box center [650, 279] width 233 height 42
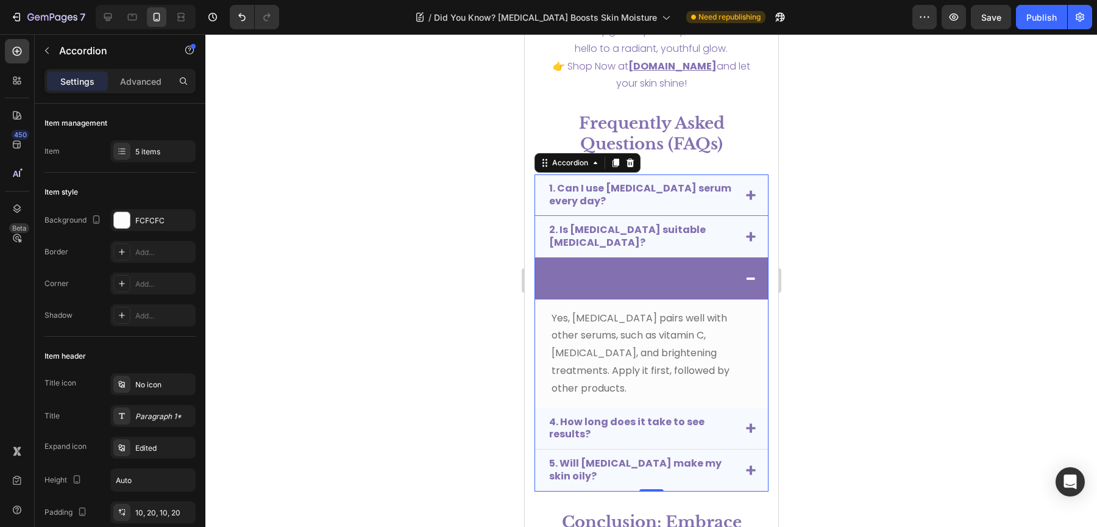
click at [742, 281] on div "3. Can I layer [MEDICAL_DATA] with other serums?" at bounding box center [650, 278] width 233 height 41
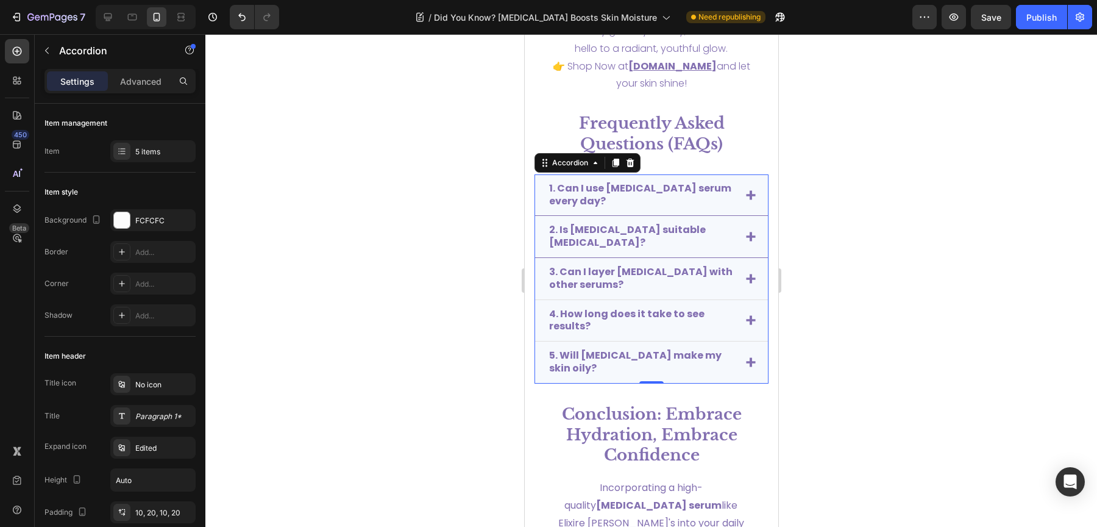
click at [742, 281] on div "3. Can I layer [MEDICAL_DATA] with other serums?" at bounding box center [650, 279] width 233 height 42
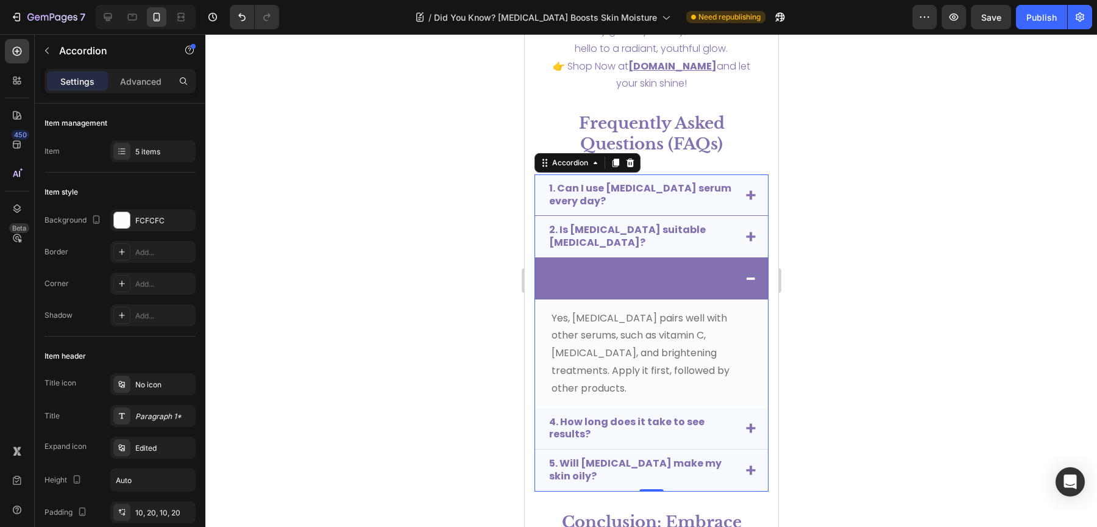
click at [675, 270] on strong "3. Can I layer [MEDICAL_DATA] with other serums?" at bounding box center [639, 277] width 183 height 27
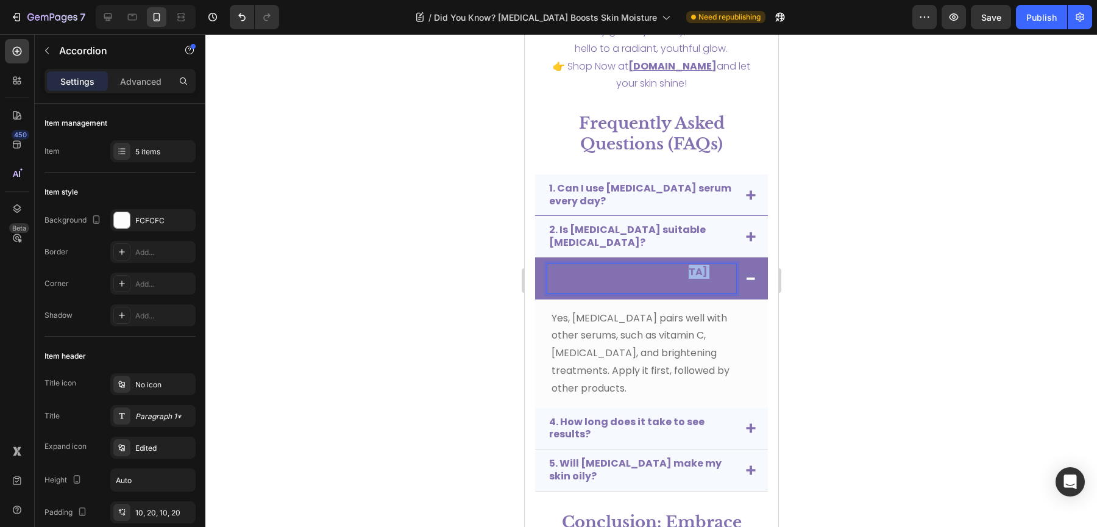
click at [675, 270] on strong "3. Can I layer [MEDICAL_DATA] with other serums?" at bounding box center [639, 277] width 183 height 27
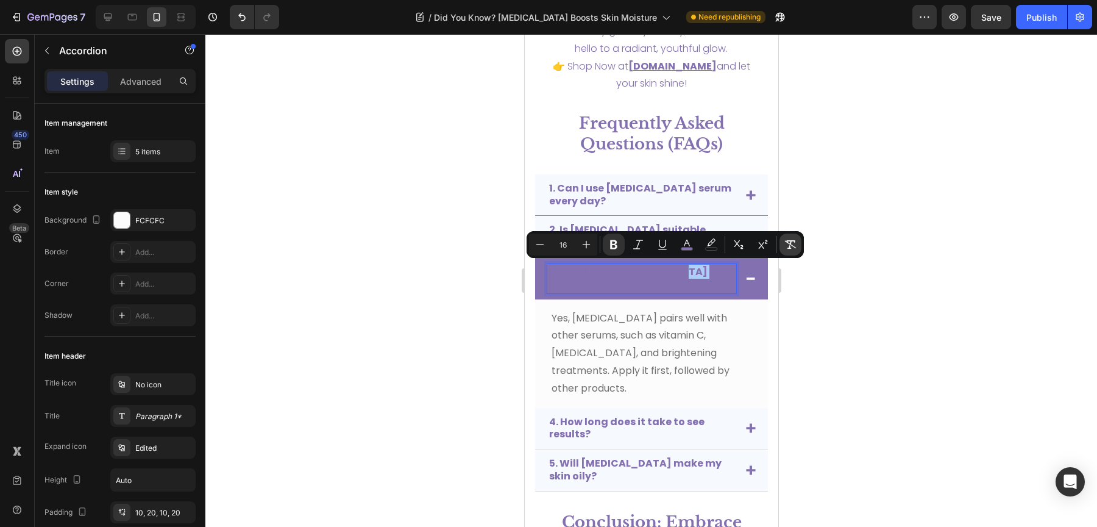
click at [793, 245] on icon "Editor contextual toolbar" at bounding box center [790, 244] width 12 height 12
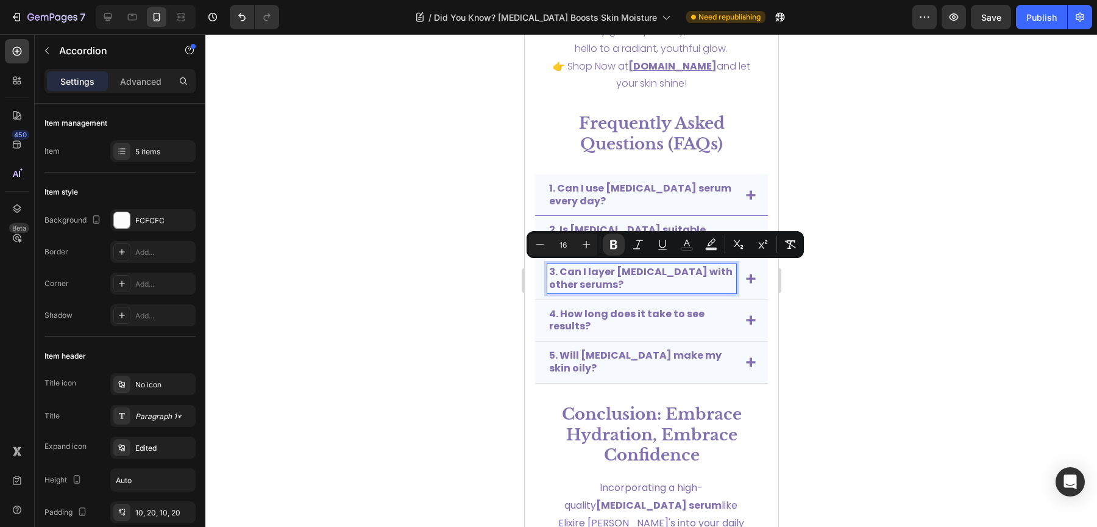
click at [744, 275] on div "3. Can I layer [MEDICAL_DATA] with other serums?" at bounding box center [650, 279] width 233 height 42
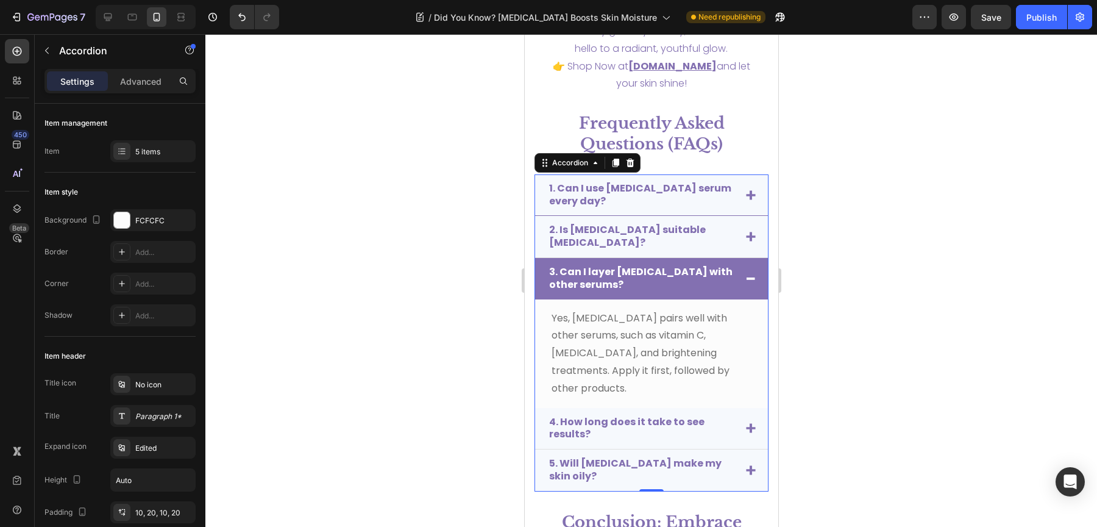
click at [745, 237] on icon at bounding box center [749, 236] width 9 height 9
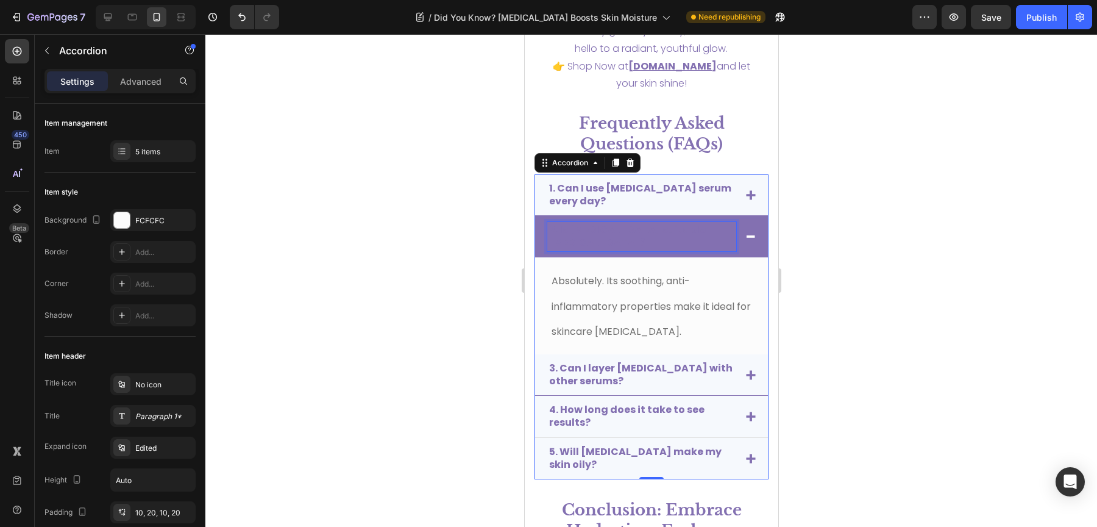
click at [635, 237] on p "2. Is [MEDICAL_DATA] suitable [MEDICAL_DATA]?" at bounding box center [640, 237] width 185 height 26
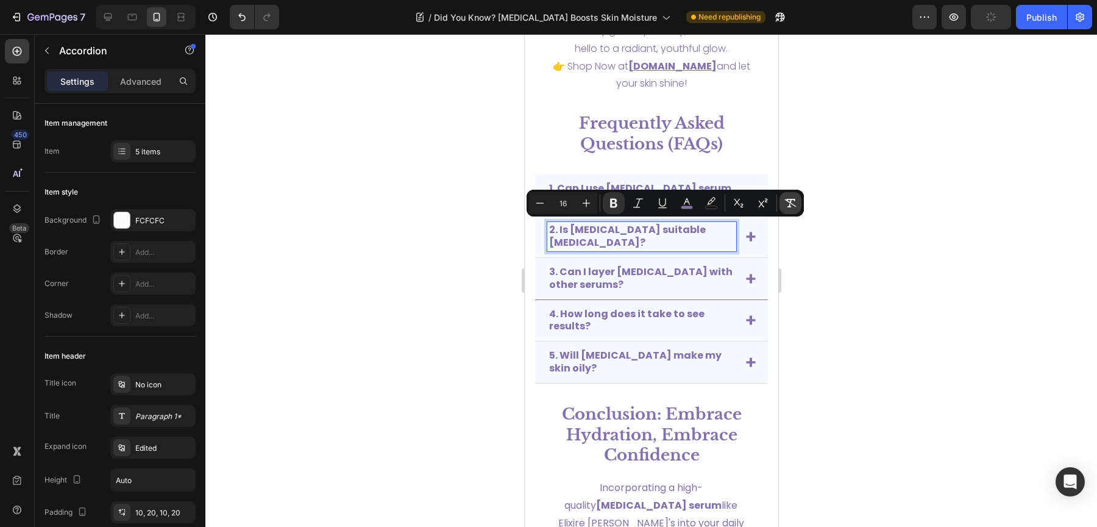
click at [793, 204] on icon "Editor contextual toolbar" at bounding box center [790, 203] width 12 height 12
click at [745, 235] on icon at bounding box center [749, 236] width 9 height 9
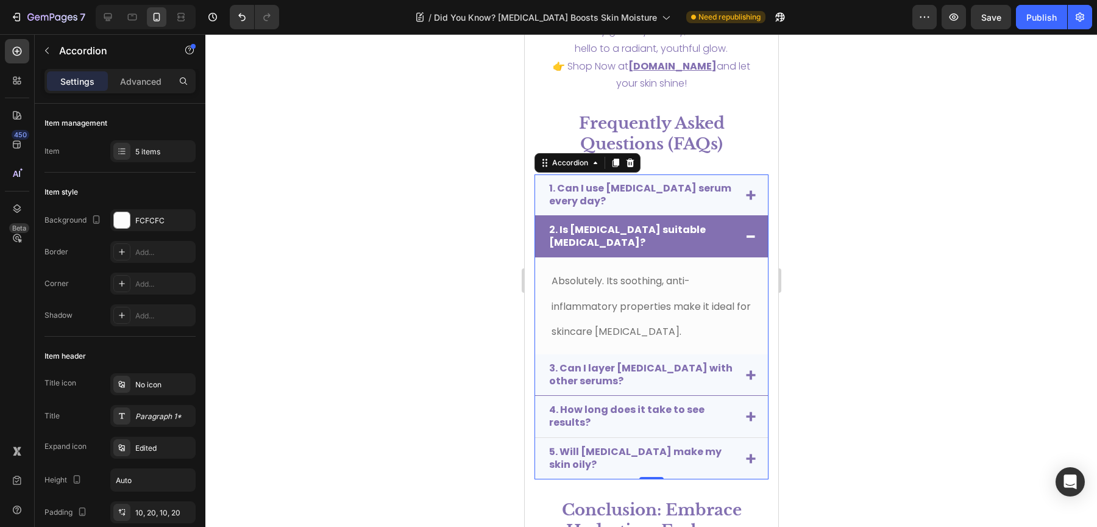
click at [746, 235] on icon at bounding box center [750, 236] width 9 height 2
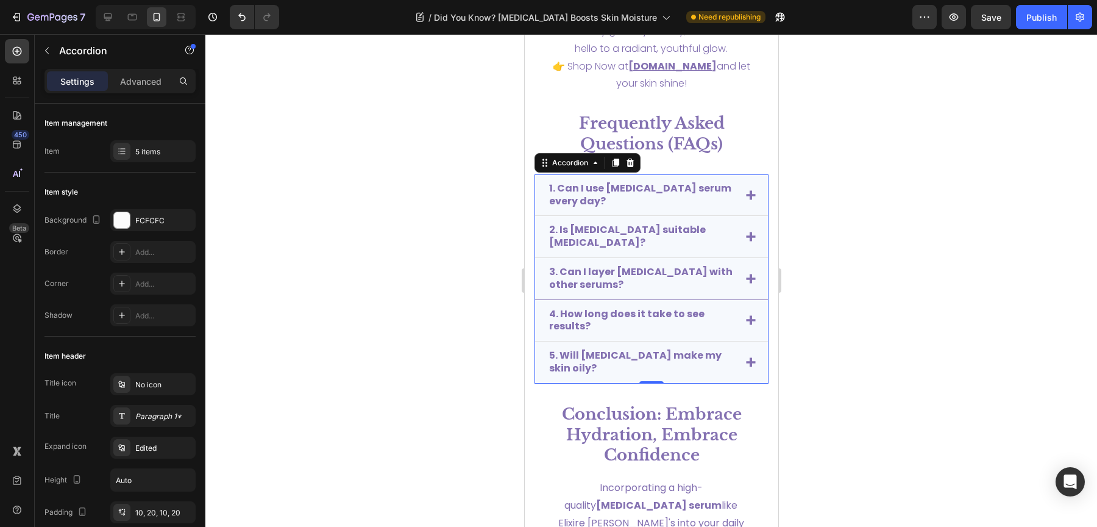
click at [745, 196] on icon at bounding box center [749, 194] width 9 height 9
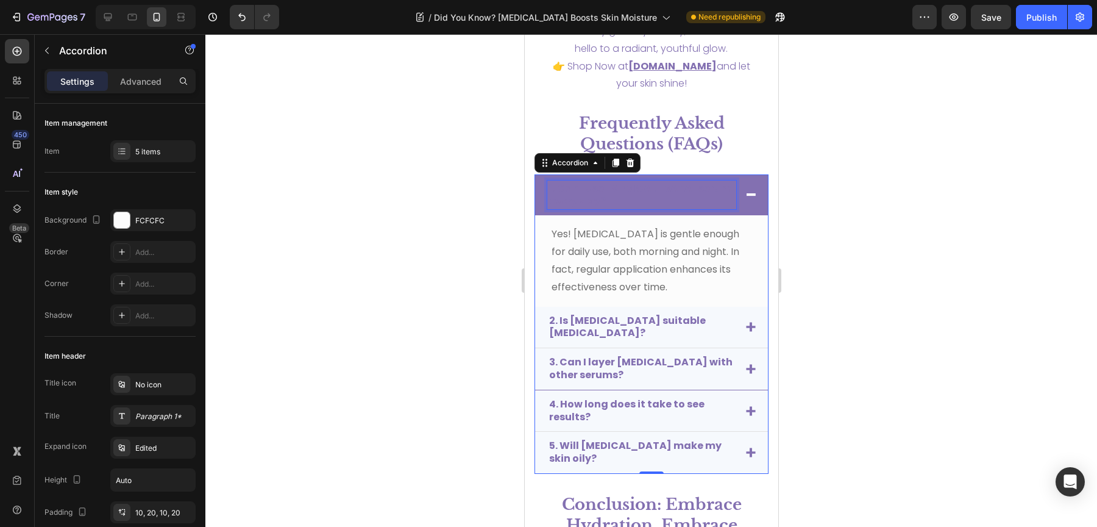
click at [633, 196] on p "1. Can I use [MEDICAL_DATA] serum every day?" at bounding box center [640, 195] width 185 height 26
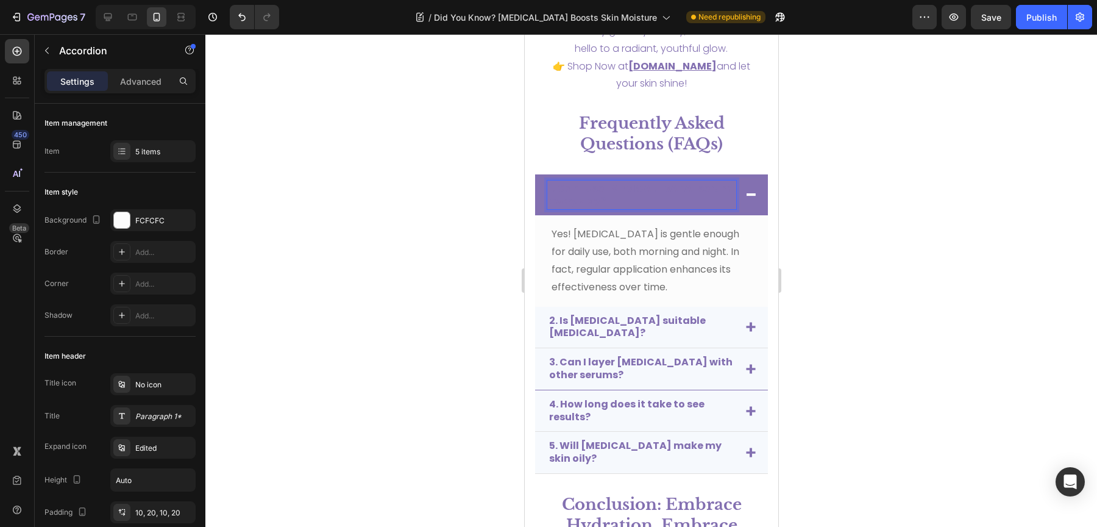
click at [633, 196] on p "1. Can I use [MEDICAL_DATA] serum every day?" at bounding box center [640, 195] width 185 height 26
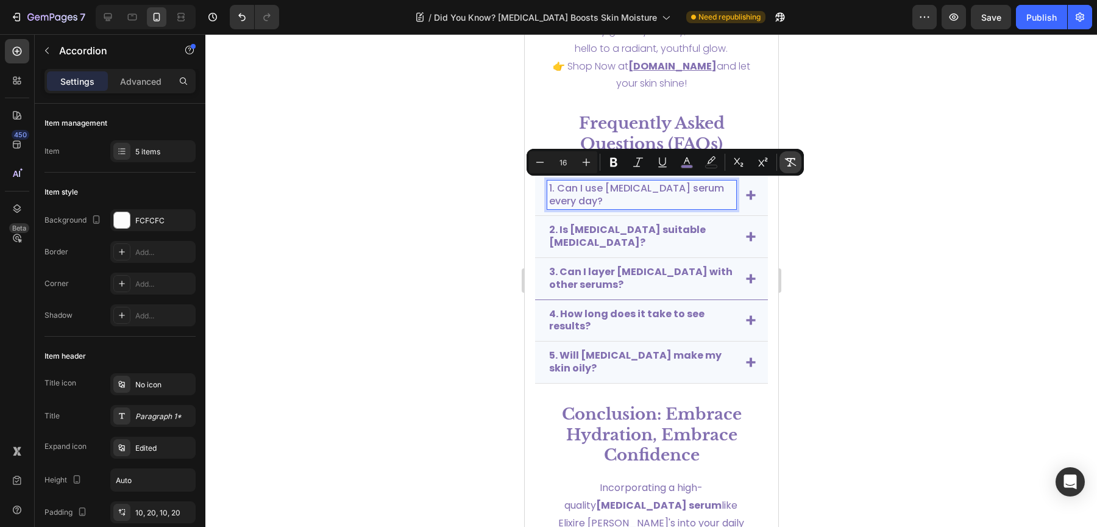
click at [794, 163] on icon "Editor contextual toolbar" at bounding box center [790, 162] width 12 height 12
click at [839, 205] on div at bounding box center [651, 280] width 892 height 492
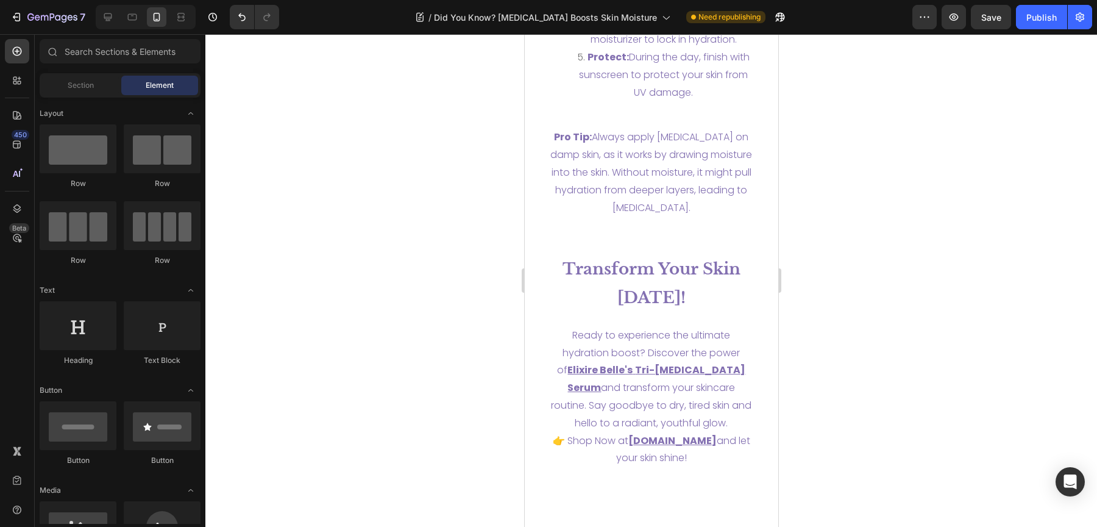
scroll to position [4156, 0]
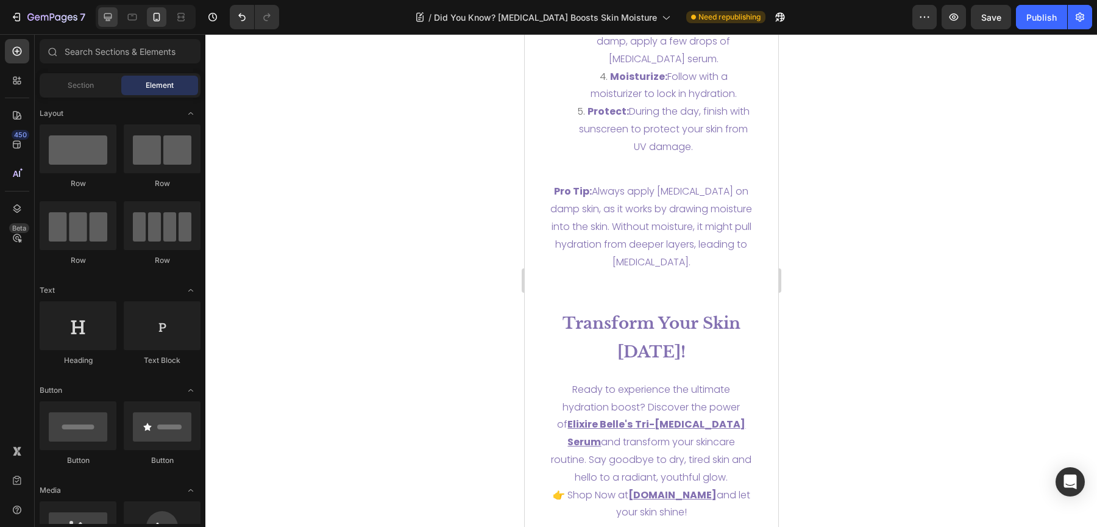
click at [118, 22] on div at bounding box center [146, 17] width 100 height 24
click at [113, 20] on div at bounding box center [108, 17] width 20 height 20
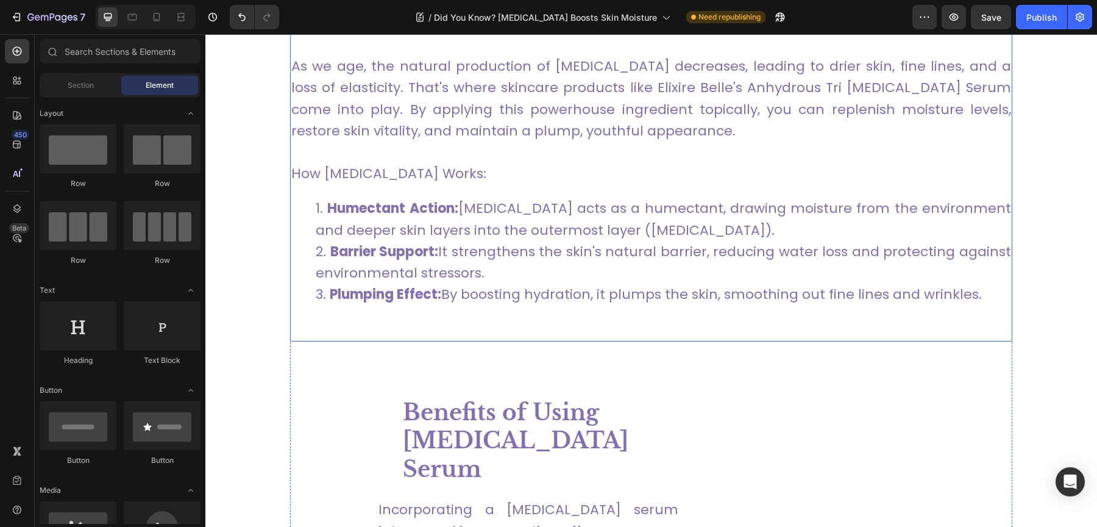
scroll to position [1271, 0]
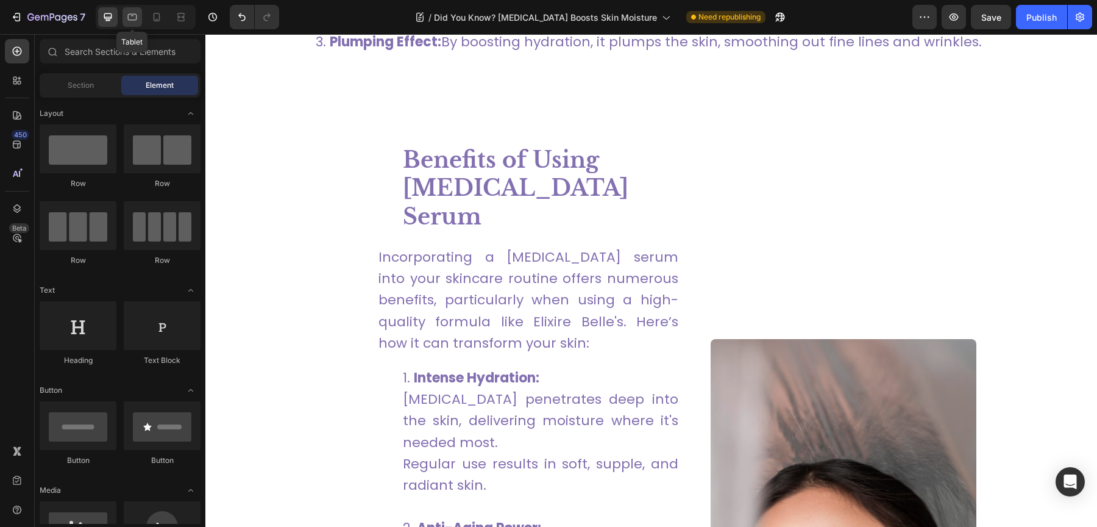
click at [134, 20] on icon at bounding box center [132, 17] width 9 height 7
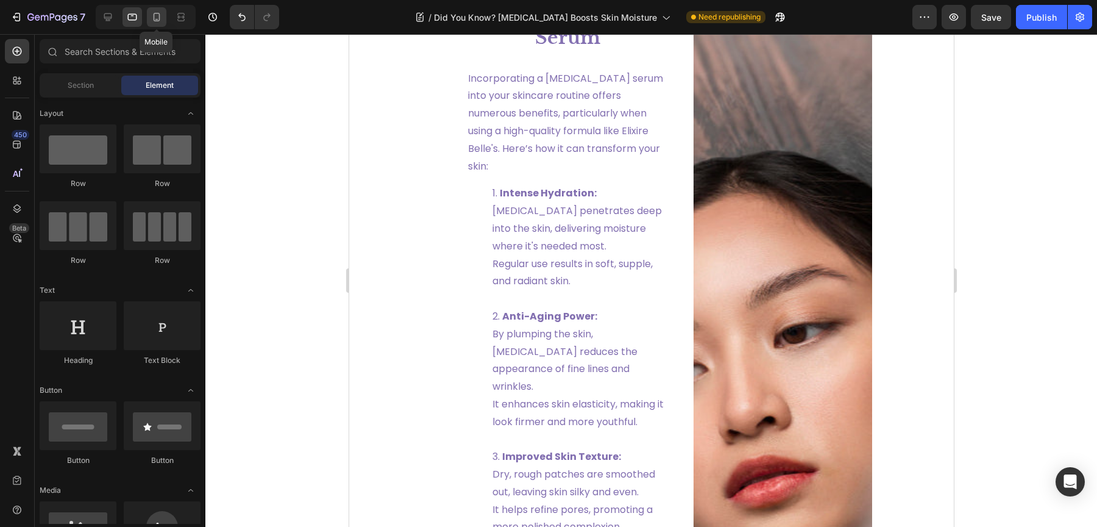
click at [164, 20] on div at bounding box center [157, 17] width 20 height 20
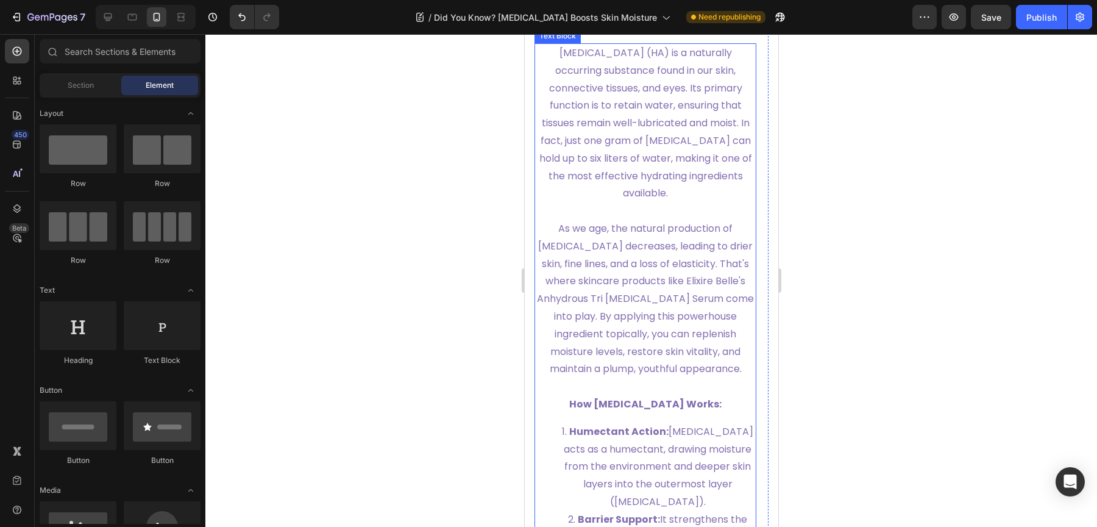
scroll to position [850, 0]
click at [706, 297] on link "As we age, the natural production of hyaluronic acid decreases, leading to drie…" at bounding box center [644, 296] width 217 height 154
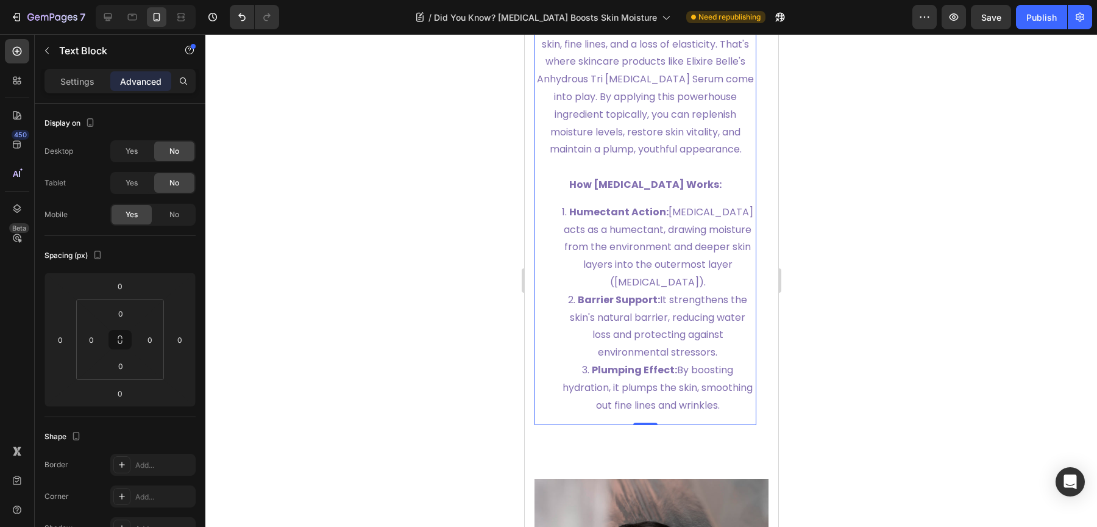
scroll to position [1212, 0]
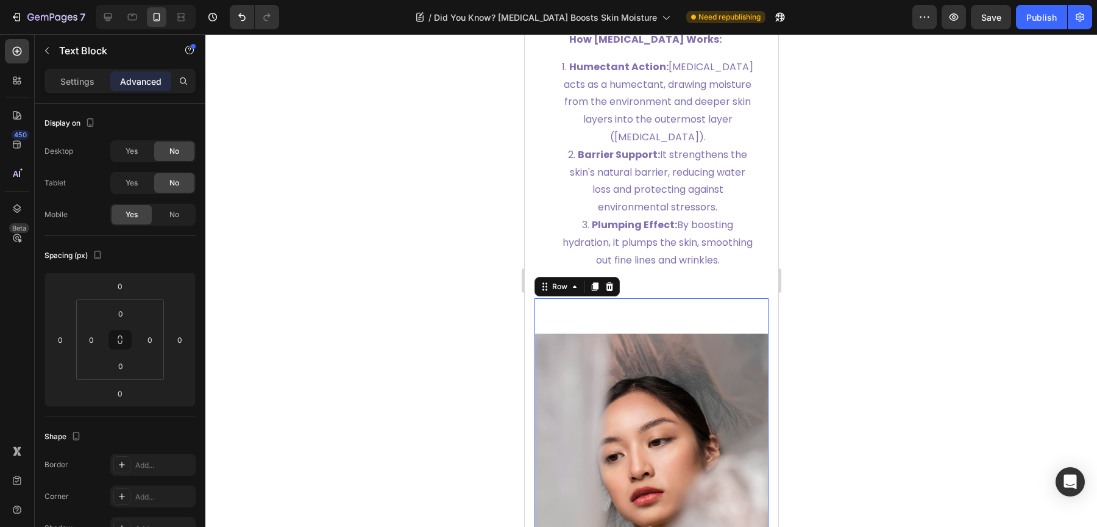
click at [692, 334] on div "Image" at bounding box center [651, 477] width 234 height 358
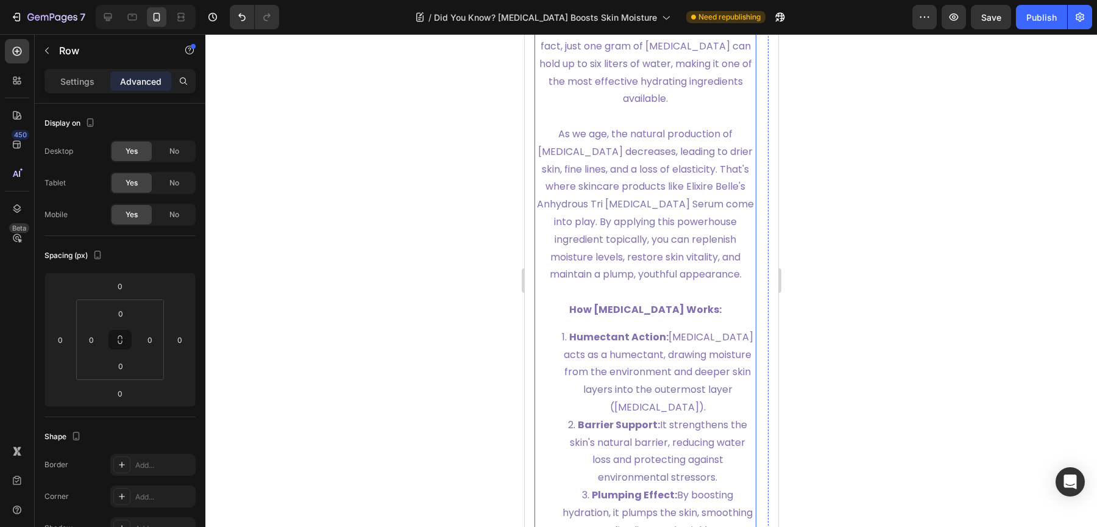
scroll to position [942, 0]
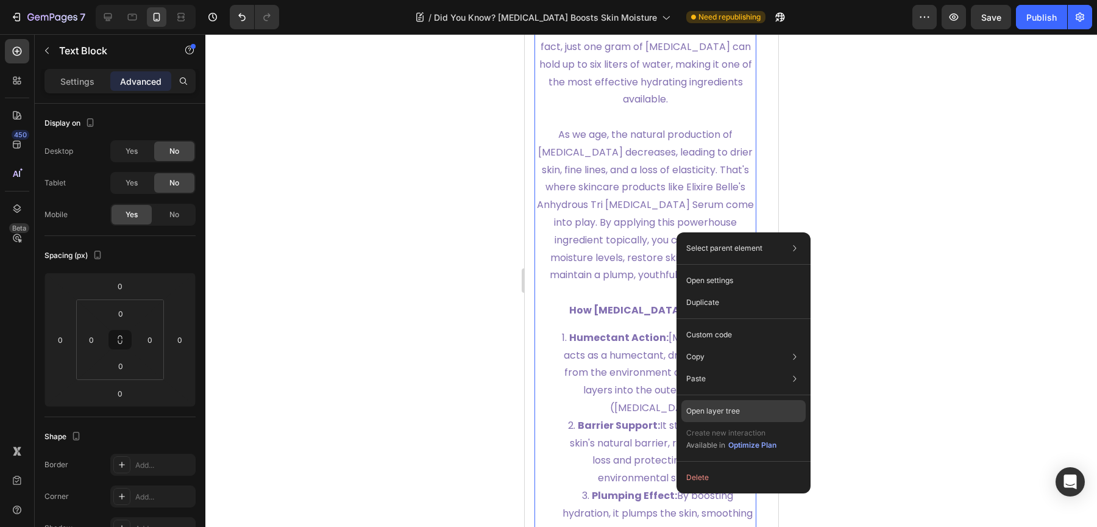
click at [721, 408] on p "Open layer tree" at bounding box center [713, 410] width 54 height 11
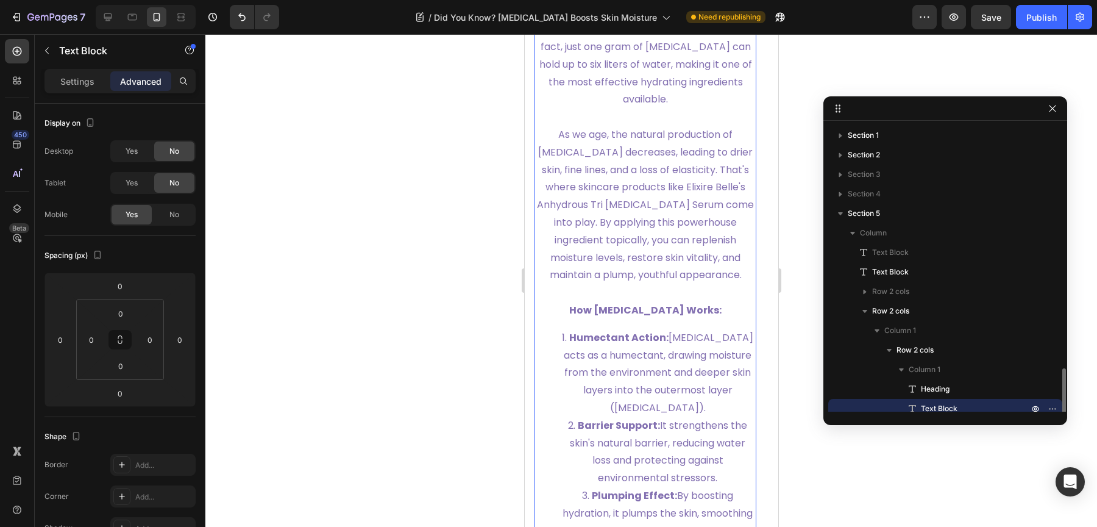
scroll to position [163, 0]
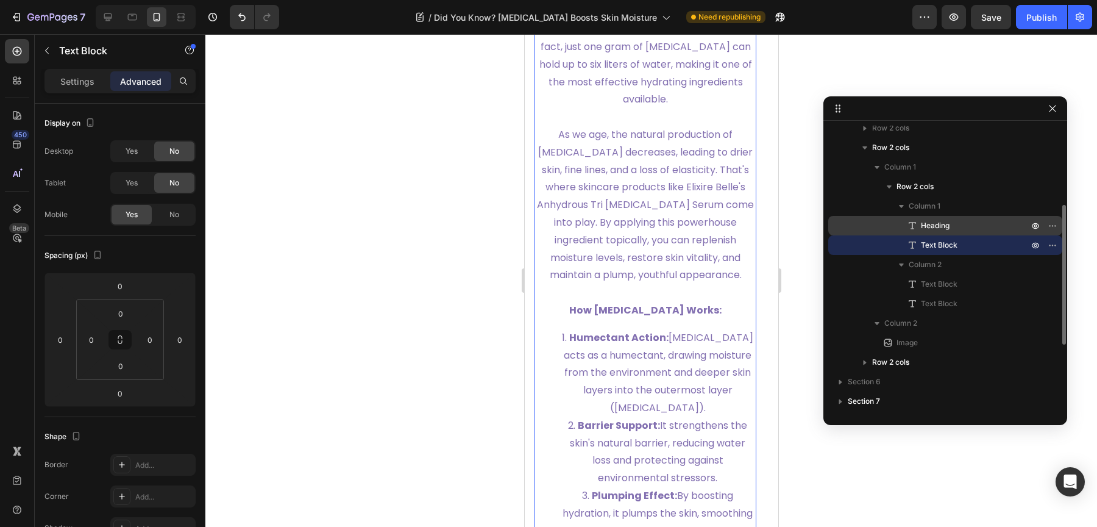
click at [935, 222] on span "Heading" at bounding box center [935, 225] width 29 height 12
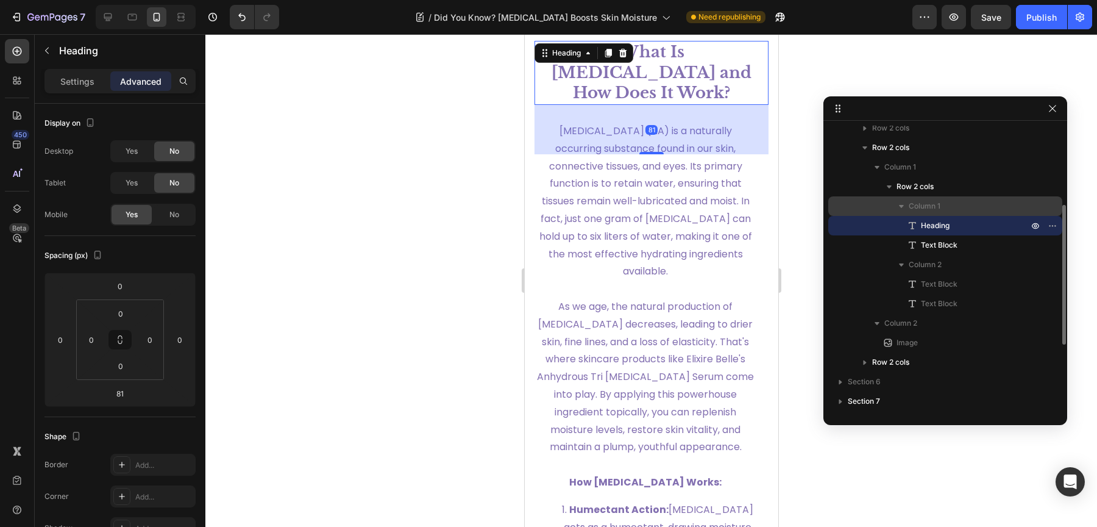
scroll to position [768, 0]
click at [934, 204] on span "Column 1" at bounding box center [925, 206] width 32 height 12
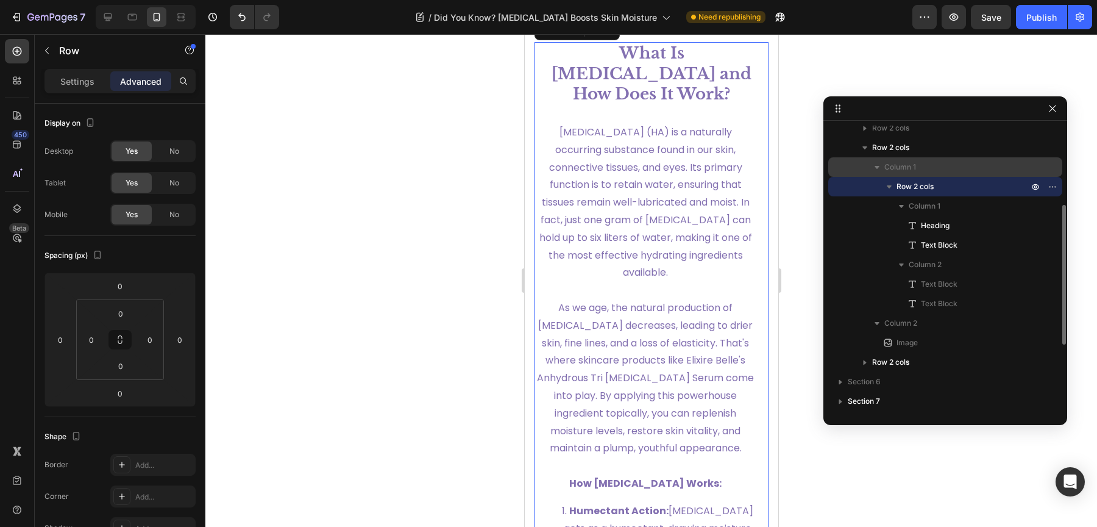
click at [924, 167] on p "Column 1" at bounding box center [957, 167] width 146 height 12
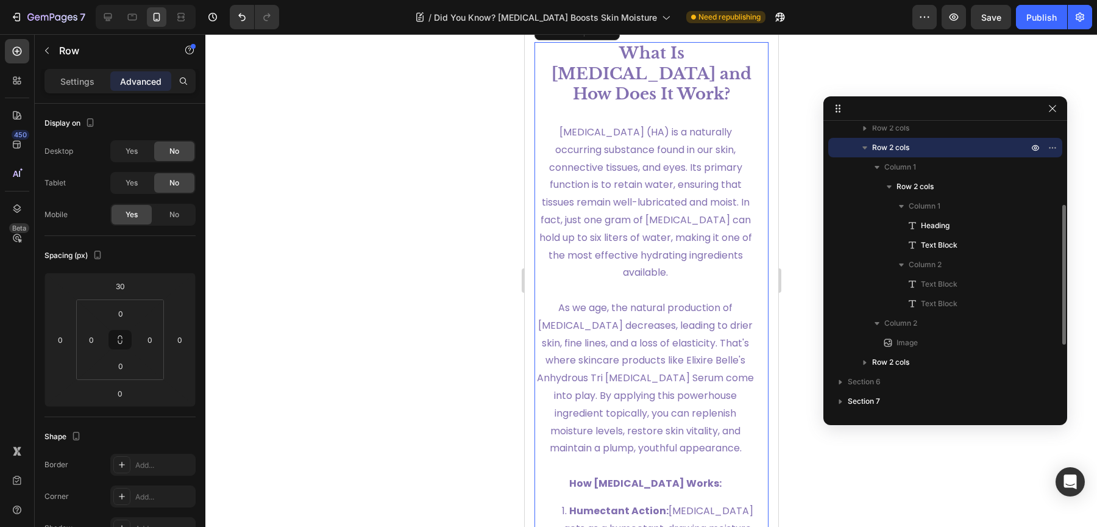
click at [910, 149] on p "Row 2 cols" at bounding box center [951, 147] width 158 height 12
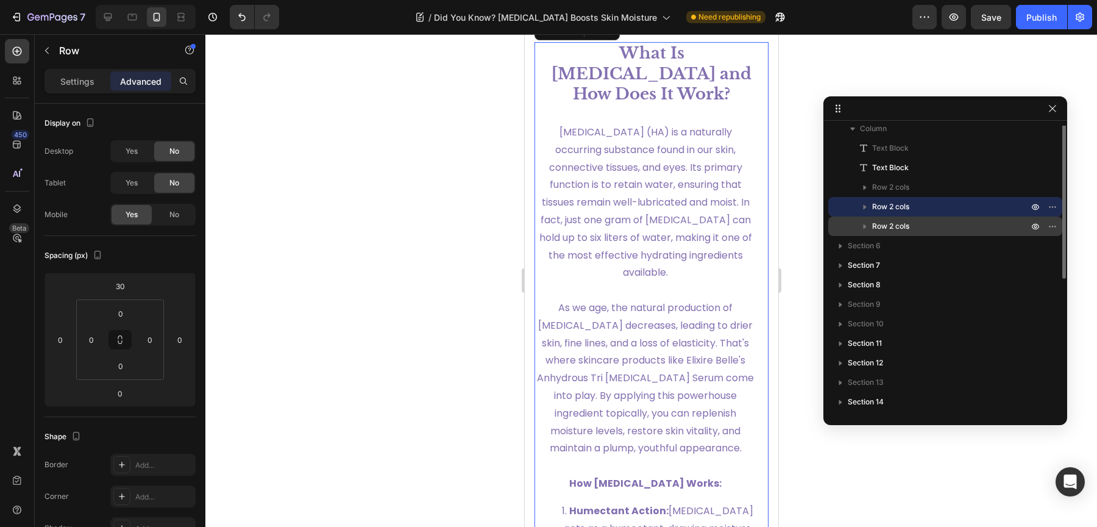
scroll to position [28, 0]
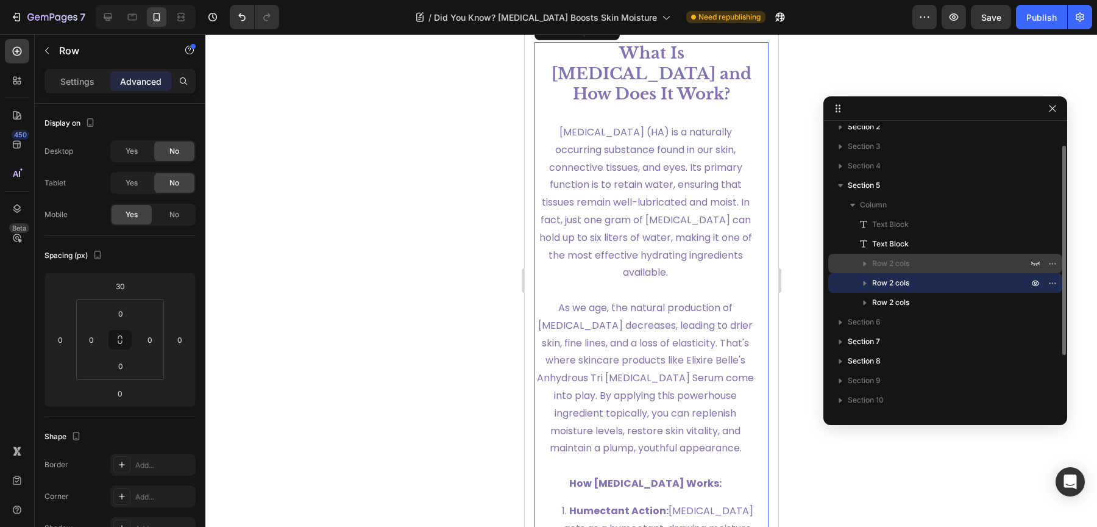
click at [911, 264] on p "Row 2 cols" at bounding box center [951, 263] width 158 height 12
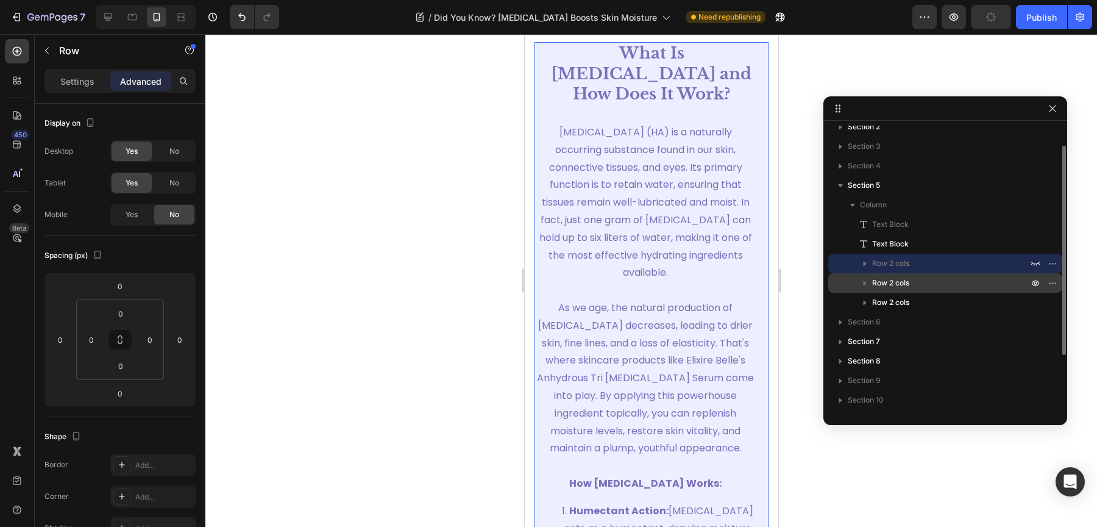
click at [907, 279] on span "Row 2 cols" at bounding box center [890, 283] width 37 height 12
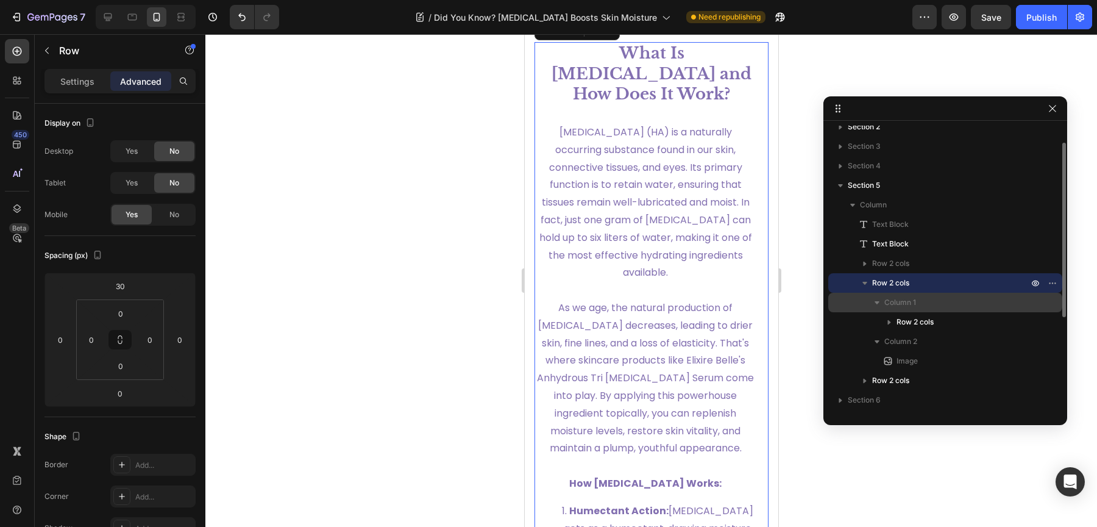
click at [905, 300] on span "Column 1" at bounding box center [900, 302] width 32 height 12
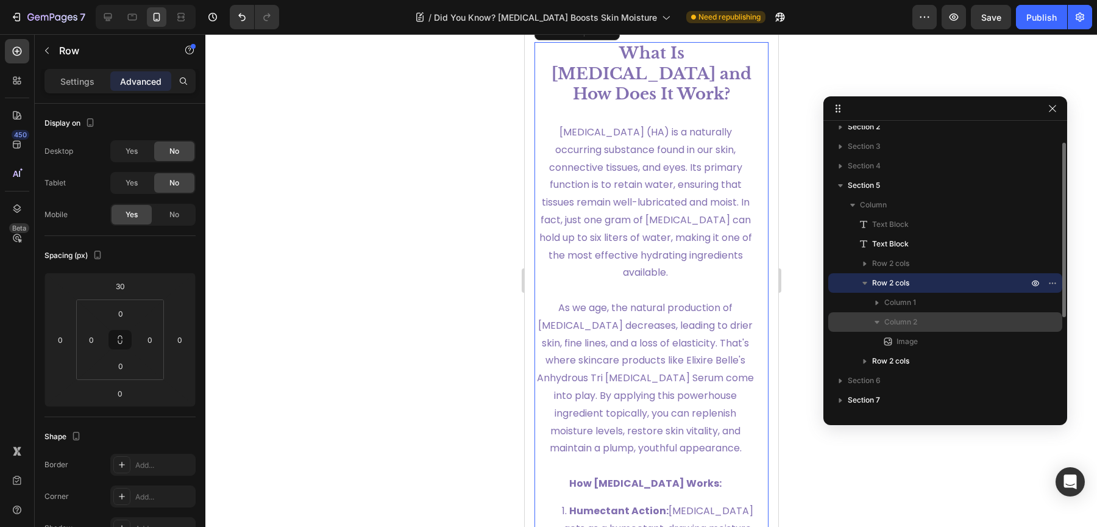
click at [904, 316] on span "Column 2" at bounding box center [900, 322] width 33 height 12
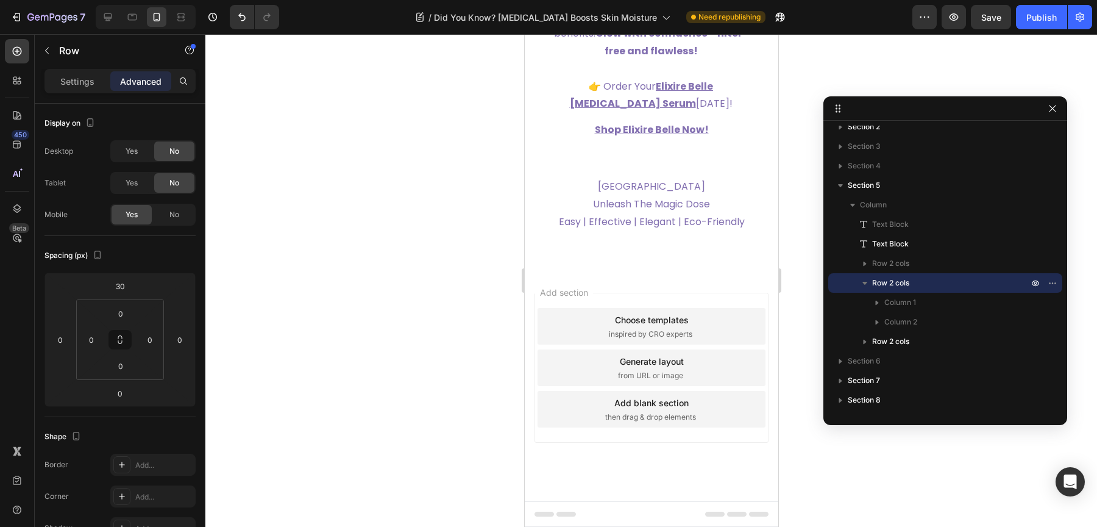
scroll to position [4728, 0]
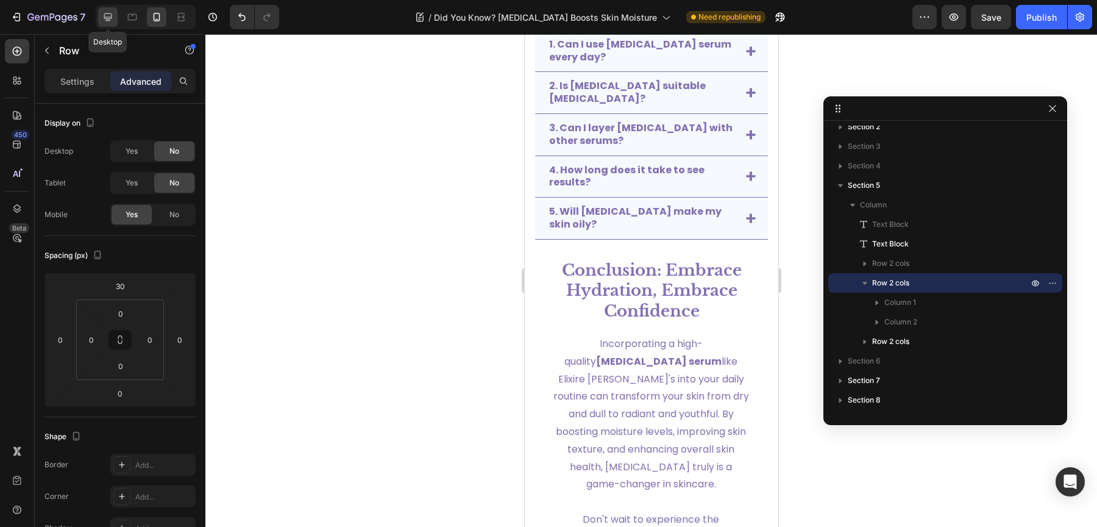
click at [112, 17] on icon at bounding box center [108, 17] width 12 height 12
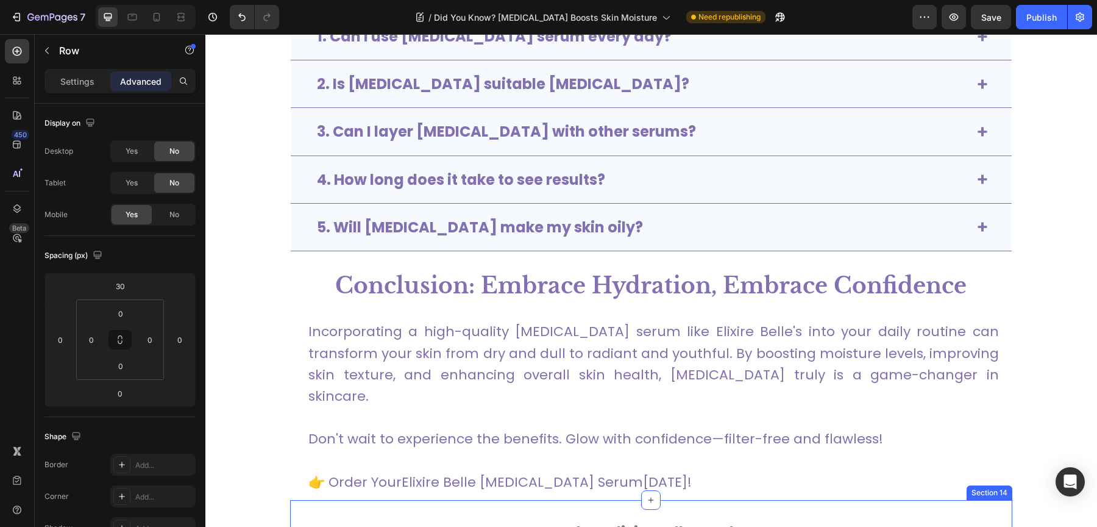
scroll to position [4595, 0]
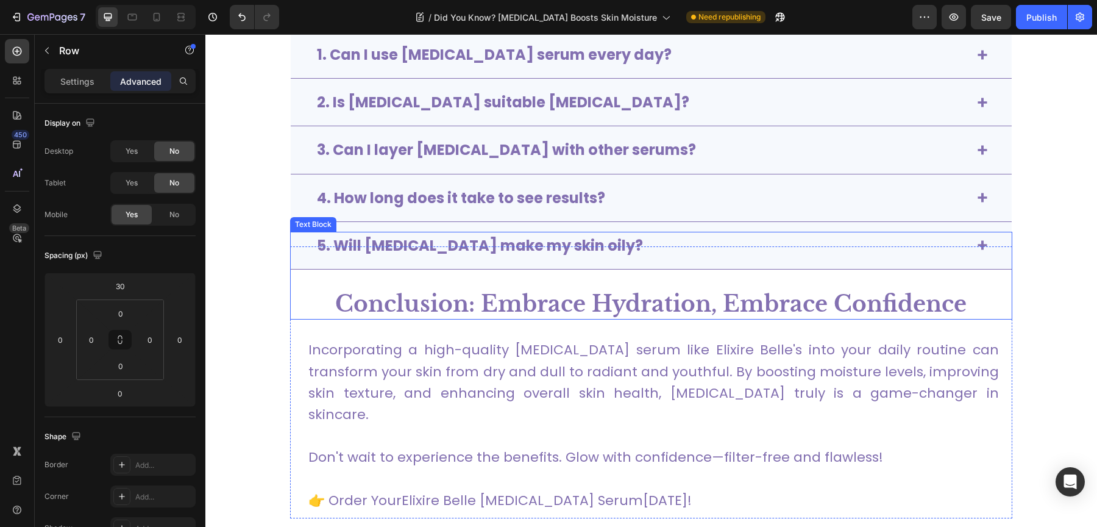
click at [711, 242] on p at bounding box center [651, 247] width 720 height 29
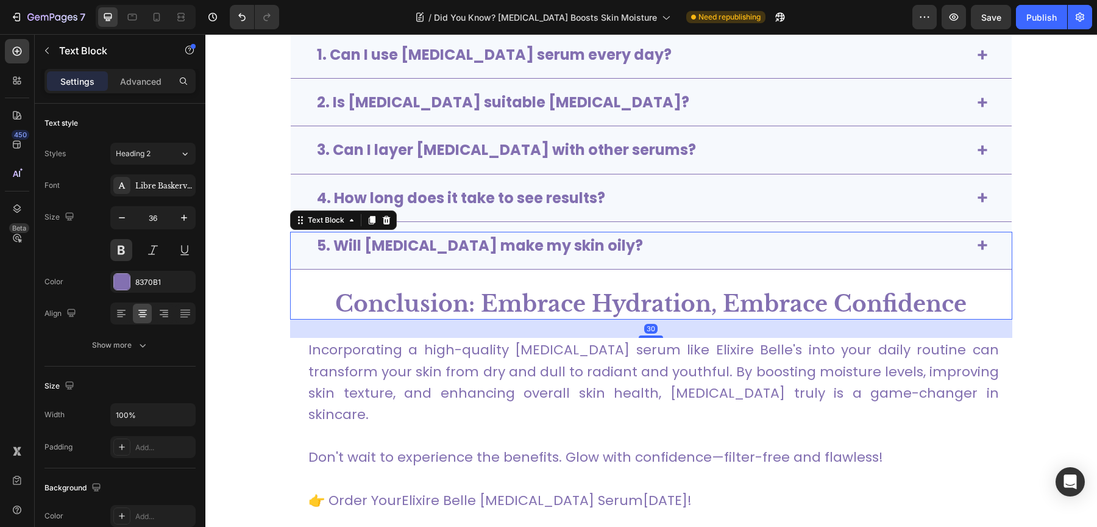
click at [972, 241] on p "Rich Text Editor. Editing area: main" at bounding box center [651, 247] width 720 height 29
click at [140, 90] on div "Advanced" at bounding box center [140, 81] width 61 height 20
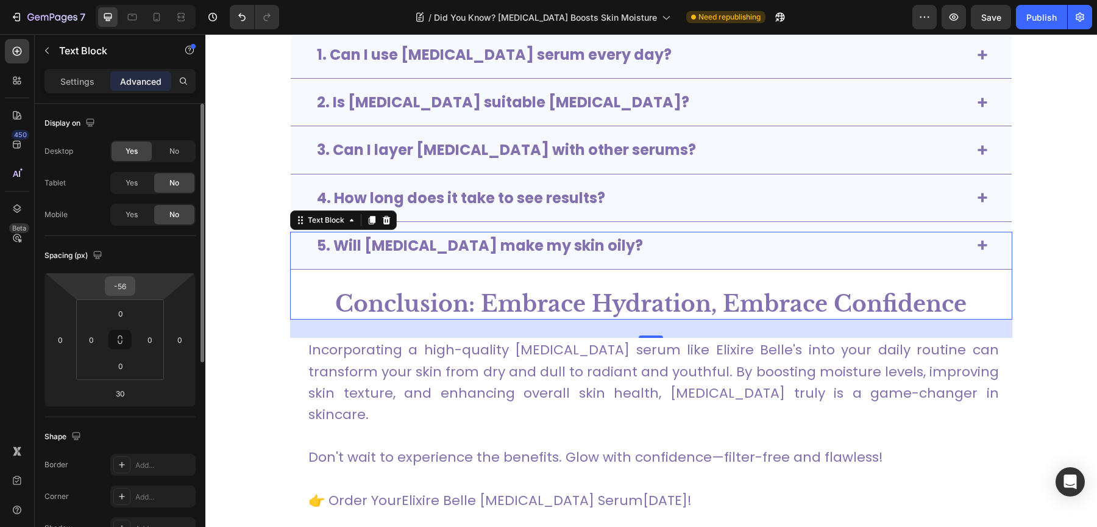
click at [126, 286] on input "-56" at bounding box center [120, 286] width 24 height 18
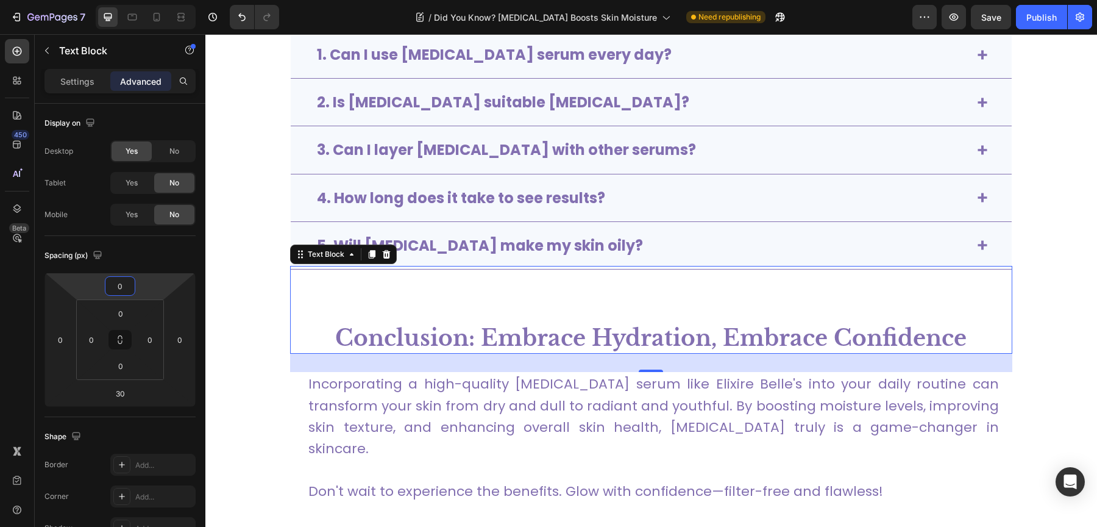
click at [261, 299] on section "Conclusion: Embrace Hydration, Embrace Confidence Text Block 30 Conclusion: Emb…" at bounding box center [651, 399] width 822 height 306
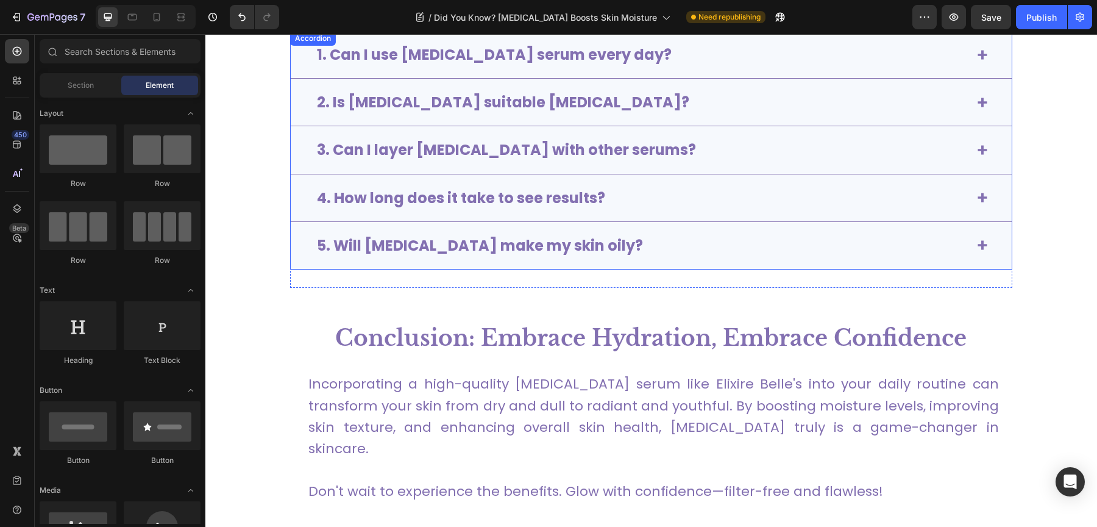
click at [977, 240] on icon at bounding box center [982, 245] width 10 height 10
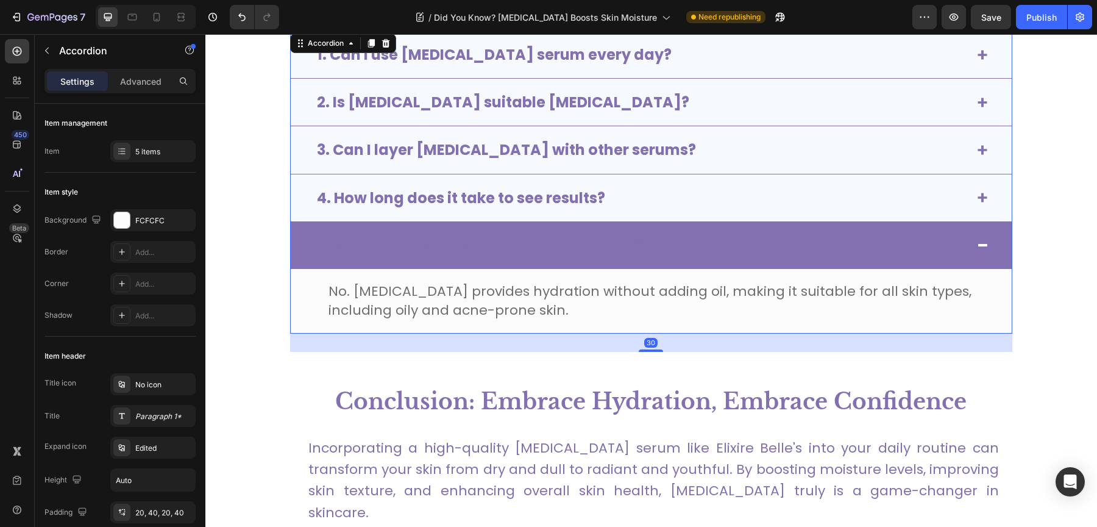
click at [569, 239] on strong "5. Will [MEDICAL_DATA] make my skin oily?" at bounding box center [480, 245] width 326 height 20
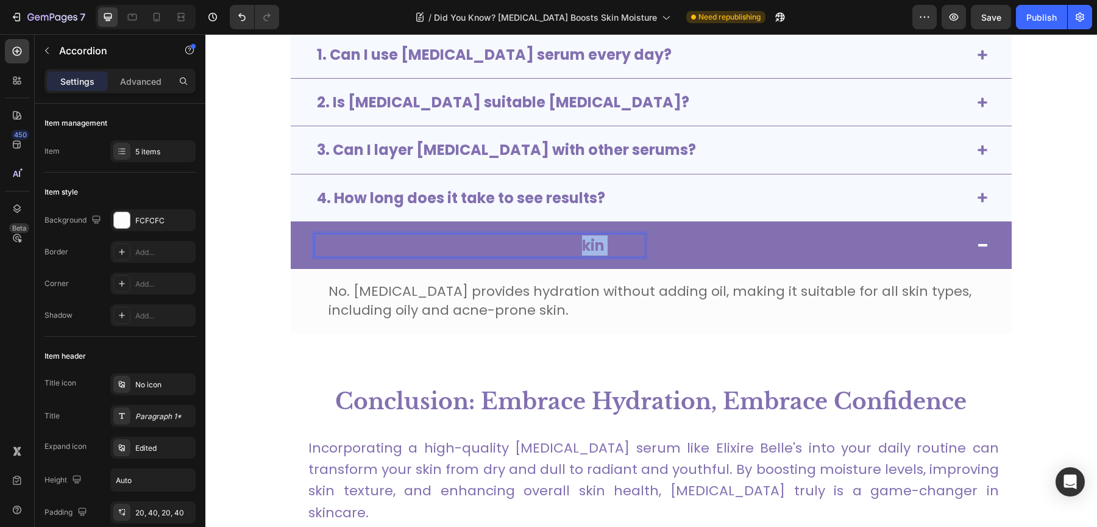
click at [569, 239] on strong "5. Will [MEDICAL_DATA] make my skin oily?" at bounding box center [480, 245] width 326 height 20
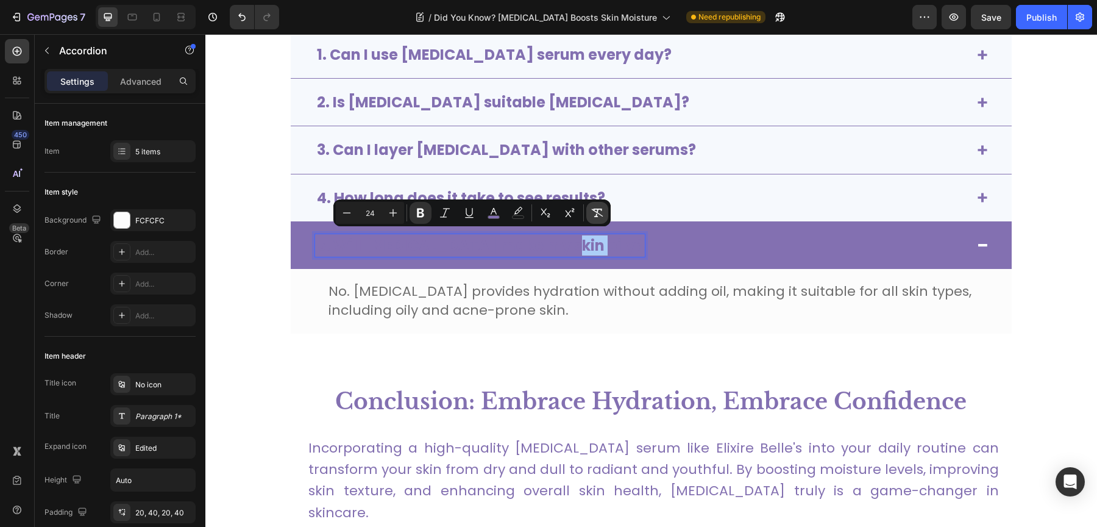
click at [598, 209] on icon "Editor contextual toolbar" at bounding box center [597, 213] width 12 height 12
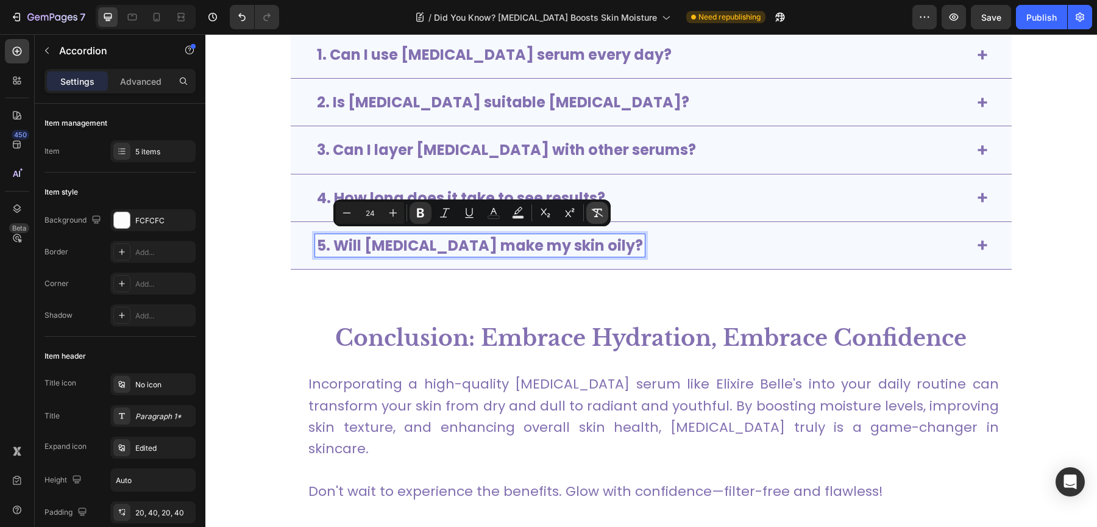
click at [604, 213] on button "Remove Format" at bounding box center [597, 213] width 22 height 22
click at [341, 215] on icon "Editor contextual toolbar" at bounding box center [347, 213] width 12 height 12
type input "24"
click at [778, 238] on div "5. Will [MEDICAL_DATA] make my skin oily?" at bounding box center [641, 245] width 653 height 23
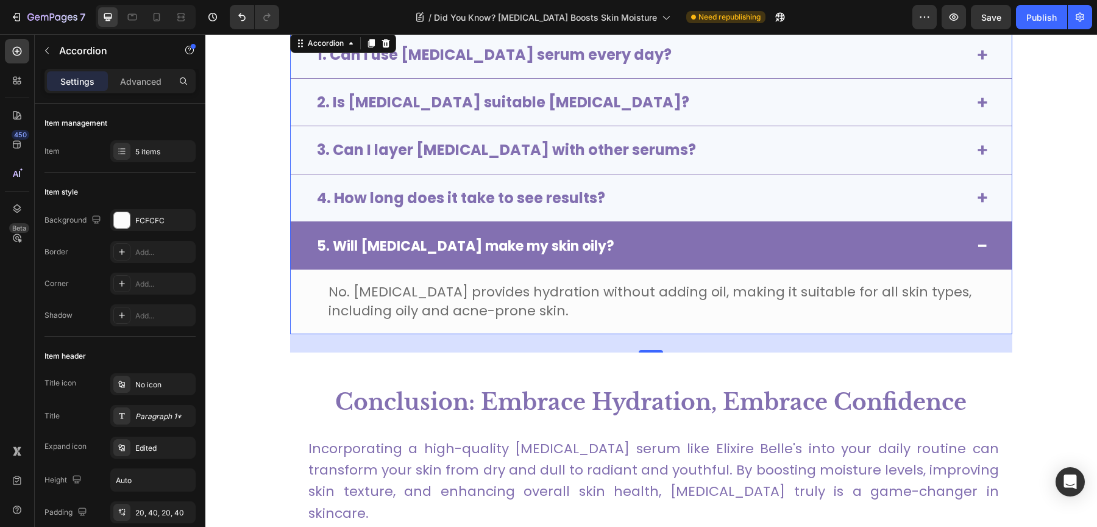
click at [977, 241] on span at bounding box center [982, 246] width 10 height 10
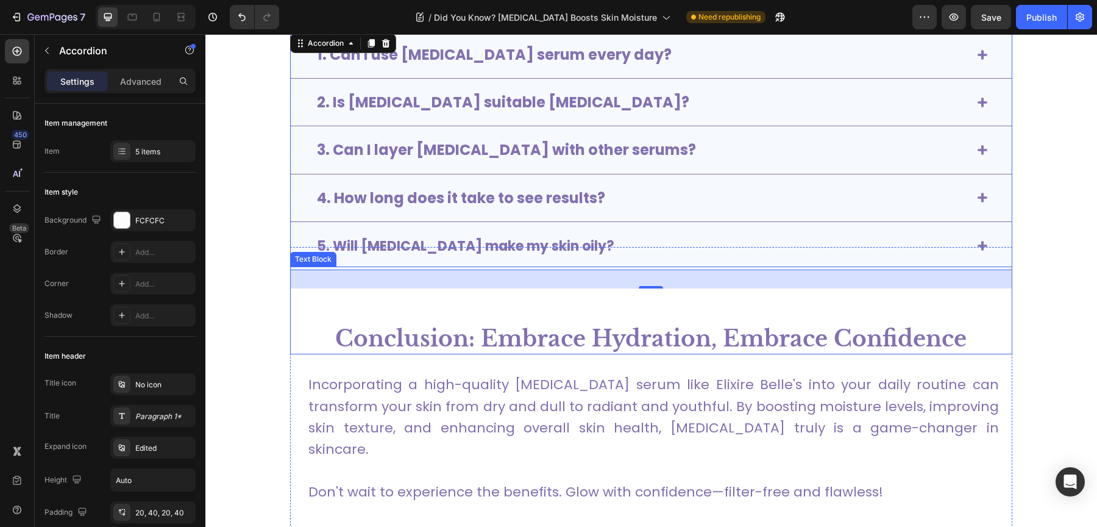
click at [615, 305] on p "Rich Text Editor. Editing area: main" at bounding box center [651, 310] width 720 height 29
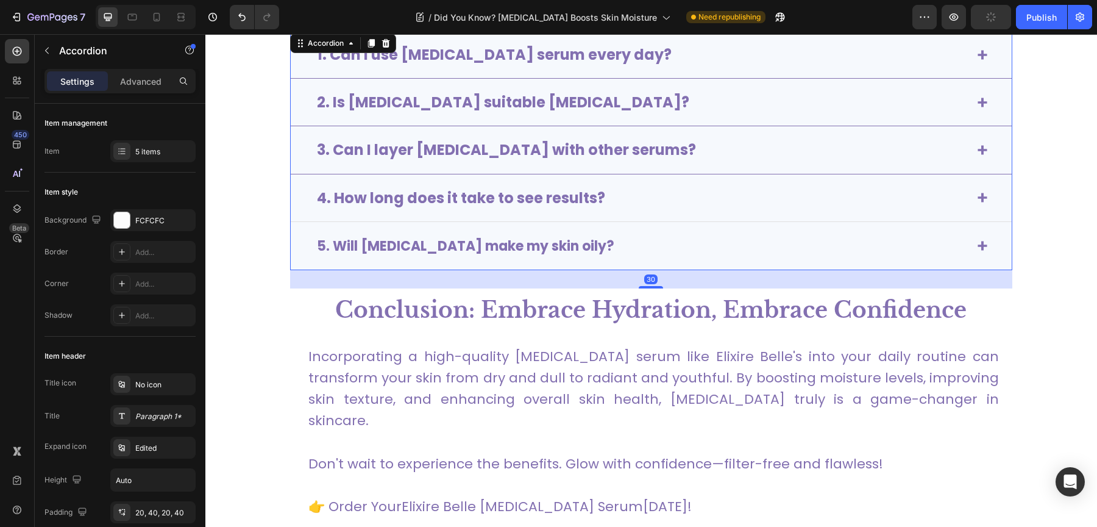
click at [302, 194] on div "4. How long does it take to see results?" at bounding box center [651, 198] width 721 height 48
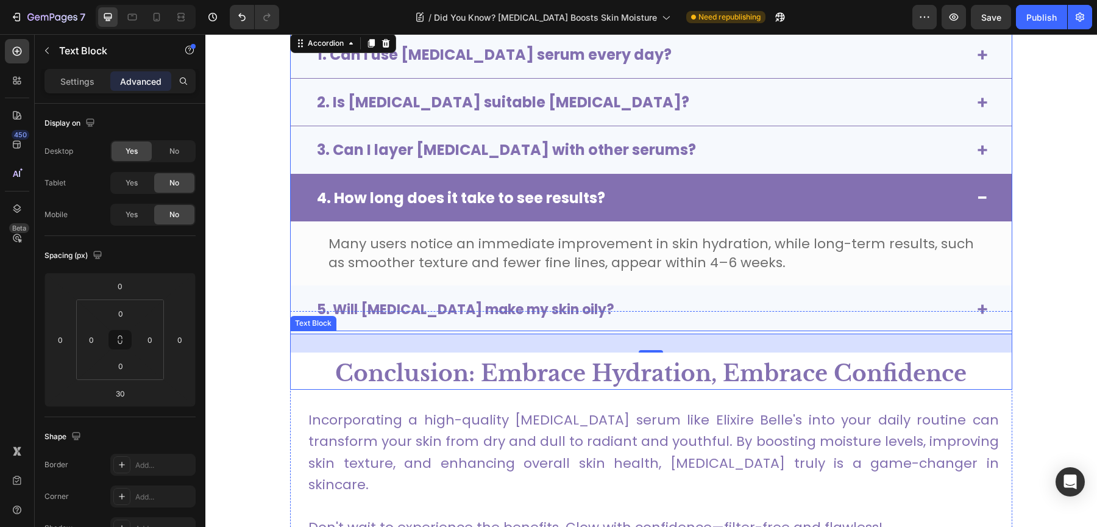
click at [347, 377] on strong "Conclusion: Embrace Hydration, Embrace Confidence" at bounding box center [650, 373] width 631 height 27
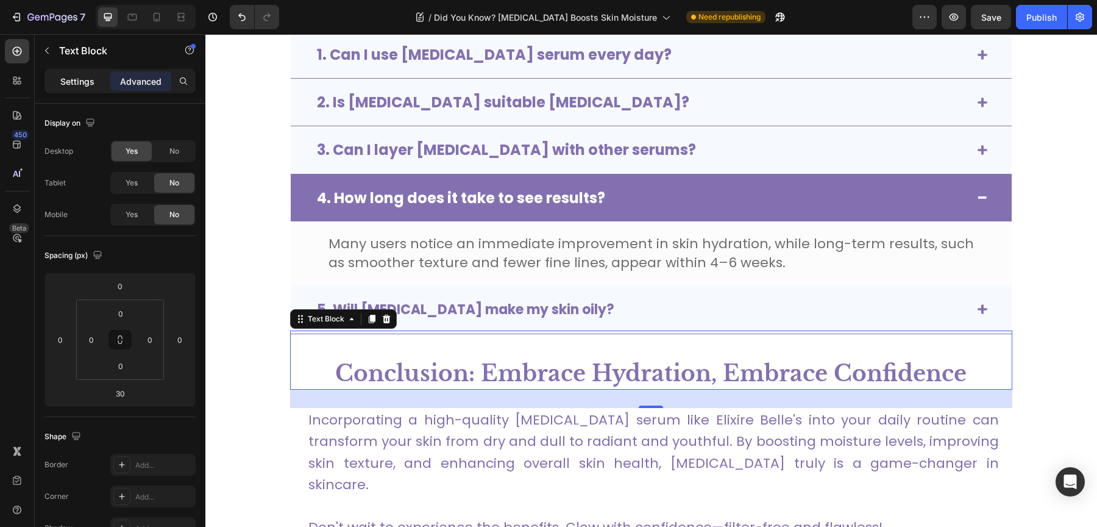
click at [81, 82] on p "Settings" at bounding box center [77, 81] width 34 height 13
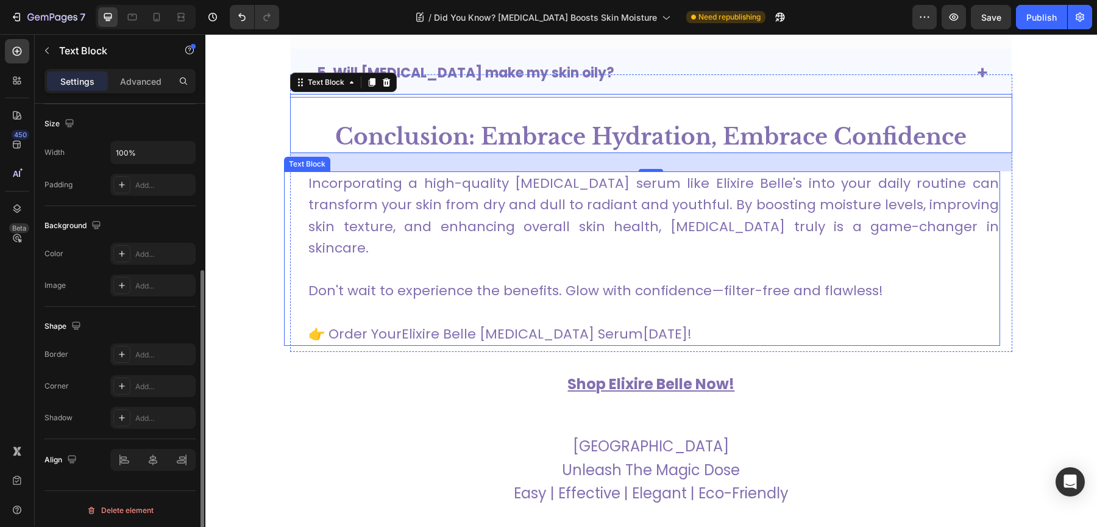
scroll to position [4851, 0]
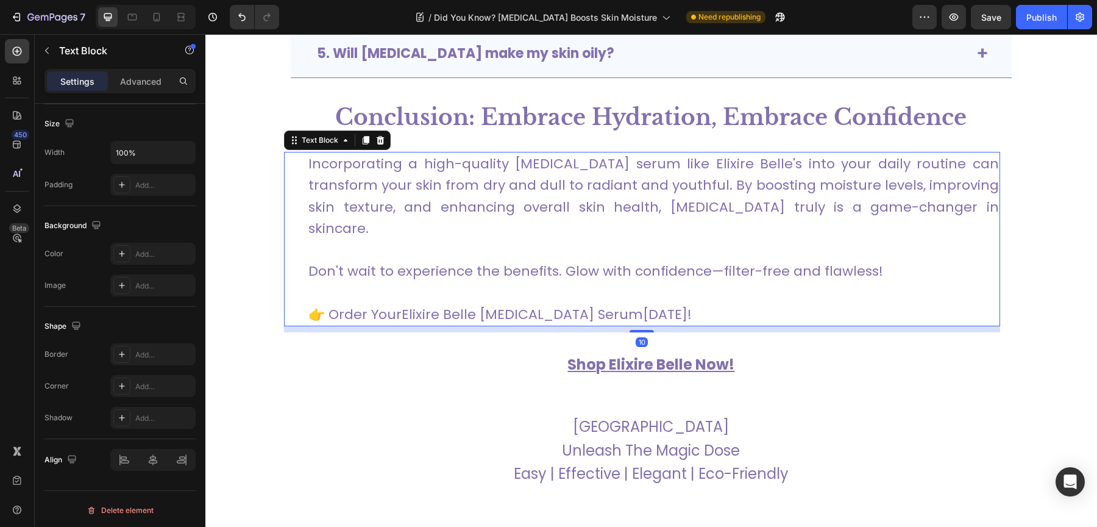
click at [575, 282] on p at bounding box center [653, 292] width 690 height 21
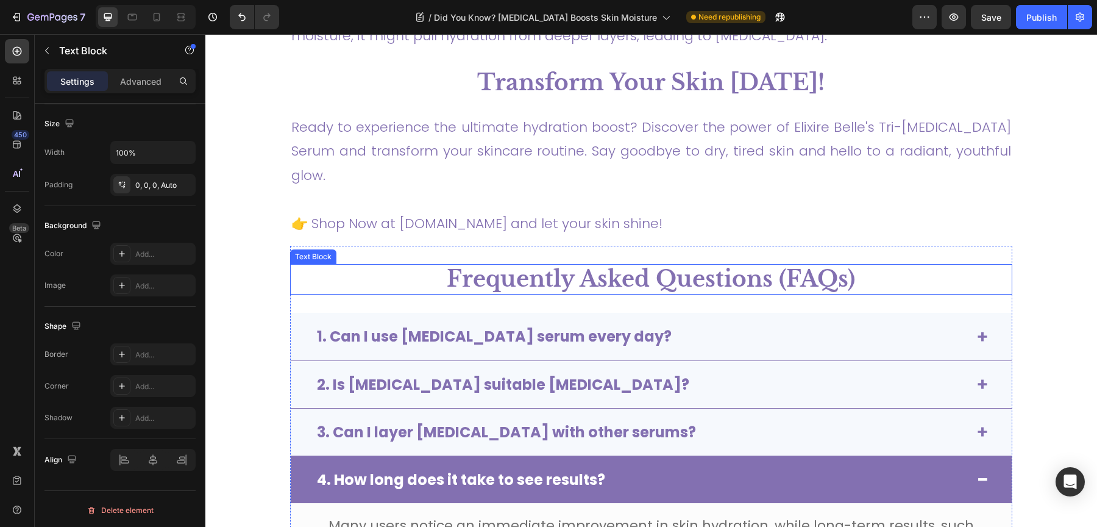
scroll to position [4050, 0]
click at [890, 270] on p "Frequently Asked Questions (FAQs)" at bounding box center [651, 279] width 720 height 29
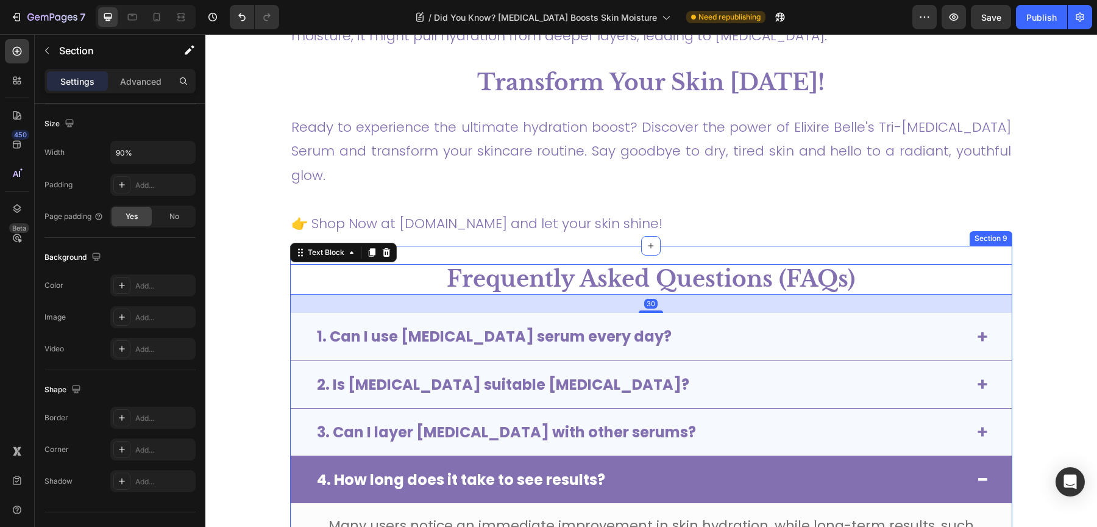
click at [881, 253] on div "Frequently Asked Questions (FAQs) Text Block 30 1. Can I use hyaluronic acid se…" at bounding box center [651, 440] width 722 height 388
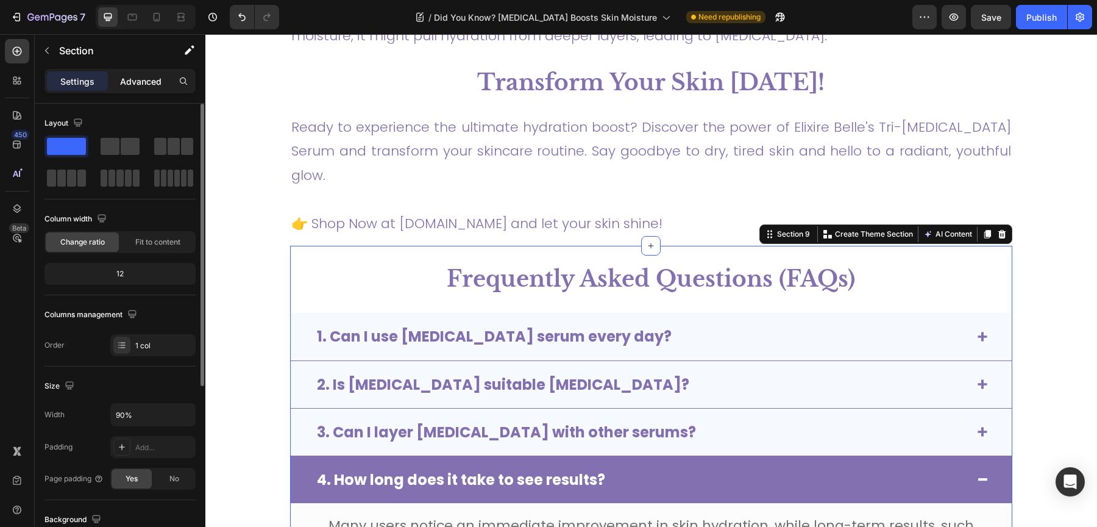
click at [148, 73] on div "Advanced" at bounding box center [140, 81] width 61 height 20
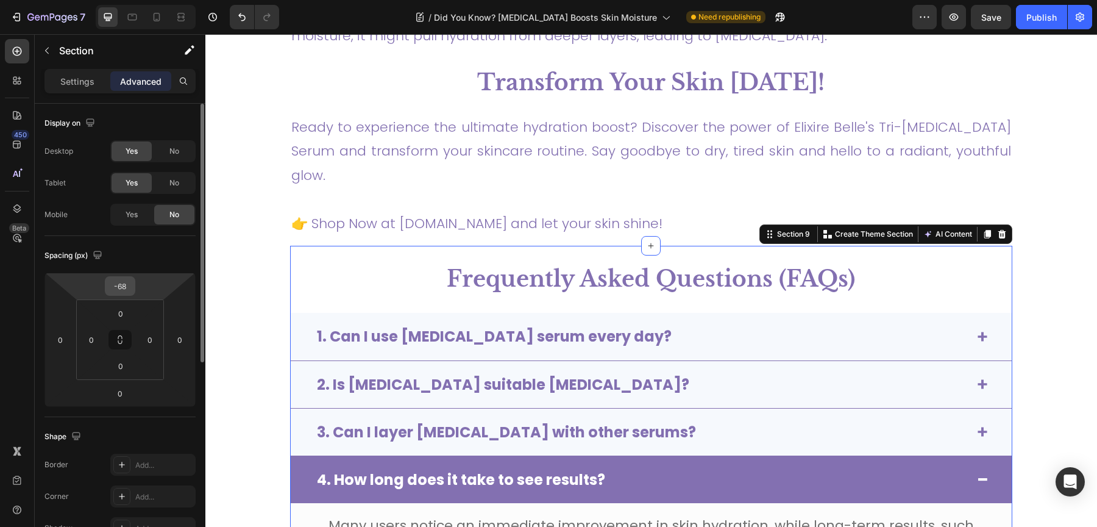
click at [126, 282] on input "-68" at bounding box center [120, 286] width 24 height 18
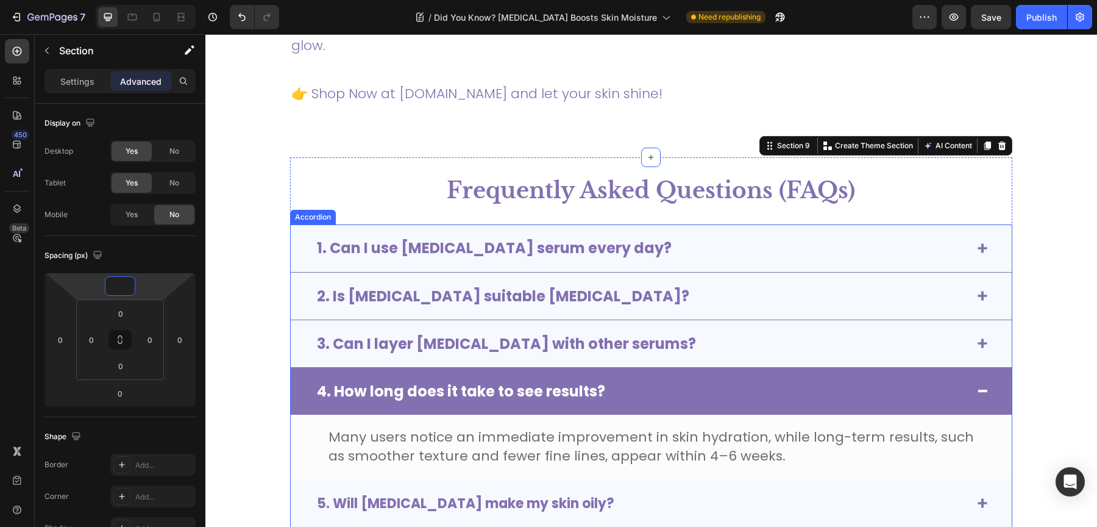
scroll to position [4334, 0]
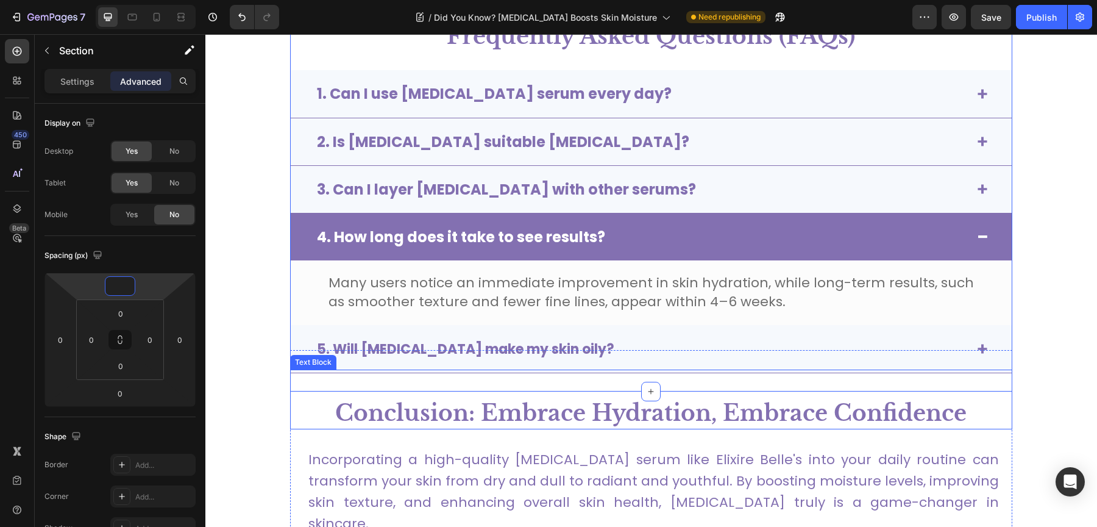
click at [451, 383] on p at bounding box center [651, 385] width 720 height 29
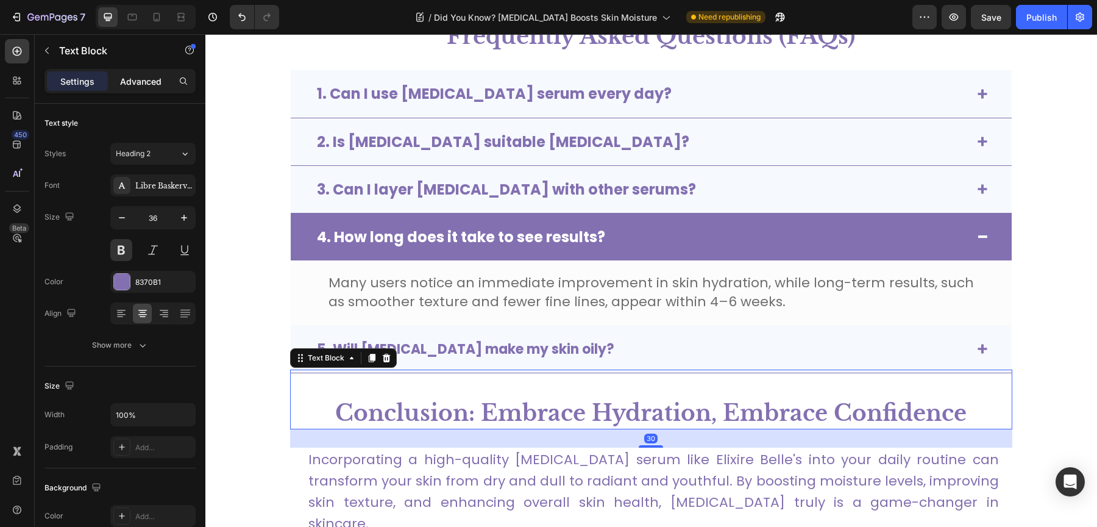
click at [152, 80] on p "Advanced" at bounding box center [140, 81] width 41 height 13
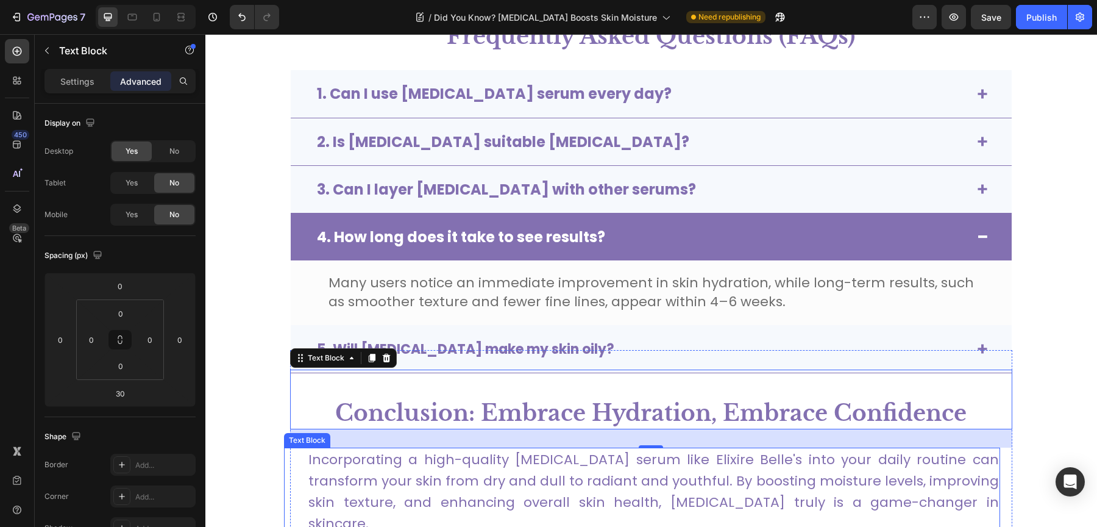
click at [296, 449] on div "Incorporating a high-quality hyaluronic acid serum like Elixire Belle's into yo…" at bounding box center [642, 534] width 716 height 174
click at [294, 350] on div "Text Block" at bounding box center [343, 358] width 107 height 20
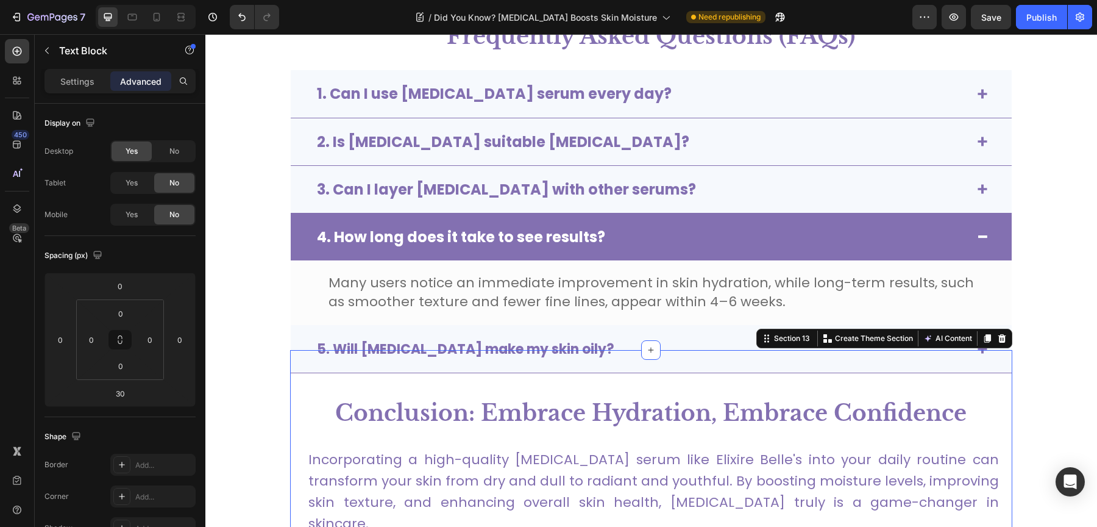
click at [425, 358] on div "Conclusion: Embrace Hydration, Embrace Confidence Text Block Conclusion: Embrac…" at bounding box center [651, 488] width 722 height 277
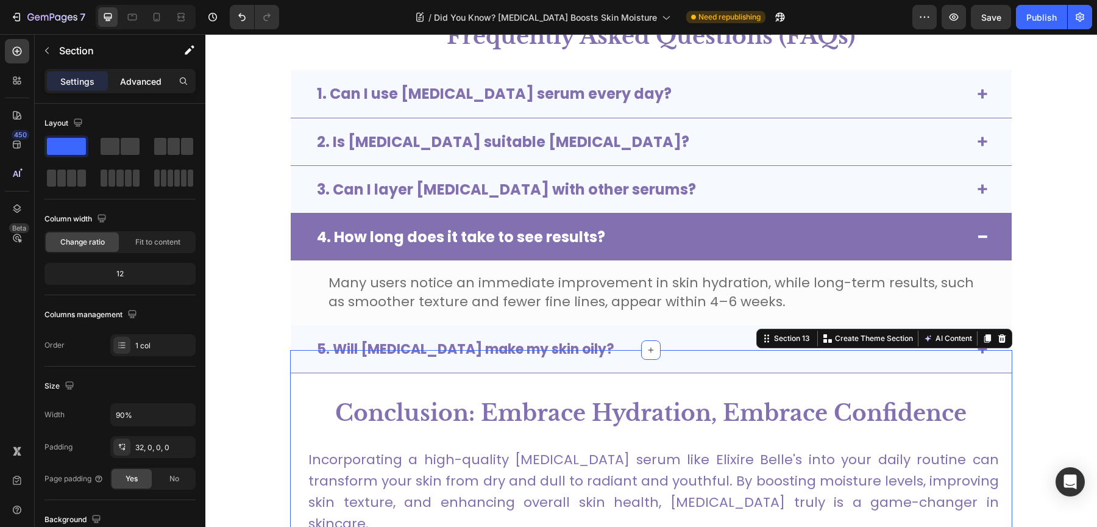
click at [137, 77] on p "Advanced" at bounding box center [140, 81] width 41 height 13
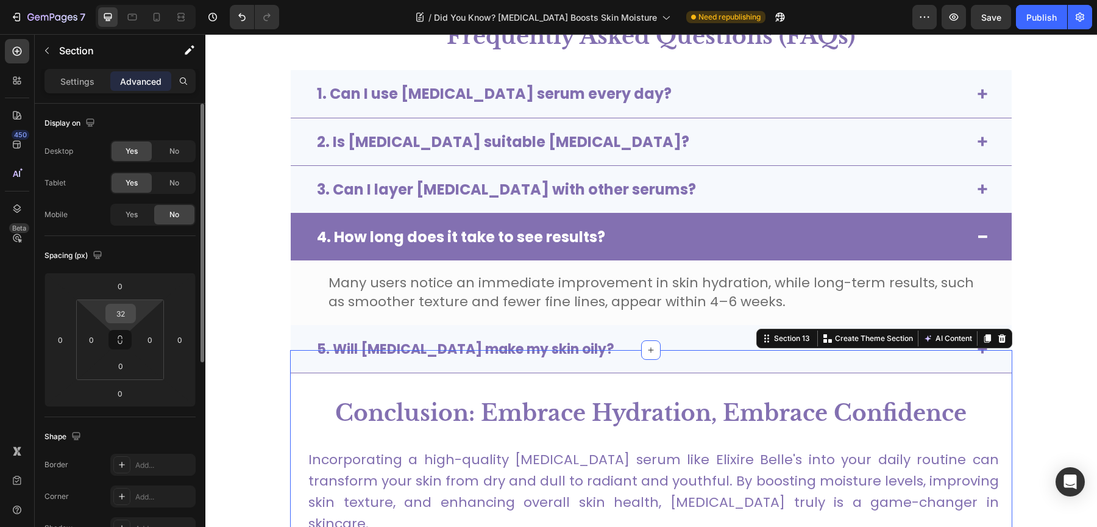
click at [119, 306] on input "32" at bounding box center [120, 313] width 24 height 18
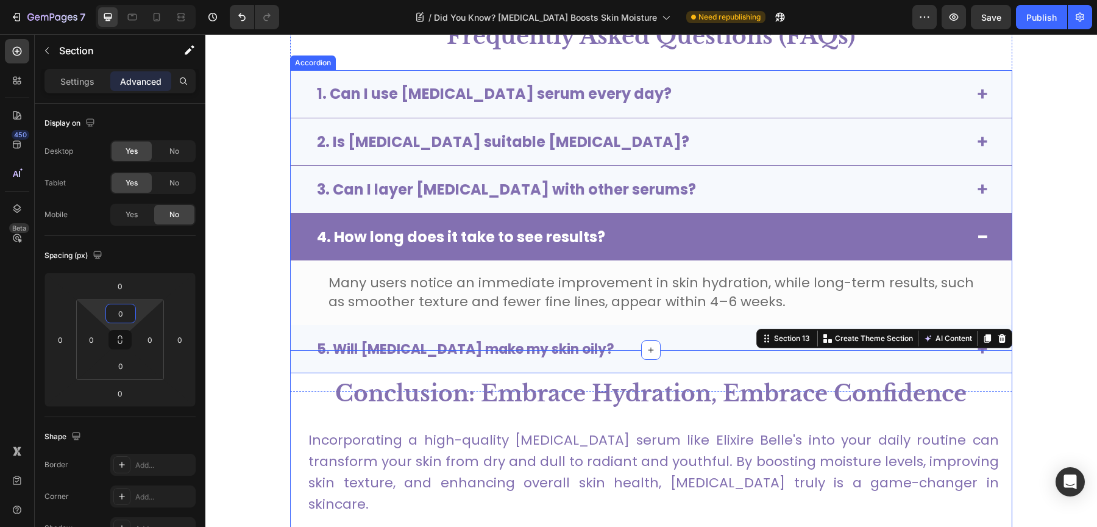
click at [968, 224] on div "4. How long does it take to see results?" at bounding box center [651, 236] width 721 height 47
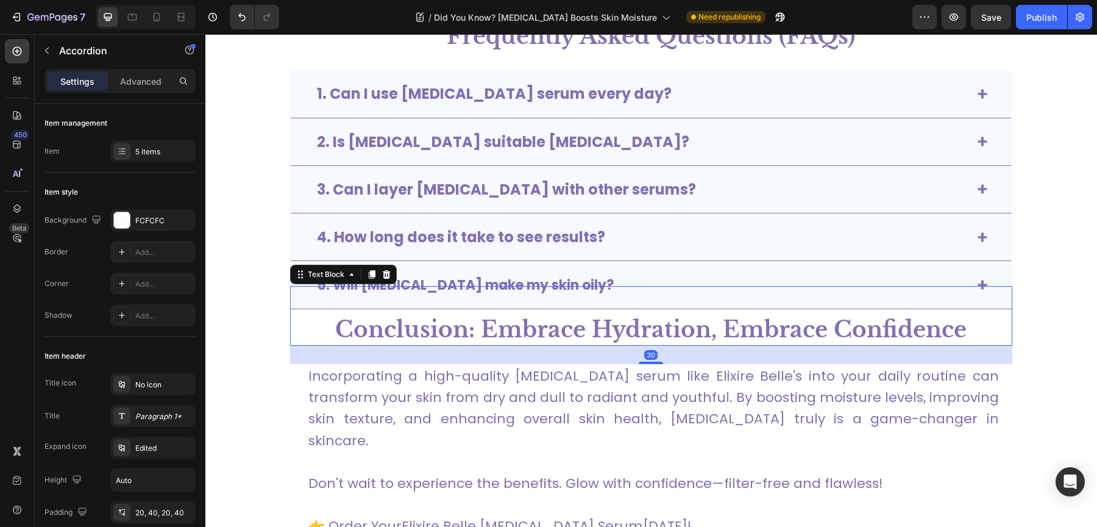
click at [996, 332] on p "Conclusion: Embrace Hydration, Embrace Confidence" at bounding box center [651, 330] width 720 height 29
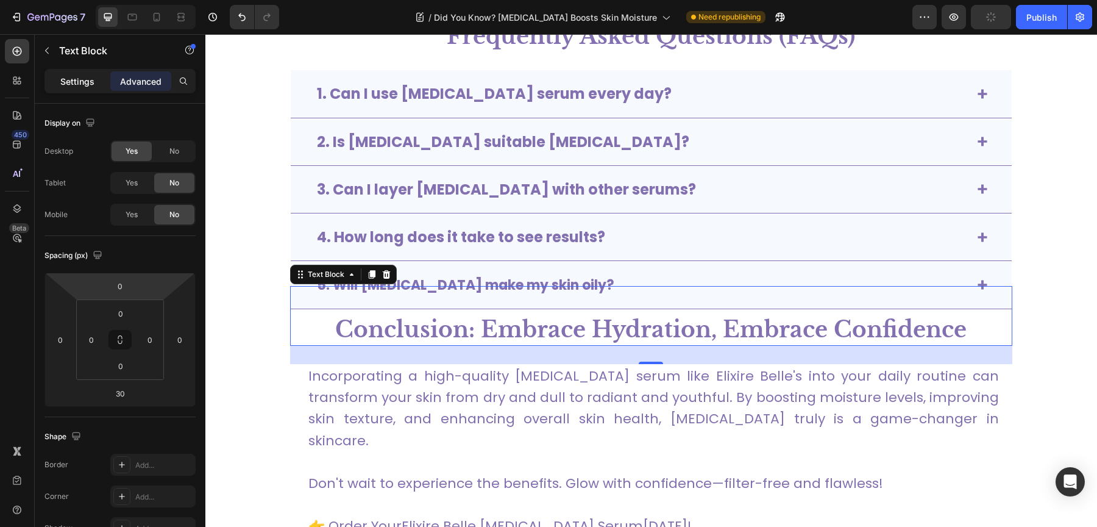
click at [76, 84] on p "Settings" at bounding box center [77, 81] width 34 height 13
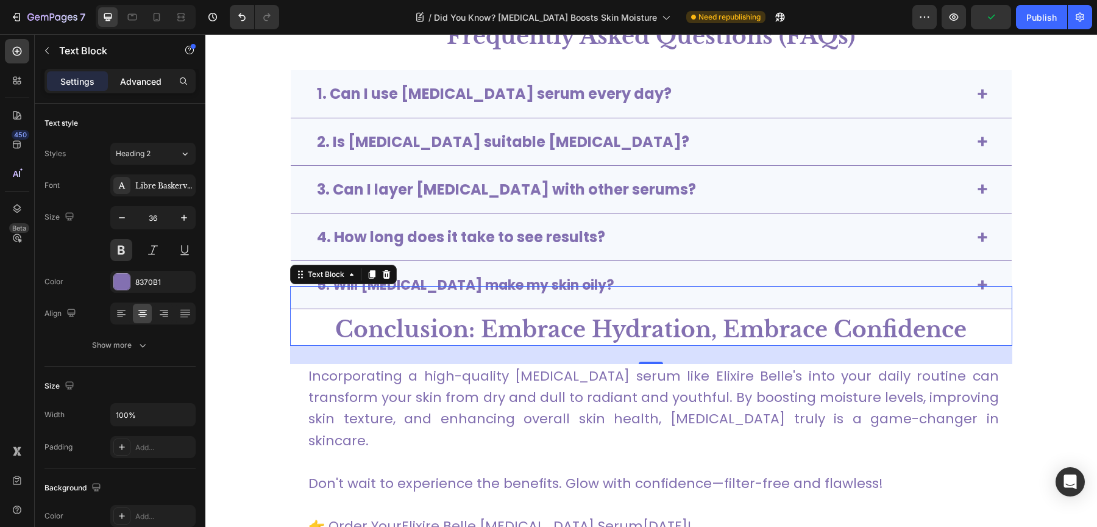
click at [142, 83] on p "Advanced" at bounding box center [140, 81] width 41 height 13
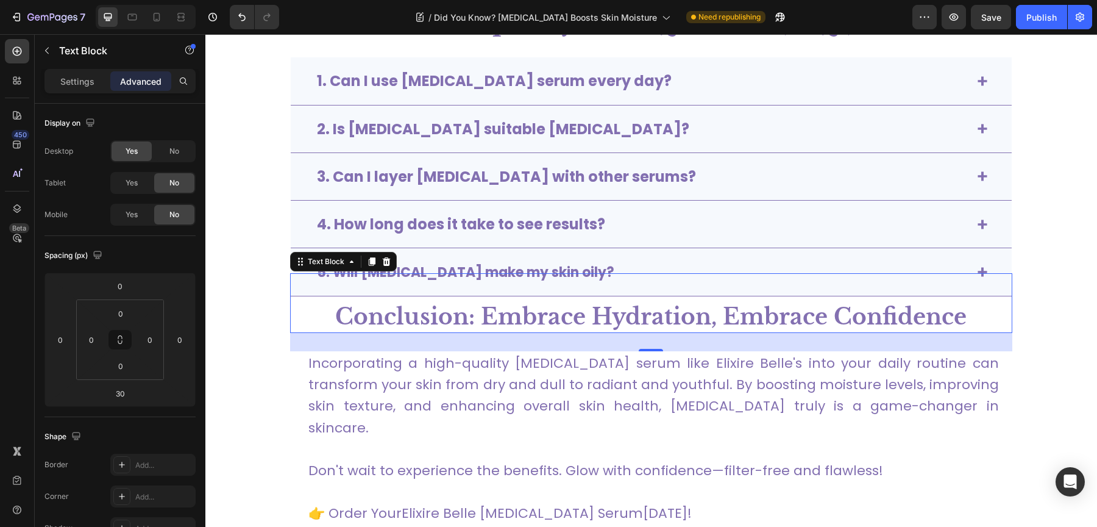
scroll to position [4344, 0]
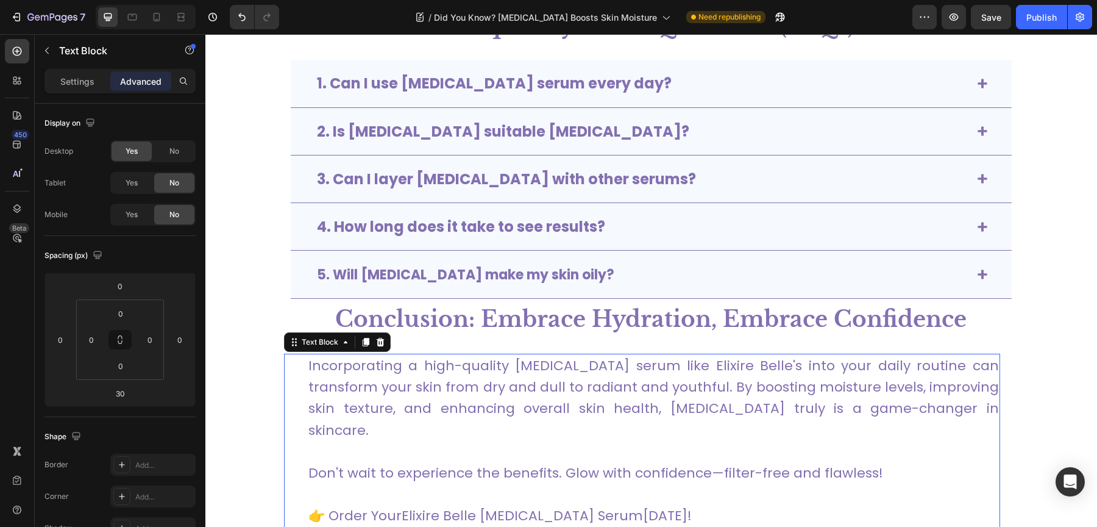
click at [586, 505] on p "👉 Order Your Elixire Belle Hyaluronic Acid Serum Today!" at bounding box center [653, 515] width 690 height 21
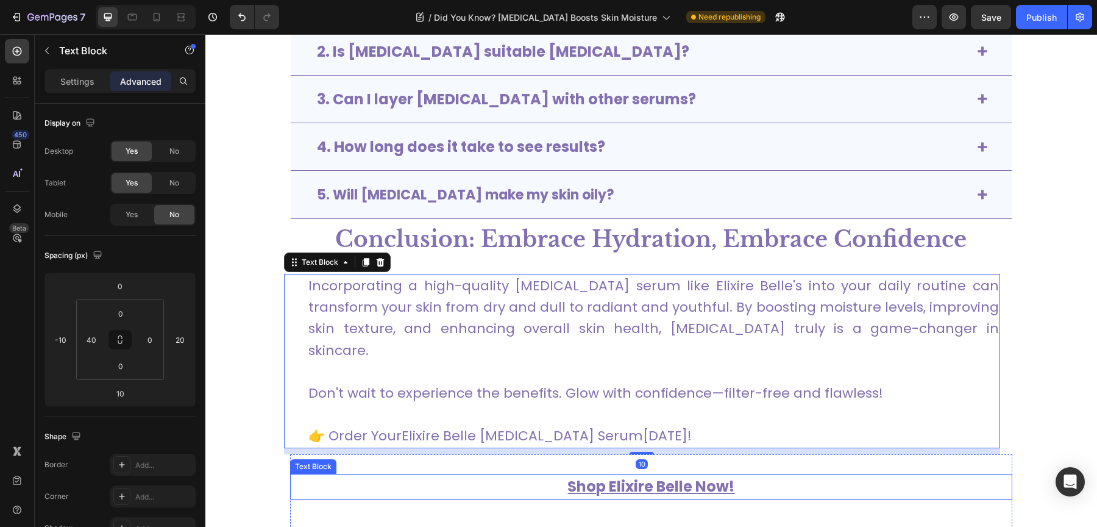
scroll to position [4438, 0]
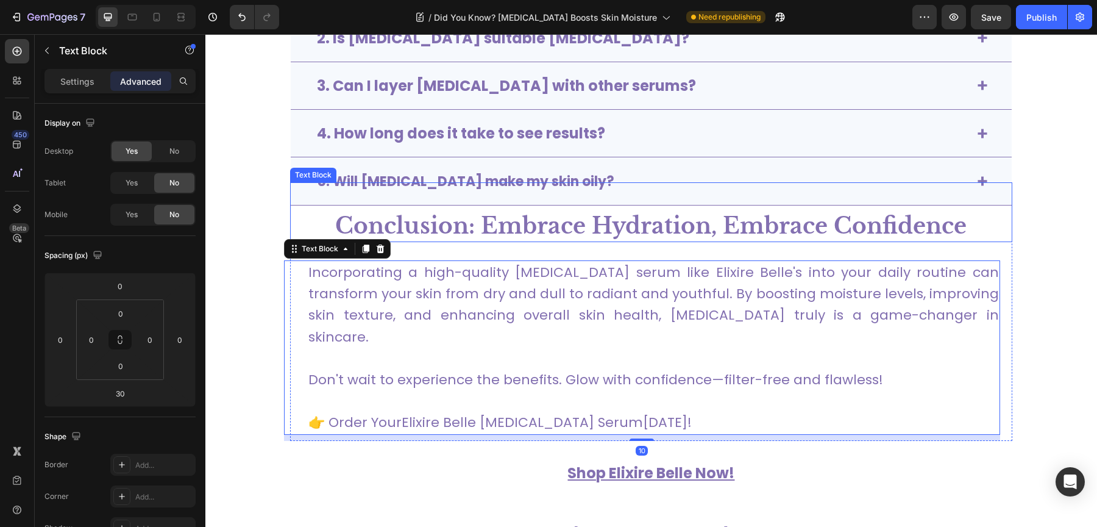
click at [577, 233] on strong "Conclusion: Embrace Hydration, Embrace Confidence" at bounding box center [650, 225] width 631 height 27
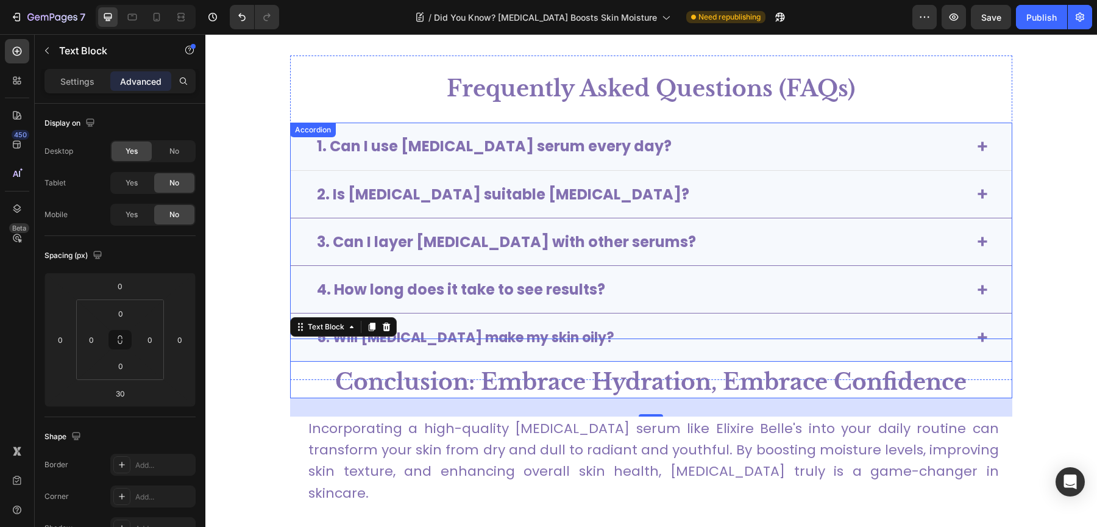
scroll to position [4230, 0]
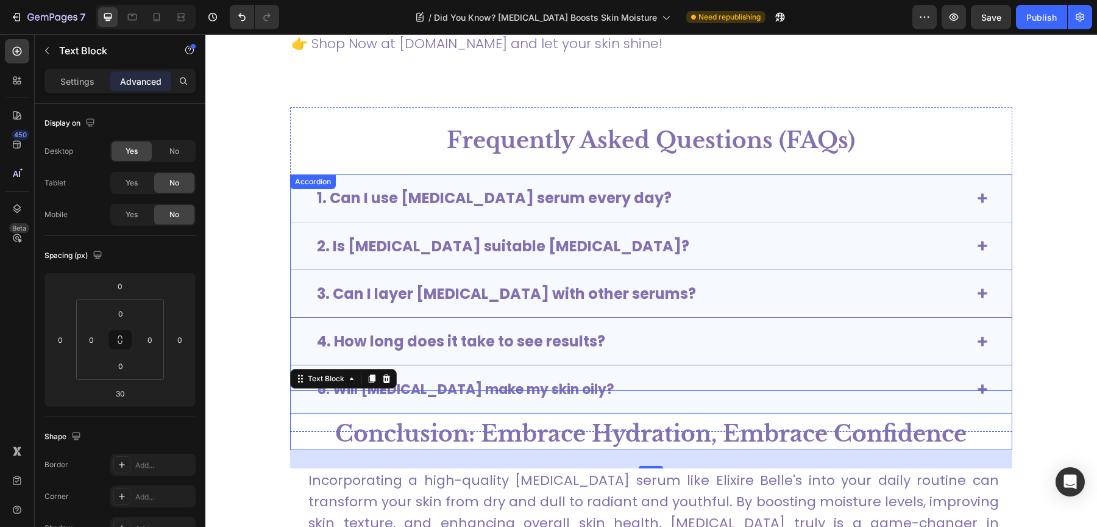
click at [709, 211] on div "1. Can I use [MEDICAL_DATA] serum every day?" at bounding box center [651, 198] width 721 height 48
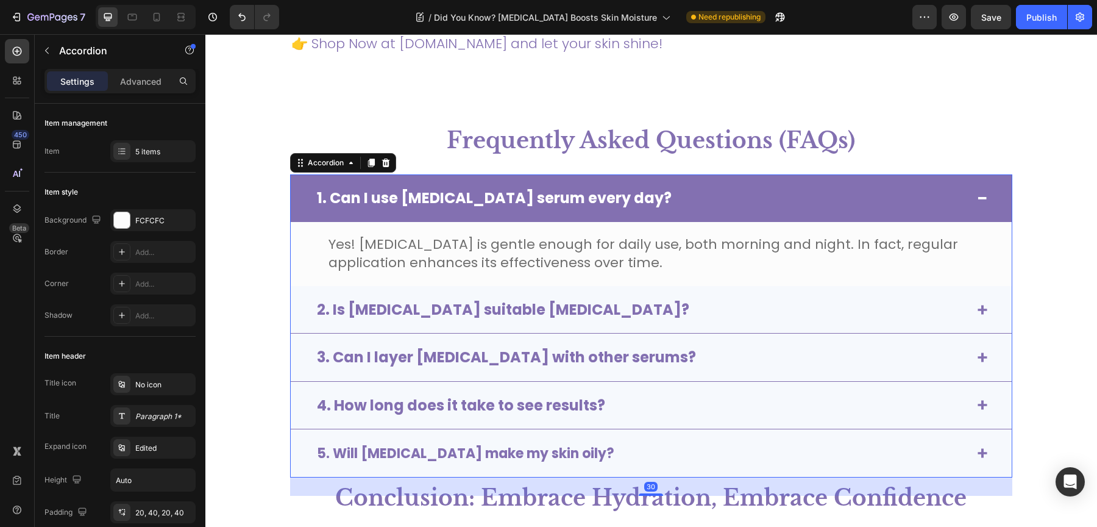
click at [709, 211] on div "1. Can I use [MEDICAL_DATA] serum every day?" at bounding box center [651, 197] width 721 height 47
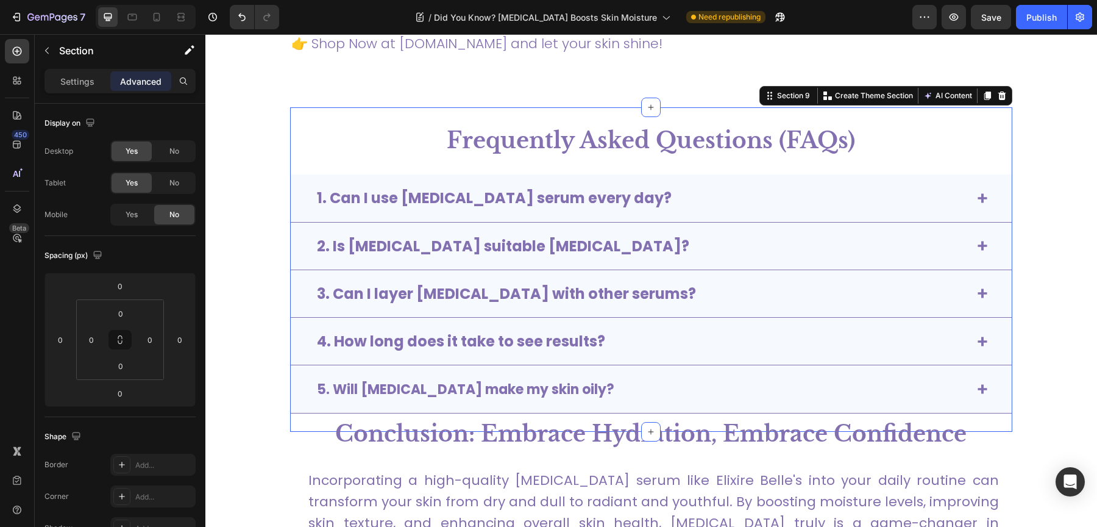
click at [595, 109] on div "Frequently Asked Questions (FAQs) Text Block 1. Can I use hyaluronic acid serum…" at bounding box center [651, 269] width 722 height 325
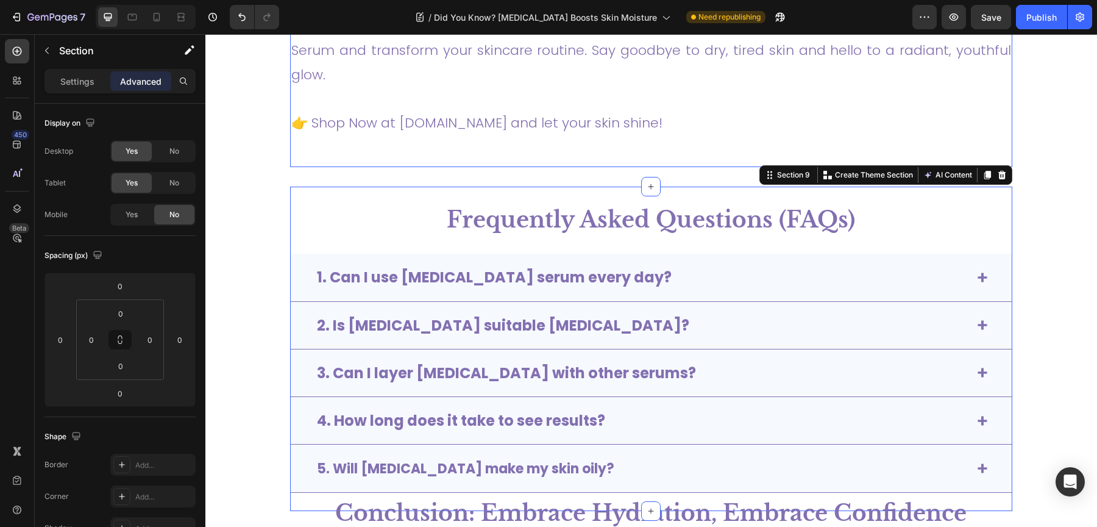
scroll to position [4144, 0]
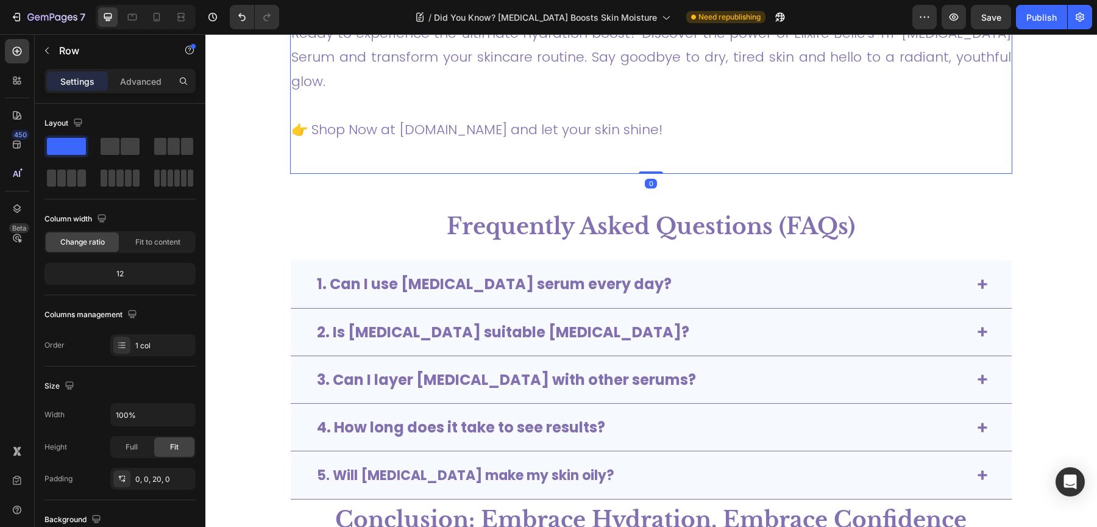
click at [674, 133] on p "👉 Shop Now at [DOMAIN_NAME] and let your skin shine!" at bounding box center [651, 117] width 720 height 48
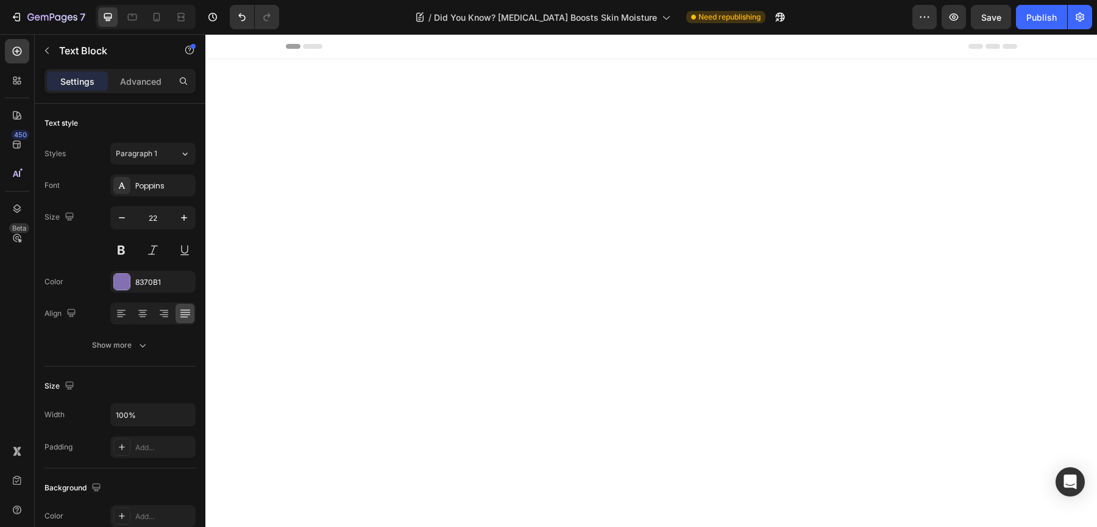
scroll to position [4144, 0]
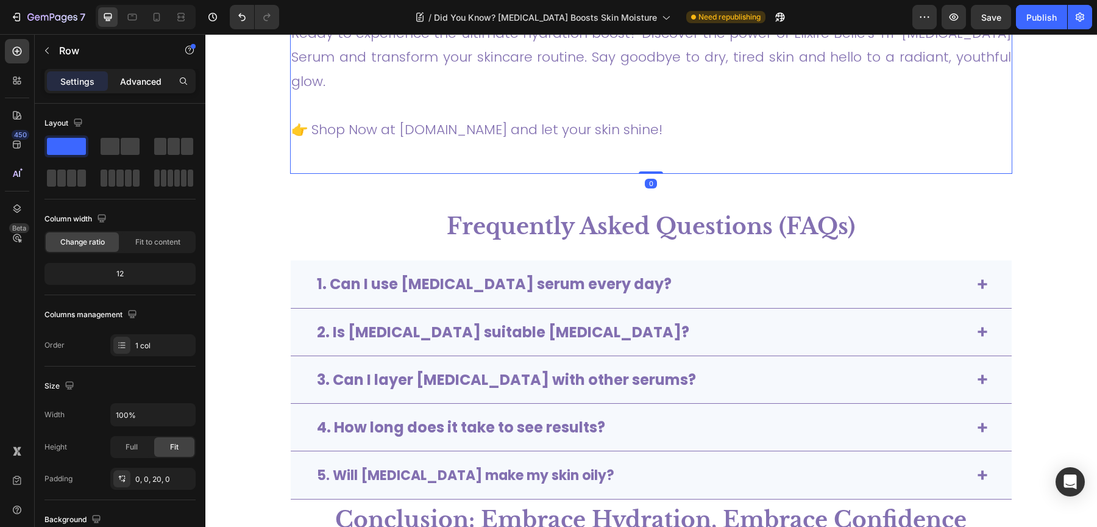
click at [134, 89] on div "Advanced" at bounding box center [140, 81] width 61 height 20
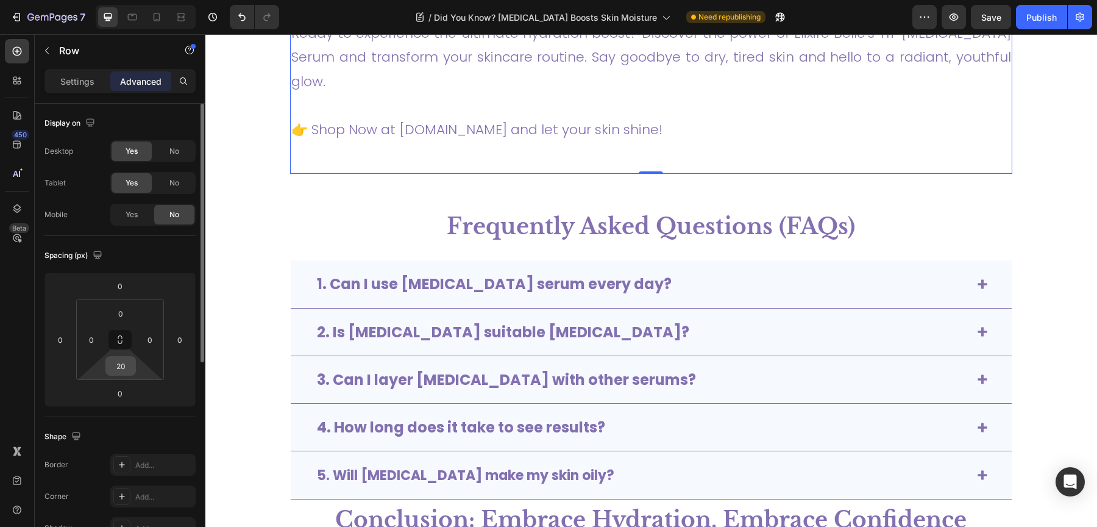
click at [118, 367] on input "20" at bounding box center [120, 366] width 24 height 18
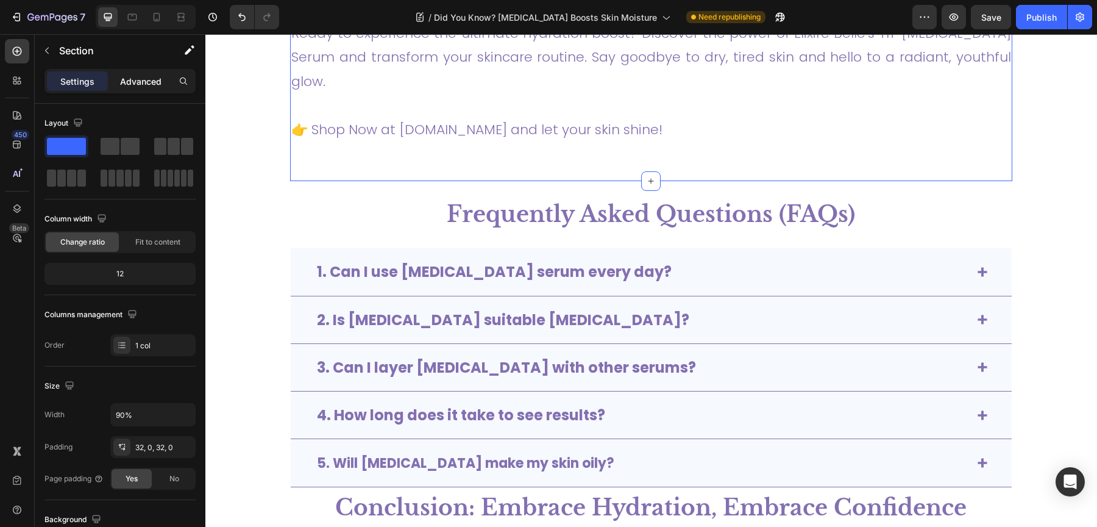
click at [131, 86] on p "Advanced" at bounding box center [140, 81] width 41 height 13
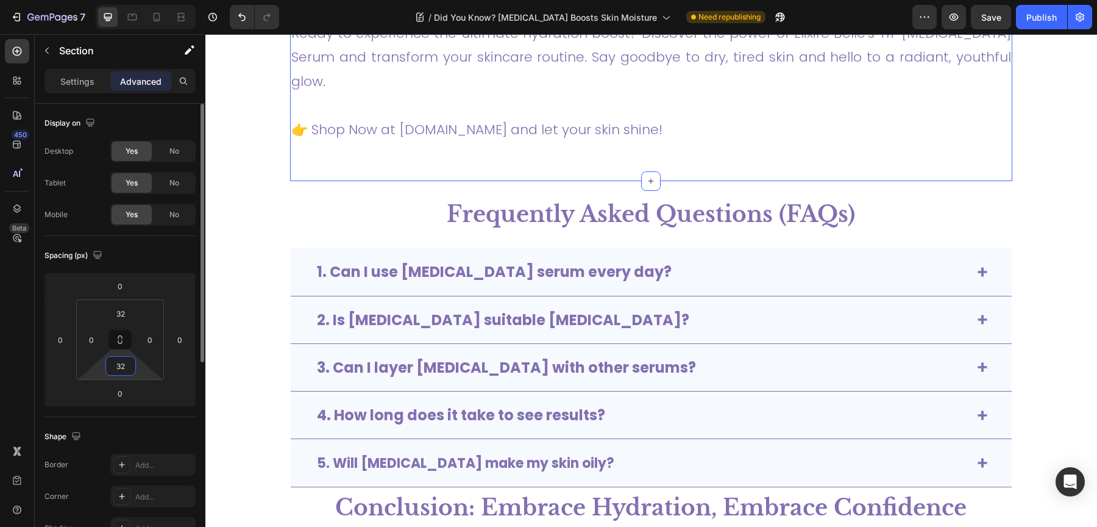
click at [116, 363] on input "32" at bounding box center [120, 366] width 24 height 18
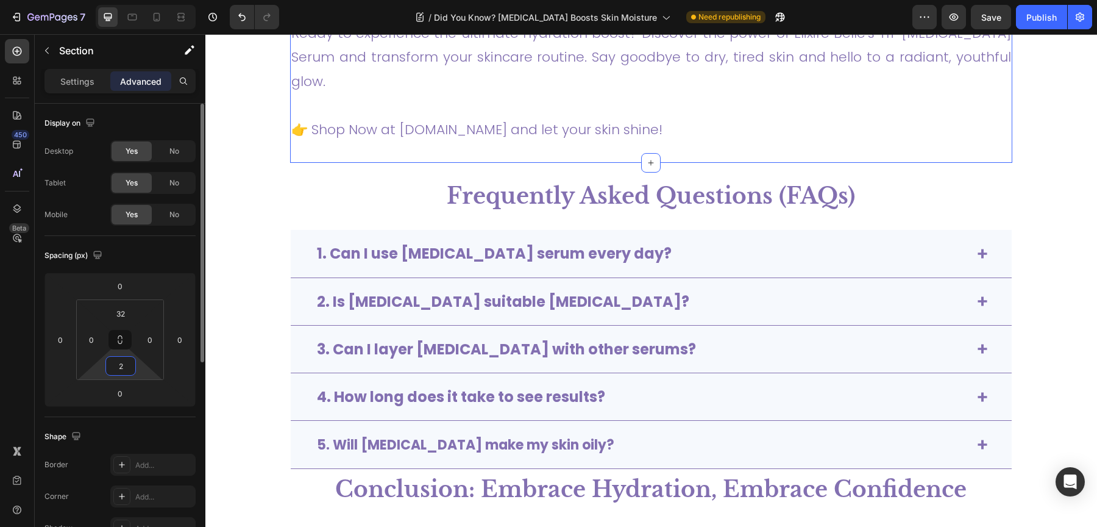
type input "20"
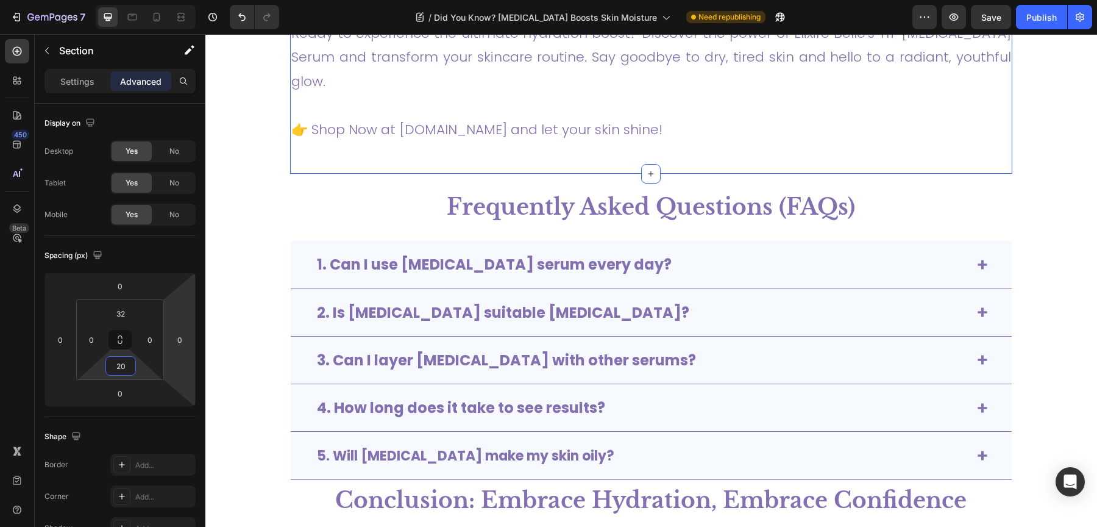
click at [254, 239] on section "Frequently Asked Questions (FAQs) Text Block 1. Can I use [MEDICAL_DATA] serum …" at bounding box center [651, 336] width 822 height 325
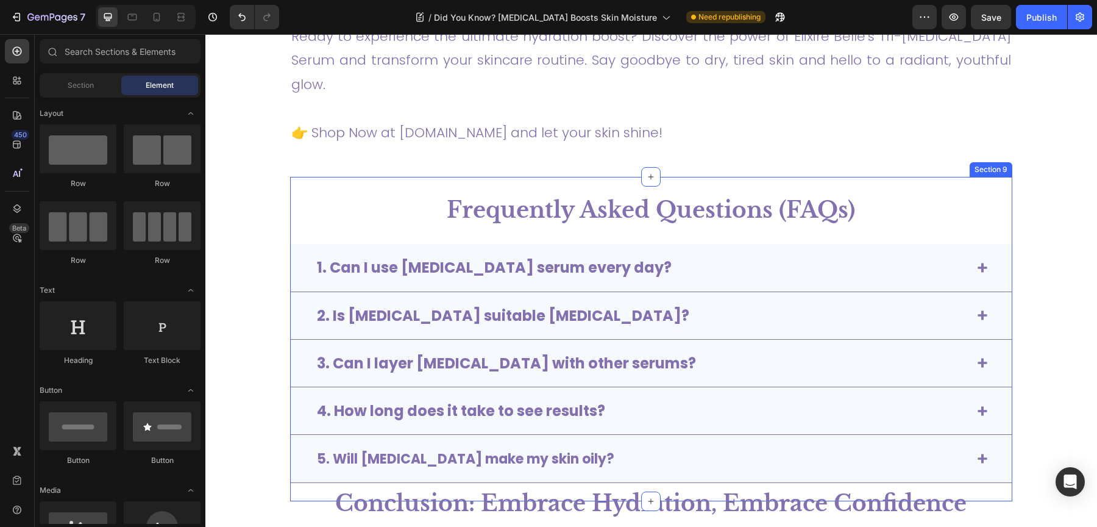
scroll to position [4141, 0]
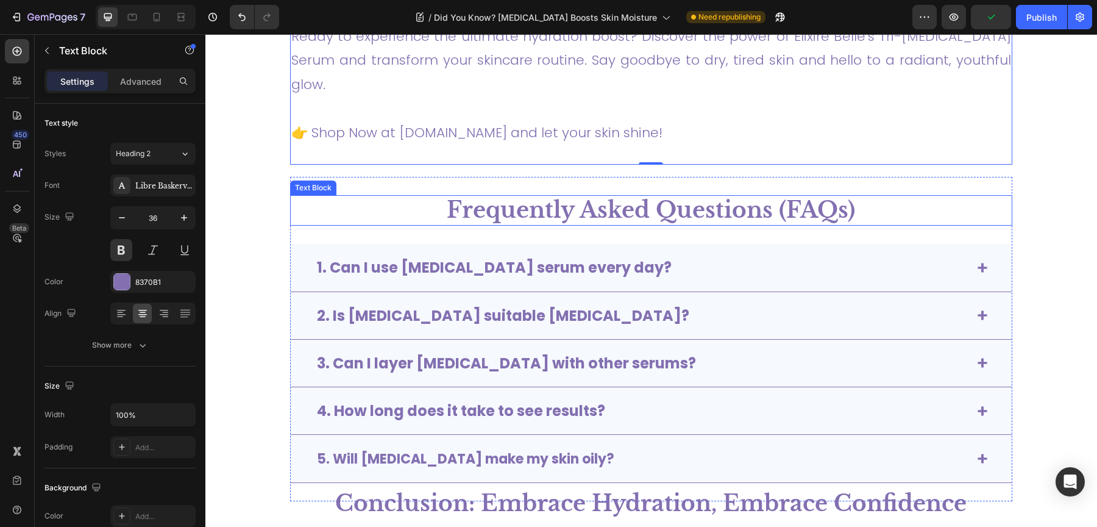
click at [531, 201] on span "Frequently Asked Questions (FAQs)" at bounding box center [651, 209] width 408 height 27
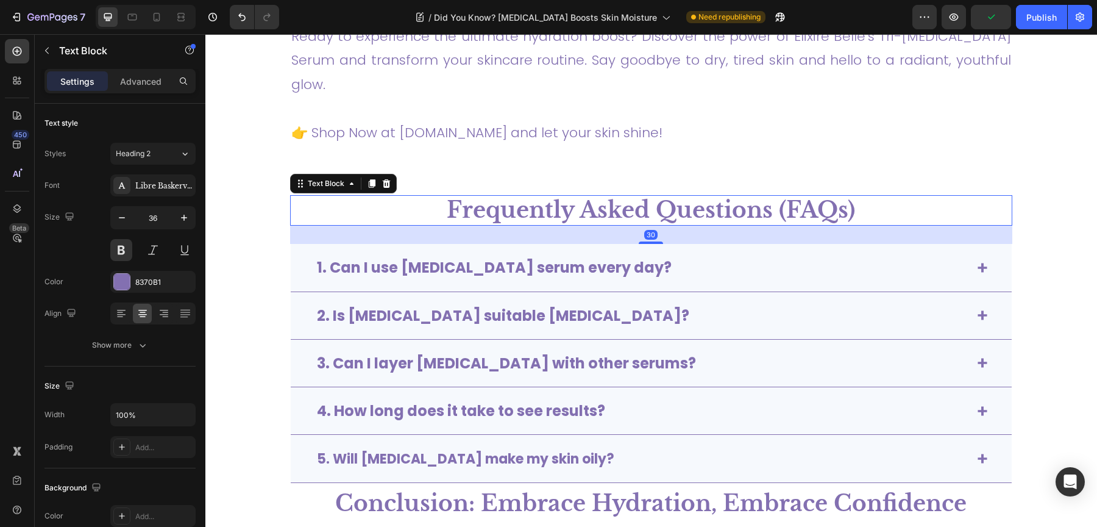
click at [140, 93] on div "Settings Advanced" at bounding box center [120, 86] width 171 height 35
click at [147, 85] on p "Advanced" at bounding box center [140, 81] width 41 height 13
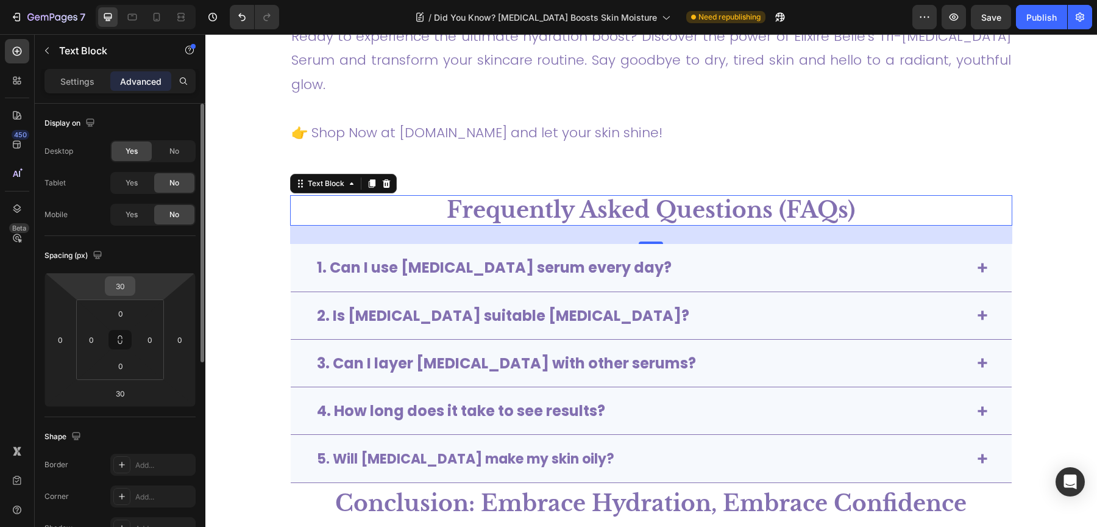
click at [122, 285] on input "30" at bounding box center [120, 286] width 24 height 18
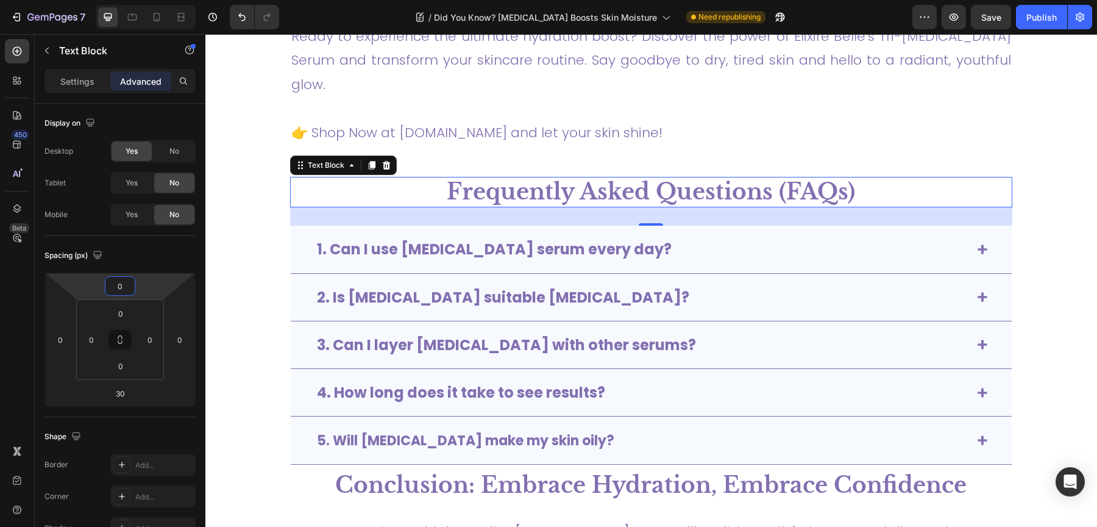
click at [261, 205] on section "Frequently Asked Questions (FAQs) Text Block 30 1. Can I use [MEDICAL_DATA] ser…" at bounding box center [651, 330] width 822 height 307
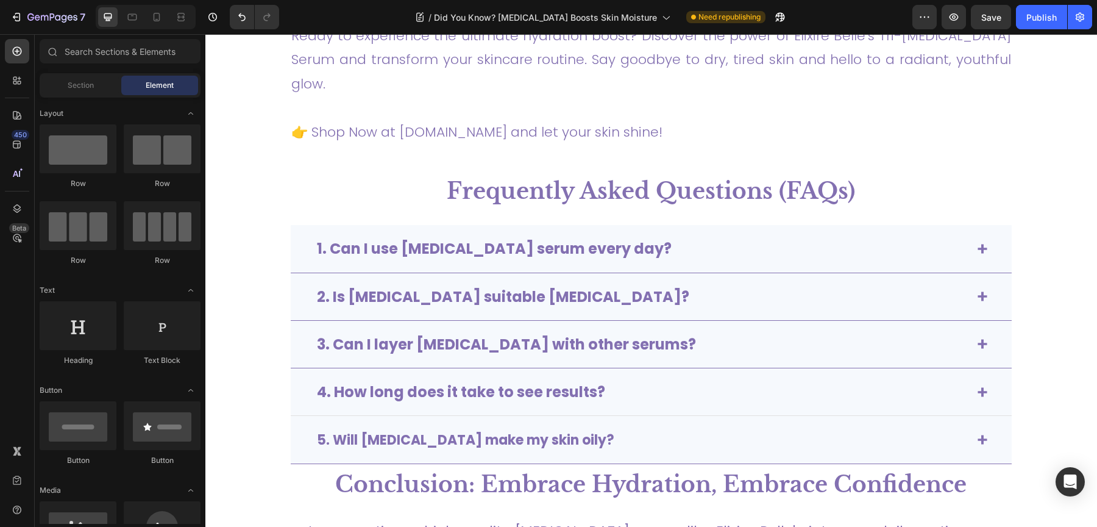
scroll to position [4266, 0]
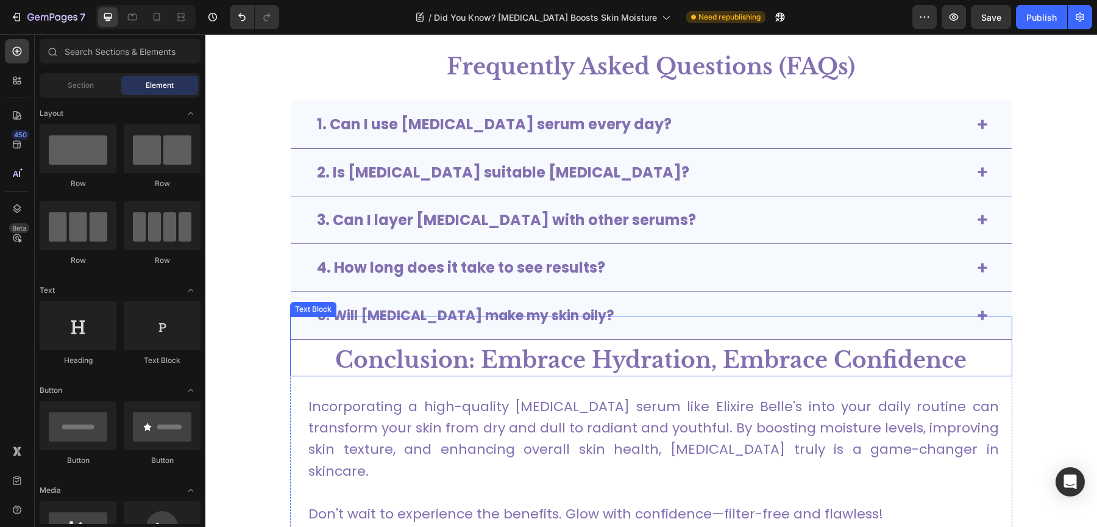
click at [779, 346] on strong "Conclusion: Embrace Hydration, Embrace Confidence" at bounding box center [650, 359] width 631 height 27
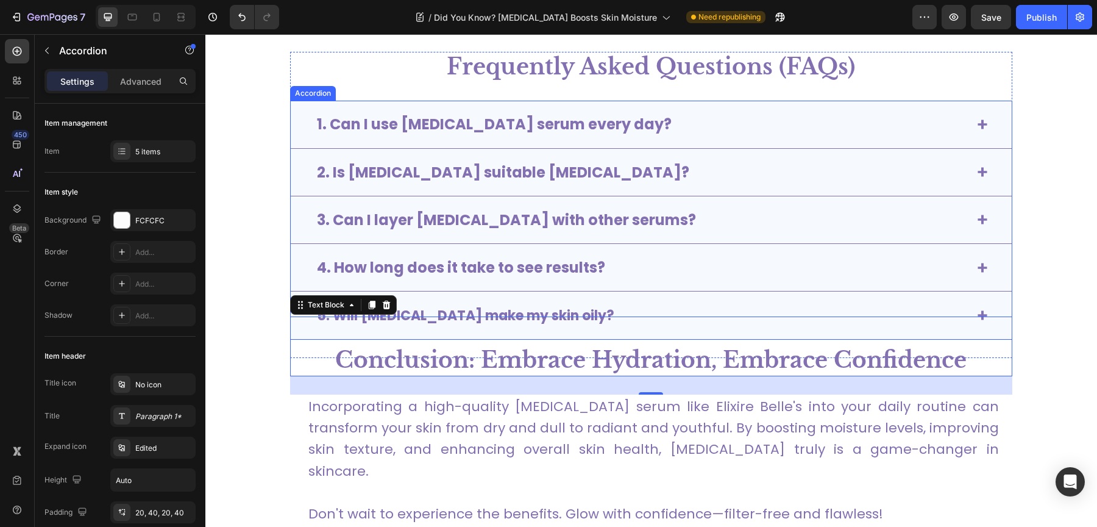
click at [647, 303] on div "5. Will [MEDICAL_DATA] make my skin oily?" at bounding box center [641, 314] width 653 height 23
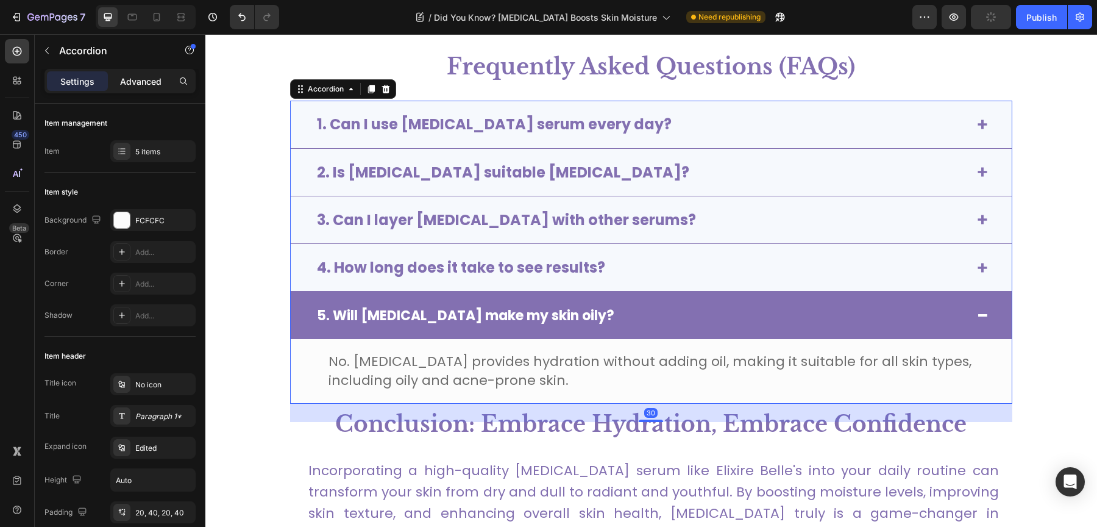
click at [151, 79] on p "Advanced" at bounding box center [140, 81] width 41 height 13
type input "100%"
type input "100"
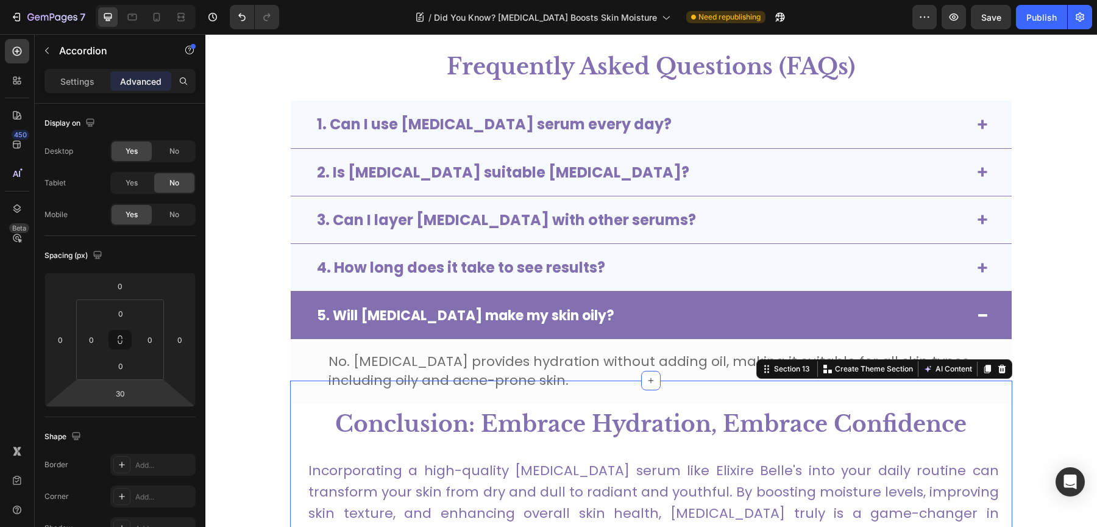
click at [991, 441] on div "Conclusion: Embrace Hydration, Embrace Confidence Text Block Conclusion: Embrac…" at bounding box center [651, 509] width 722 height 258
click at [73, 80] on p "Settings" at bounding box center [77, 81] width 34 height 13
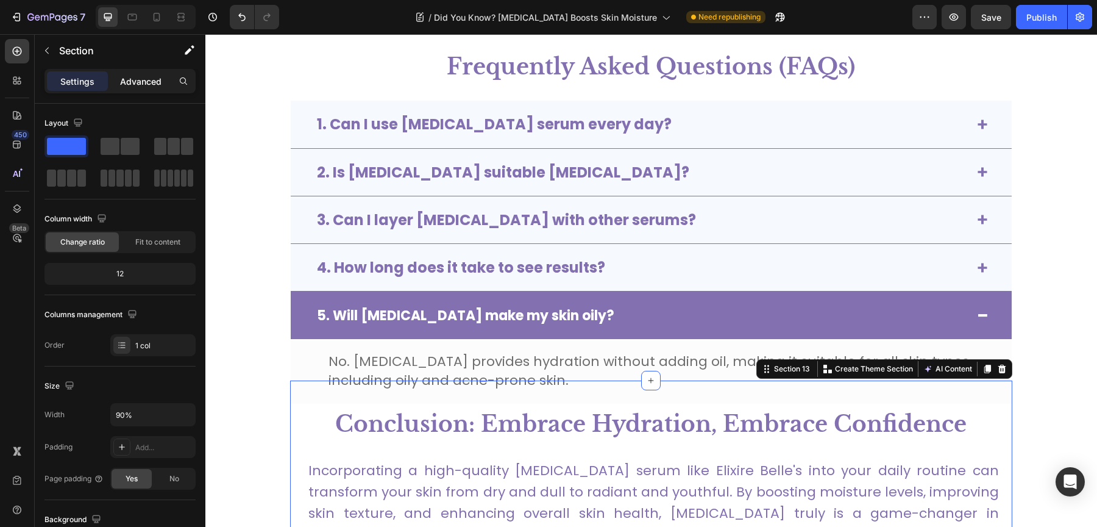
click at [118, 79] on div "Advanced" at bounding box center [140, 81] width 61 height 20
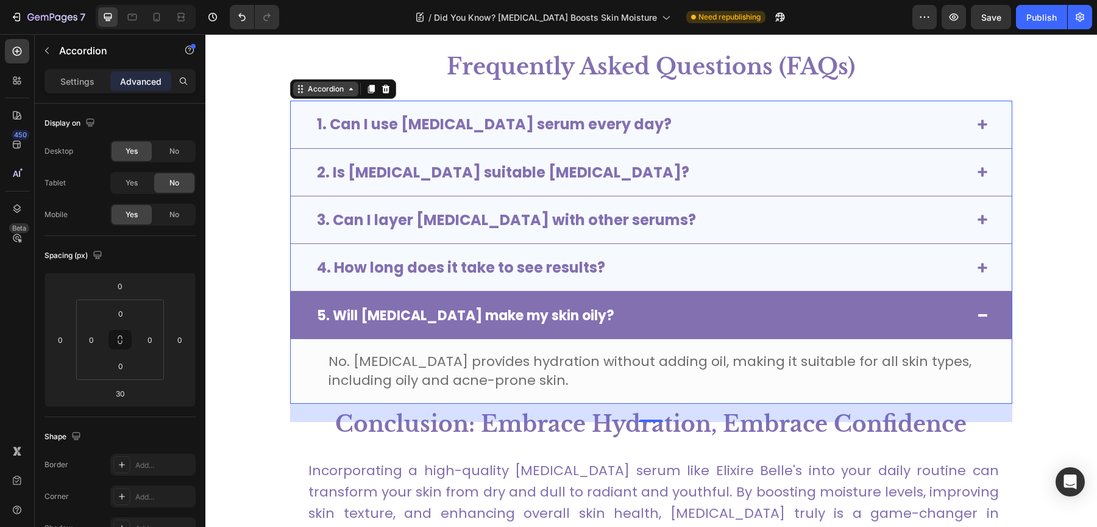
click at [307, 92] on div "Accordion" at bounding box center [325, 88] width 41 height 11
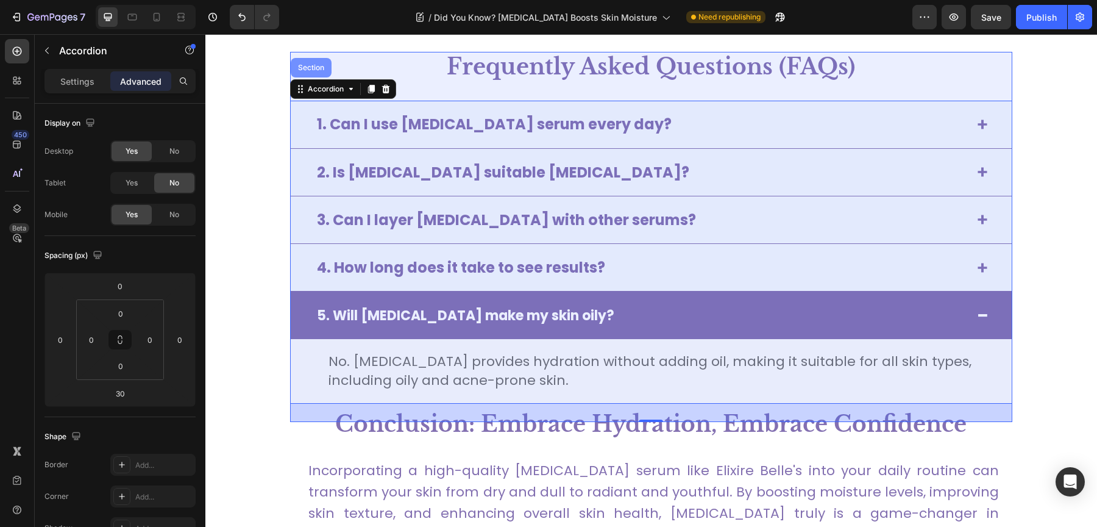
click at [314, 64] on div "Section" at bounding box center [311, 67] width 31 height 7
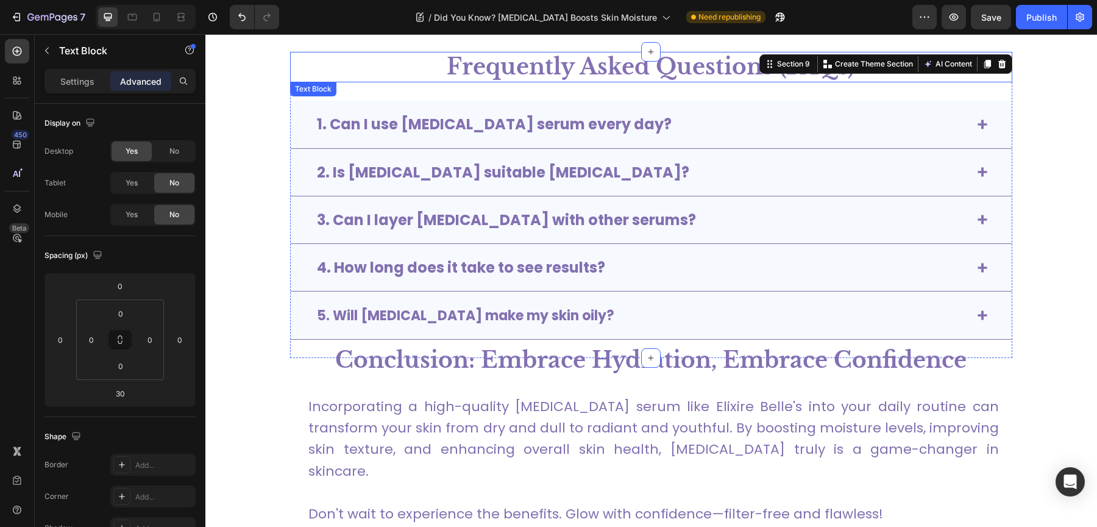
click at [311, 85] on div "Text Block" at bounding box center [313, 89] width 46 height 15
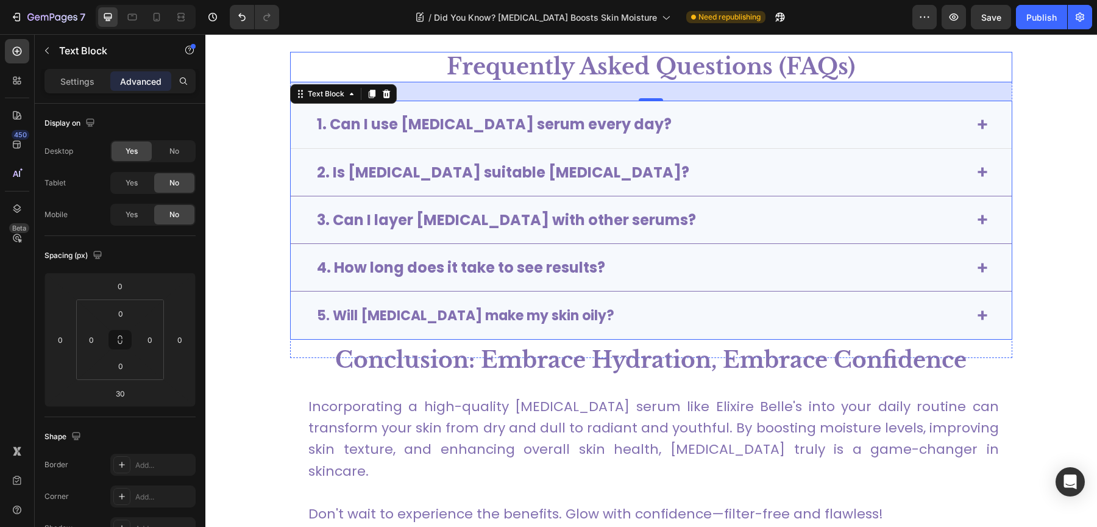
click at [467, 124] on strong "1. Can I use [MEDICAL_DATA] serum every day?" at bounding box center [494, 124] width 355 height 20
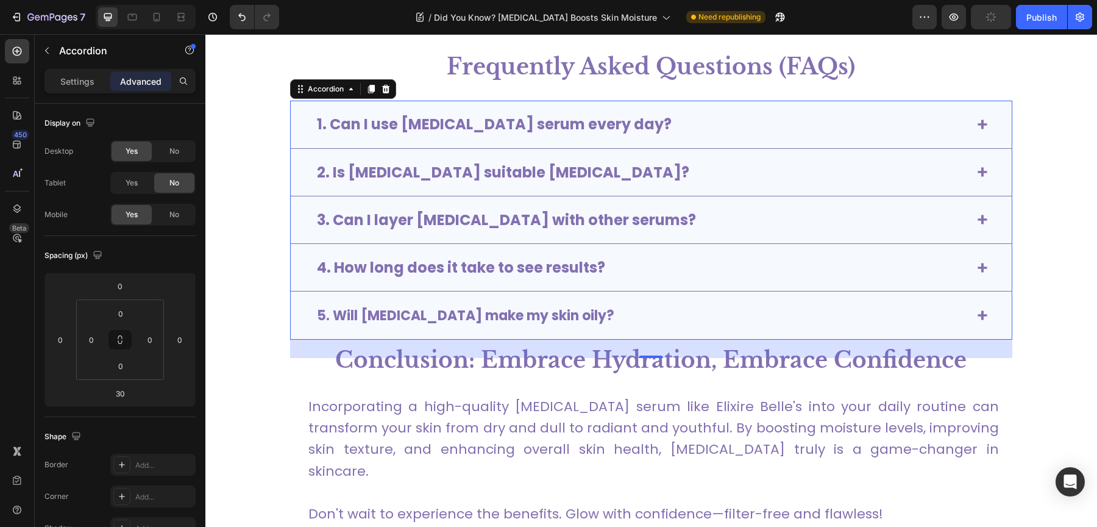
click at [977, 310] on icon at bounding box center [982, 315] width 10 height 10
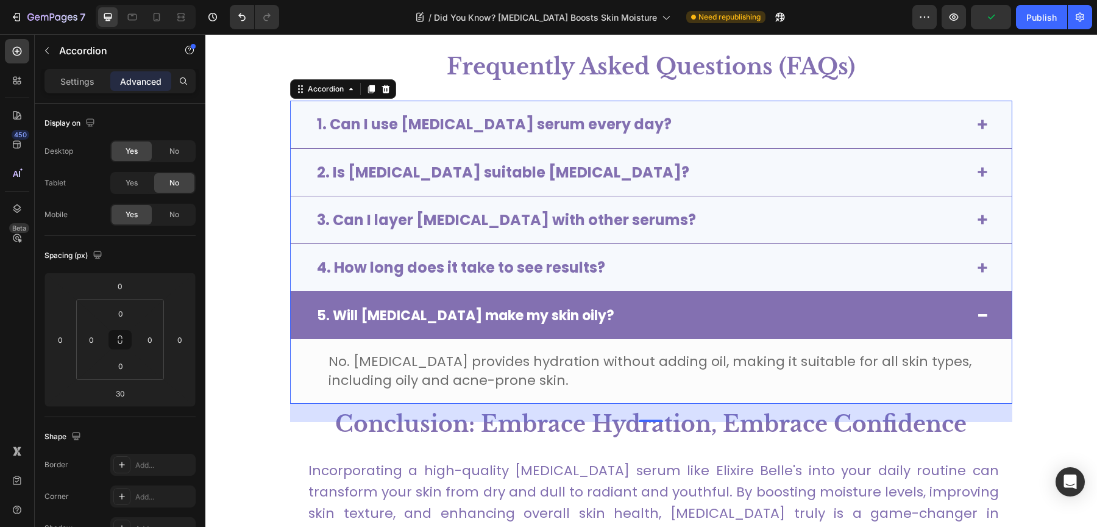
click at [977, 310] on span at bounding box center [982, 315] width 10 height 10
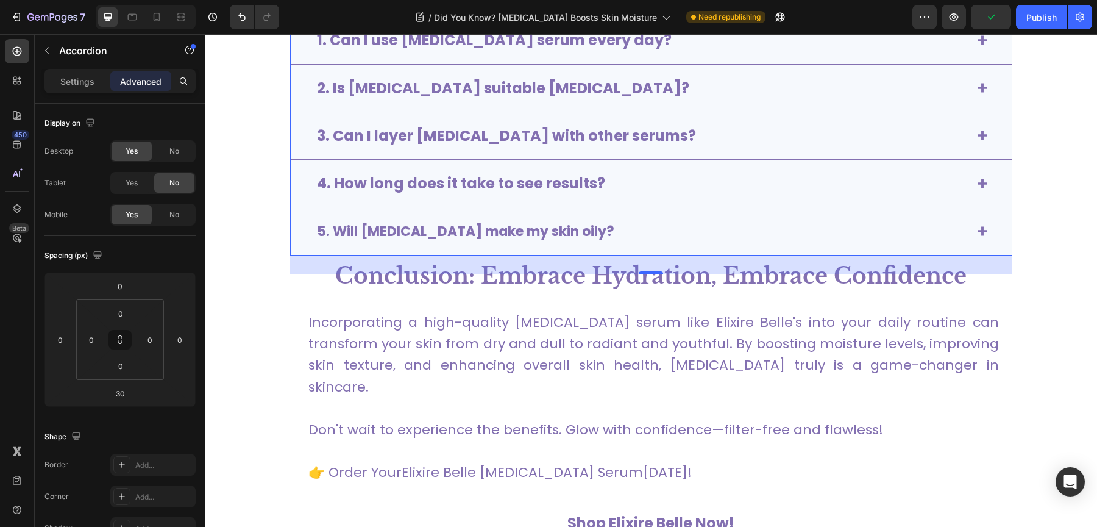
scroll to position [4386, 0]
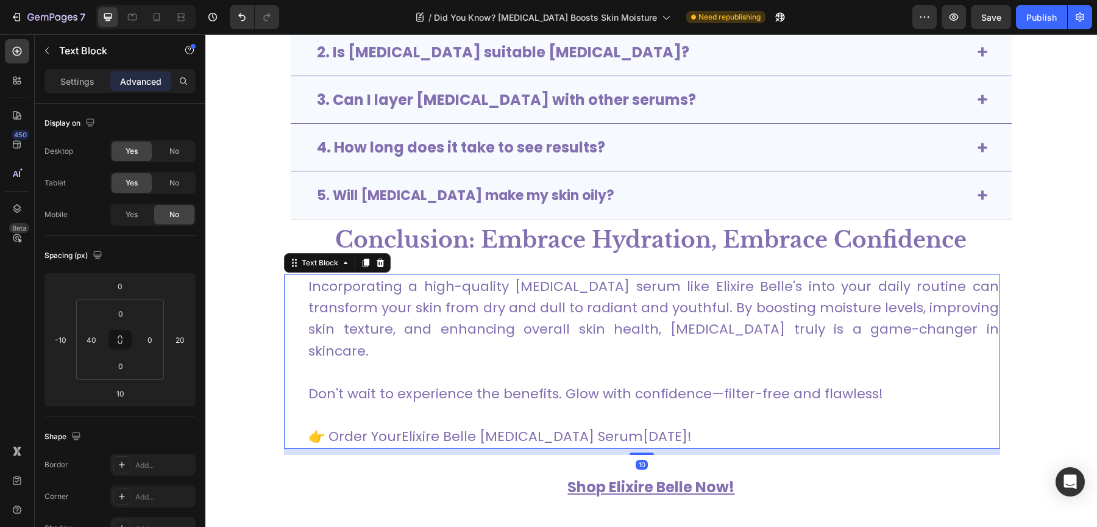
click at [455, 300] on p "Incorporating a high-quality [MEDICAL_DATA] serum like Elixire Belle's into you…" at bounding box center [653, 318] width 690 height 86
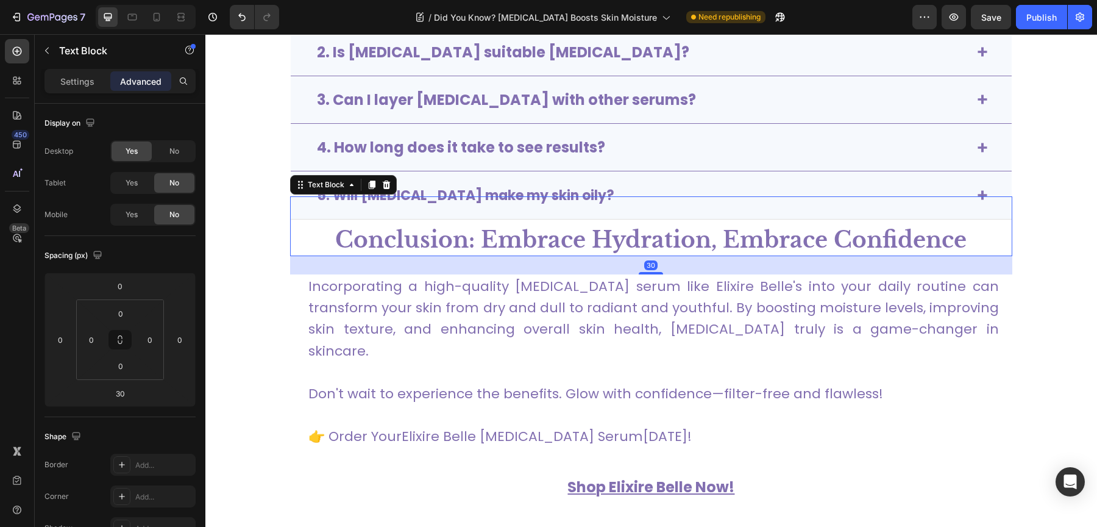
click at [428, 249] on strong "Conclusion: Embrace Hydration, Embrace Confidence" at bounding box center [650, 239] width 631 height 27
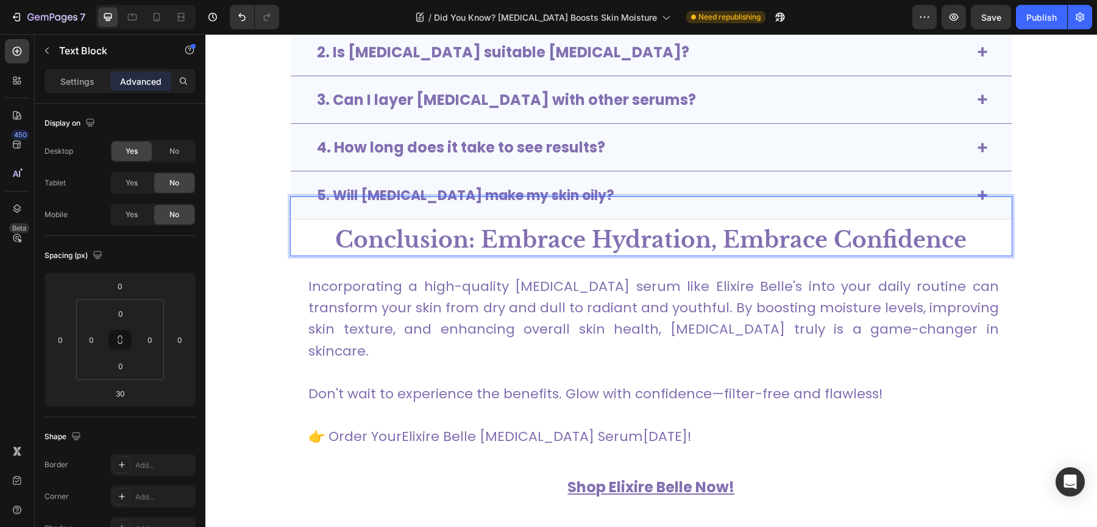
click at [404, 237] on strong "Conclusion: Embrace Hydration, Embrace Confidence" at bounding box center [650, 239] width 631 height 27
click at [305, 218] on p "Rich Text Editor. Editing area: main" at bounding box center [651, 211] width 720 height 29
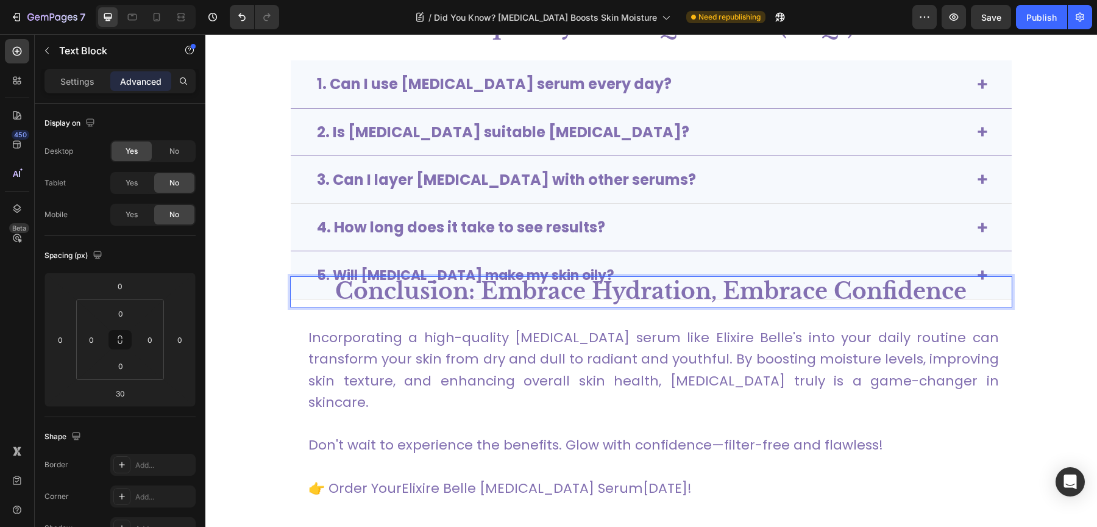
scroll to position [4296, 0]
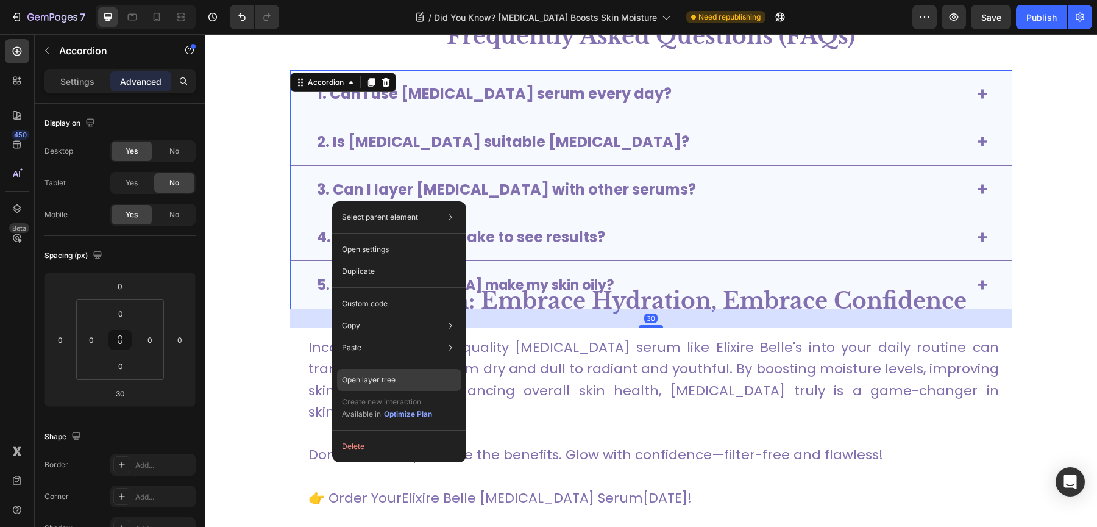
click at [421, 370] on div "Open layer tree" at bounding box center [399, 380] width 124 height 22
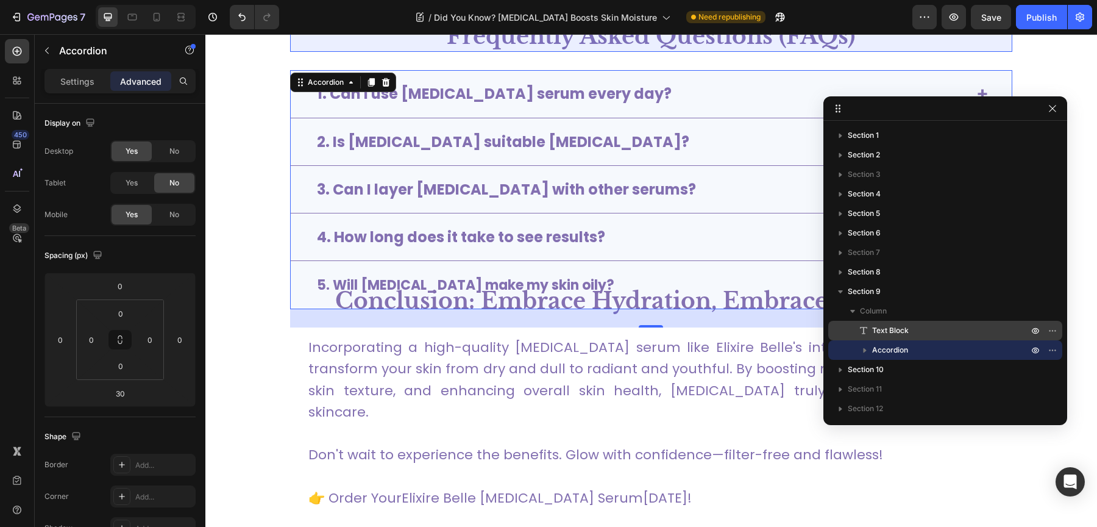
click at [906, 326] on span "Text Block" at bounding box center [890, 330] width 37 height 12
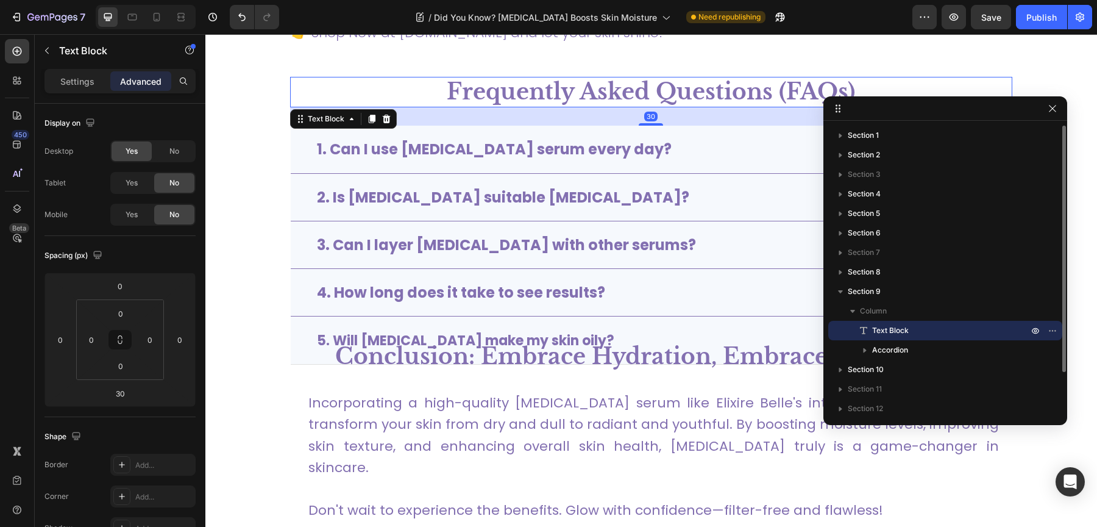
scroll to position [4240, 0]
click at [897, 311] on p "Column" at bounding box center [945, 311] width 171 height 12
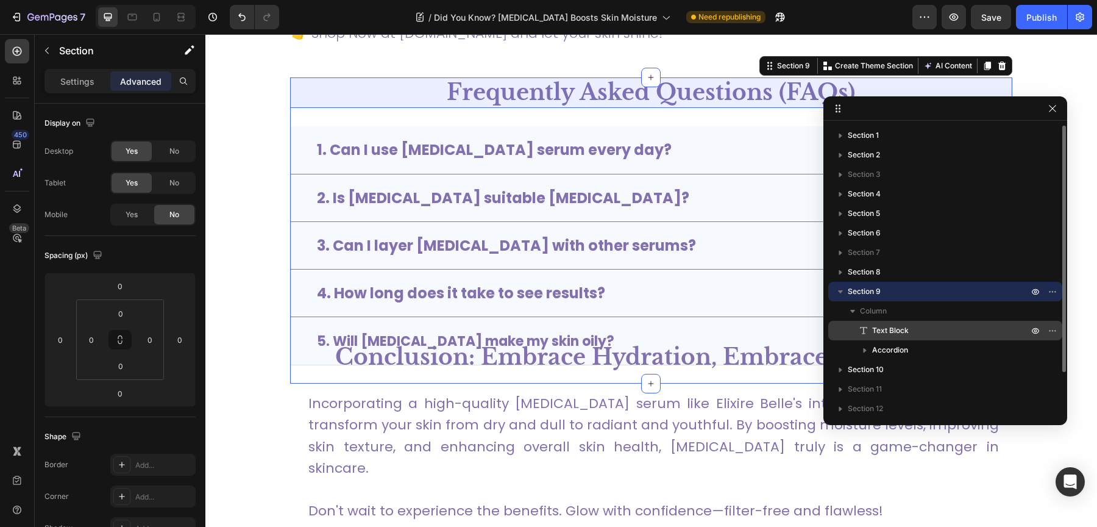
click at [895, 332] on span "Text Block" at bounding box center [890, 330] width 37 height 12
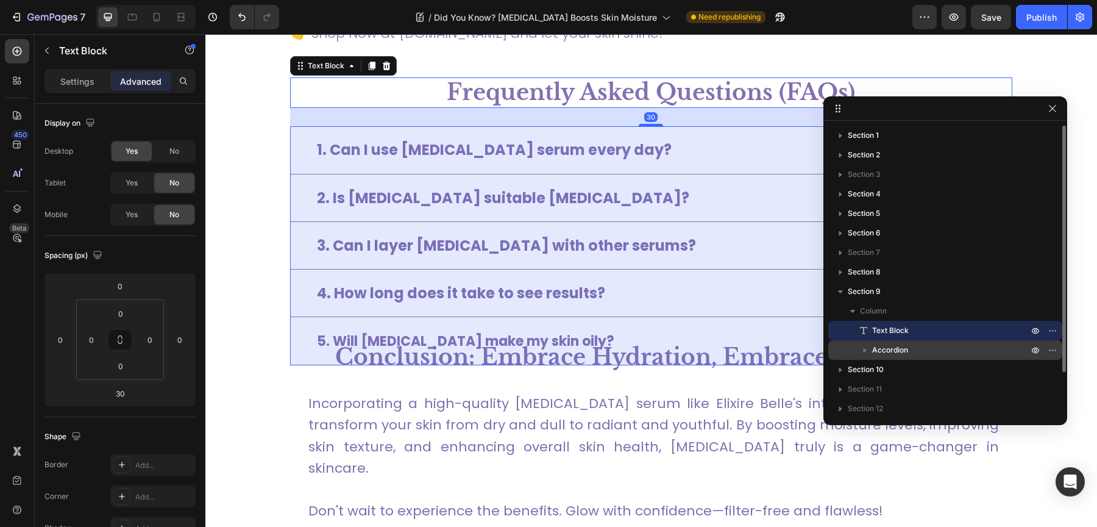
click at [893, 346] on span "Accordion" at bounding box center [890, 350] width 36 height 12
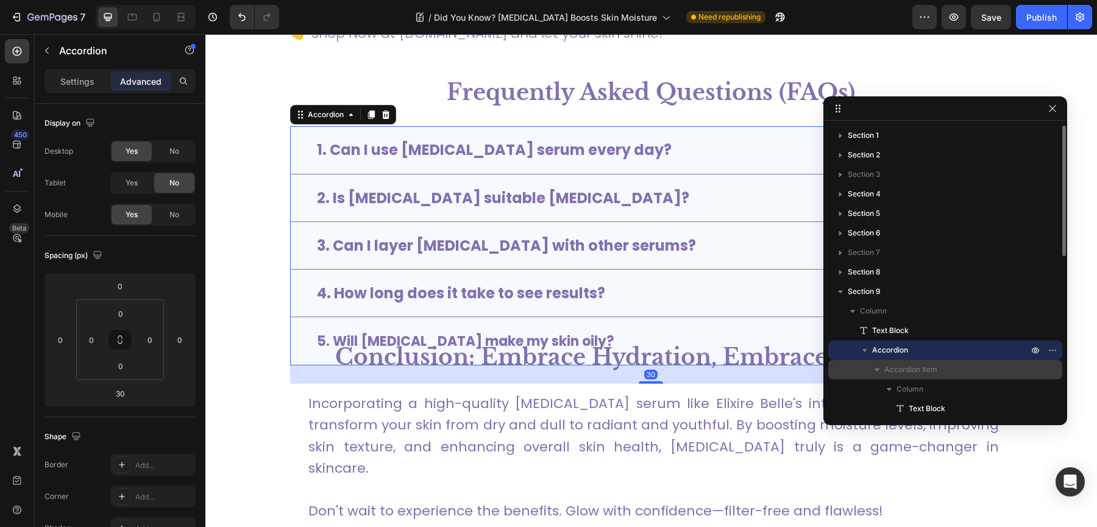
click at [885, 363] on span "Accordion Item" at bounding box center [910, 369] width 53 height 12
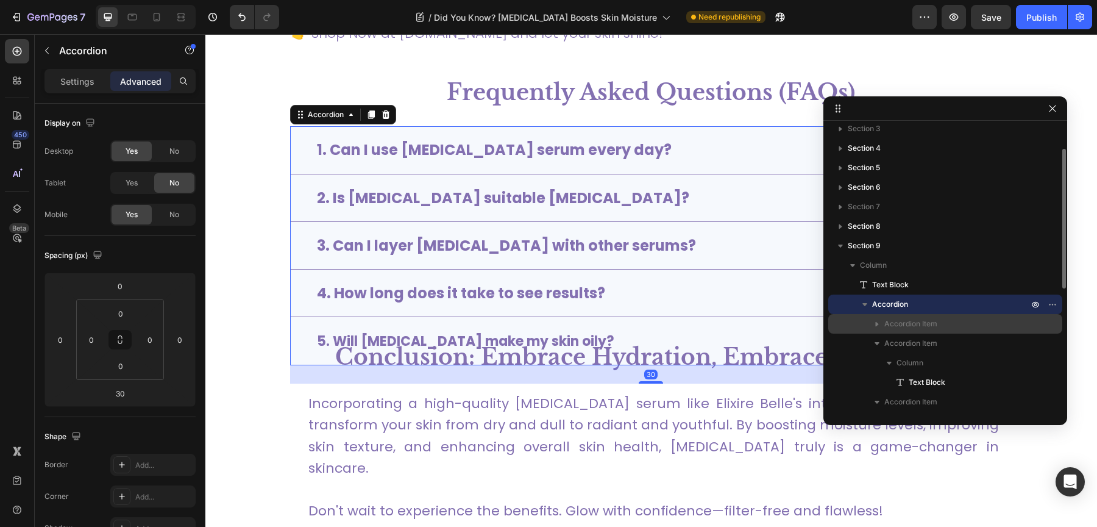
scroll to position [46, 0]
click at [898, 326] on span "Accordion Item" at bounding box center [910, 323] width 53 height 12
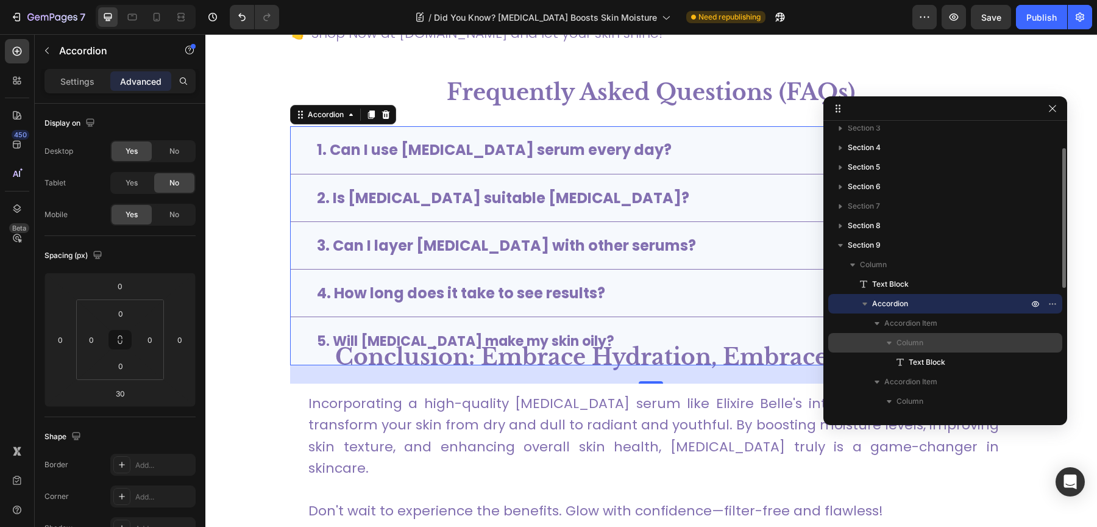
click at [901, 346] on span "Column" at bounding box center [909, 342] width 27 height 12
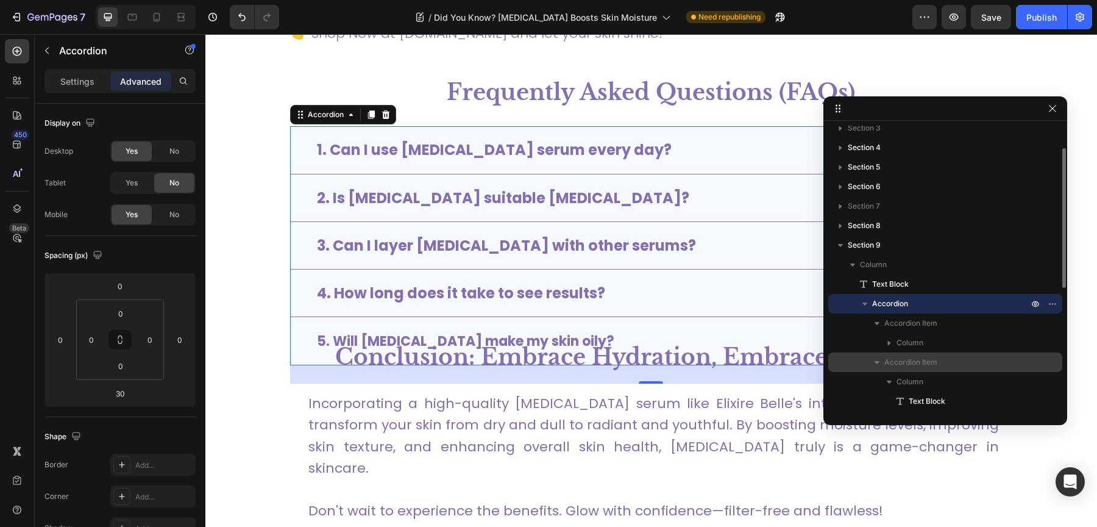
scroll to position [48, 0]
click at [907, 378] on span "Column" at bounding box center [909, 380] width 27 height 12
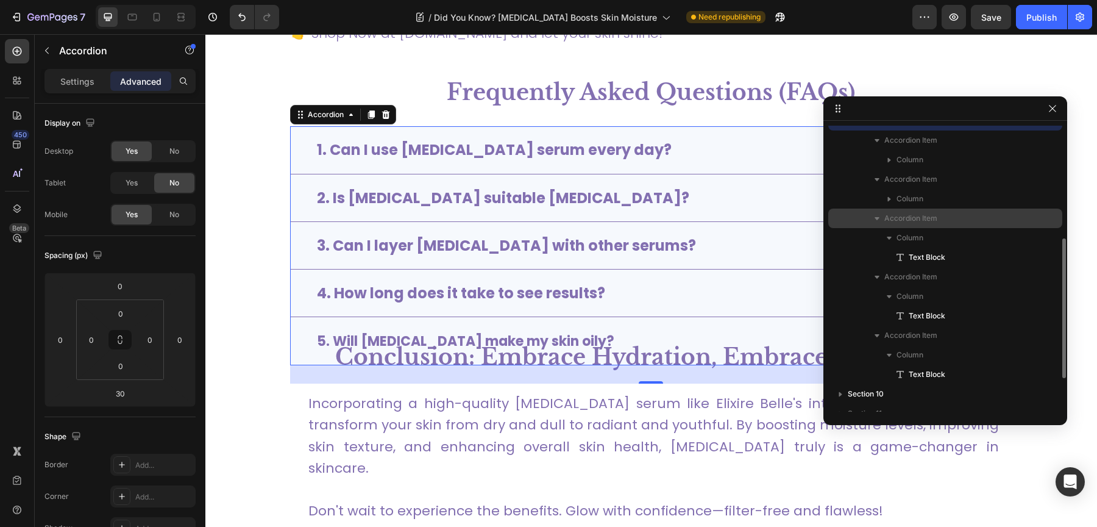
scroll to position [230, 0]
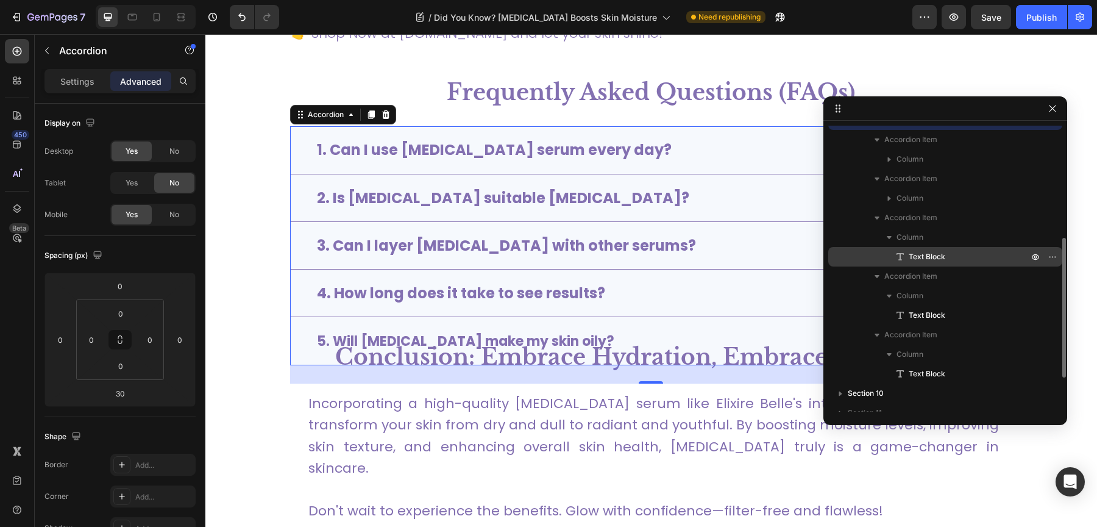
click at [920, 262] on div "Text Block" at bounding box center [945, 257] width 224 height 20
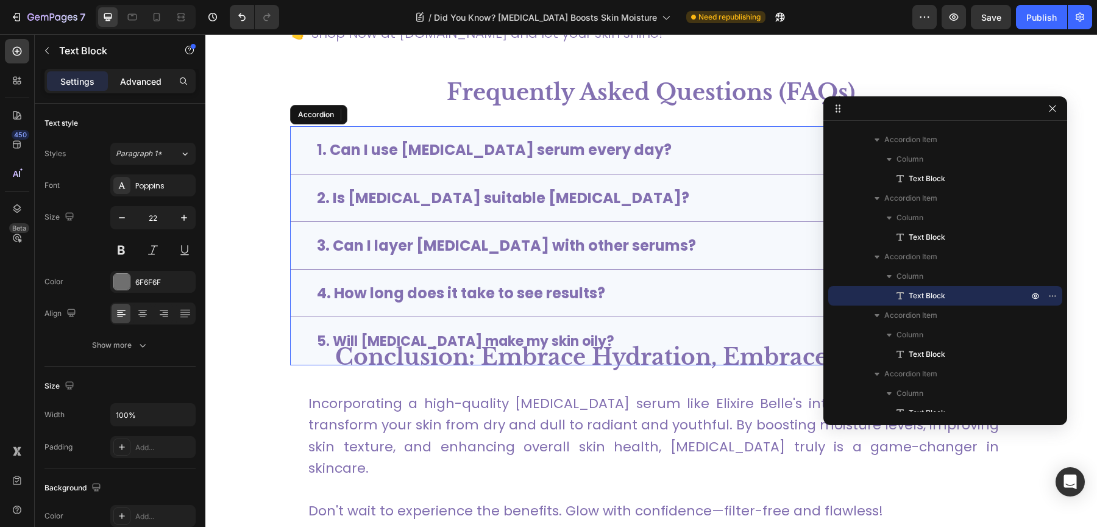
click at [148, 82] on p "Advanced" at bounding box center [140, 81] width 41 height 13
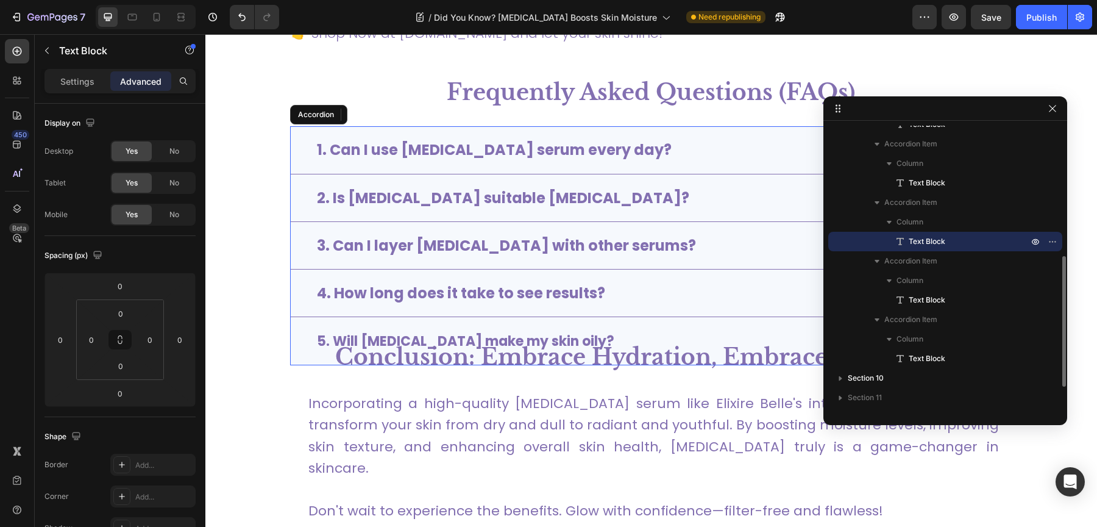
scroll to position [318, 0]
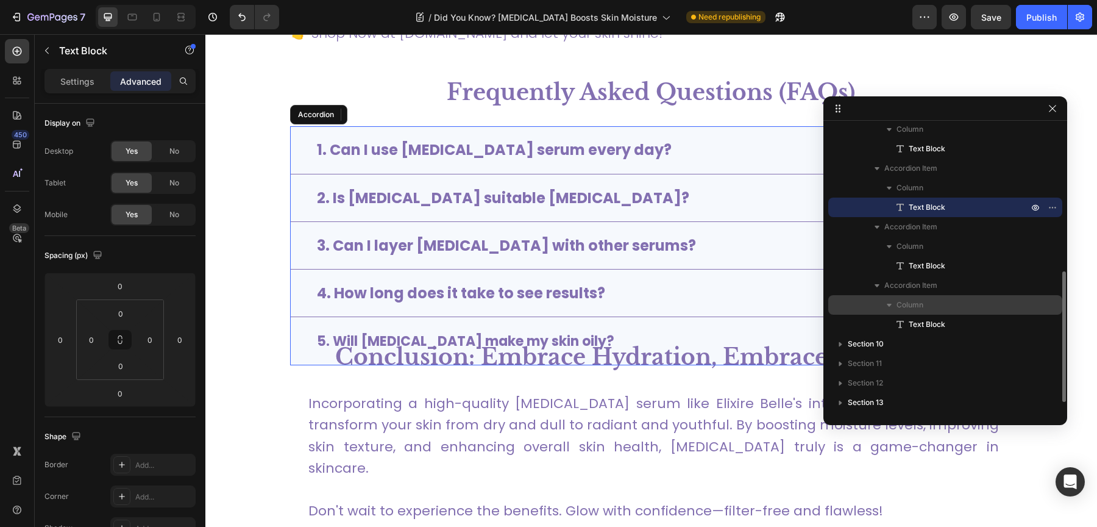
click at [920, 304] on span "Column" at bounding box center [909, 305] width 27 height 12
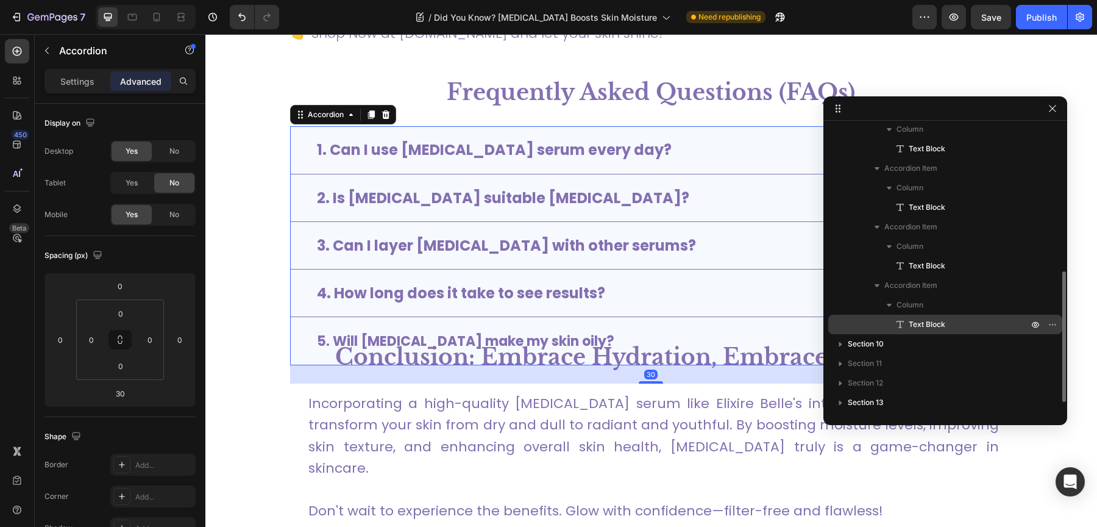
click at [926, 320] on span "Text Block" at bounding box center [927, 324] width 37 height 12
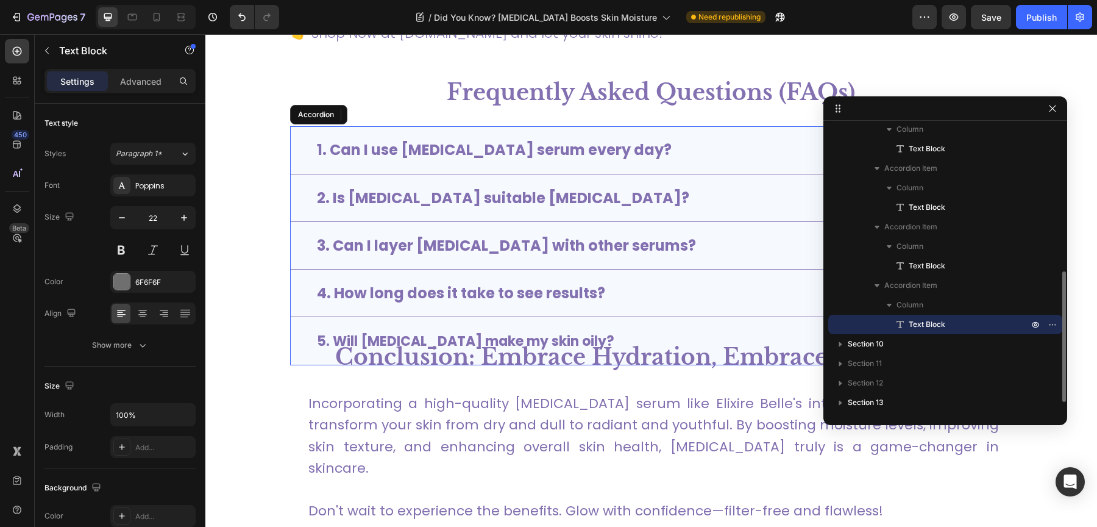
scroll to position [338, 0]
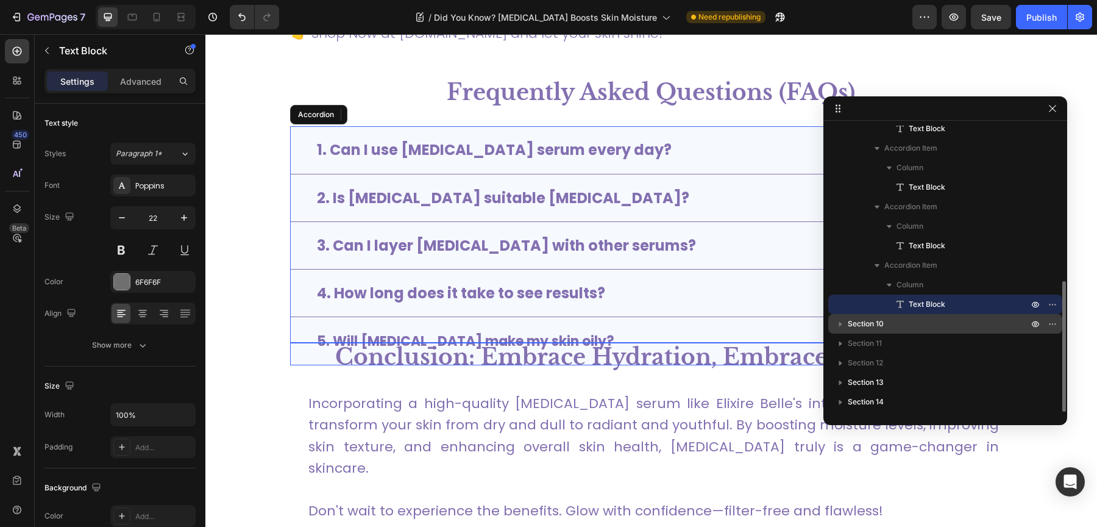
click at [904, 314] on div "Section 10" at bounding box center [945, 324] width 224 height 20
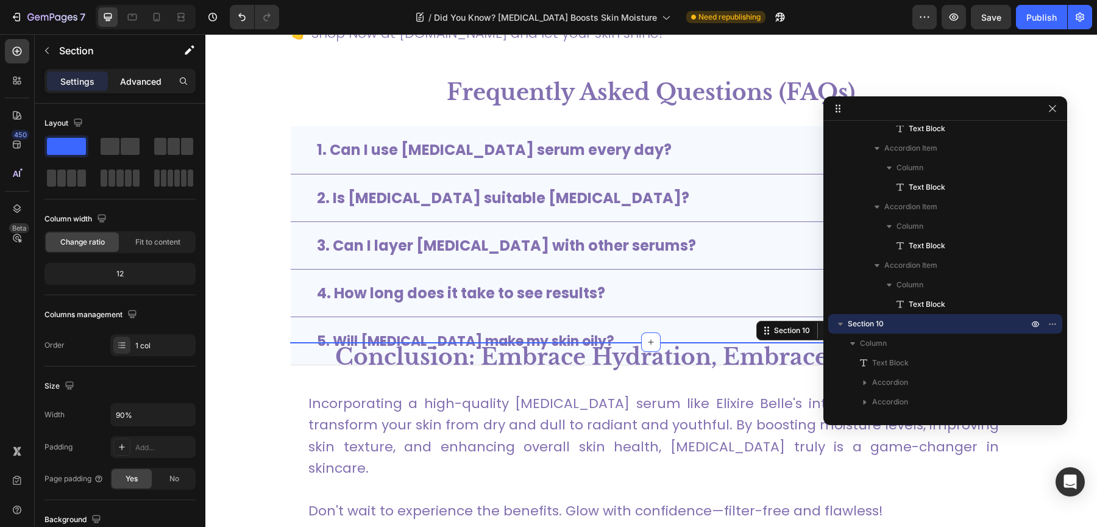
click at [138, 89] on div "Advanced" at bounding box center [140, 81] width 61 height 20
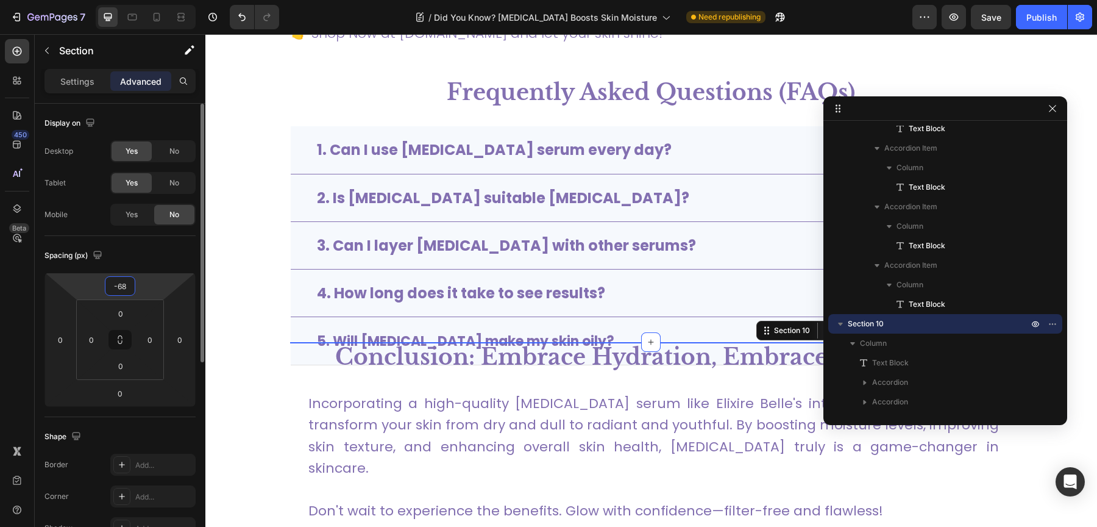
click at [121, 289] on input "-68" at bounding box center [120, 286] width 24 height 18
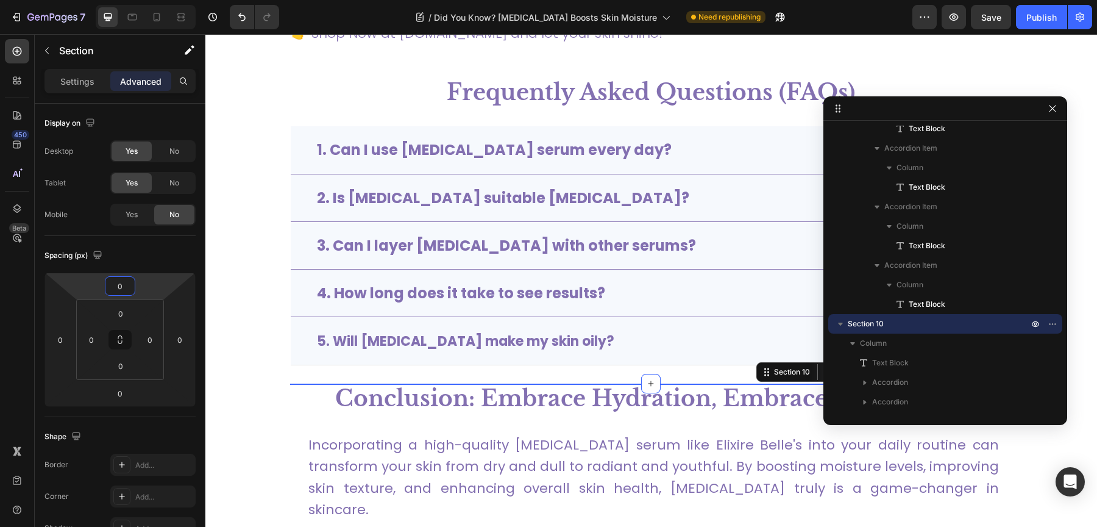
click at [240, 299] on section "Frequently Asked Questions (FAQs) Text Block 1. Can I use [MEDICAL_DATA] serum …" at bounding box center [651, 230] width 822 height 307
